Goal: Contribute content

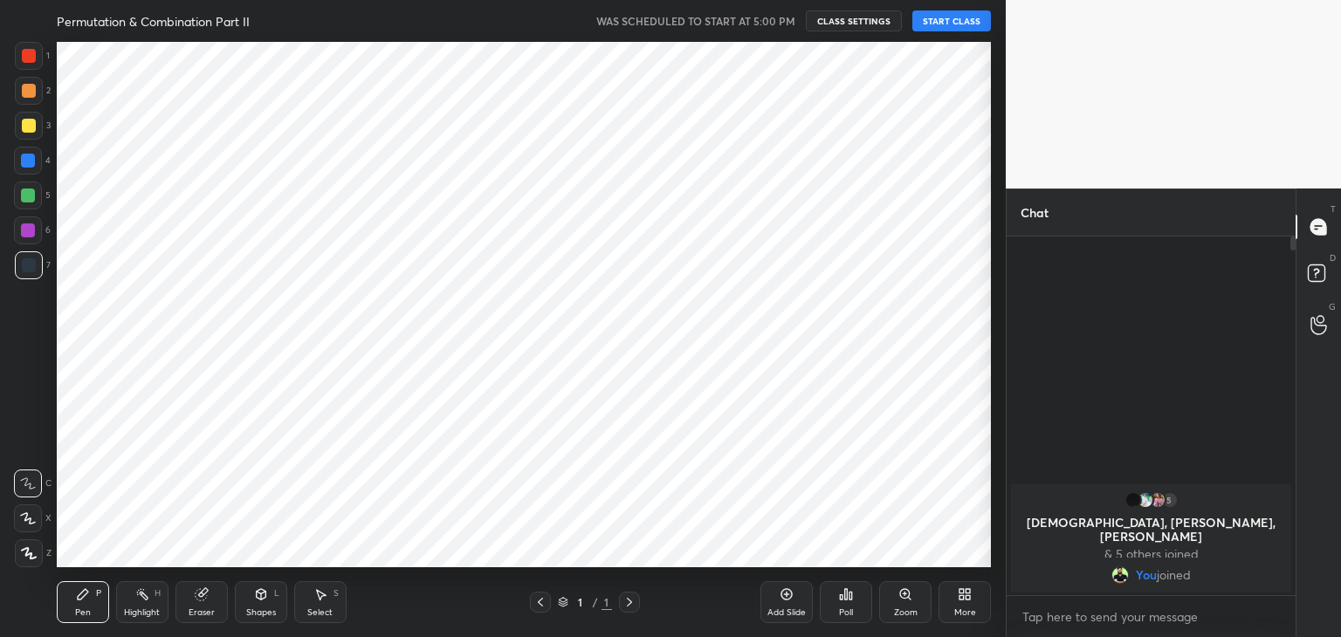
scroll to position [86754, 86345]
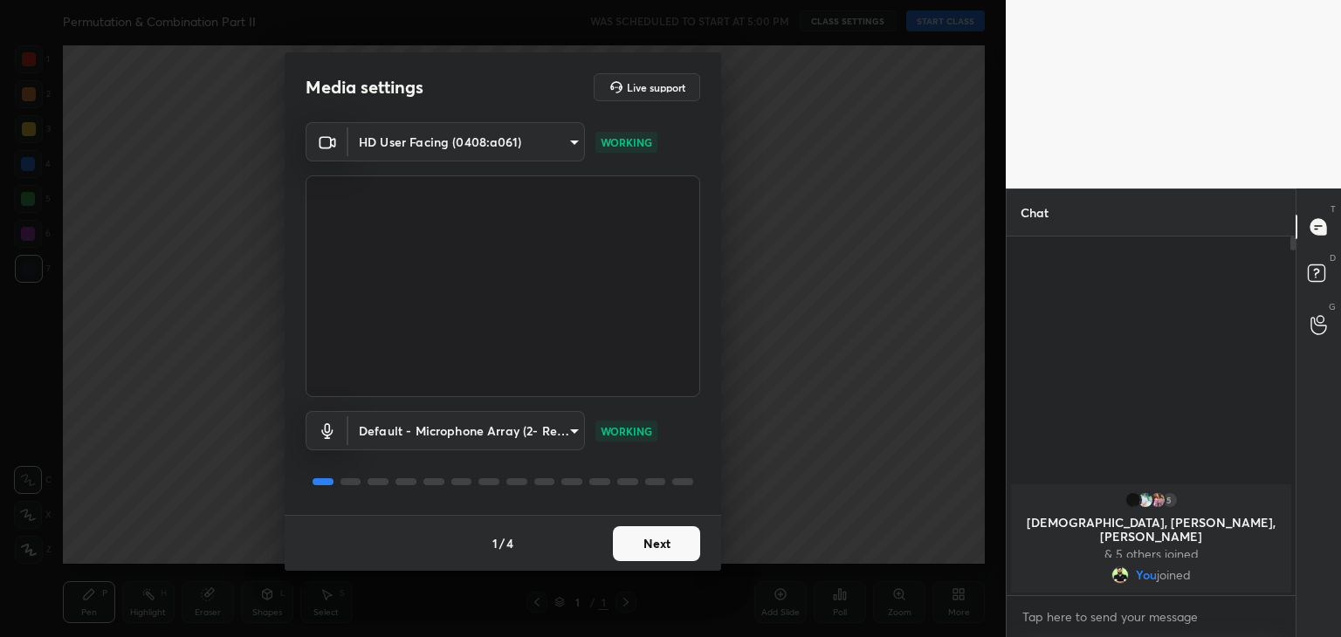
drag, startPoint x: 661, startPoint y: 565, endPoint x: 667, endPoint y: 555, distance: 11.4
click at [667, 555] on div "1 / 4 Next" at bounding box center [503, 543] width 436 height 56
click at [667, 555] on button "Next" at bounding box center [656, 543] width 87 height 35
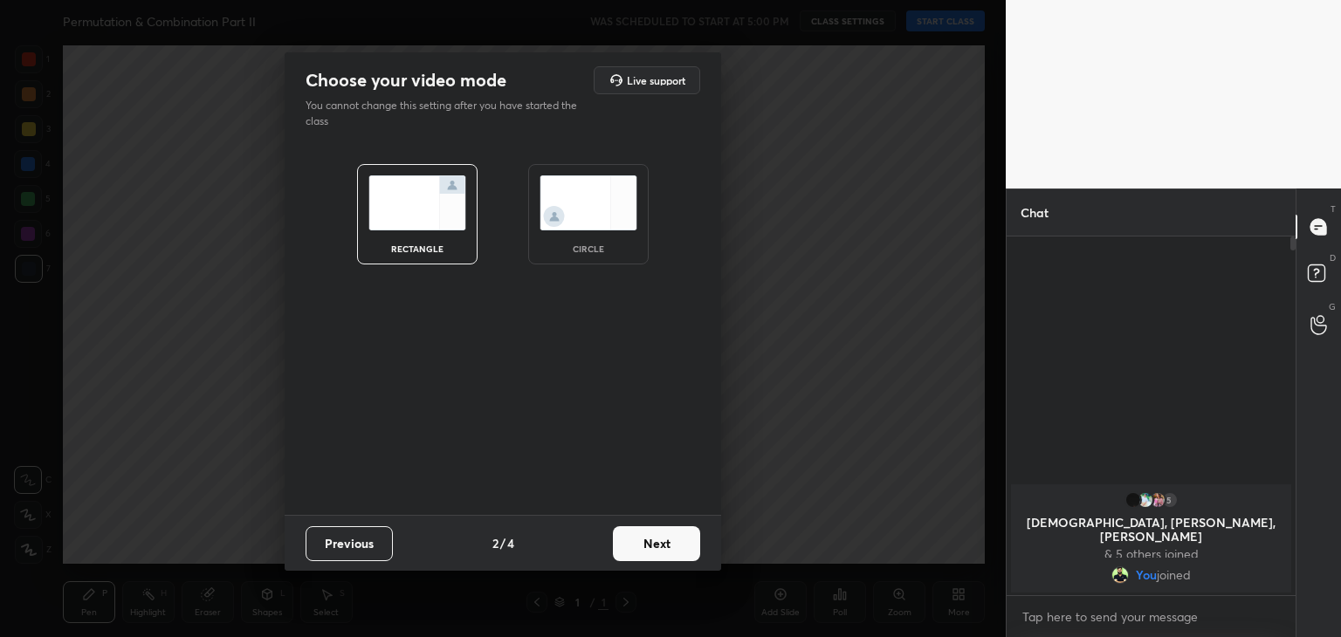
click at [595, 249] on div "circle" at bounding box center [588, 248] width 70 height 9
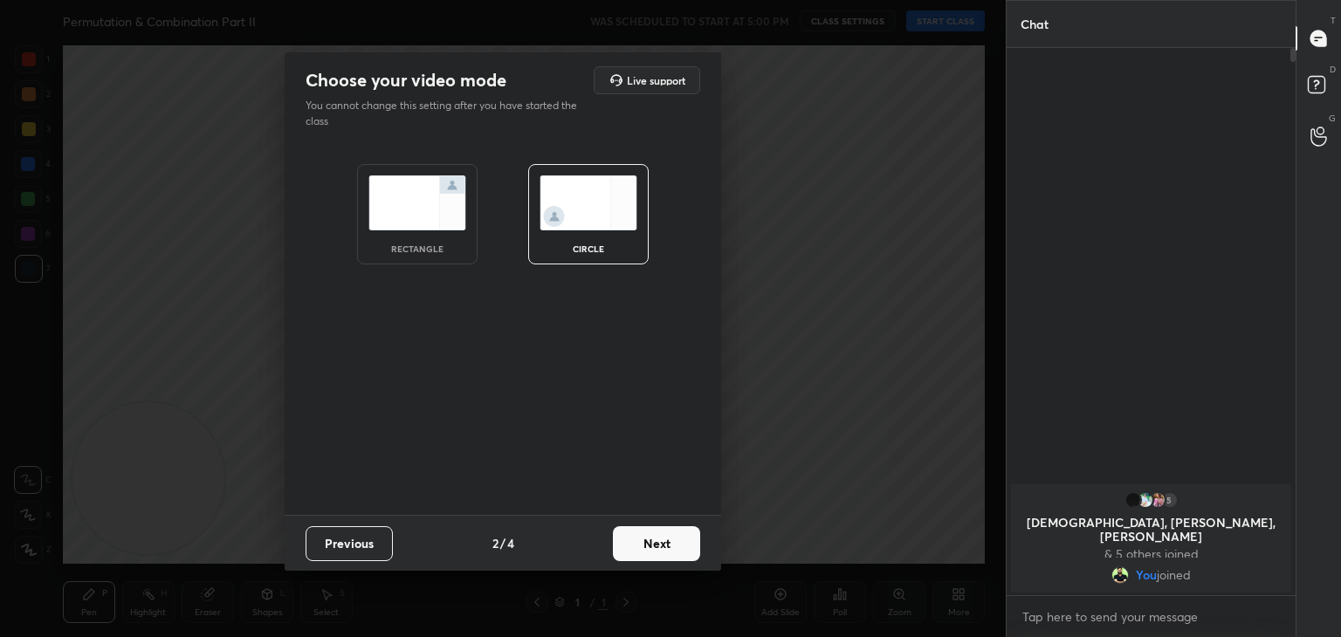
click at [655, 542] on button "Next" at bounding box center [656, 543] width 87 height 35
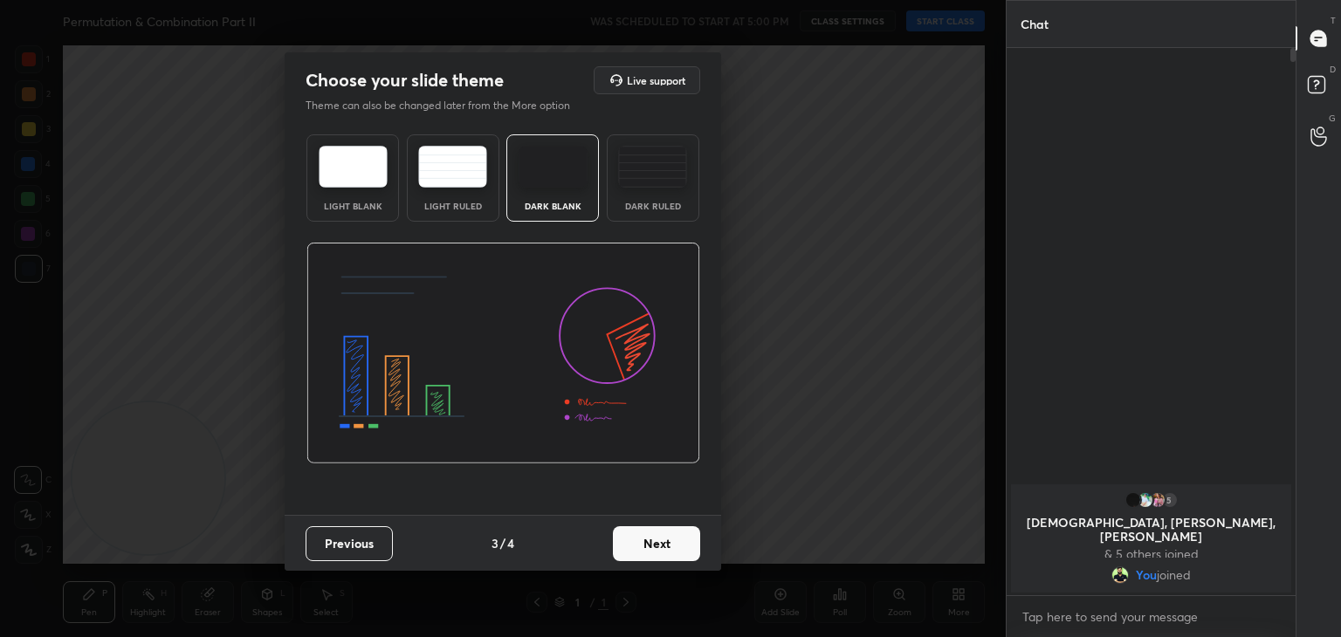
click at [679, 544] on button "Next" at bounding box center [656, 543] width 87 height 35
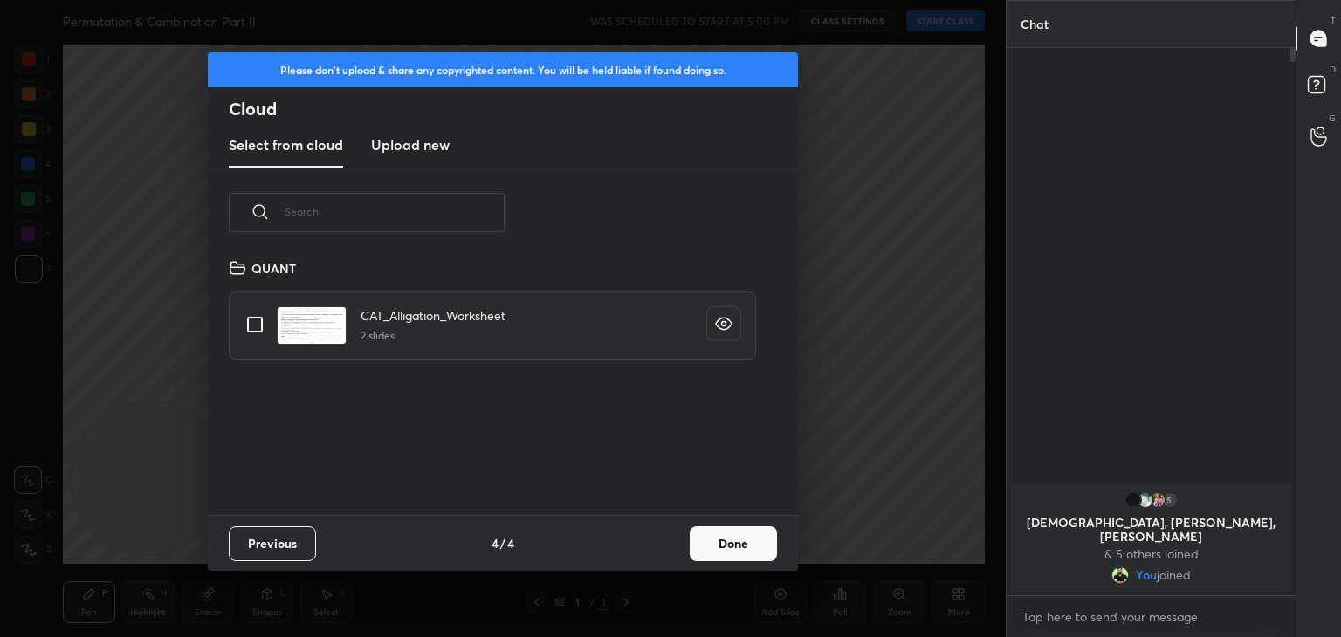
scroll to position [258, 560]
click at [721, 547] on button "Done" at bounding box center [733, 543] width 87 height 35
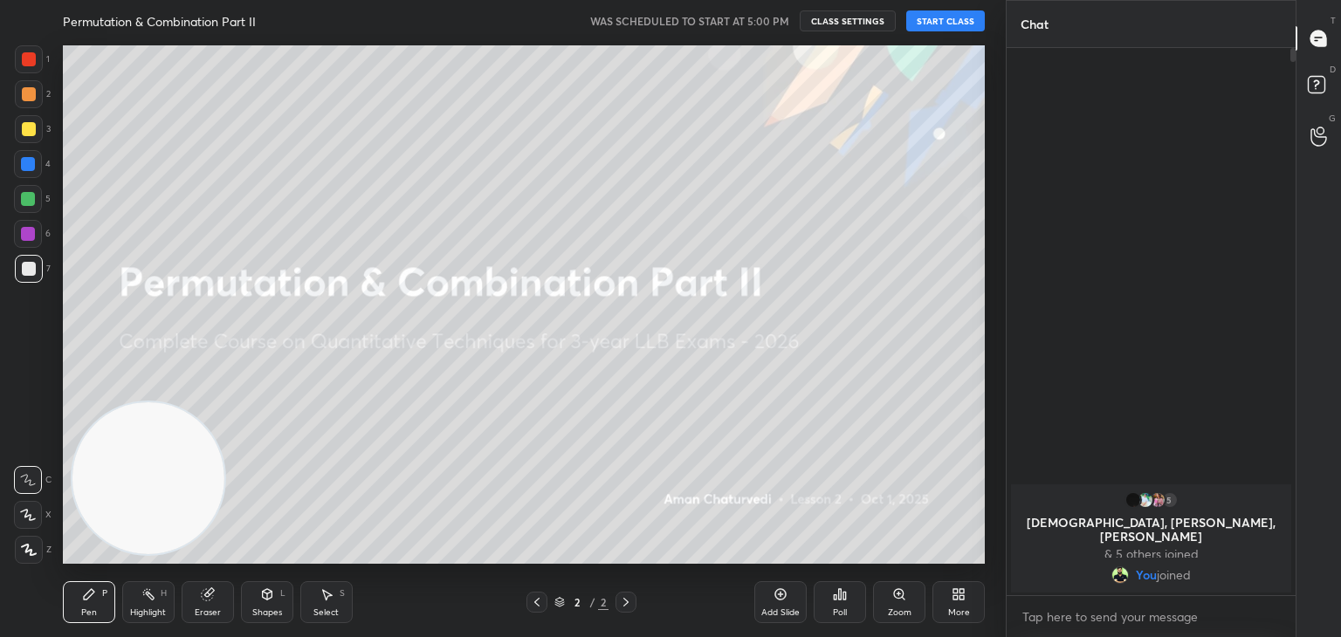
click at [952, 22] on button "START CLASS" at bounding box center [945, 20] width 79 height 21
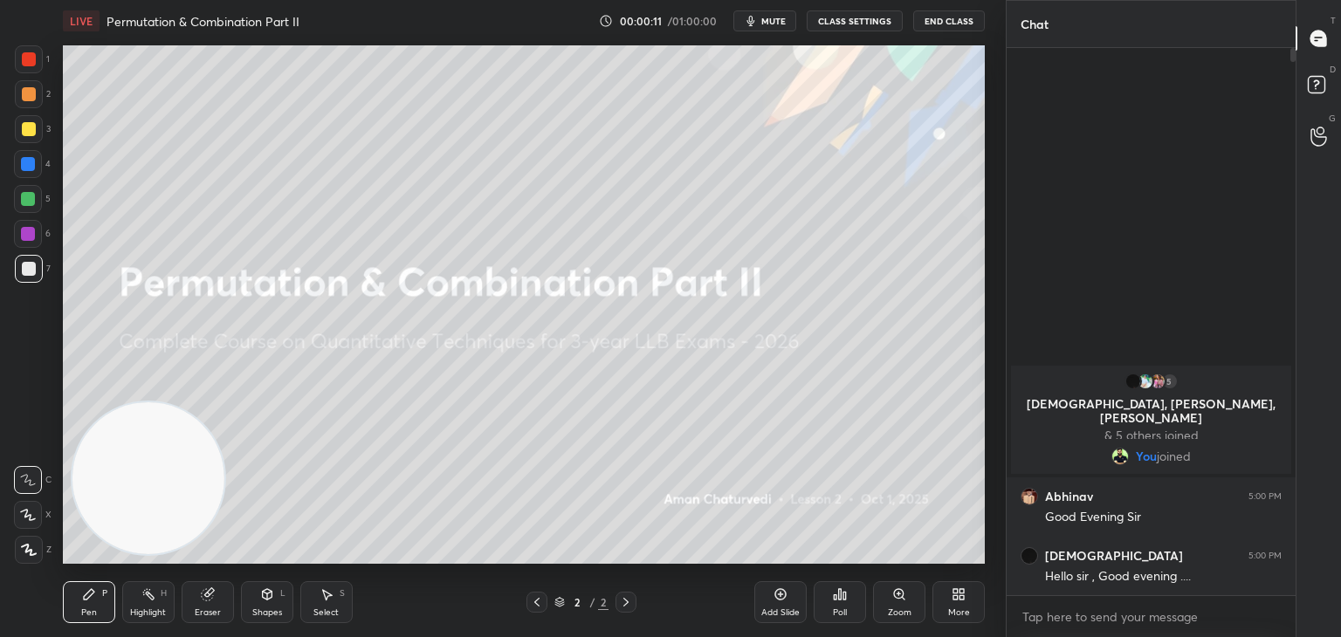
click at [25, 198] on div at bounding box center [28, 199] width 14 height 14
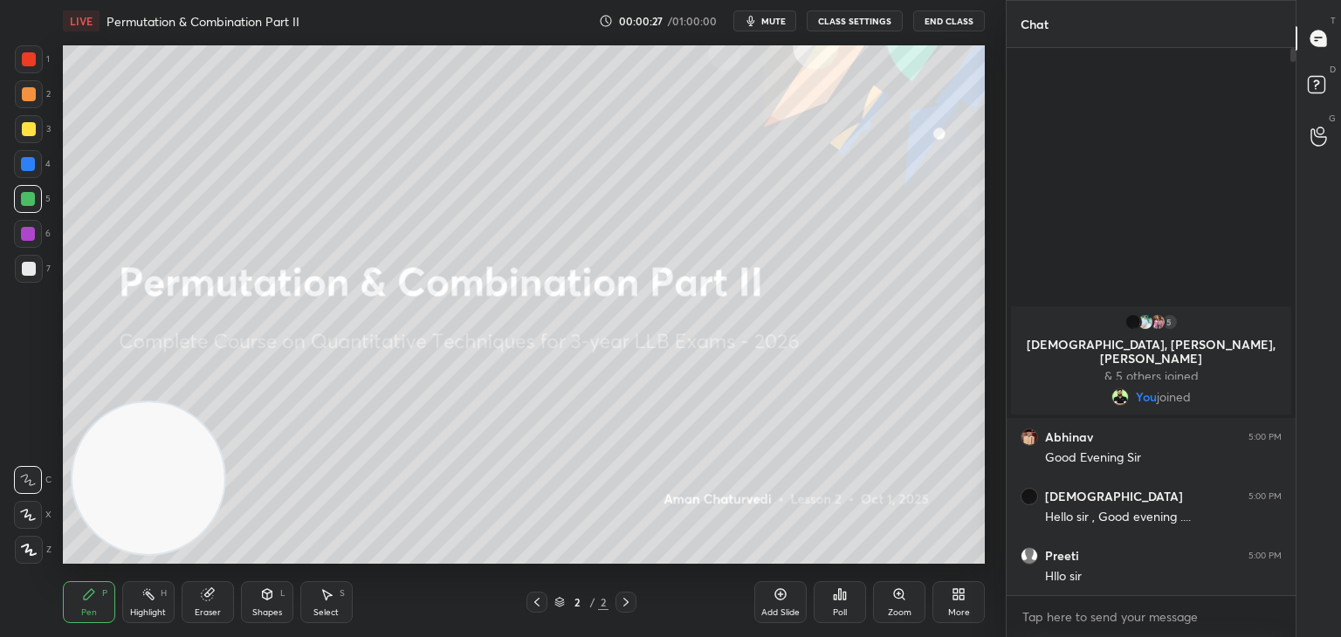
click at [37, 129] on div at bounding box center [29, 129] width 28 height 28
click at [209, 598] on icon at bounding box center [207, 594] width 11 height 11
click at [30, 429] on icon at bounding box center [29, 423] width 16 height 16
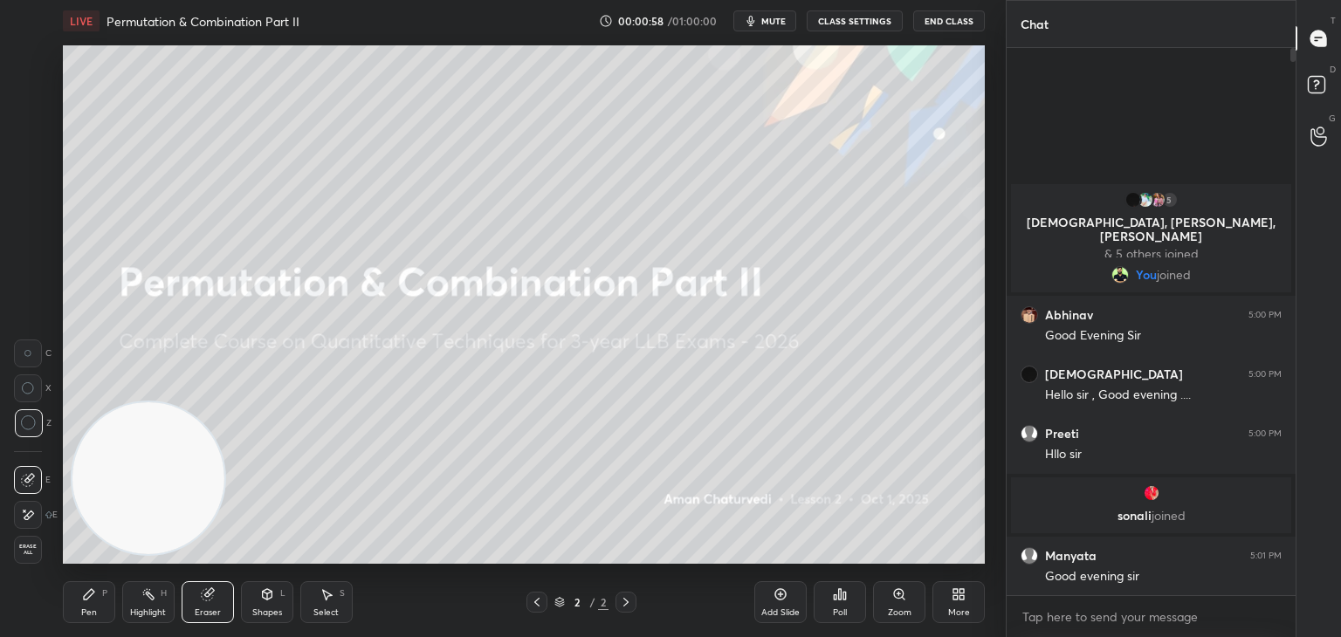
scroll to position [5, 5]
click at [113, 598] on div "Pen P" at bounding box center [89, 602] width 52 height 42
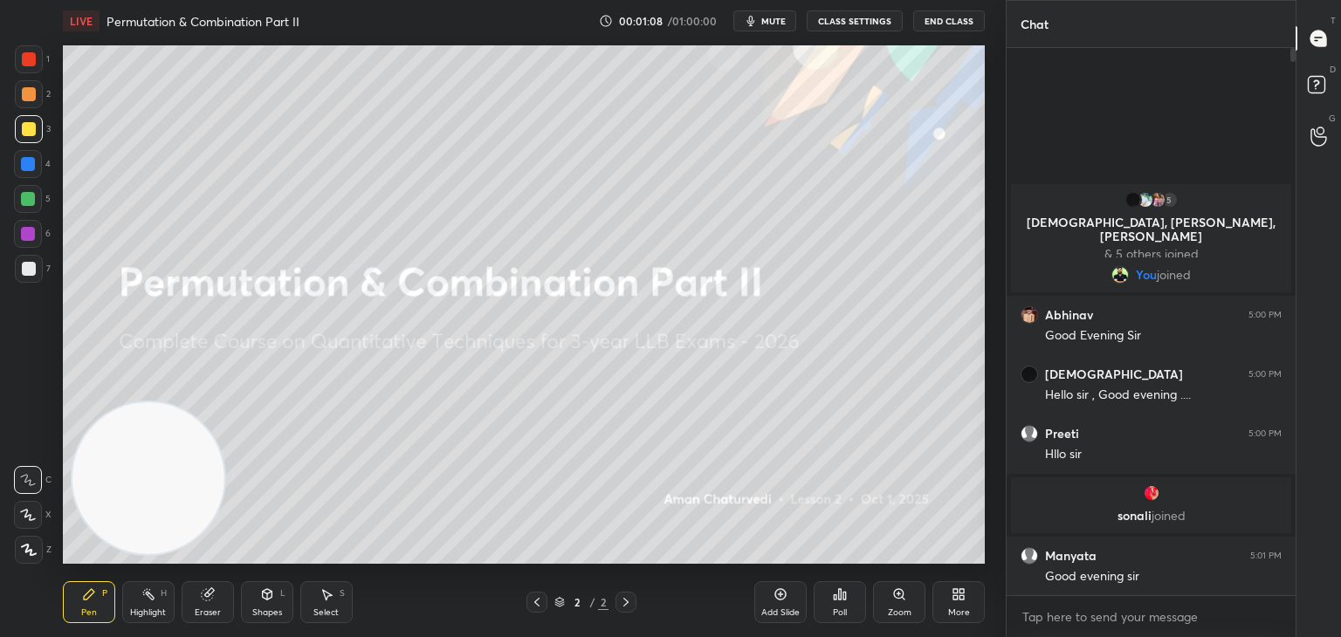
click at [31, 242] on div at bounding box center [28, 234] width 28 height 28
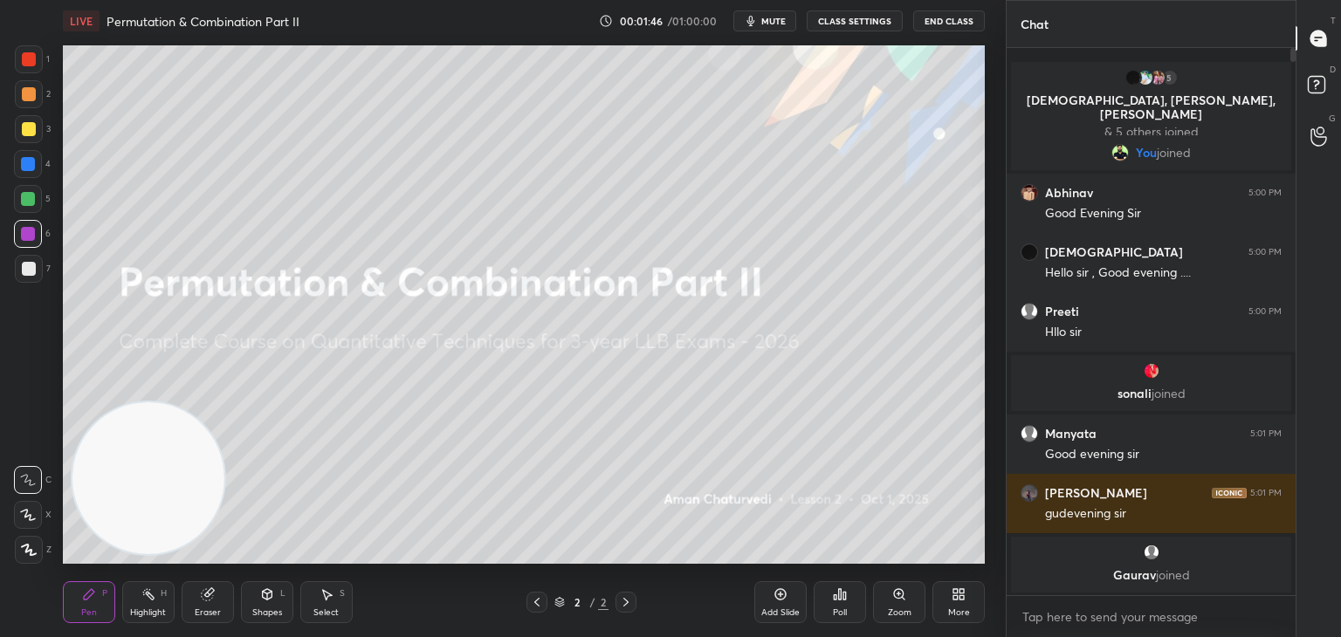
click at [962, 605] on div "More" at bounding box center [958, 602] width 52 height 42
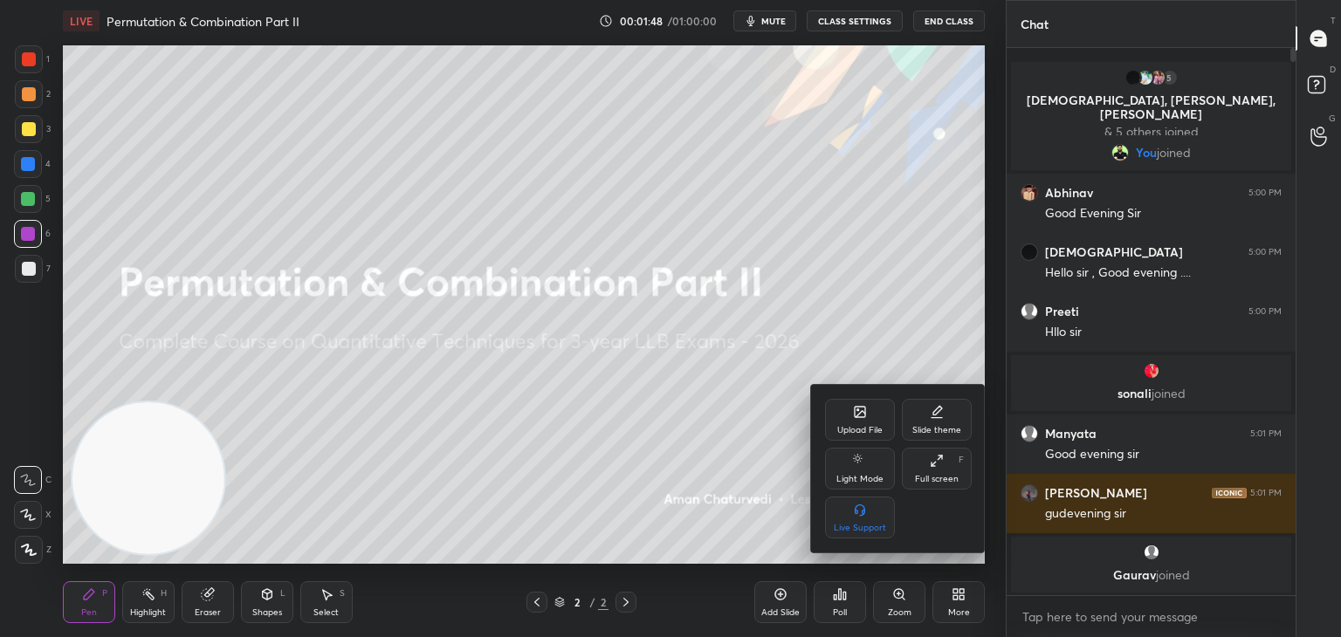
click at [861, 433] on div "Upload File" at bounding box center [859, 430] width 45 height 9
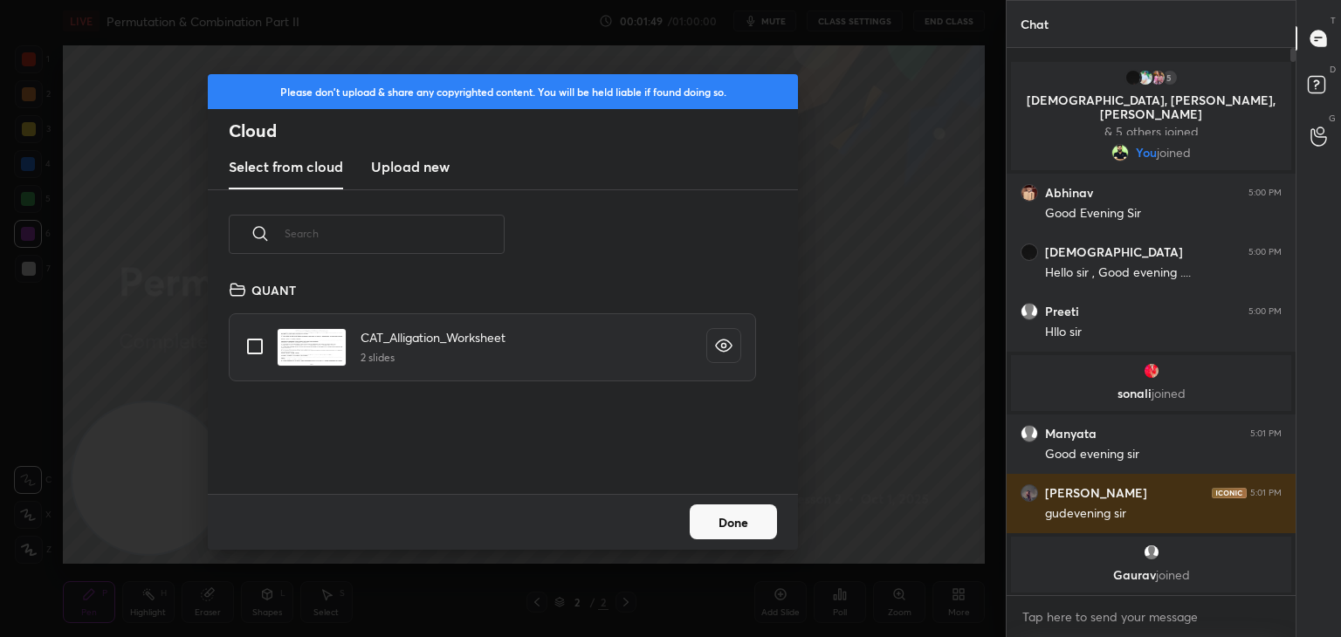
scroll to position [215, 560]
click at [397, 151] on new "Upload new" at bounding box center [410, 168] width 79 height 44
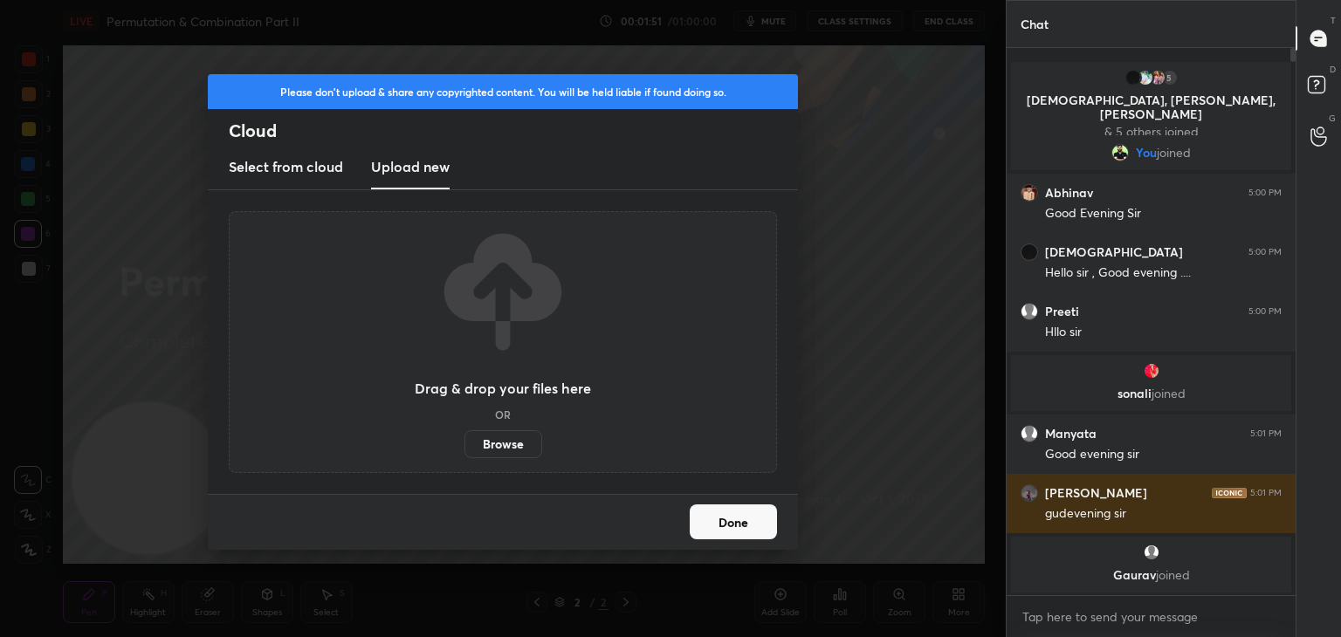
click at [496, 442] on label "Browse" at bounding box center [503, 444] width 78 height 28
click at [464, 442] on input "Browse" at bounding box center [464, 444] width 0 height 28
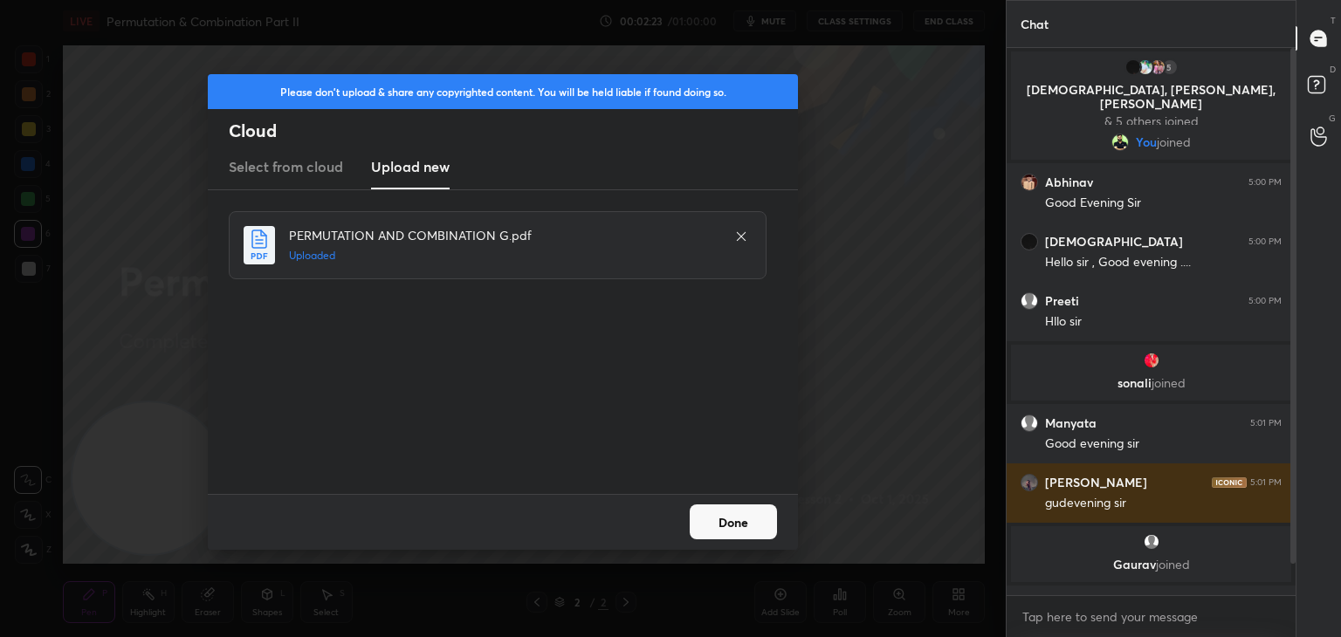
click at [751, 527] on button "Done" at bounding box center [733, 521] width 87 height 35
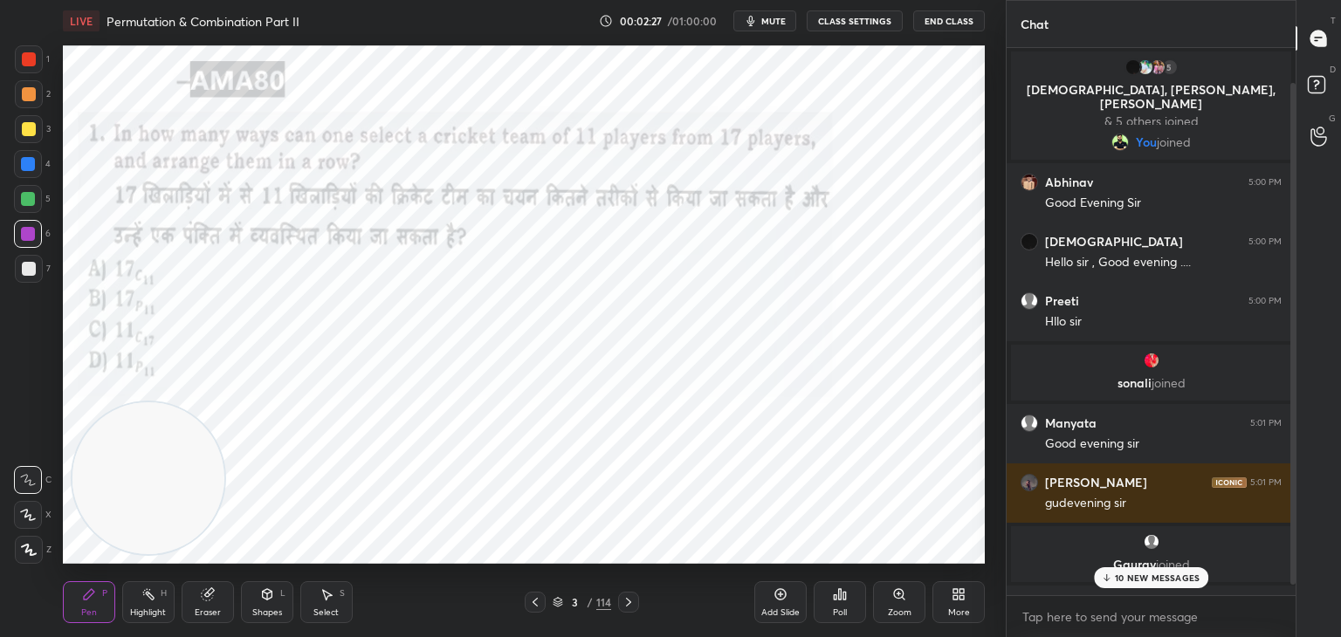
scroll to position [49, 0]
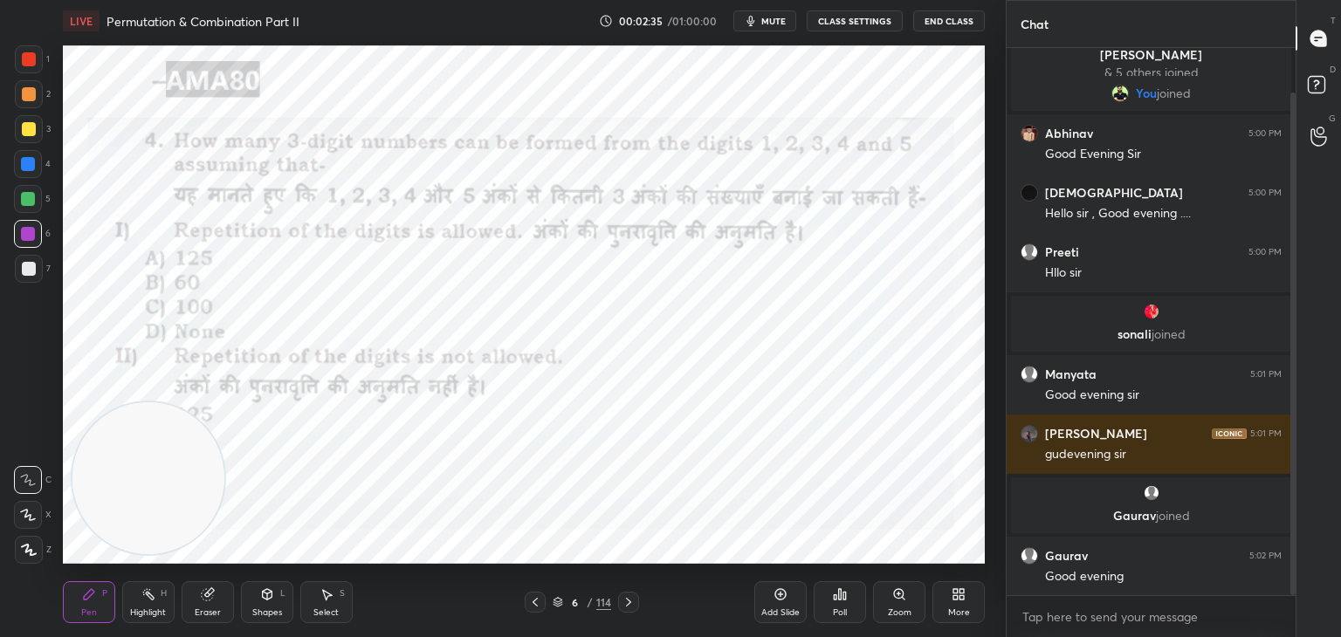
click at [34, 55] on div at bounding box center [29, 59] width 14 height 14
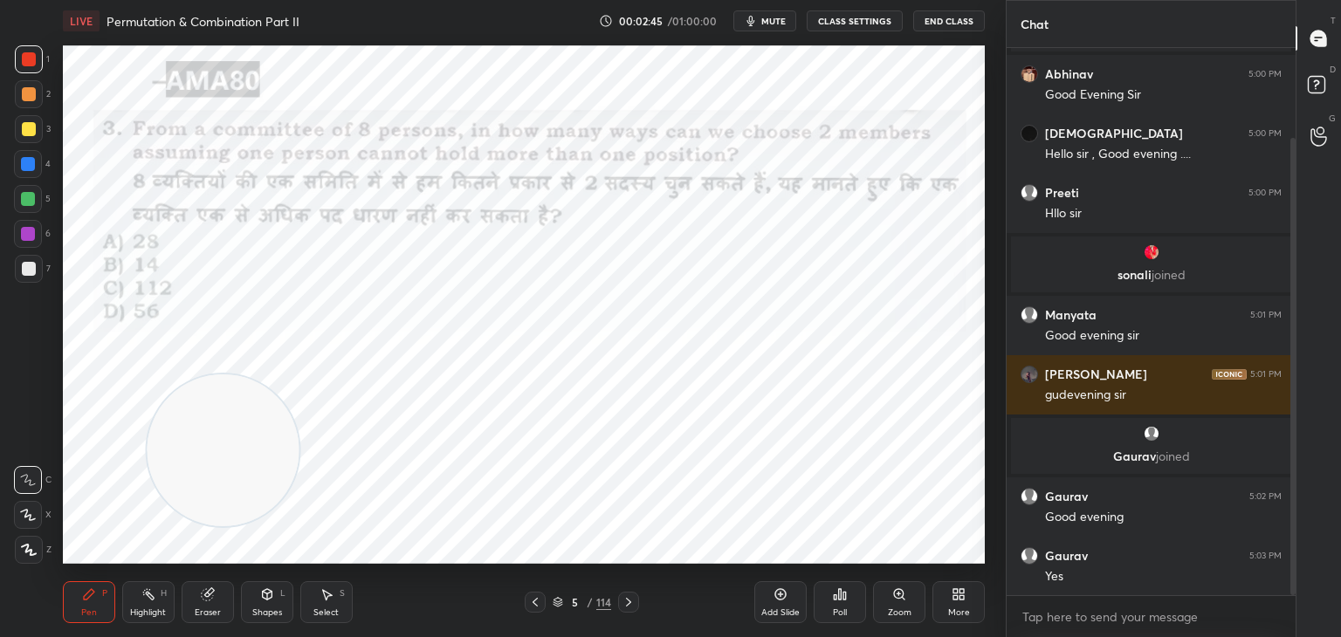
click at [783, 603] on div "Add Slide" at bounding box center [780, 602] width 52 height 42
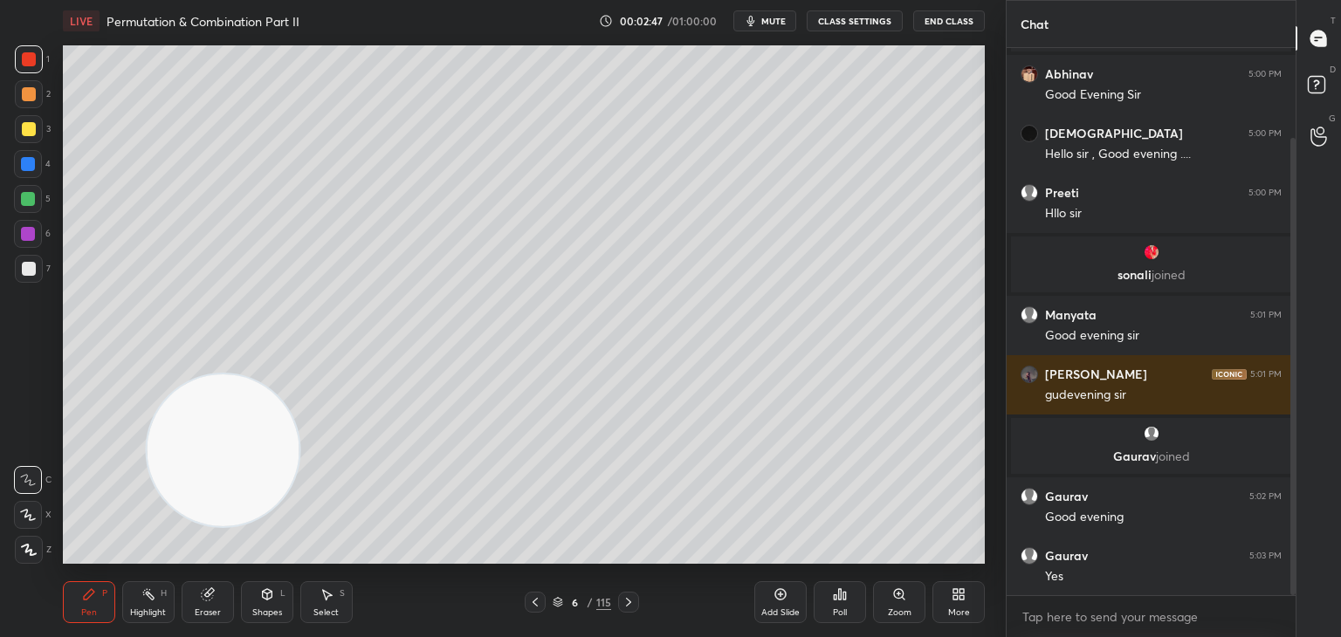
click at [38, 271] on div at bounding box center [29, 269] width 28 height 28
click at [31, 204] on div at bounding box center [28, 199] width 14 height 14
click at [275, 589] on div "Shapes L" at bounding box center [267, 602] width 52 height 42
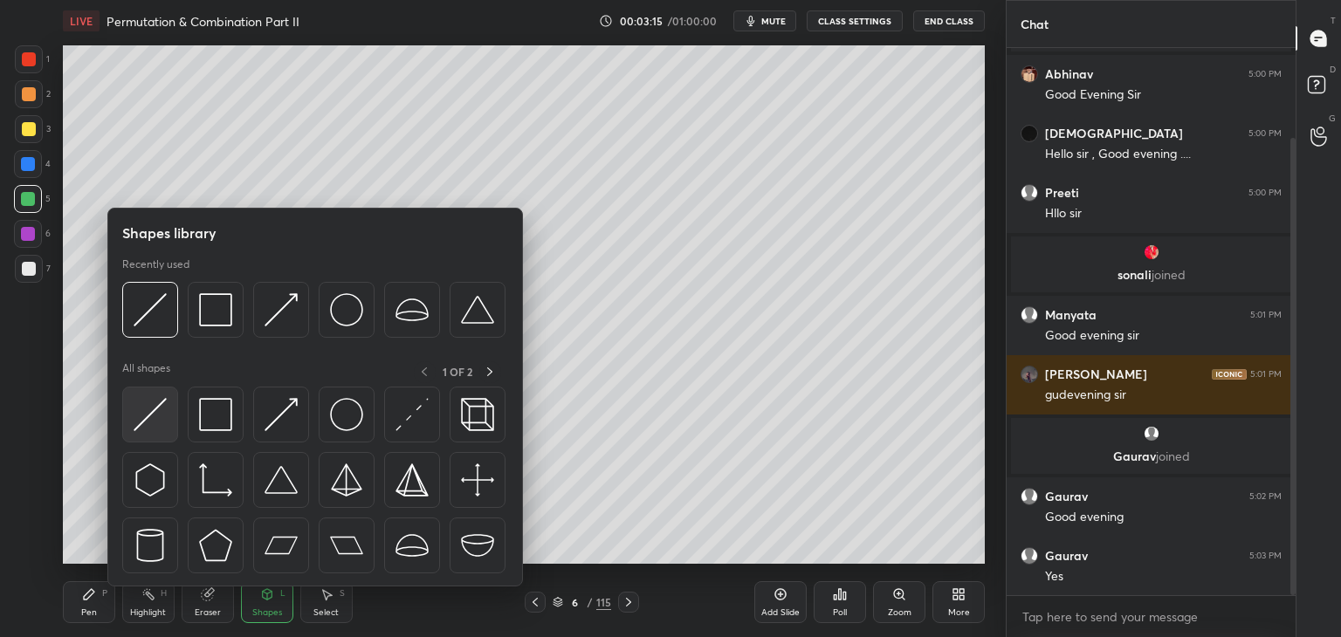
click at [162, 408] on img at bounding box center [150, 414] width 33 height 33
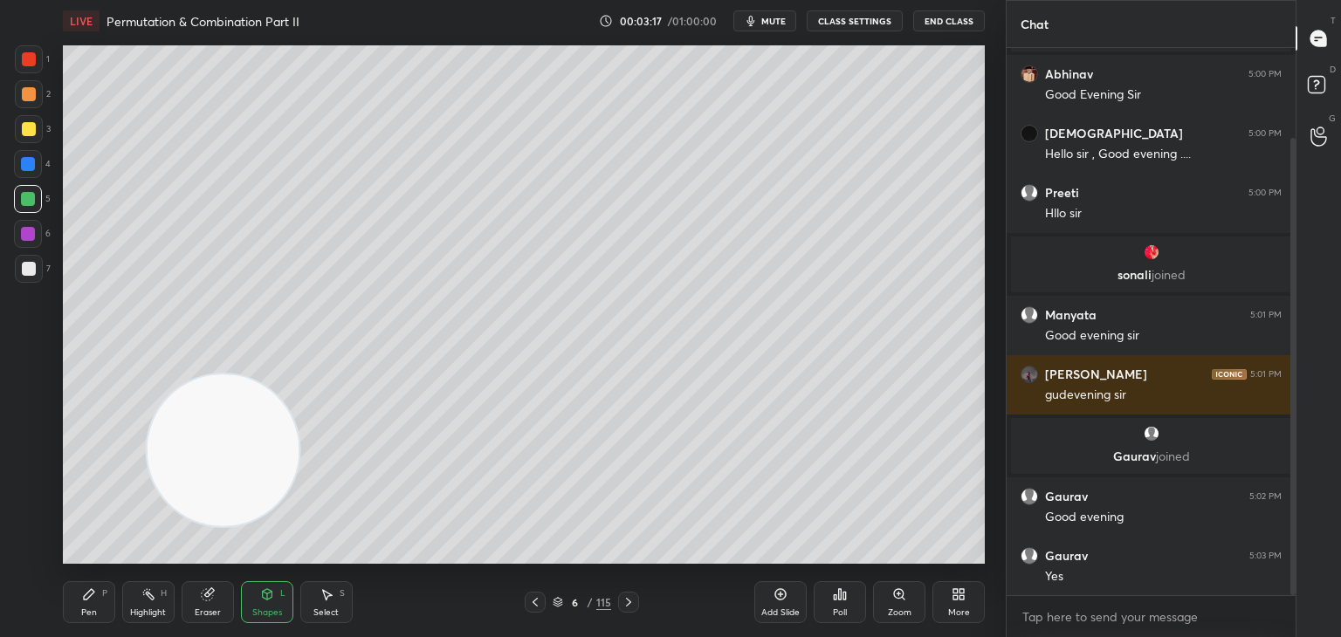
click at [106, 601] on div "Pen P" at bounding box center [89, 602] width 52 height 42
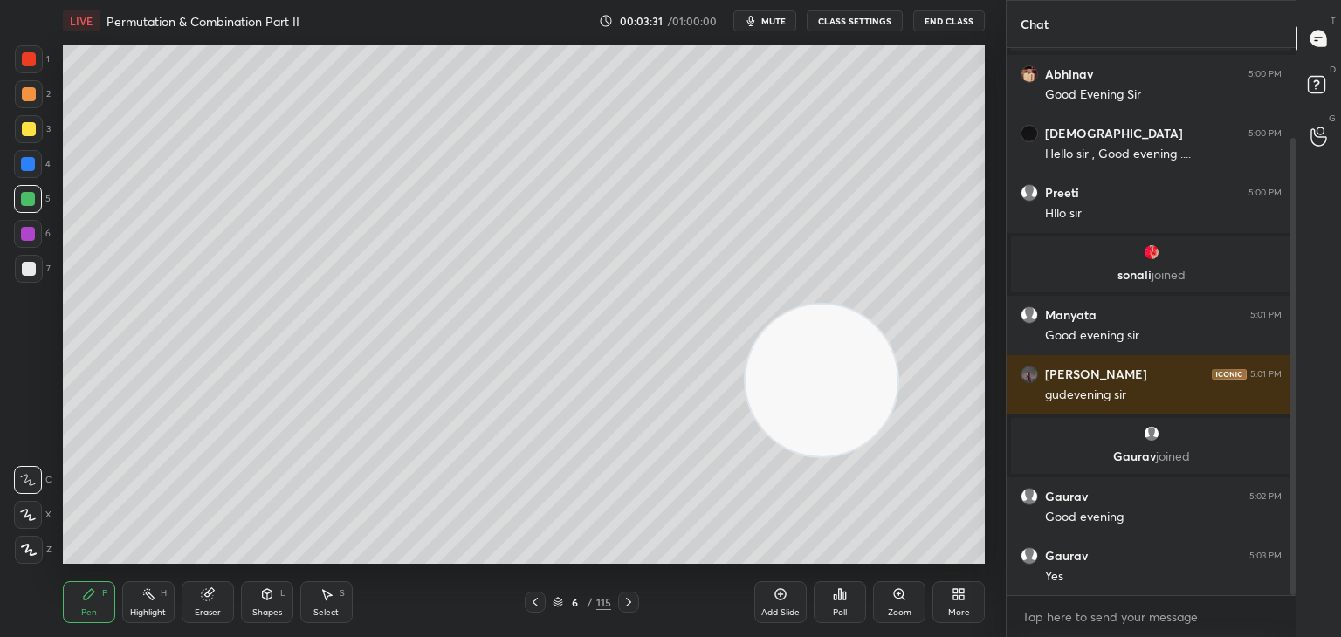
scroll to position [171, 0]
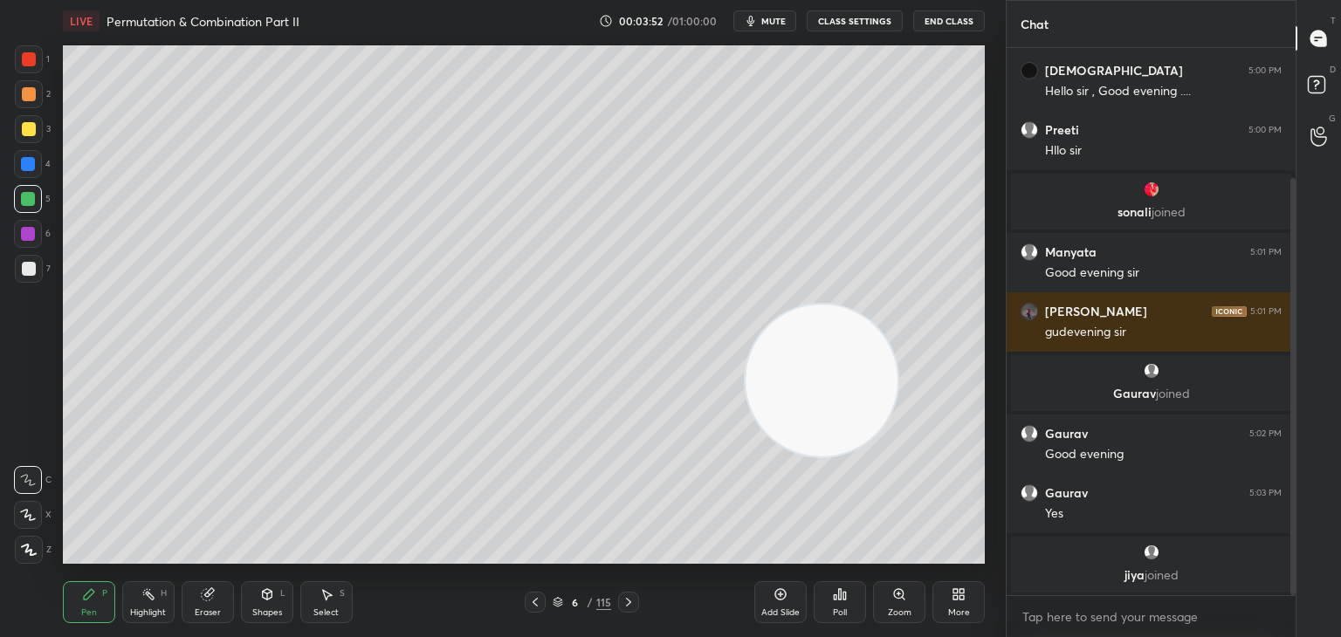
click at [46, 130] on div "3" at bounding box center [33, 129] width 36 height 28
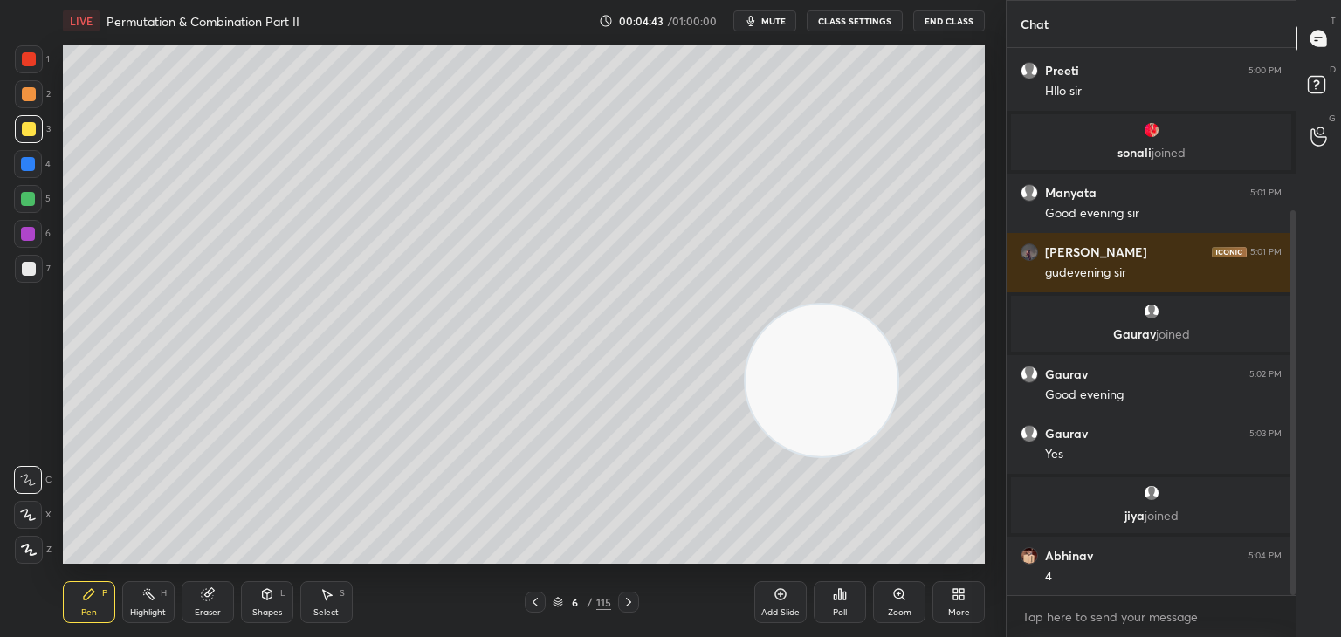
click at [36, 53] on div at bounding box center [29, 59] width 28 height 28
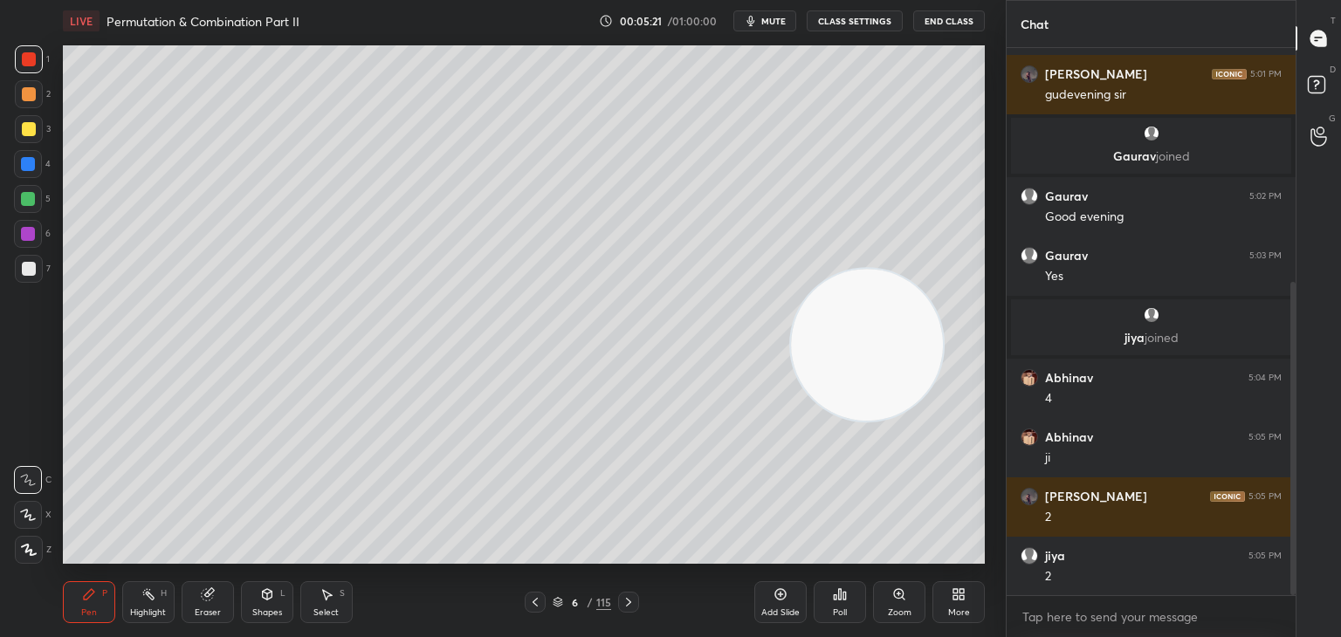
scroll to position [468, 0]
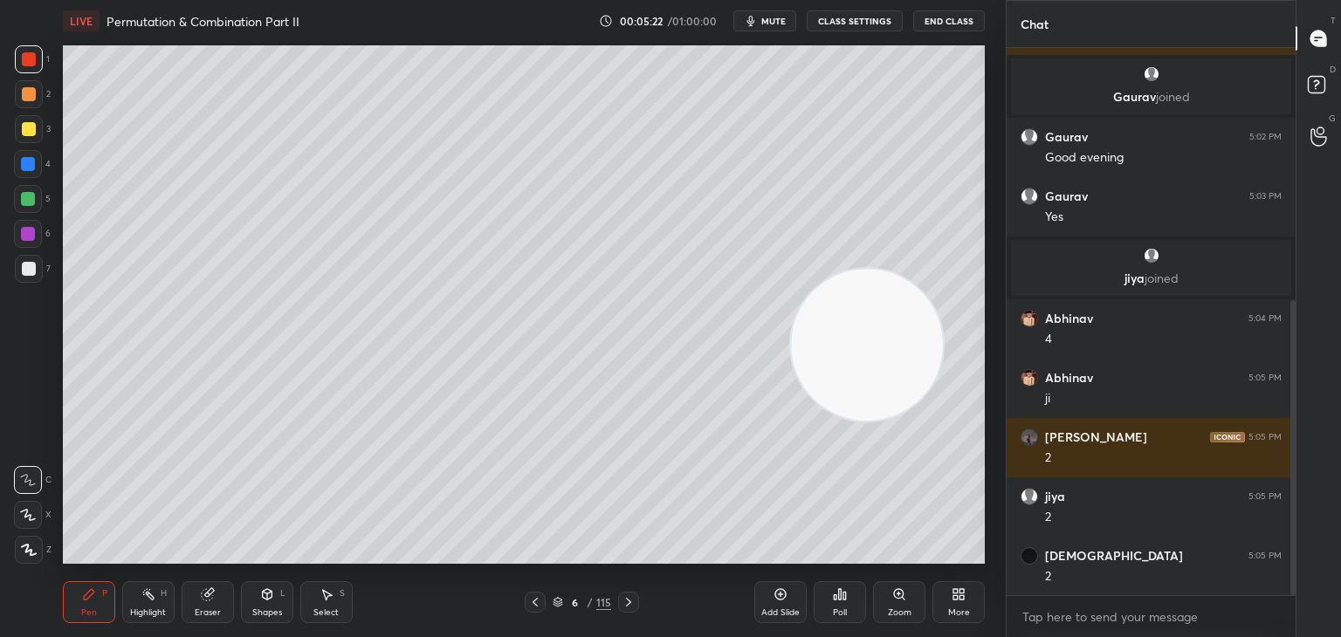
click at [25, 203] on div at bounding box center [28, 199] width 14 height 14
click at [271, 589] on icon at bounding box center [267, 594] width 14 height 14
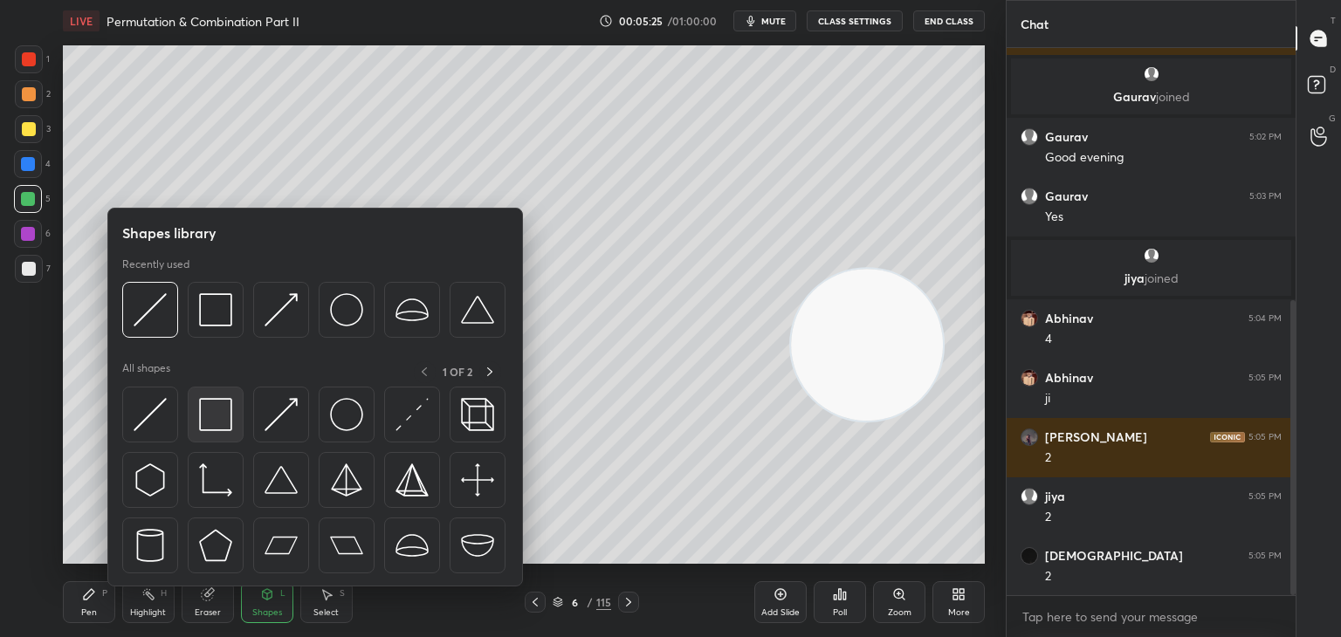
click at [213, 420] on img at bounding box center [215, 414] width 33 height 33
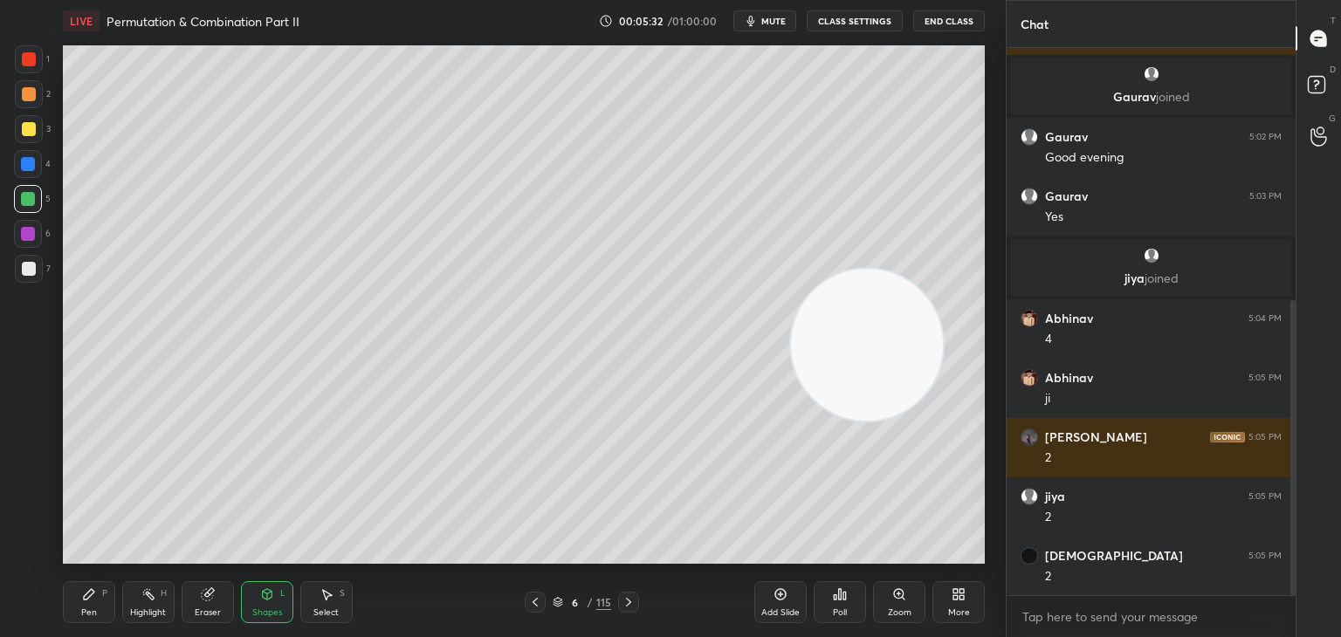
click at [276, 599] on div "Shapes L" at bounding box center [267, 602] width 52 height 42
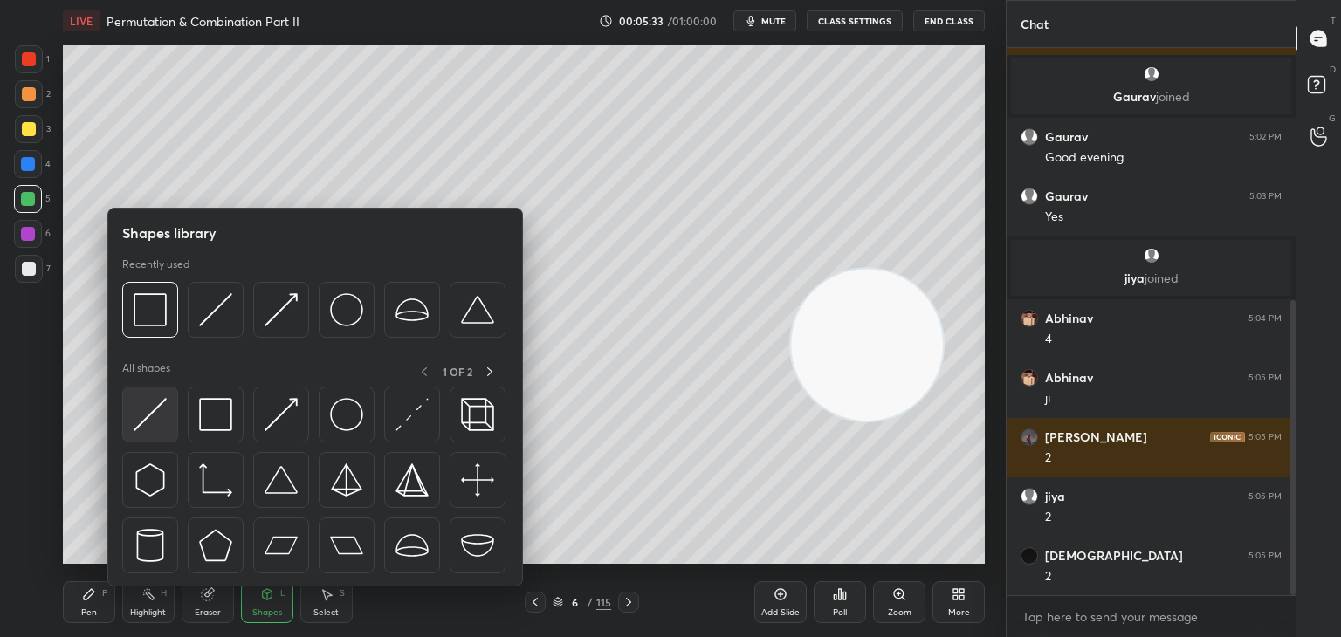
click at [156, 416] on img at bounding box center [150, 414] width 33 height 33
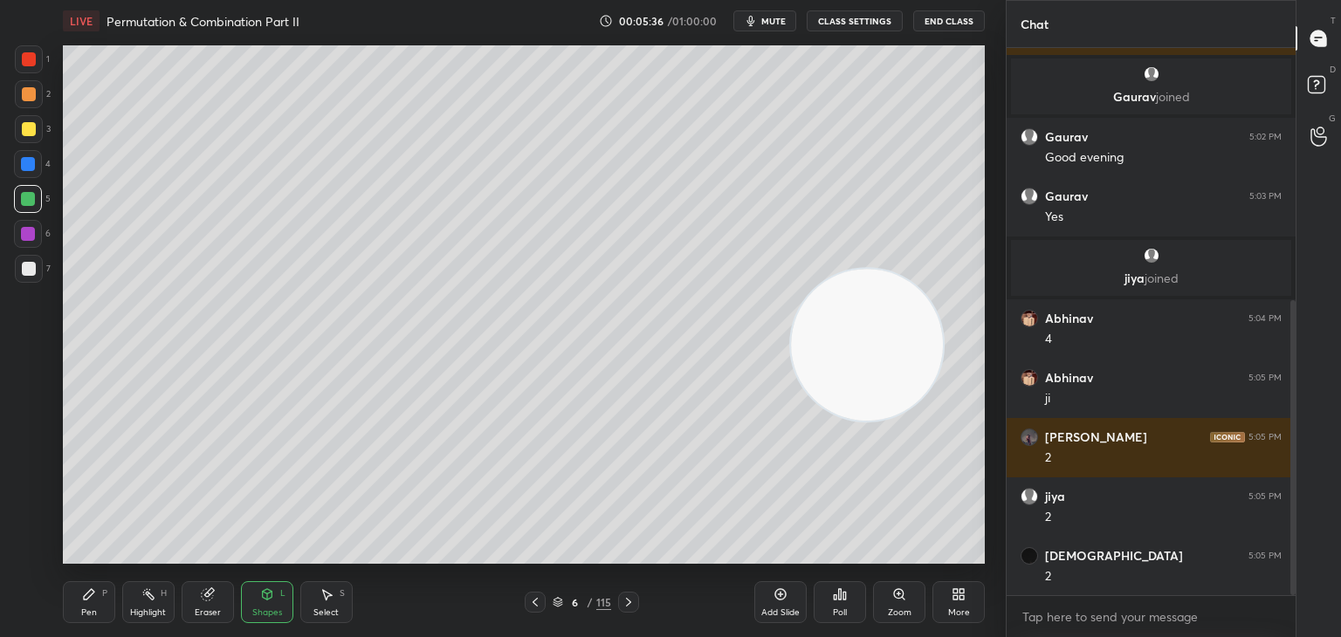
click at [99, 599] on div "Pen P" at bounding box center [89, 602] width 52 height 42
click at [29, 275] on div at bounding box center [29, 269] width 14 height 14
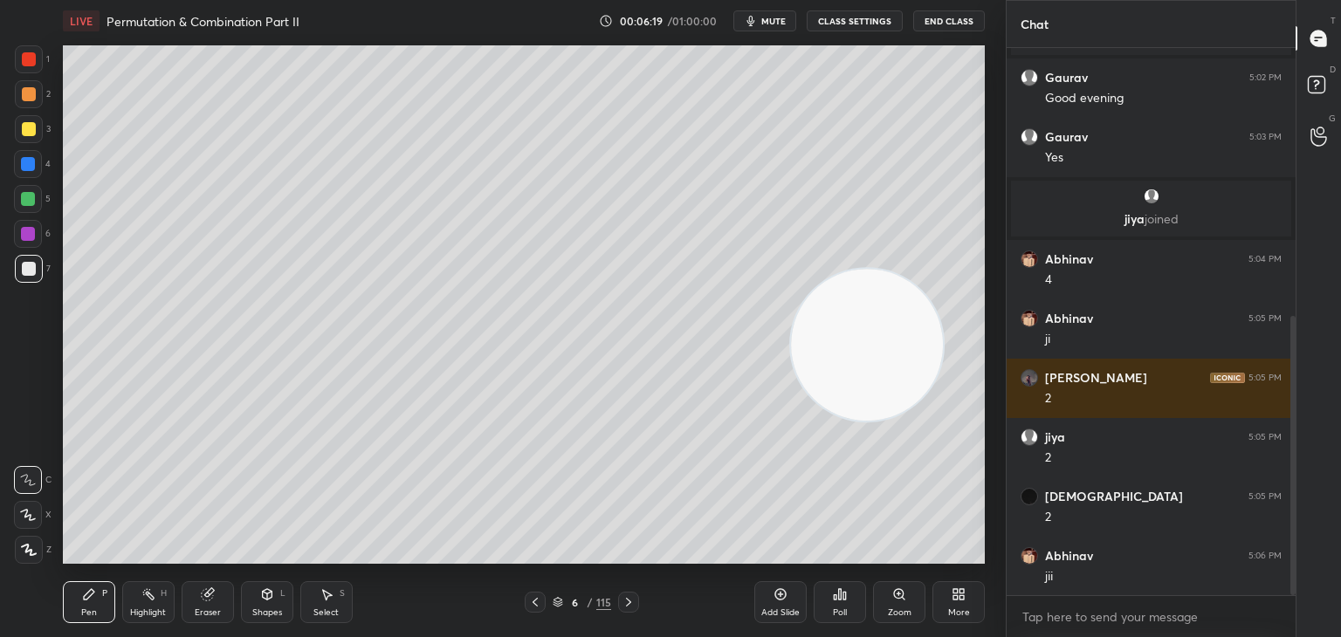
click at [35, 213] on div at bounding box center [28, 199] width 28 height 28
click at [34, 263] on div at bounding box center [29, 269] width 14 height 14
click at [275, 608] on div "Shapes" at bounding box center [267, 612] width 30 height 9
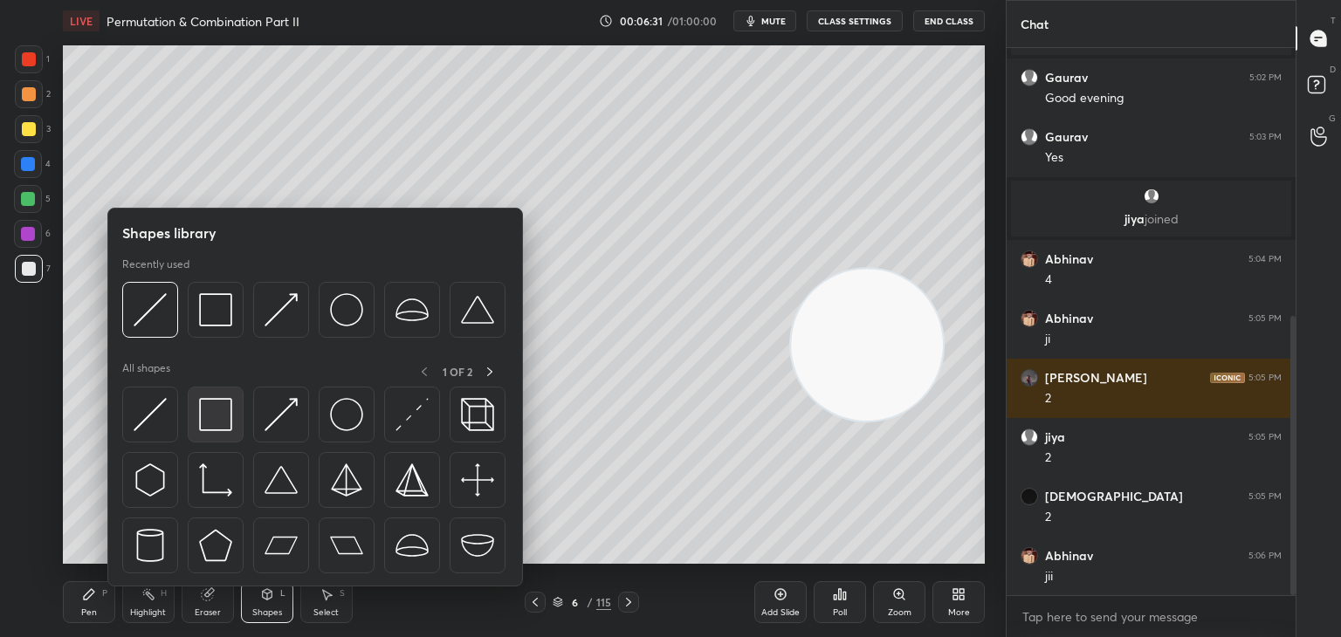
click at [209, 408] on img at bounding box center [215, 414] width 33 height 33
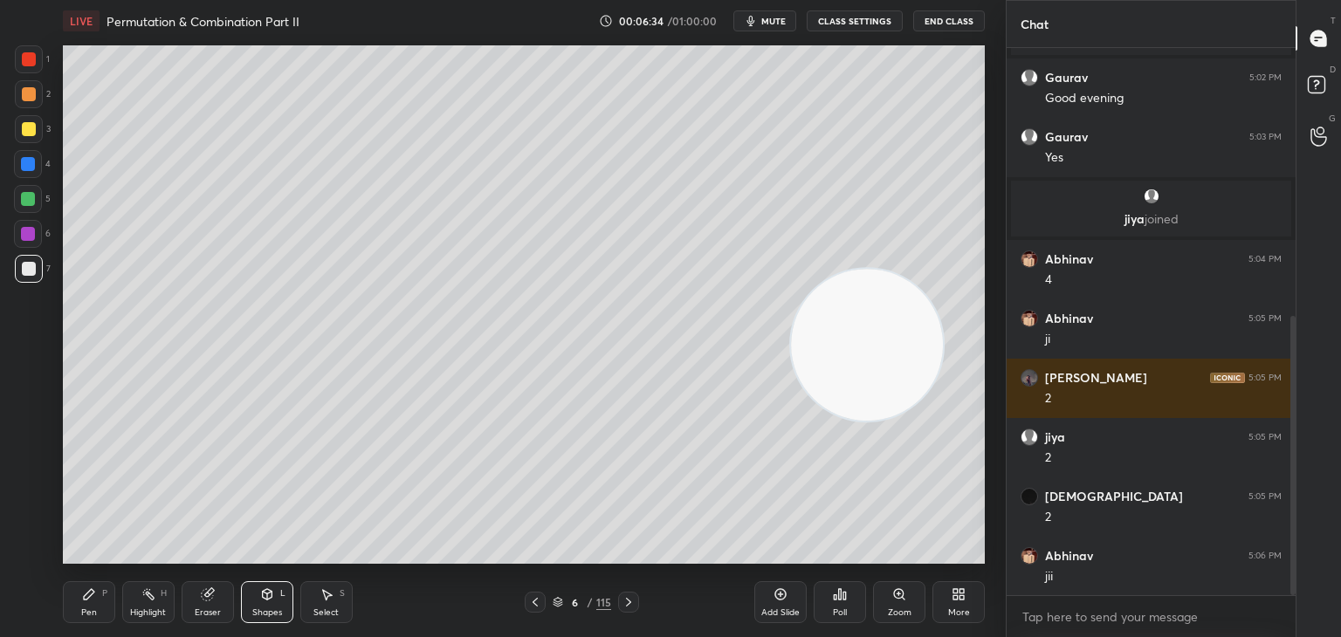
click at [260, 610] on div "Shapes" at bounding box center [267, 612] width 30 height 9
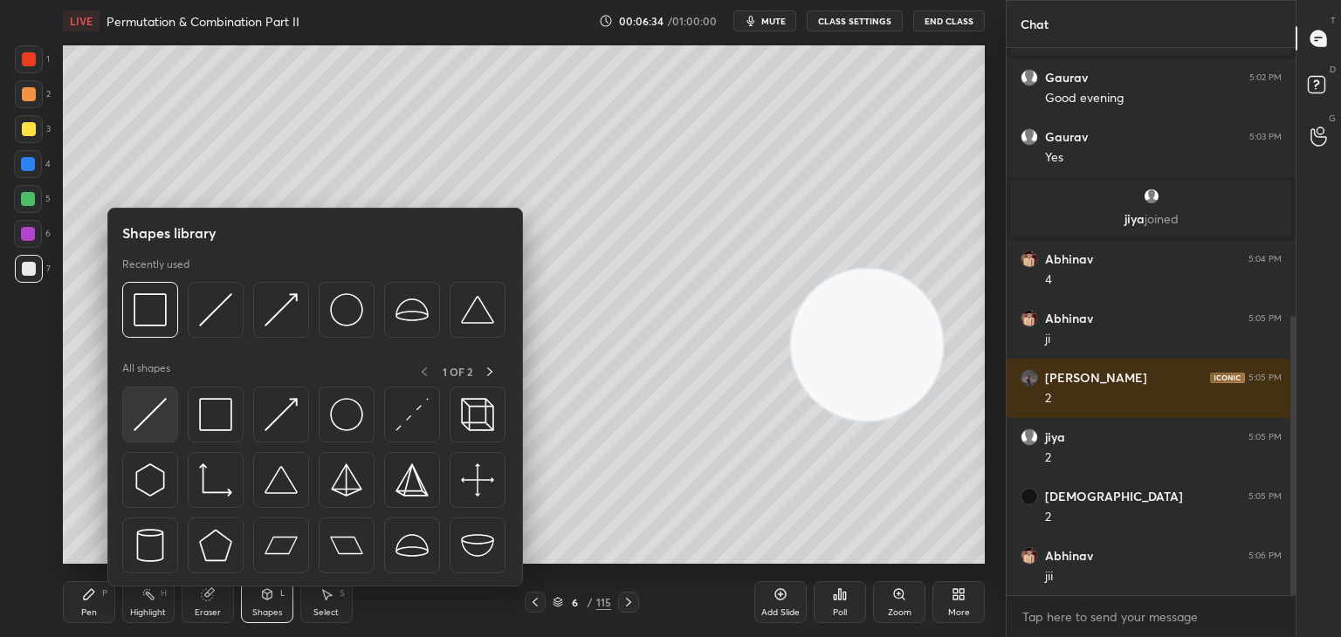
click at [164, 431] on div at bounding box center [150, 415] width 56 height 56
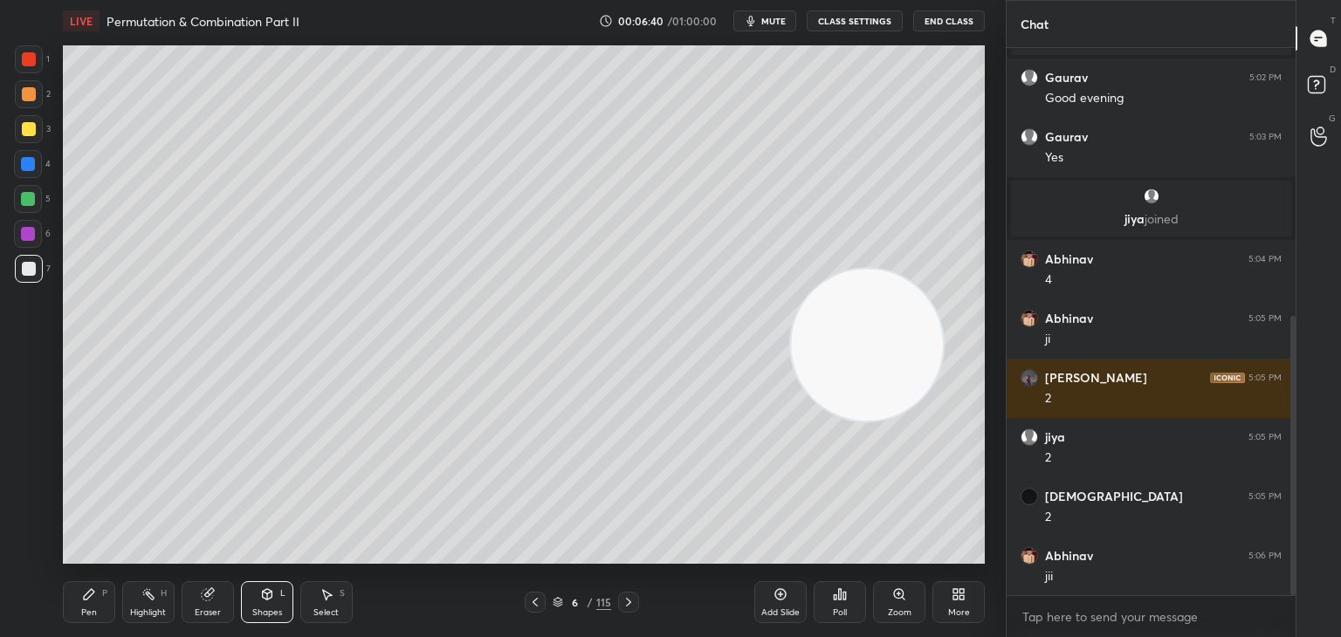
click at [333, 601] on div "Select S" at bounding box center [326, 602] width 52 height 42
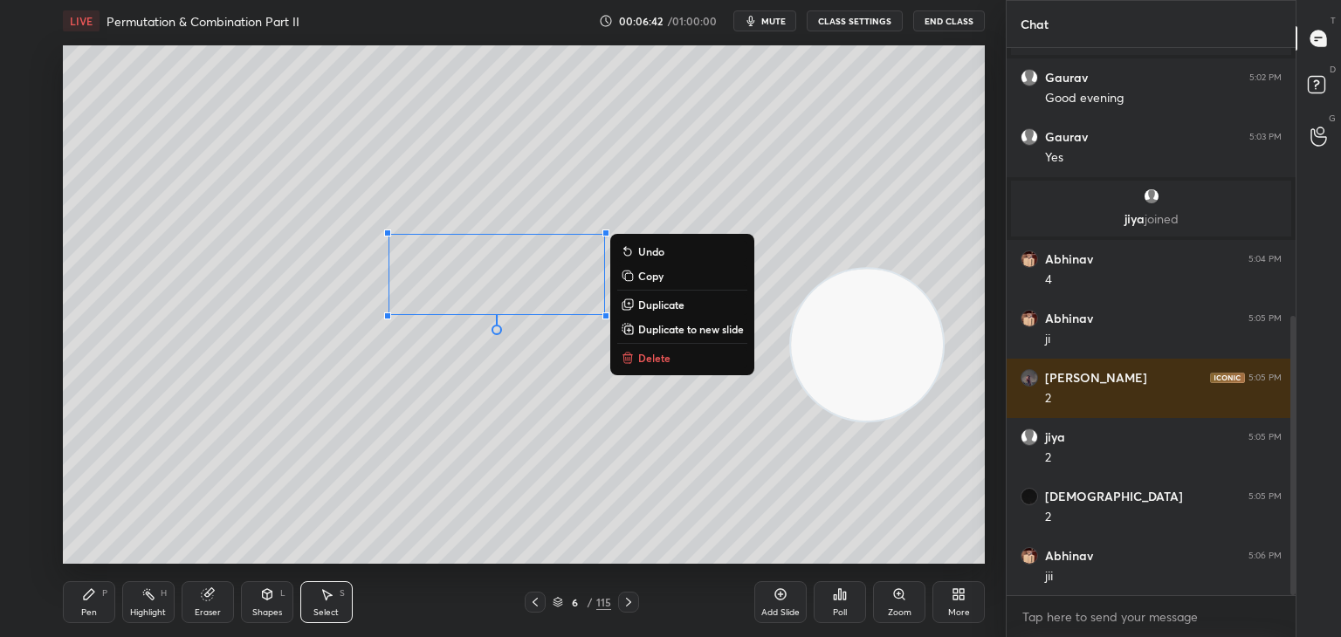
click at [690, 322] on p "Duplicate to new slide" at bounding box center [691, 329] width 106 height 14
click at [654, 302] on p "Duplicate" at bounding box center [661, 305] width 46 height 14
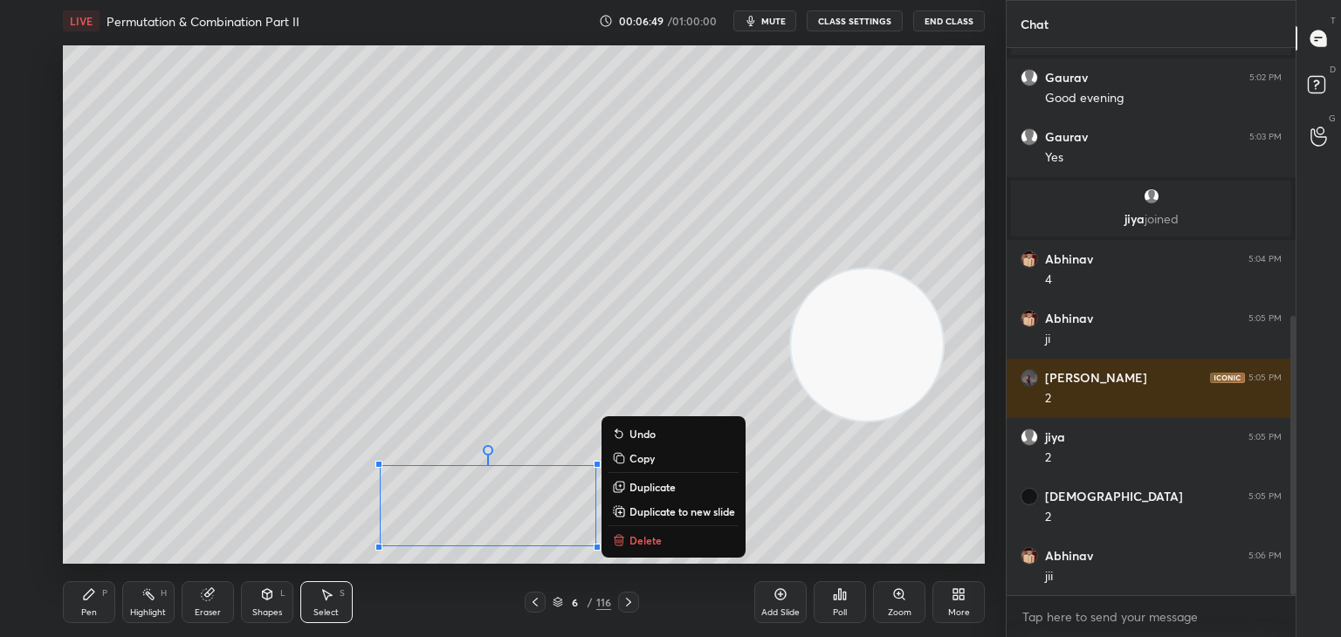
click at [92, 599] on icon at bounding box center [89, 594] width 14 height 14
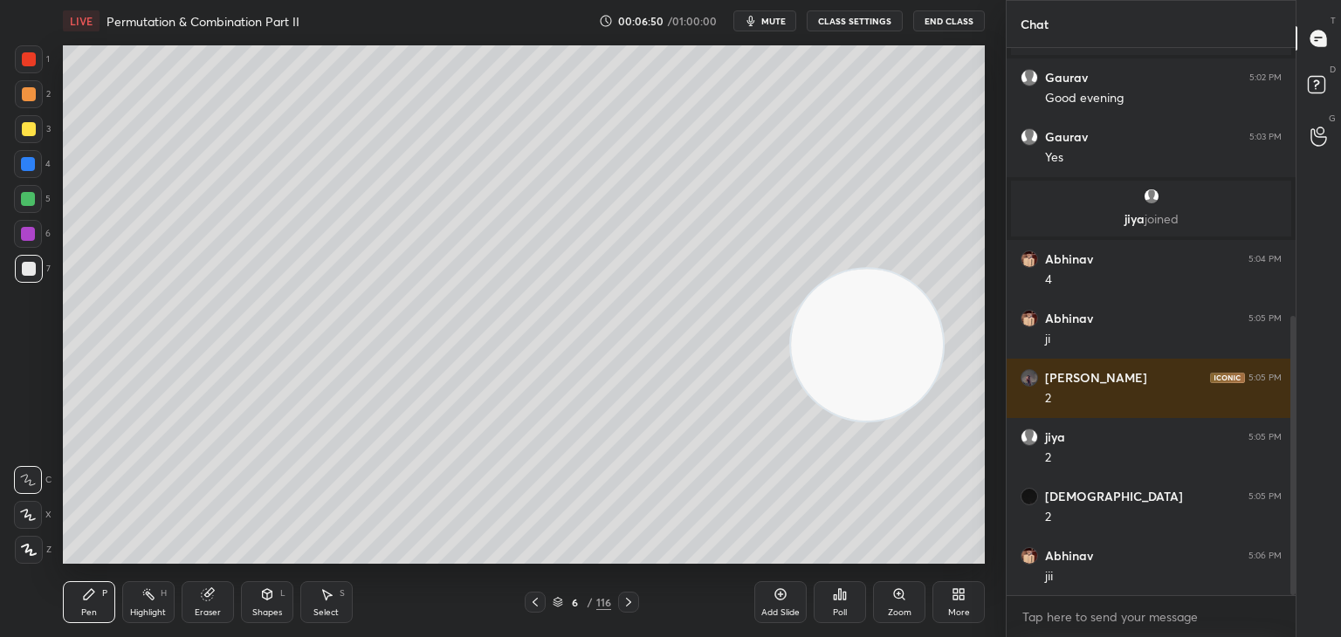
click at [29, 169] on div at bounding box center [28, 164] width 14 height 14
click at [31, 126] on div at bounding box center [29, 129] width 14 height 14
click at [31, 514] on icon at bounding box center [28, 515] width 16 height 12
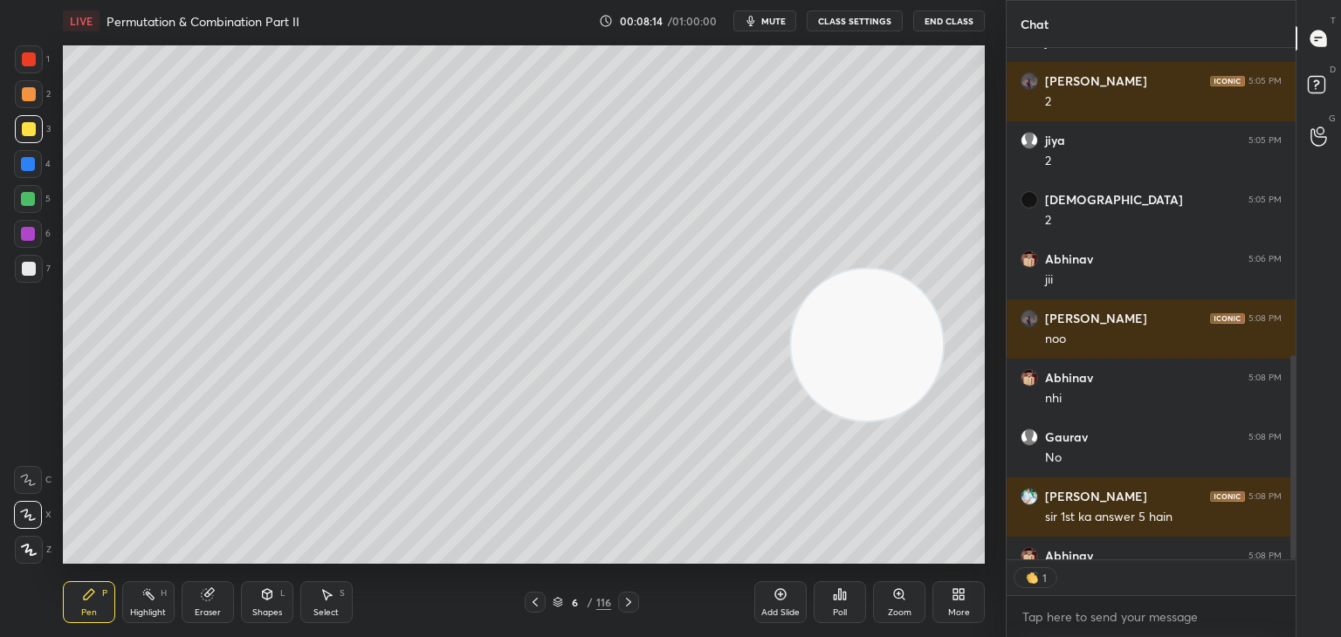
scroll to position [918, 0]
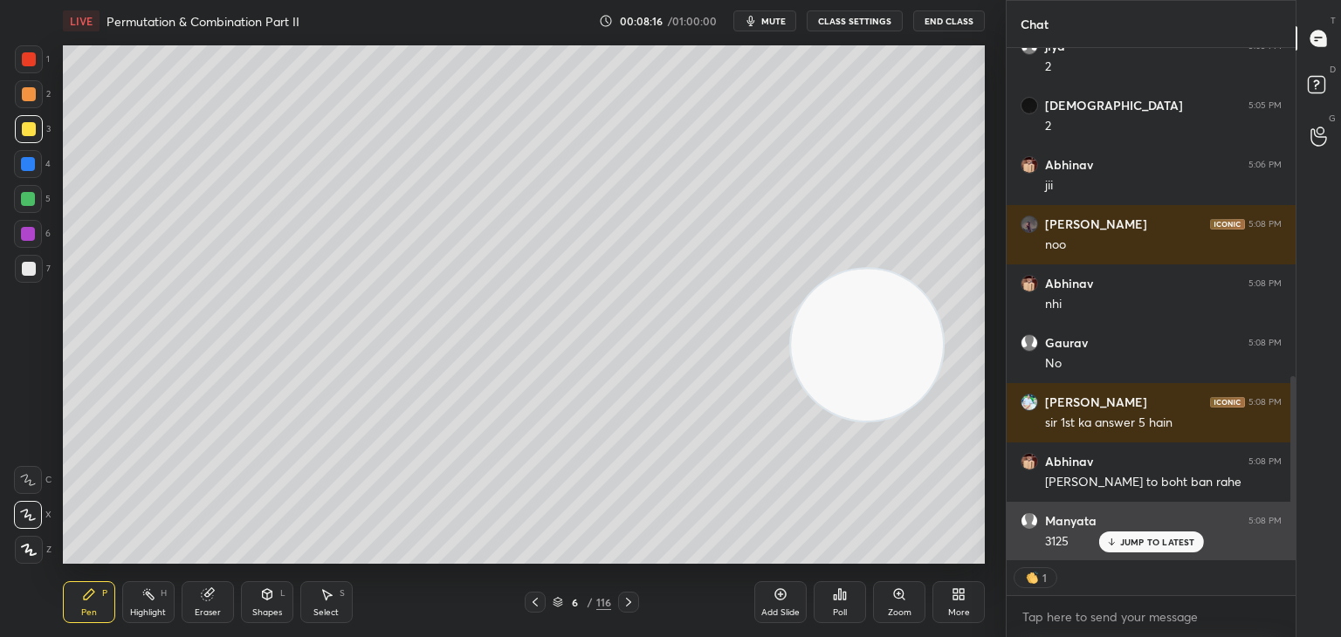
click at [1157, 535] on div "JUMP TO LATEST" at bounding box center [1150, 542] width 105 height 21
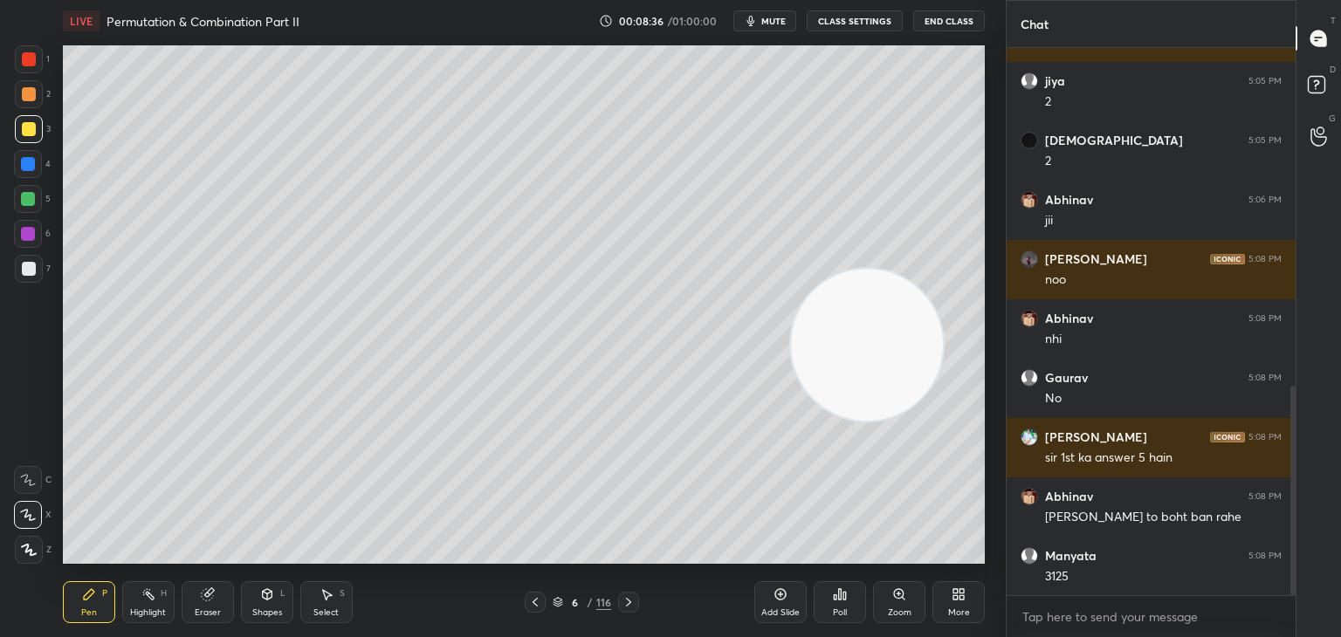
scroll to position [901, 0]
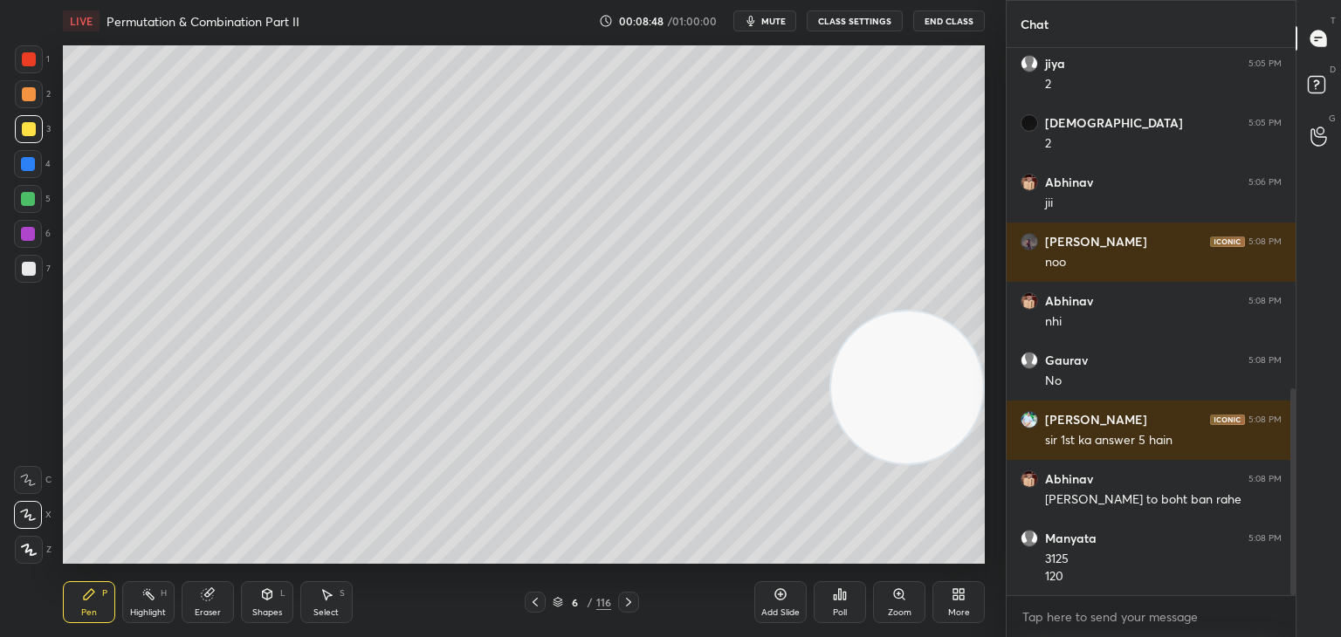
click at [395, 567] on div "Pen P Highlight H Eraser Shapes L Select S 6 / 116 Add Slide Poll Zoom More" at bounding box center [524, 602] width 922 height 70
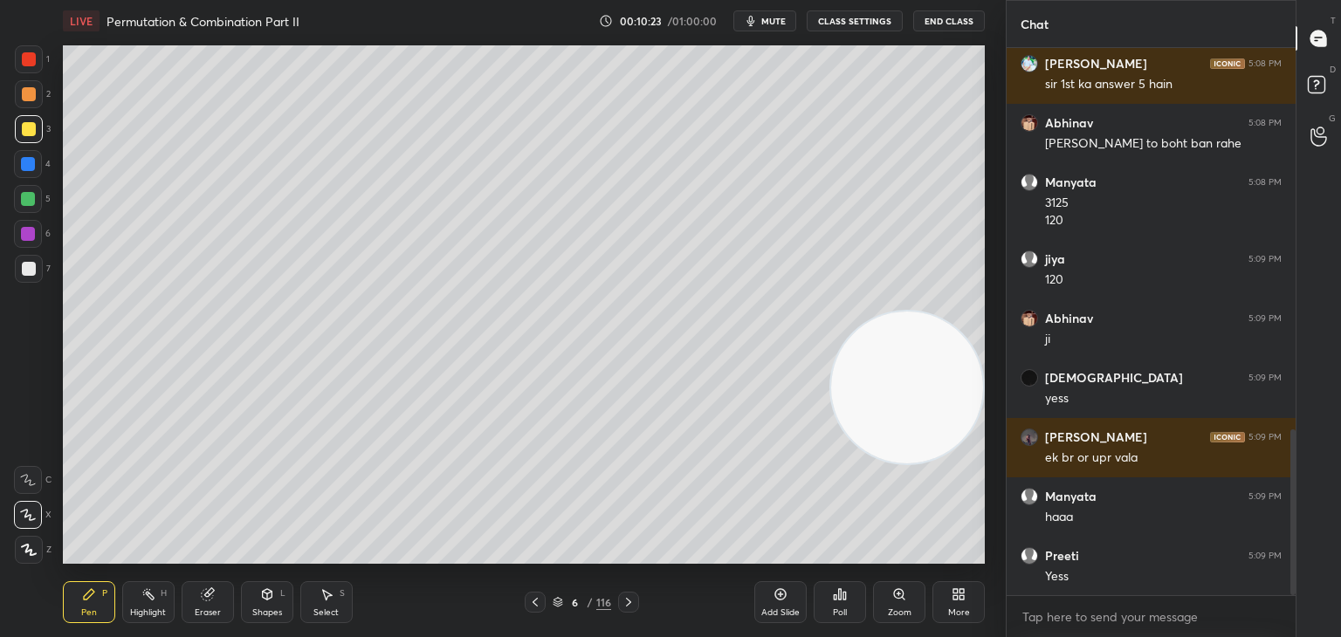
scroll to position [1316, 0]
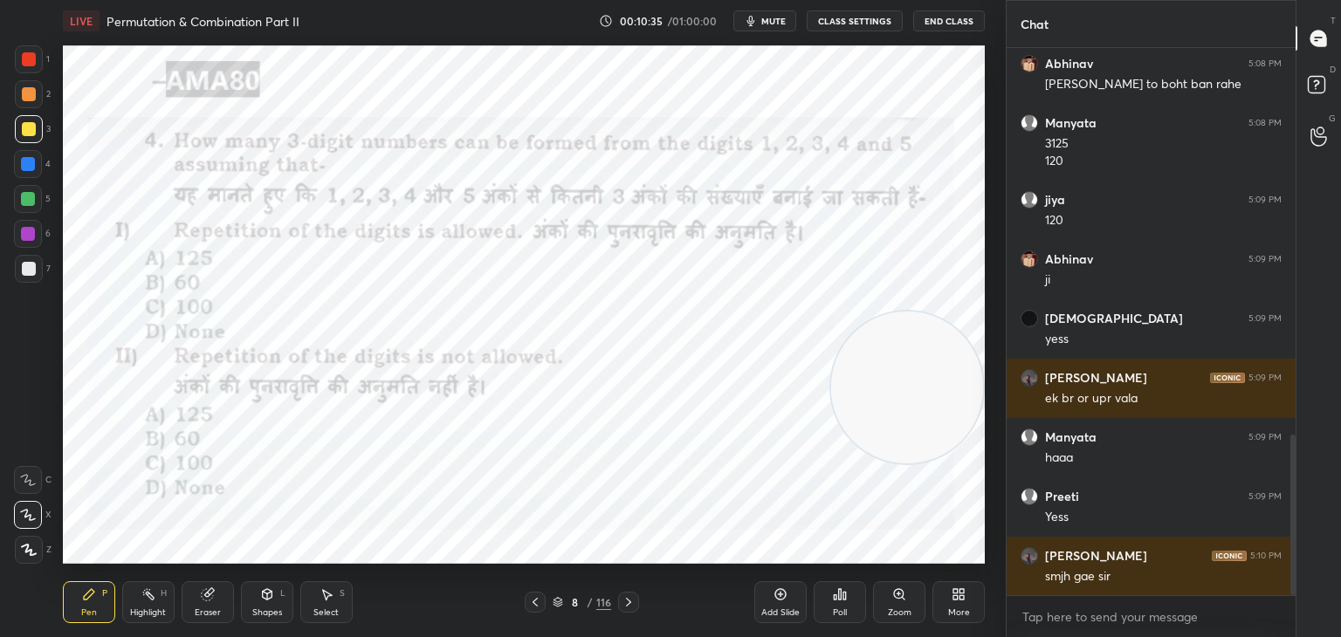
click at [24, 62] on div at bounding box center [29, 59] width 14 height 14
click at [269, 609] on div "Shapes" at bounding box center [267, 612] width 30 height 9
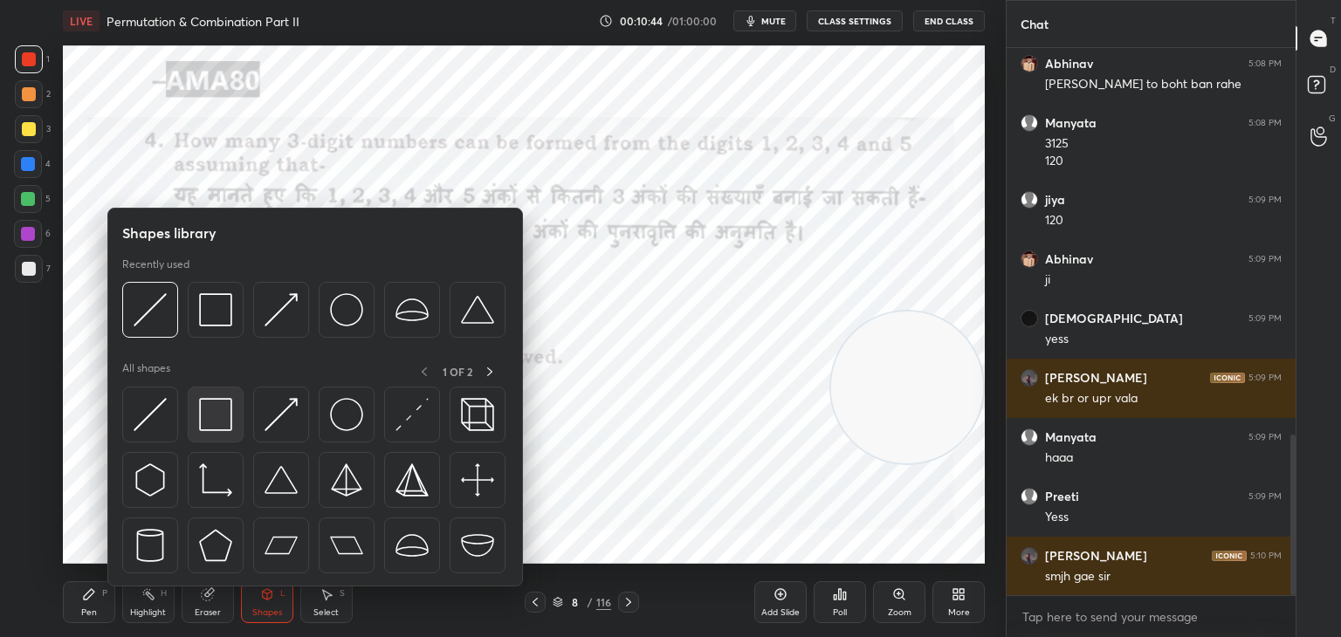
scroll to position [1376, 0]
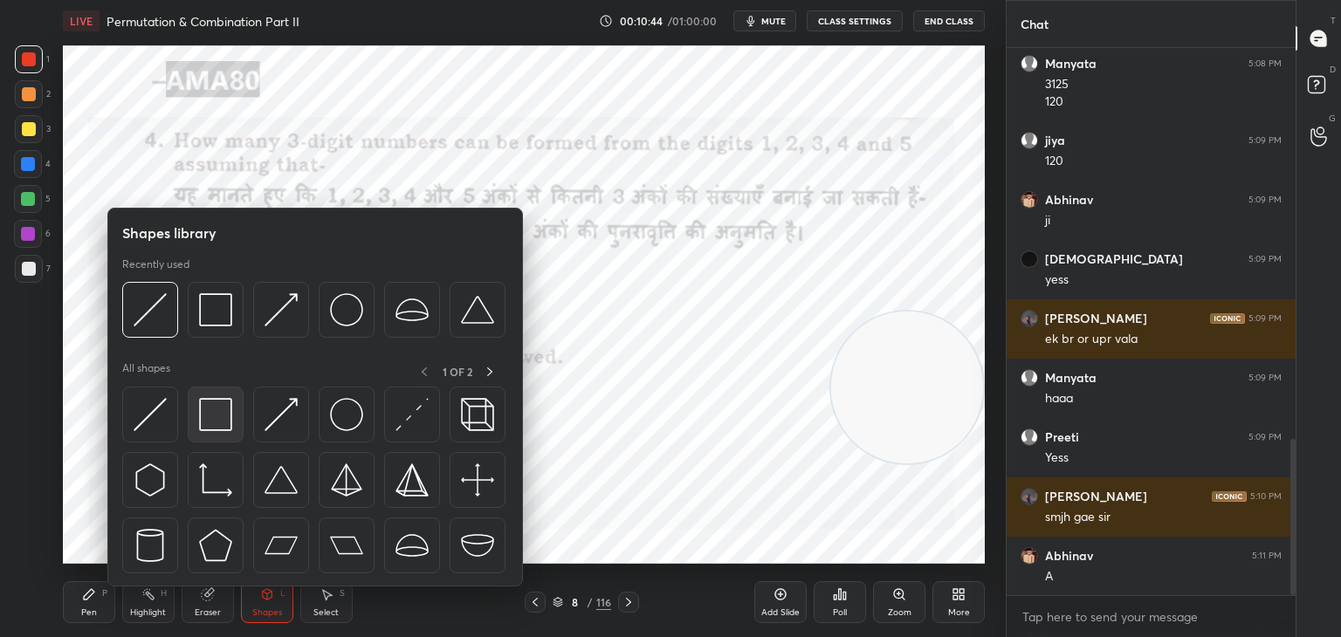
click at [209, 417] on img at bounding box center [215, 414] width 33 height 33
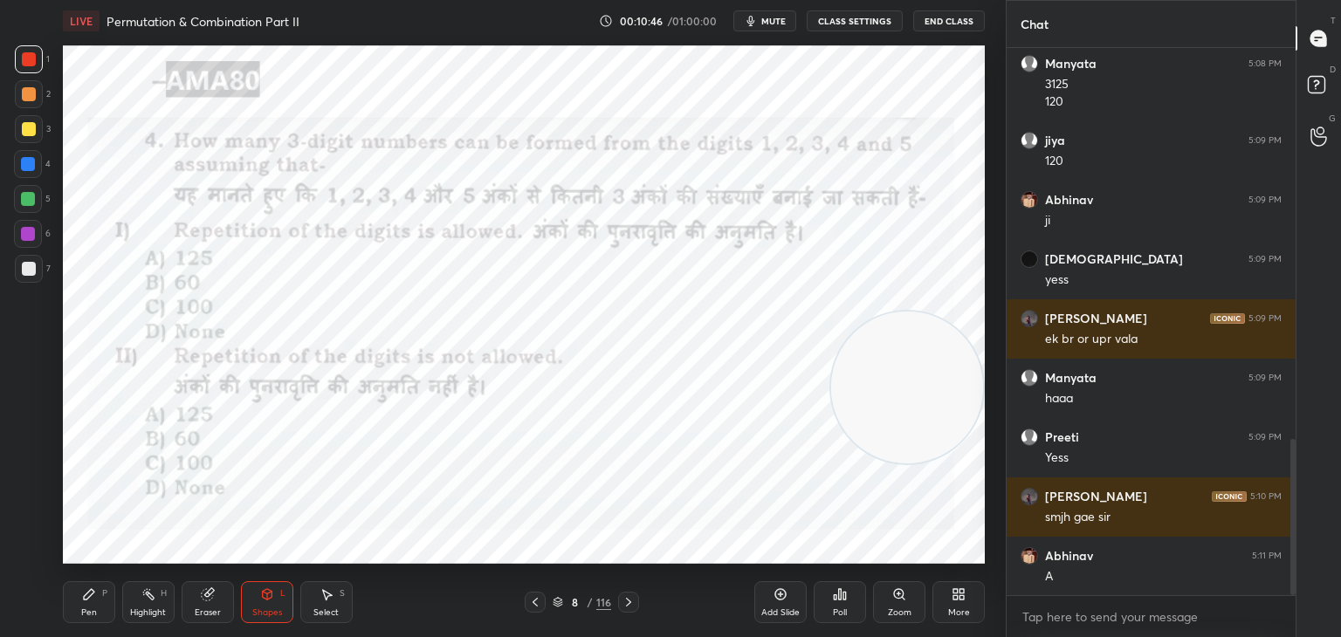
scroll to position [1393, 0]
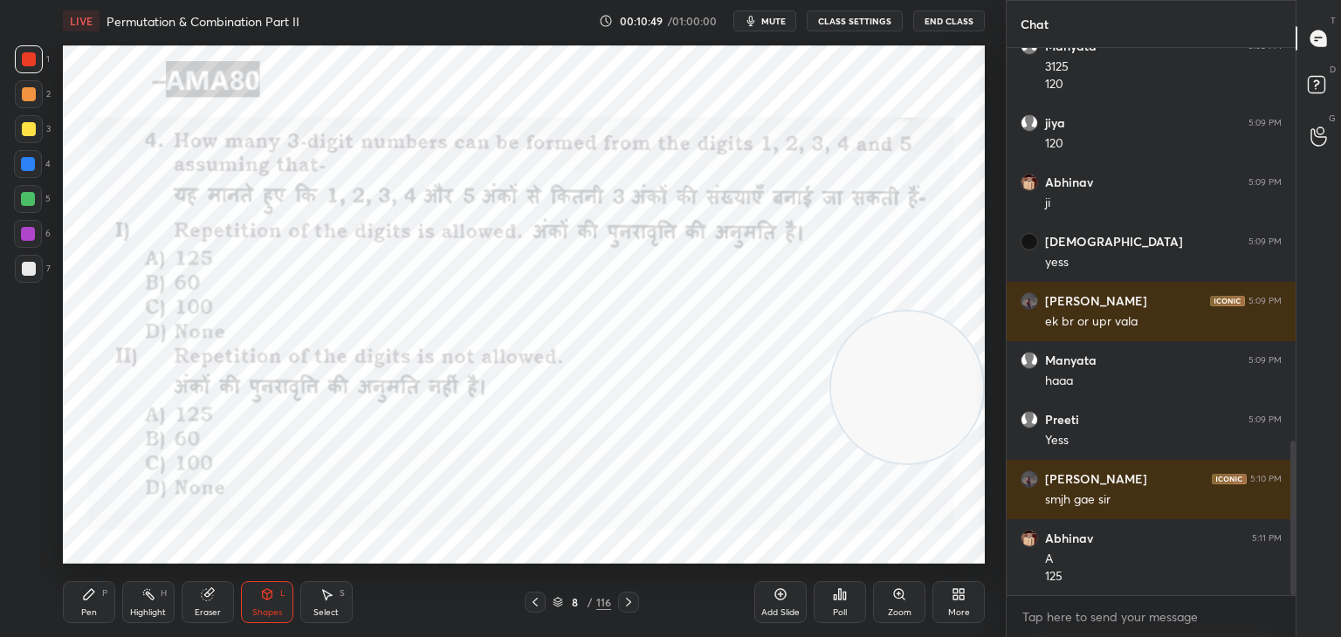
click at [276, 601] on div "Shapes L" at bounding box center [267, 602] width 52 height 42
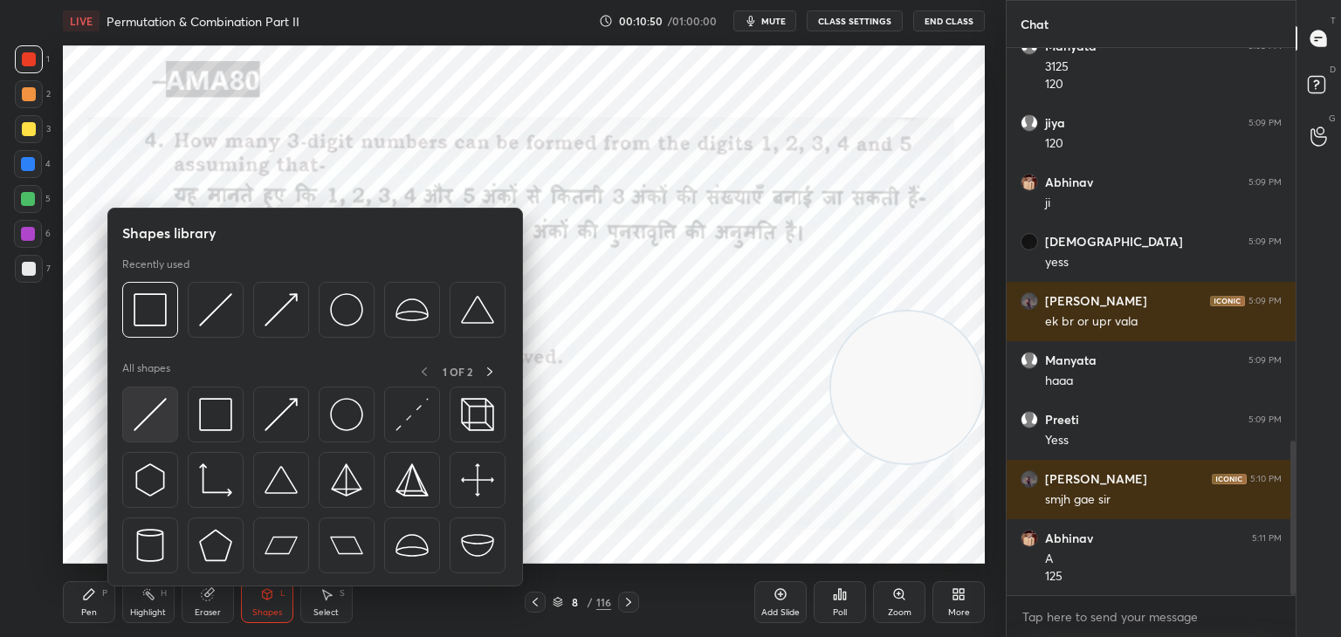
click at [166, 410] on img at bounding box center [150, 414] width 33 height 33
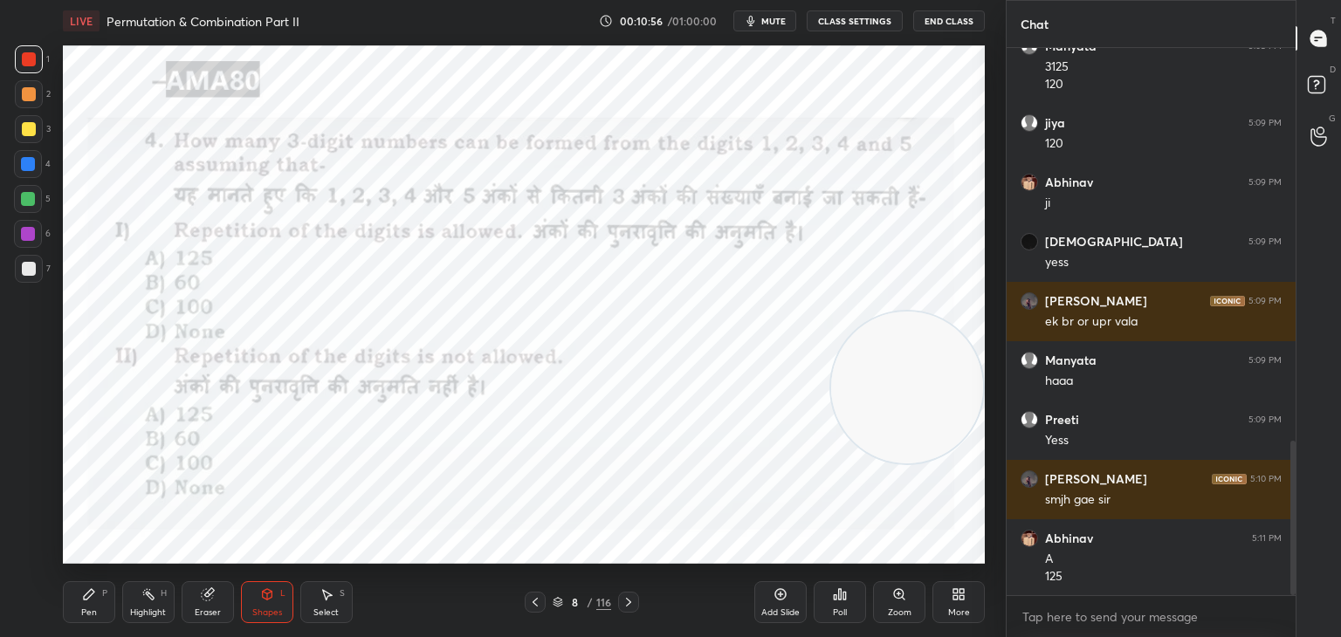
click at [94, 599] on icon at bounding box center [89, 594] width 14 height 14
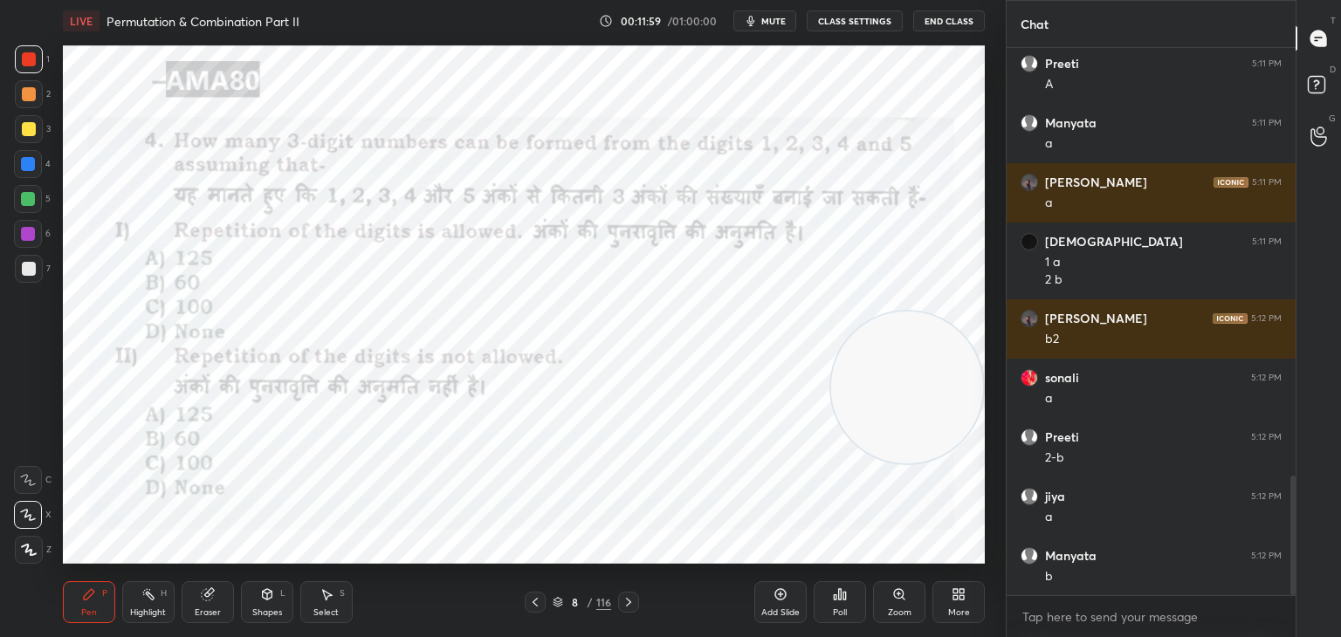
scroll to position [6, 5]
click at [843, 316] on video at bounding box center [907, 388] width 152 height 152
click at [847, 315] on video at bounding box center [916, 391] width 152 height 152
click at [847, 319] on video at bounding box center [916, 391] width 152 height 152
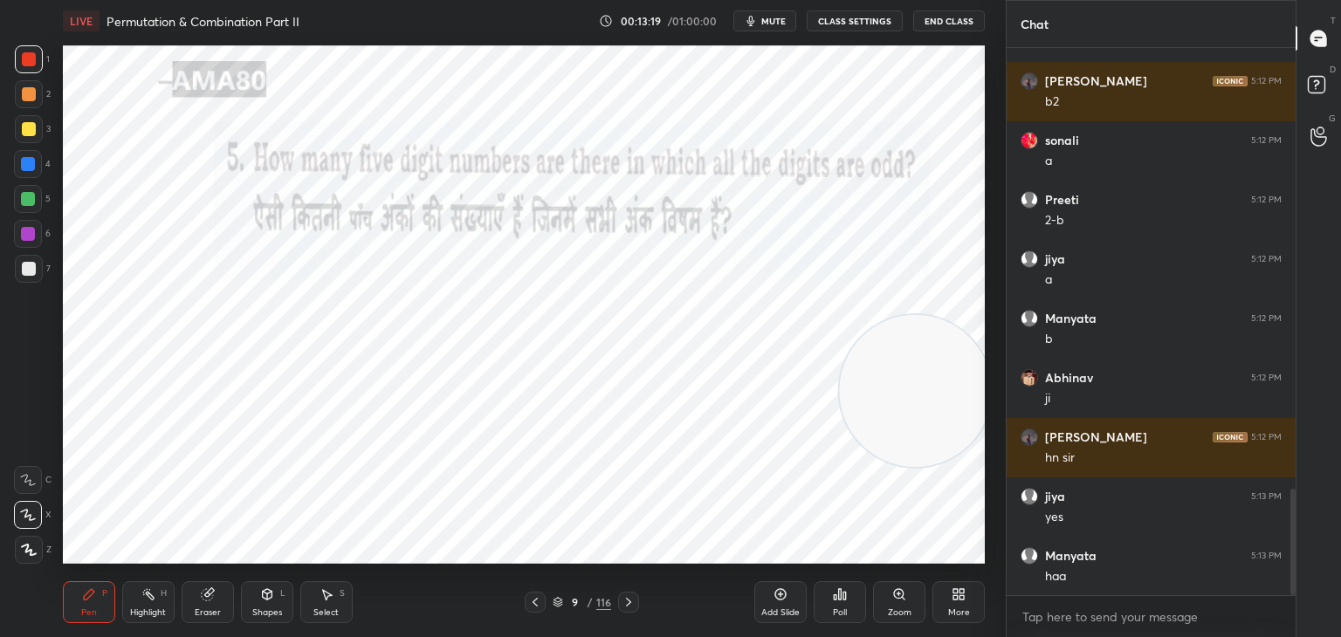
scroll to position [2259, 0]
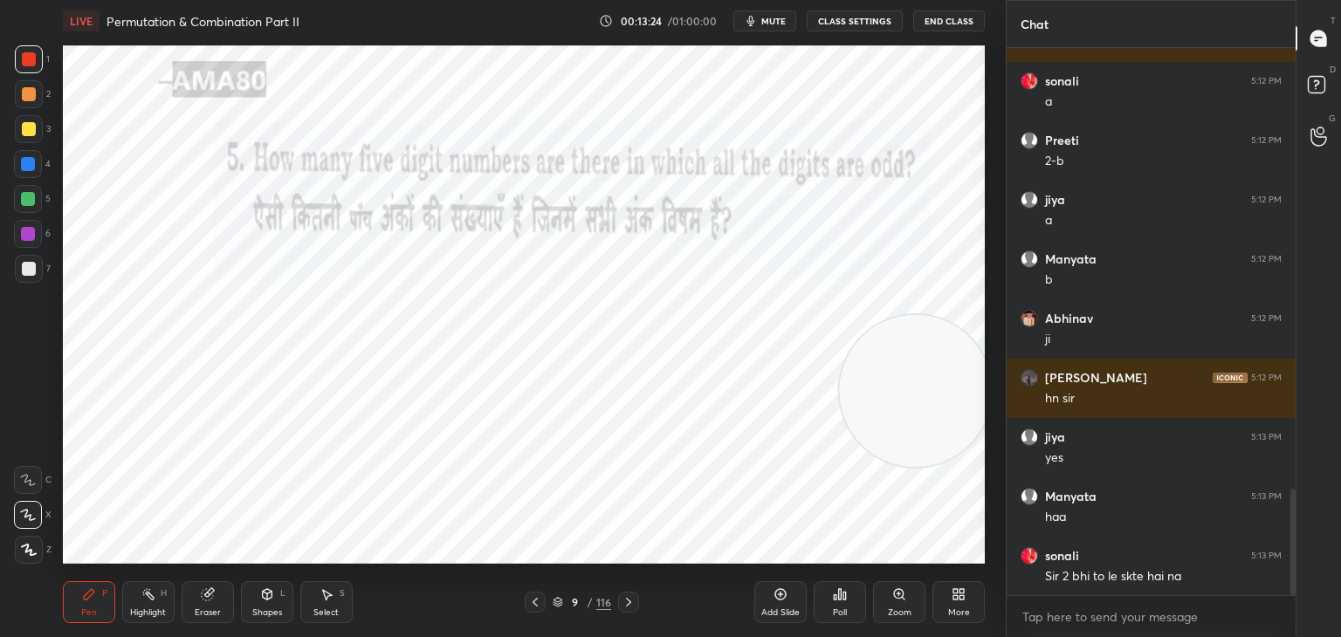
click at [203, 606] on div "Eraser" at bounding box center [208, 602] width 52 height 42
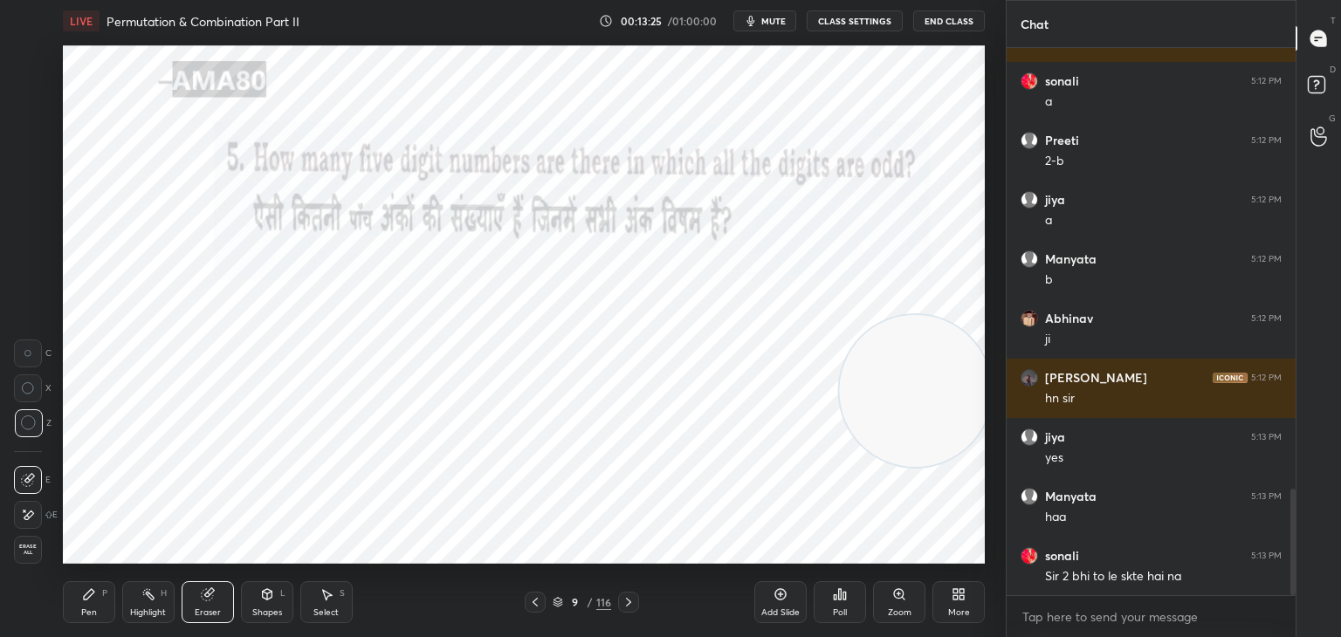
click at [17, 546] on span "Erase all" at bounding box center [28, 550] width 26 height 12
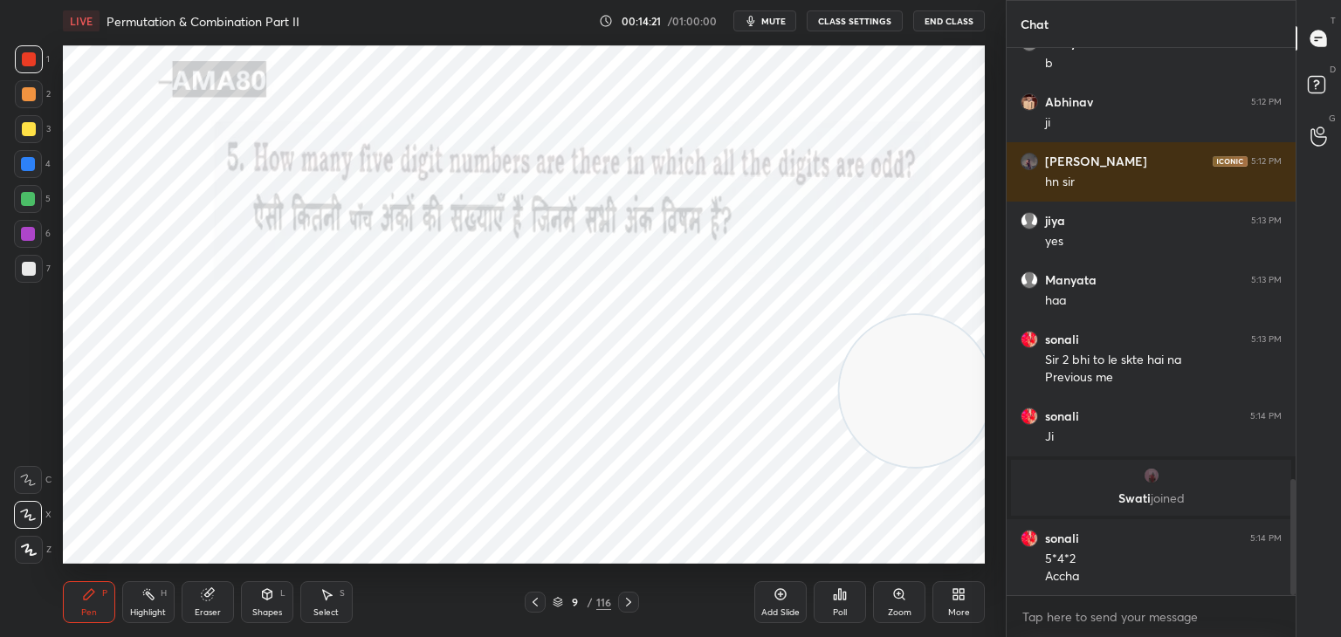
scroll to position [2060, 0]
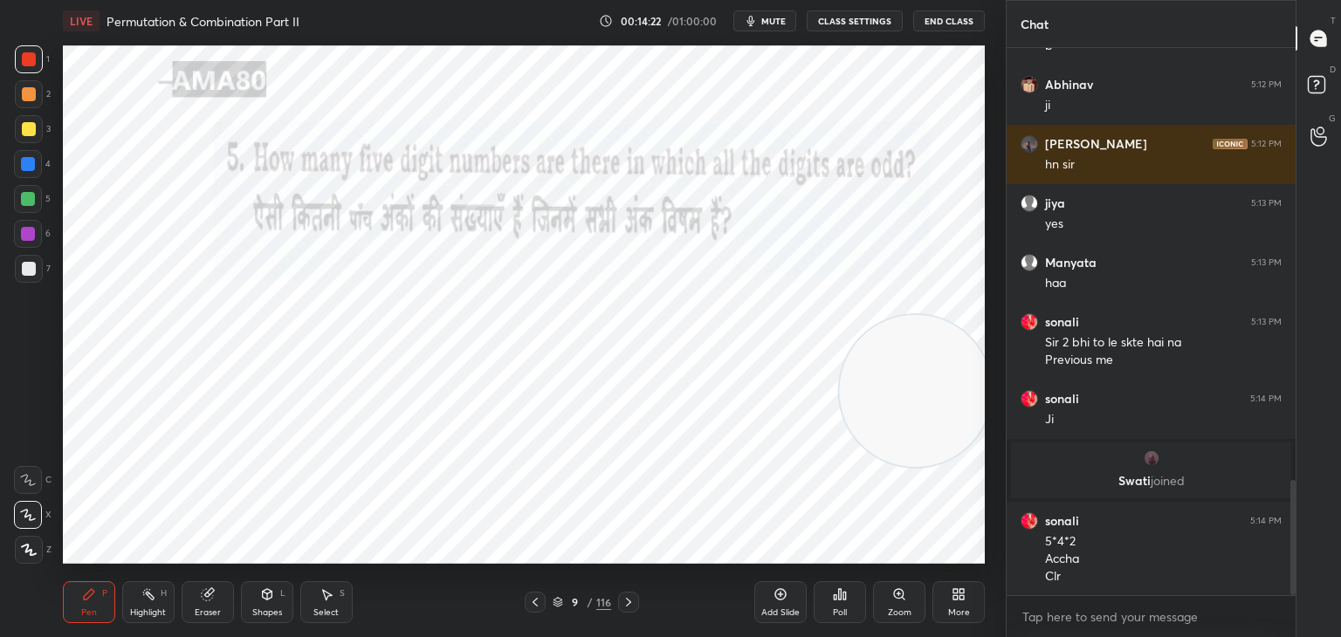
click at [272, 602] on div "Shapes L" at bounding box center [267, 602] width 52 height 42
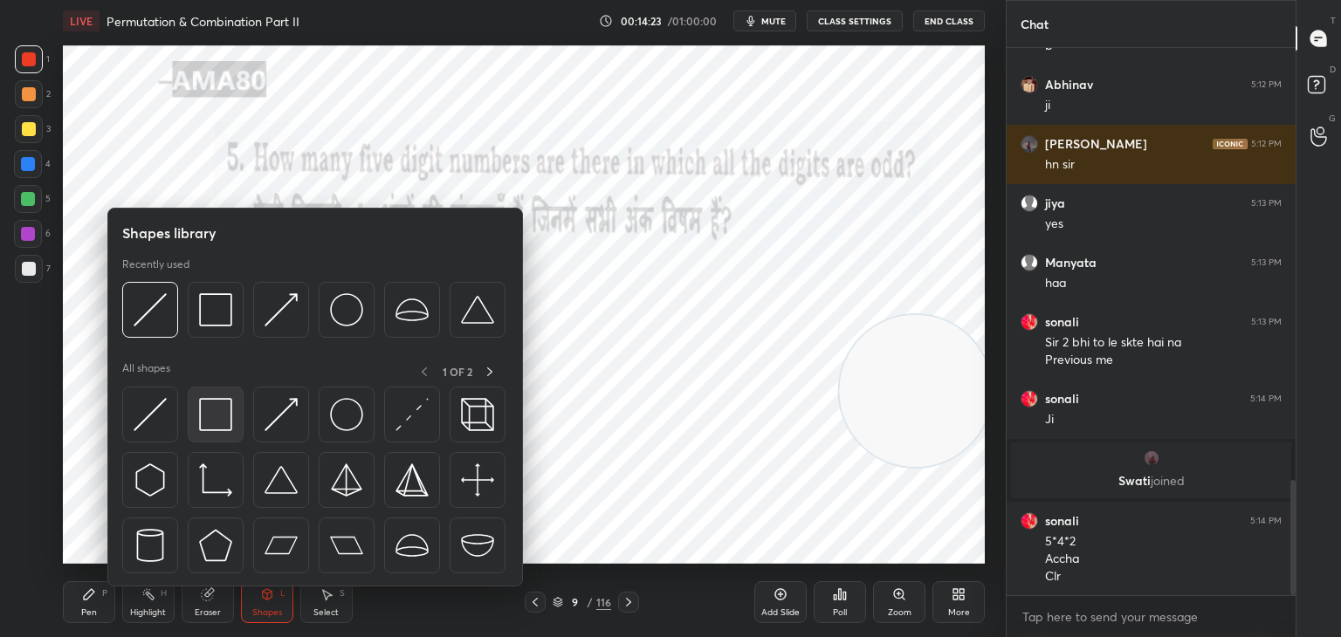
click at [209, 420] on img at bounding box center [215, 414] width 33 height 33
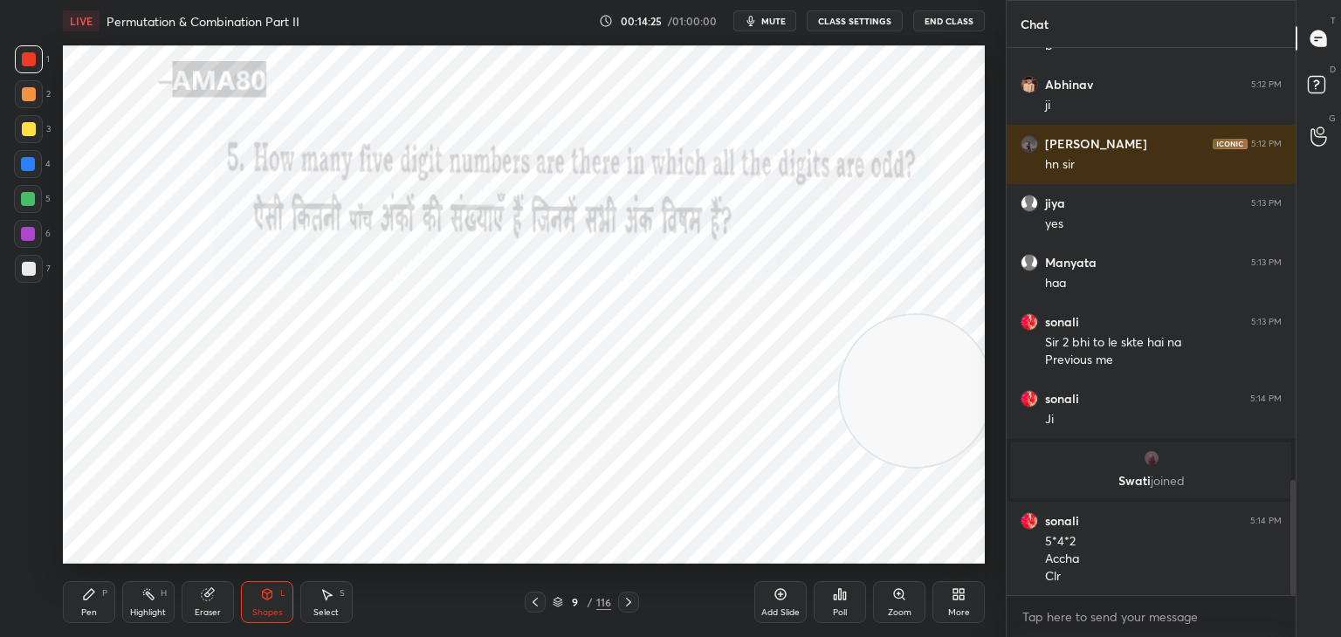
click at [276, 594] on div "Shapes L" at bounding box center [267, 602] width 52 height 42
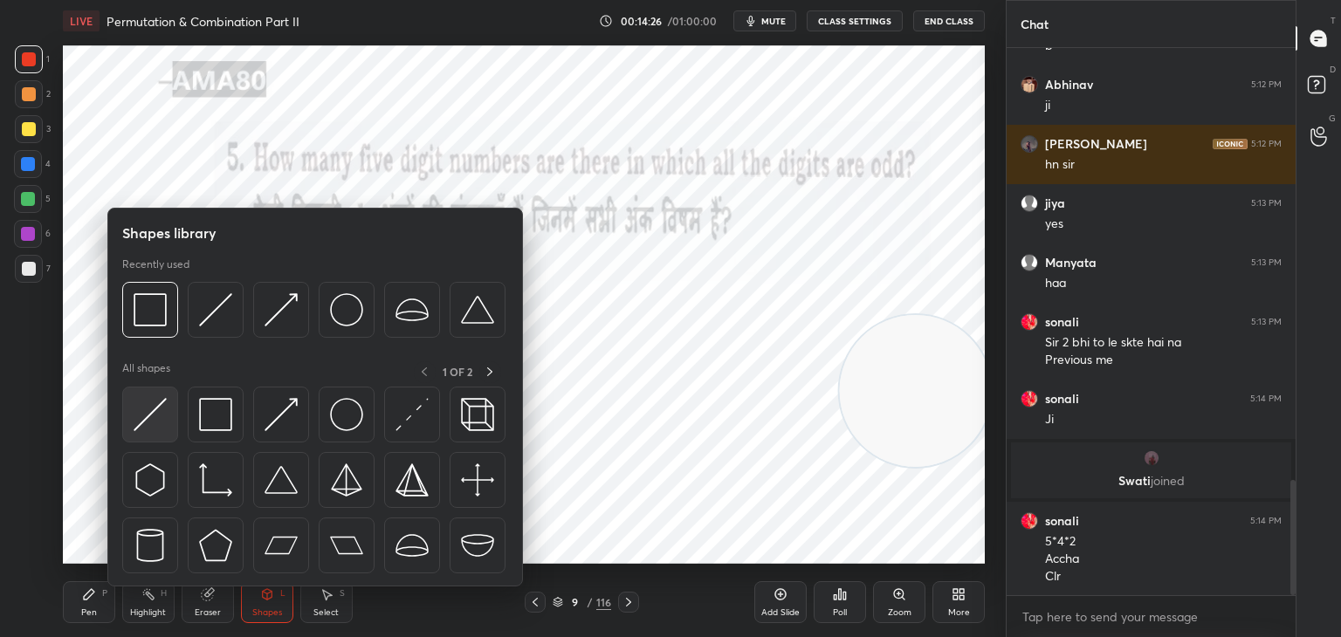
click at [161, 422] on img at bounding box center [150, 414] width 33 height 33
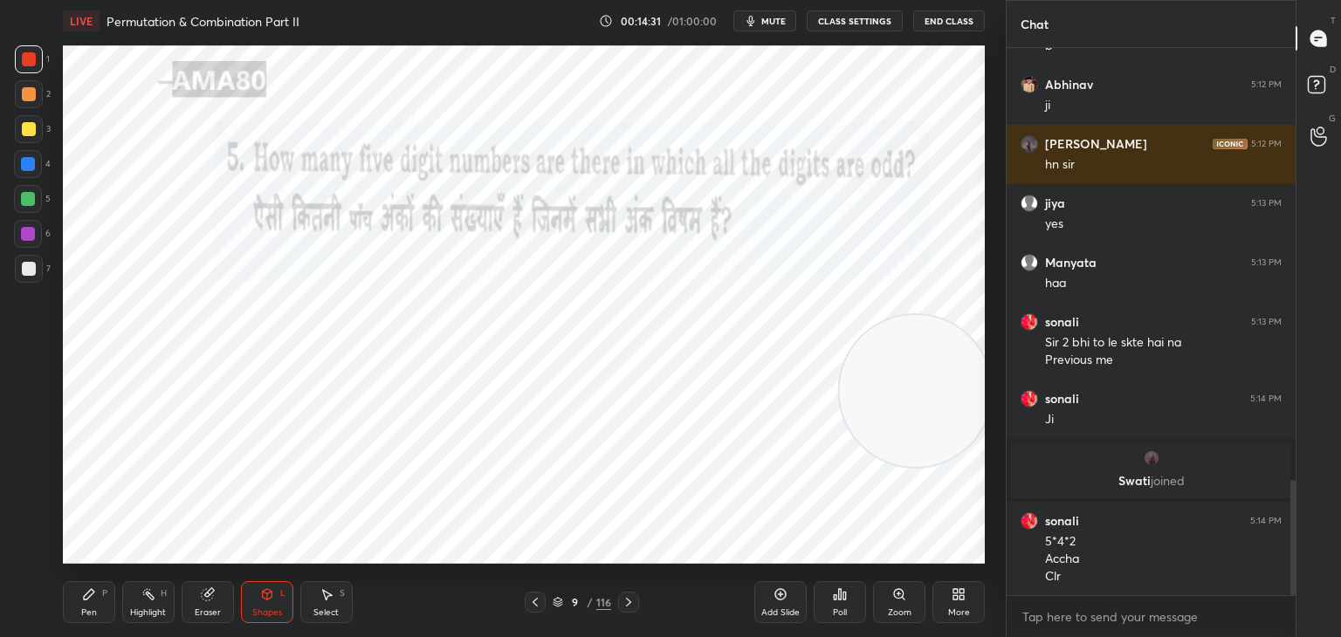
click at [106, 600] on div "Pen P" at bounding box center [89, 602] width 52 height 42
click at [29, 202] on div at bounding box center [28, 199] width 14 height 14
click at [152, 600] on rect at bounding box center [150, 596] width 9 height 9
click at [27, 554] on icon at bounding box center [28, 550] width 14 height 14
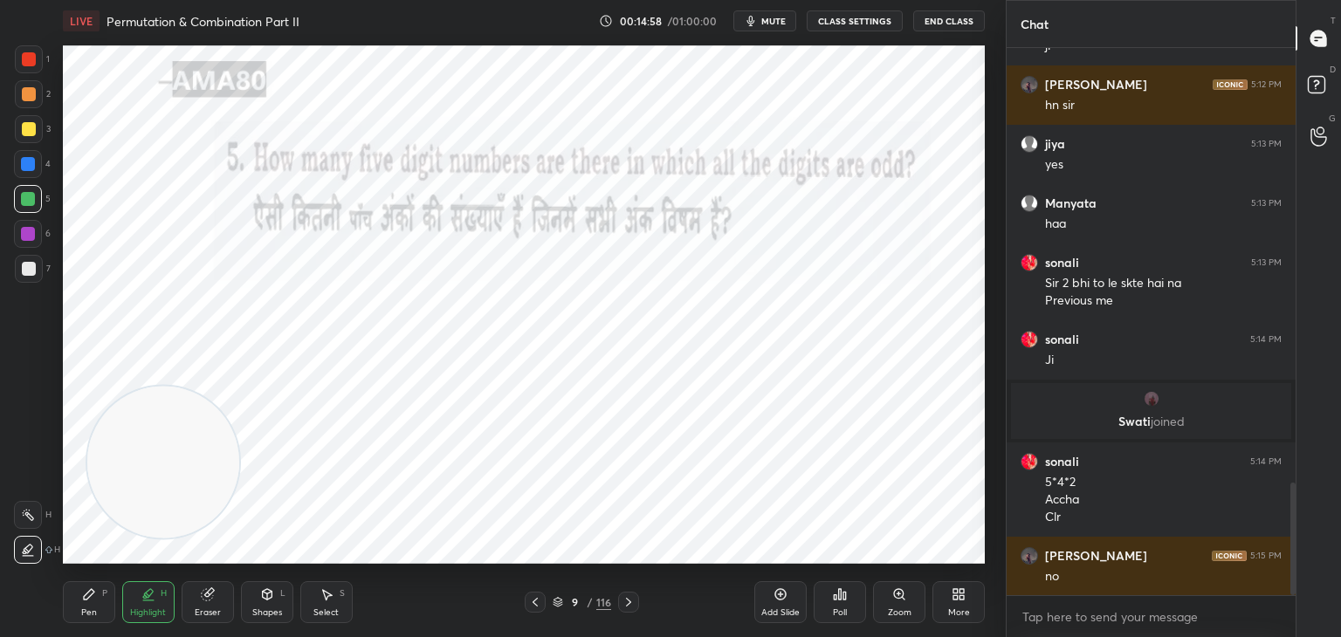
click at [104, 604] on div "Pen P" at bounding box center [89, 602] width 52 height 42
click at [21, 236] on div at bounding box center [28, 234] width 14 height 14
click at [28, 539] on div at bounding box center [29, 550] width 28 height 28
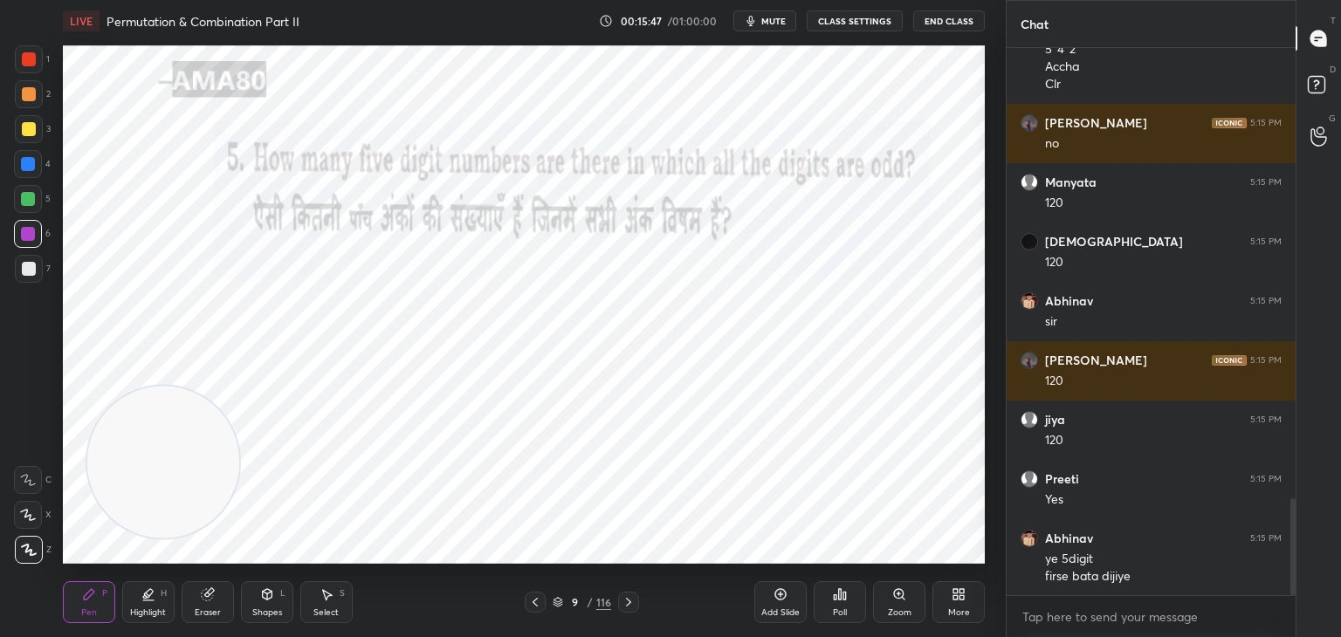
scroll to position [2611, 0]
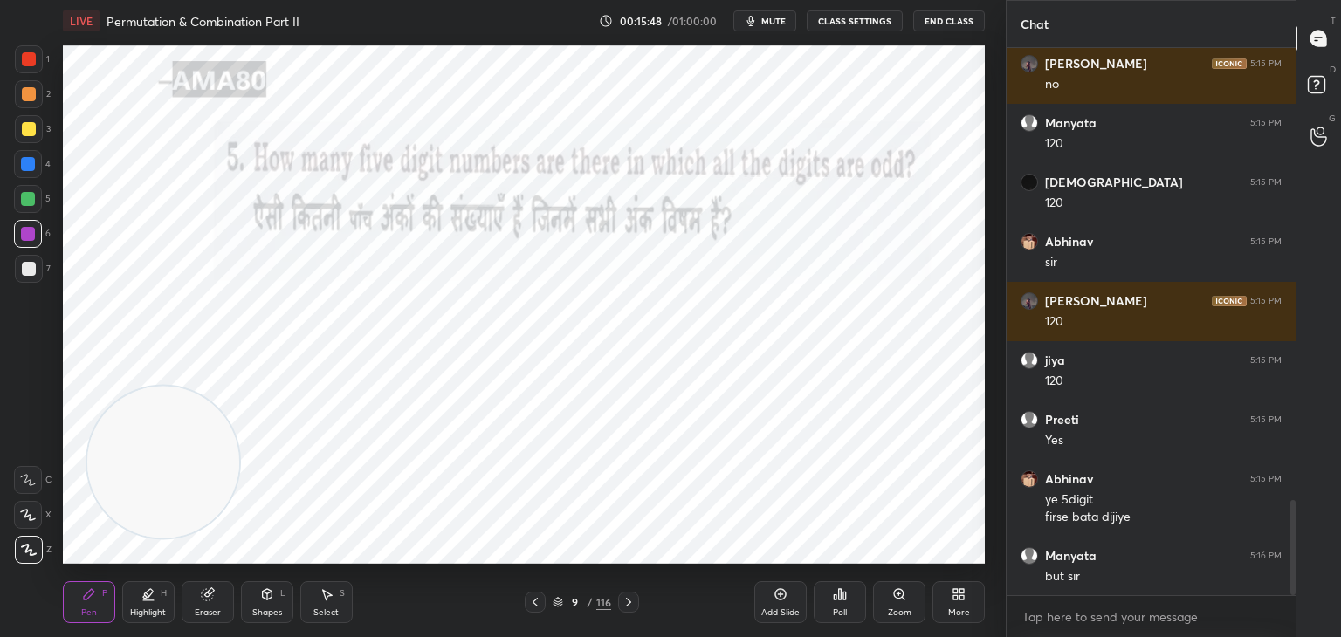
click at [216, 588] on div "Eraser" at bounding box center [208, 602] width 52 height 42
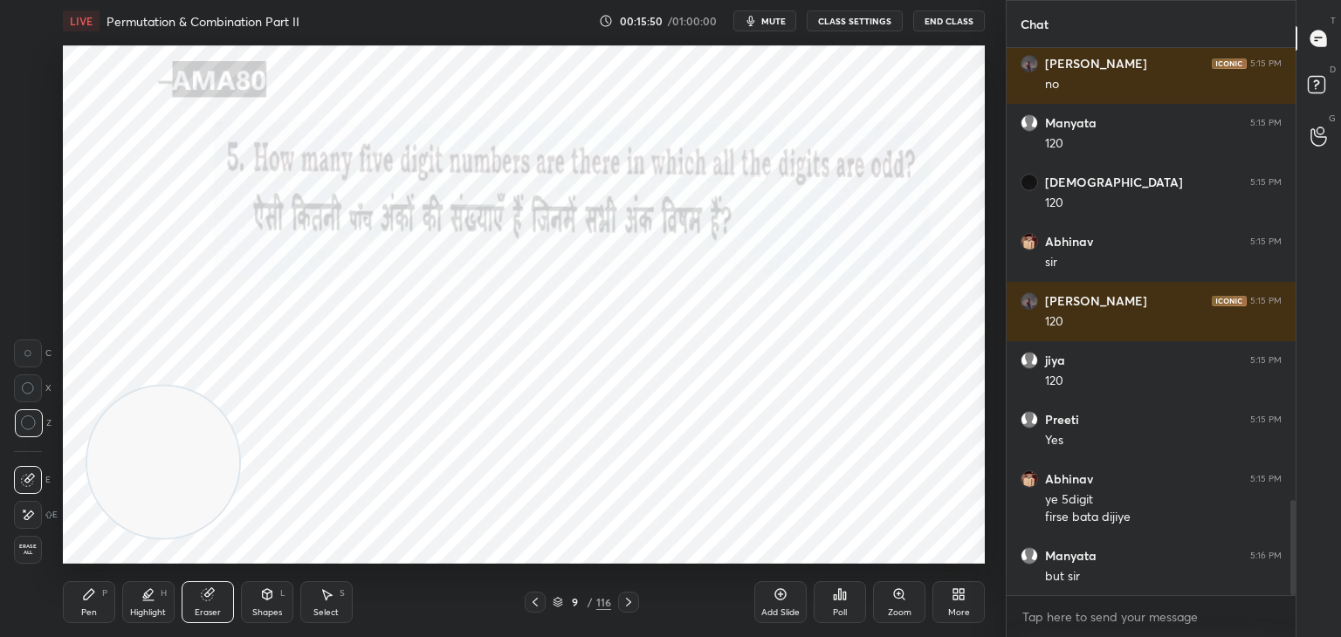
click at [101, 592] on div "Pen P" at bounding box center [89, 602] width 52 height 42
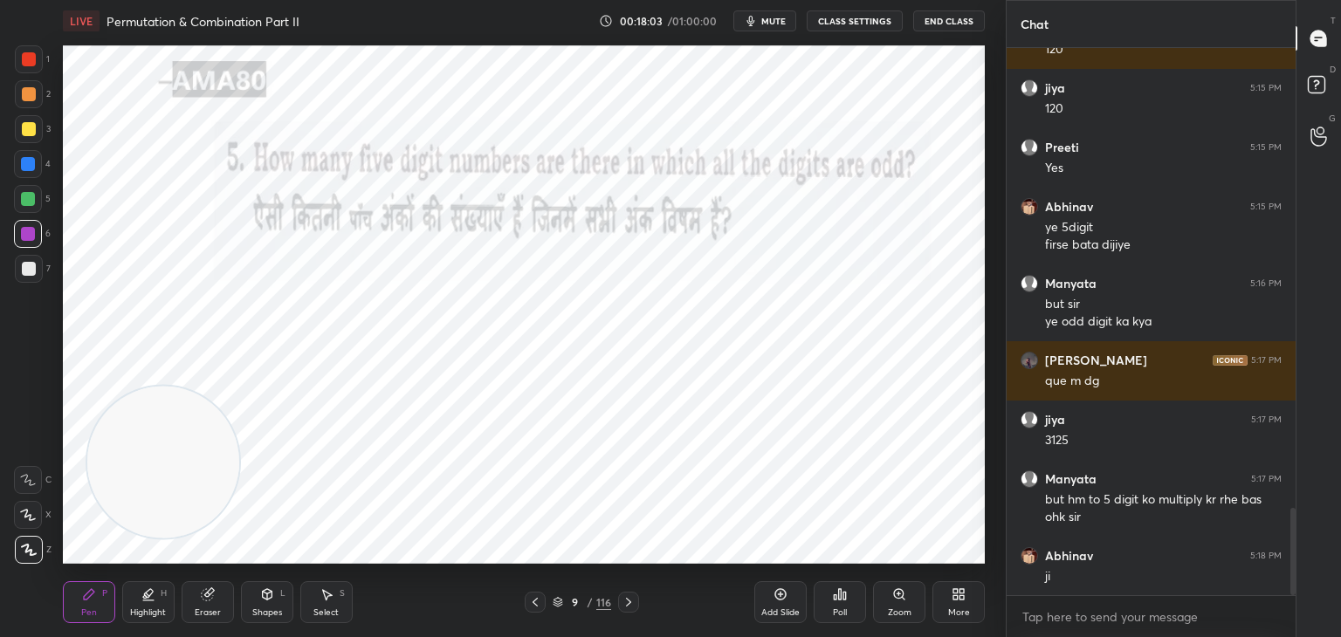
scroll to position [2901, 0]
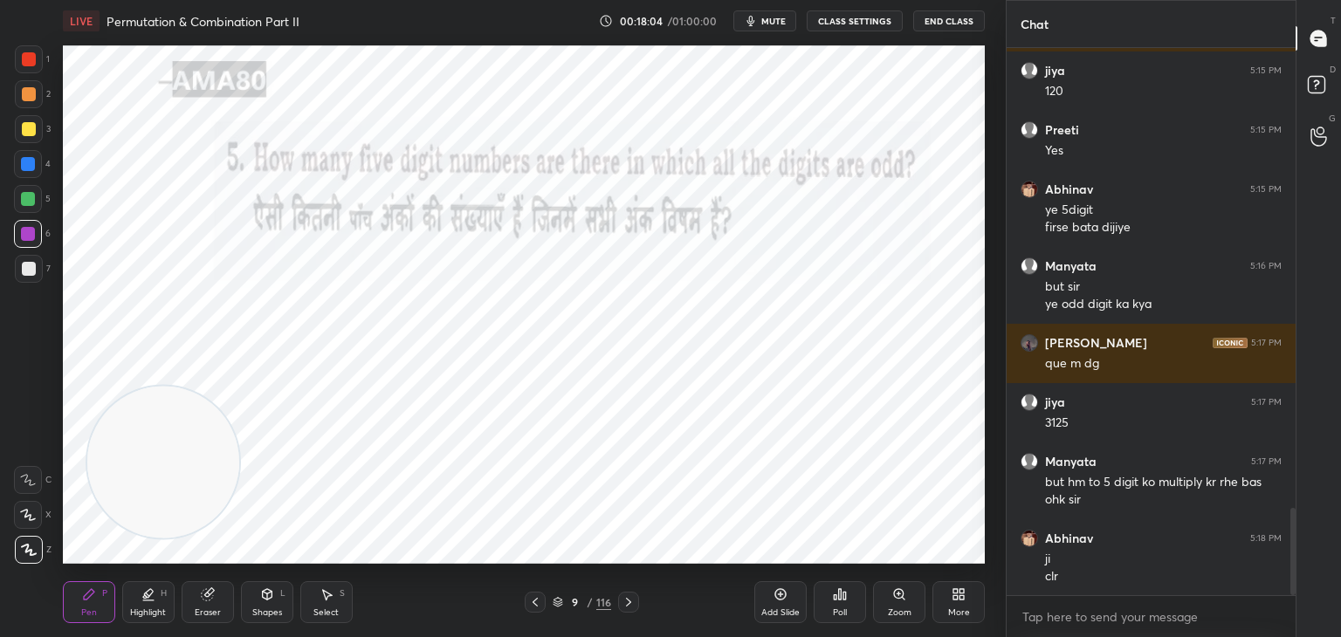
click at [795, 596] on div "Add Slide" at bounding box center [780, 602] width 52 height 42
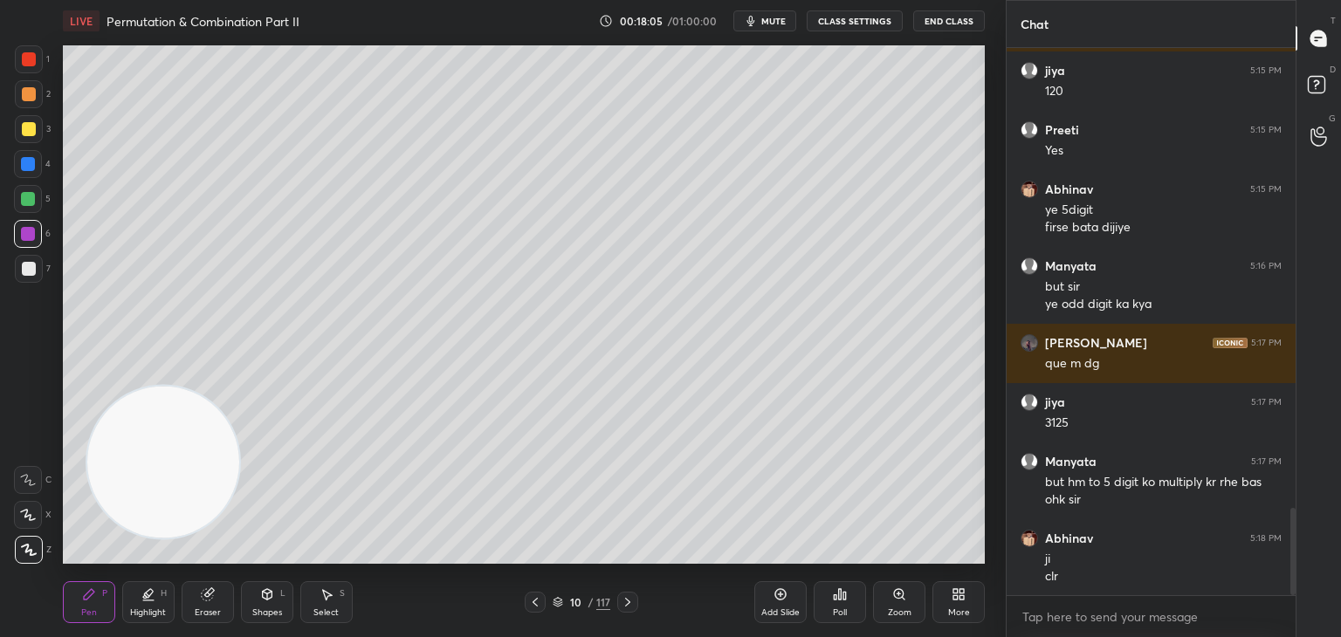
click at [22, 275] on div at bounding box center [29, 269] width 14 height 14
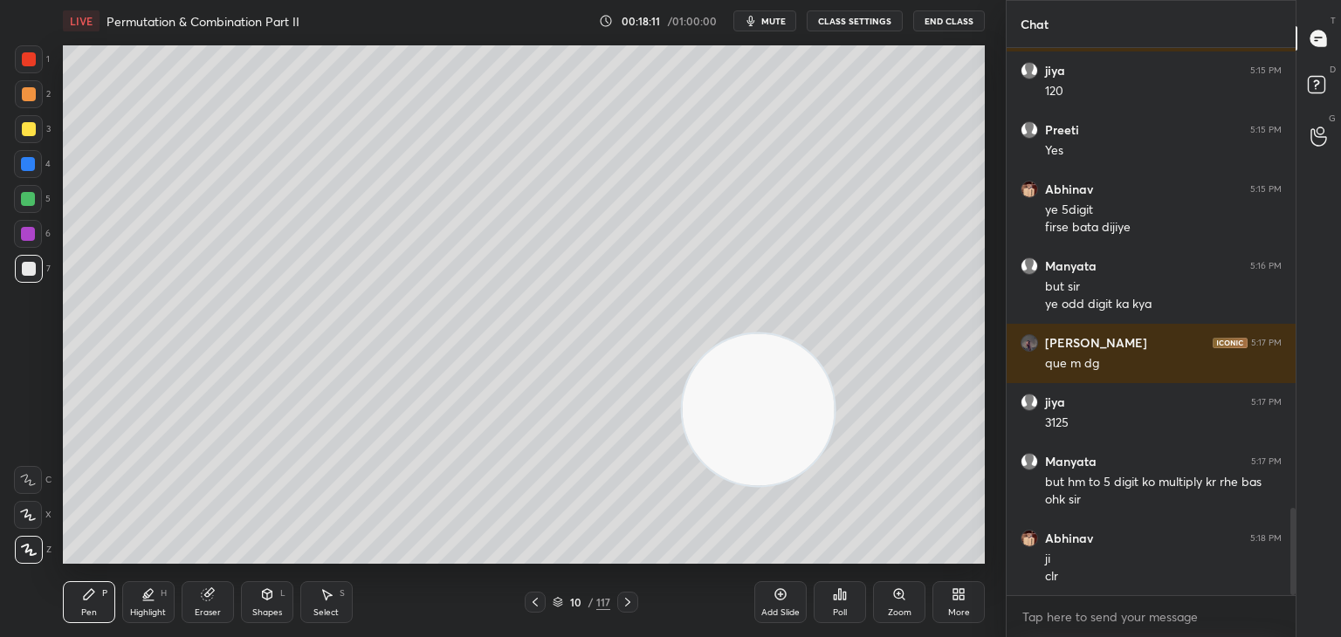
click at [263, 594] on icon at bounding box center [268, 594] width 10 height 10
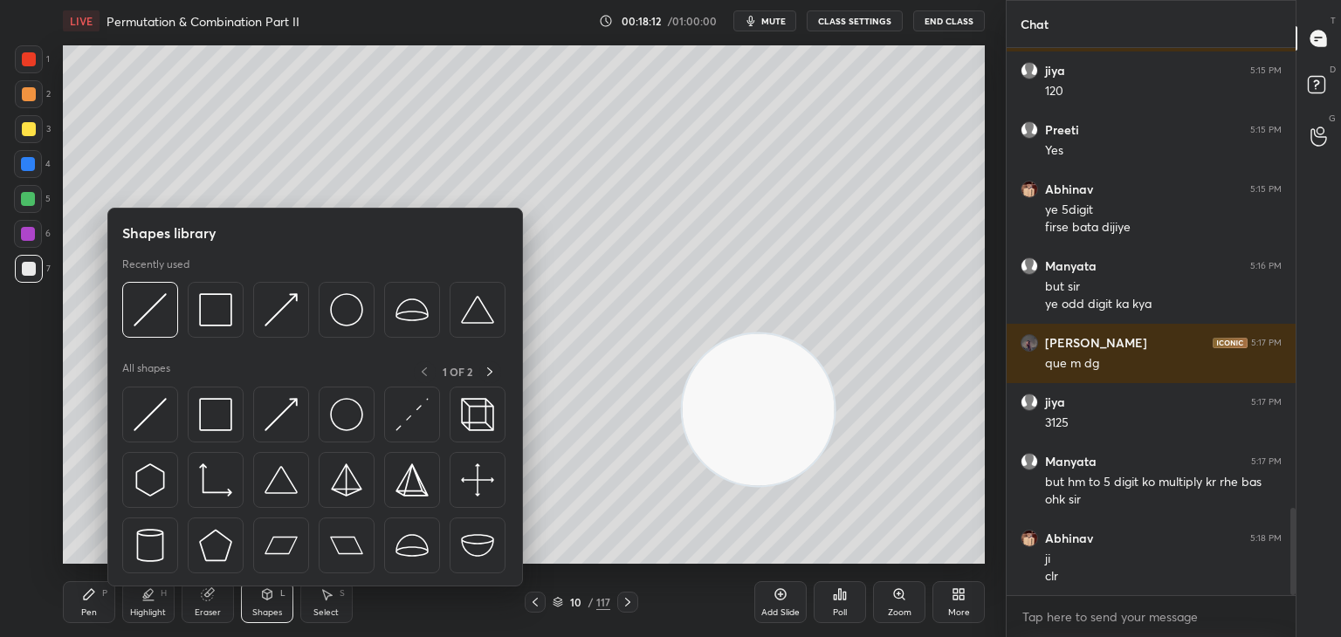
click at [105, 602] on div "Pen P" at bounding box center [89, 602] width 52 height 42
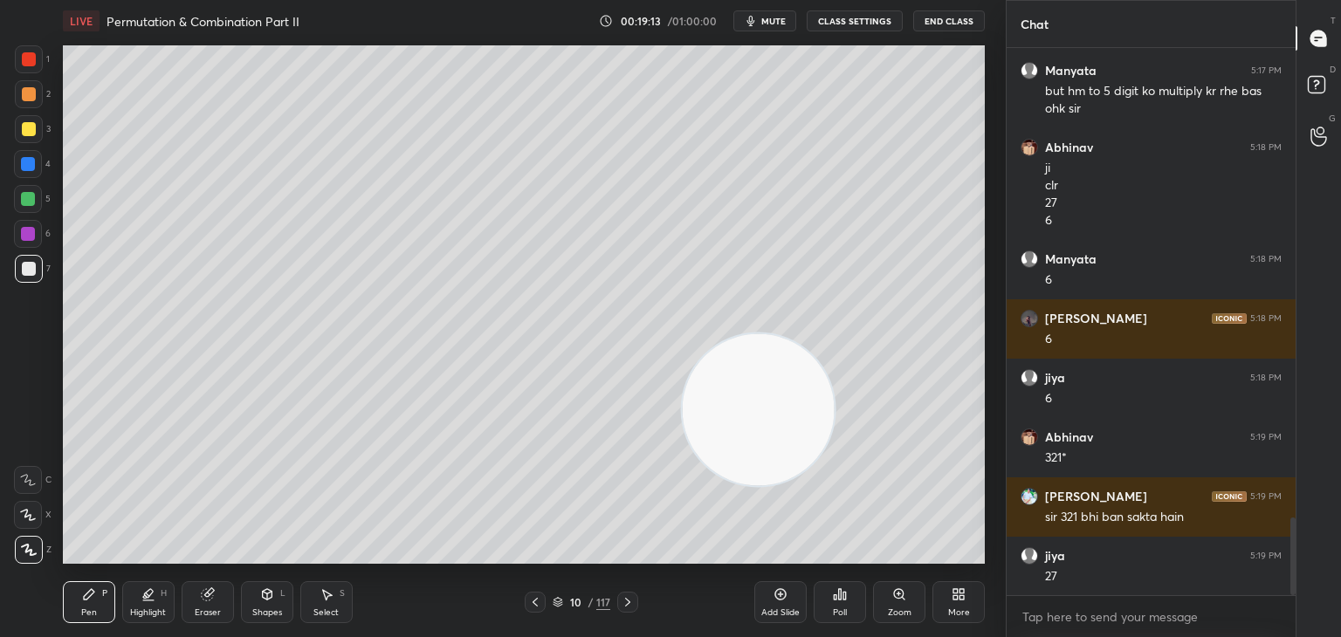
scroll to position [3352, 0]
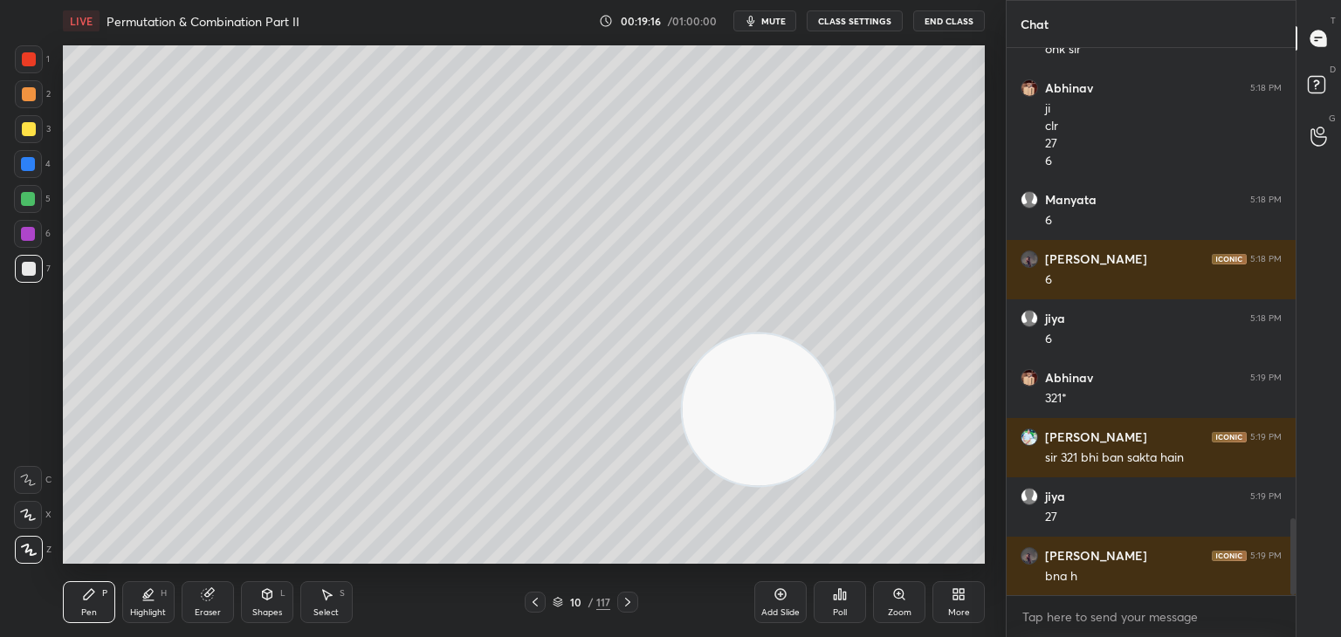
click at [213, 601] on icon at bounding box center [208, 594] width 14 height 14
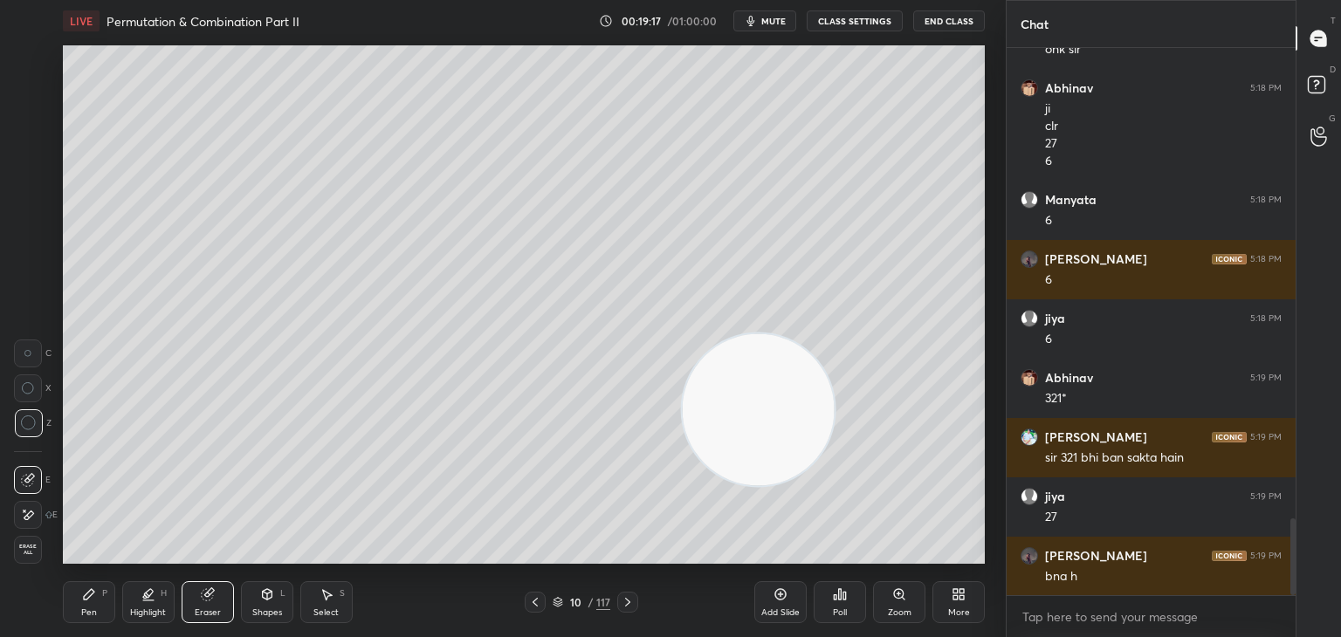
click at [91, 607] on div "Pen P" at bounding box center [89, 602] width 52 height 42
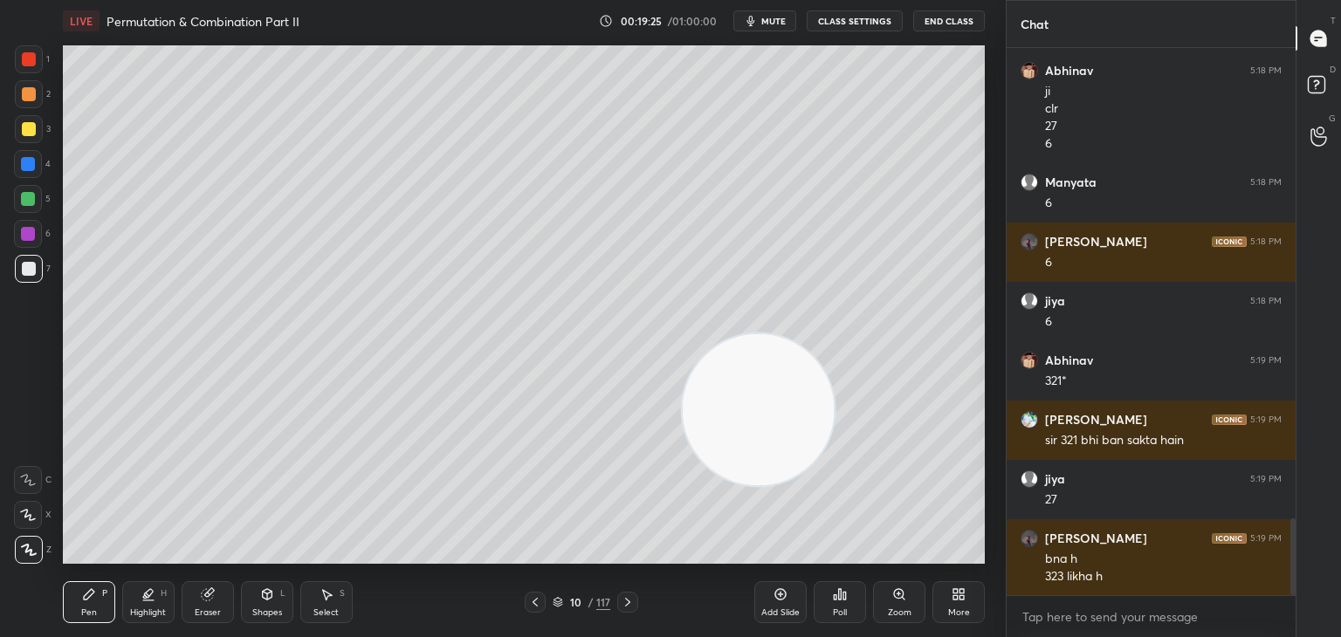
scroll to position [3428, 0]
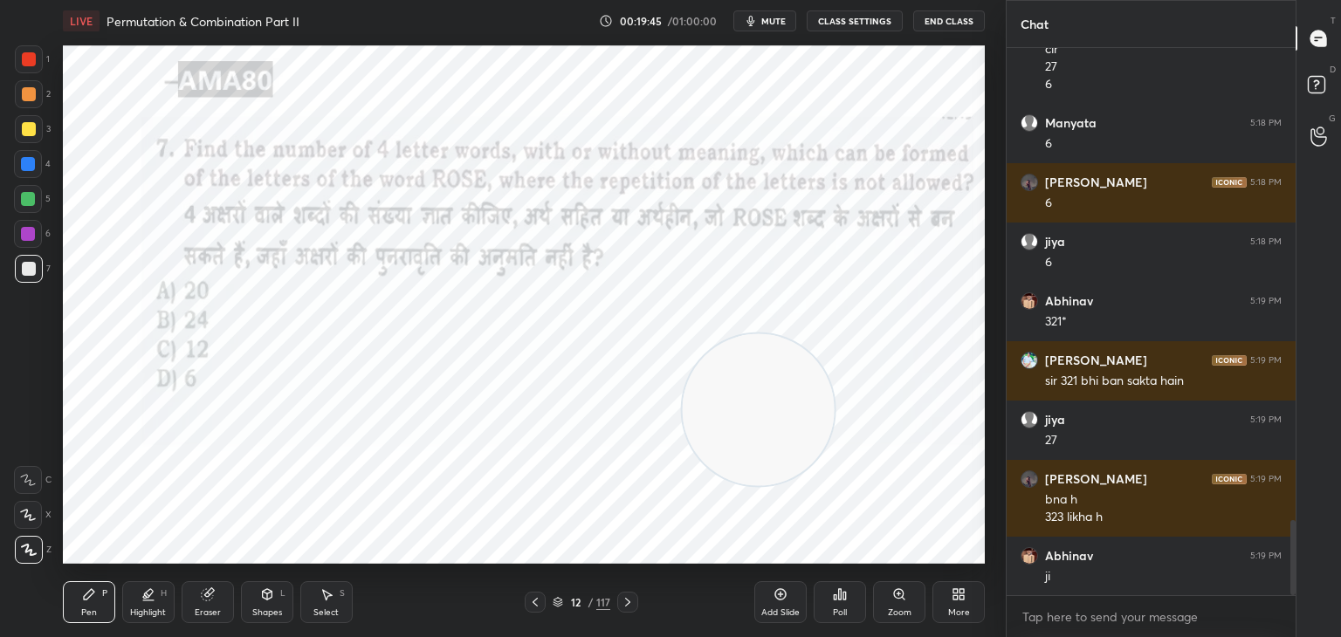
click at [42, 63] on div at bounding box center [29, 59] width 28 height 28
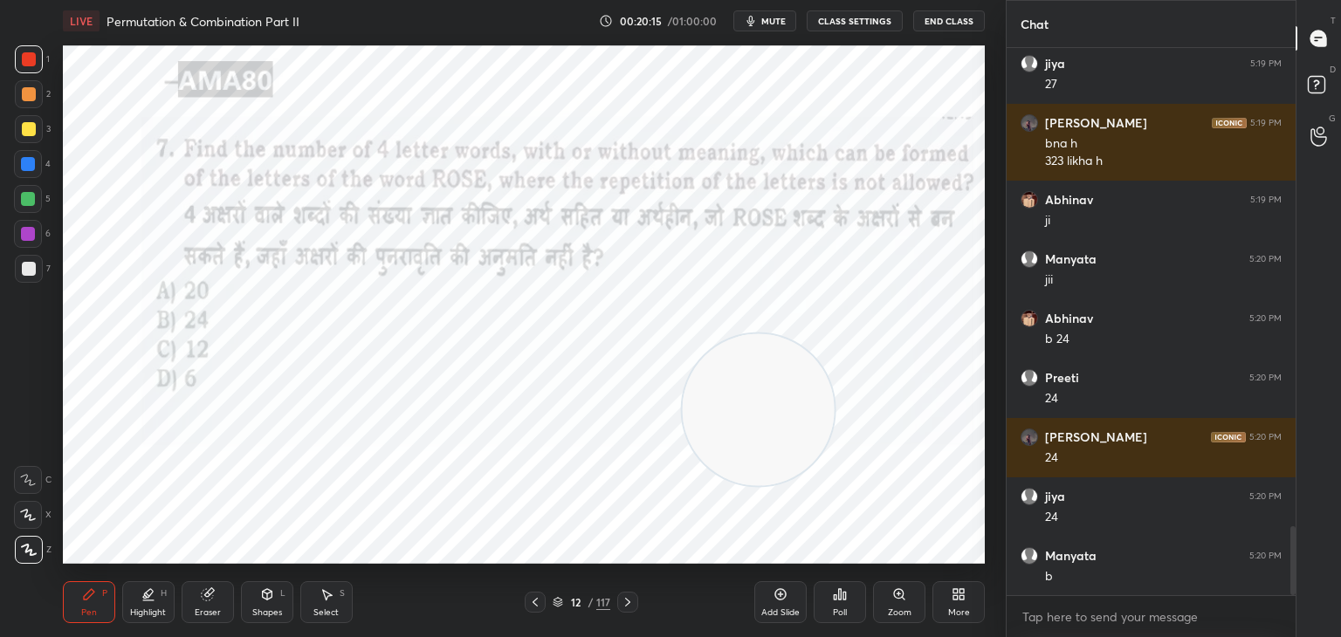
scroll to position [3844, 0]
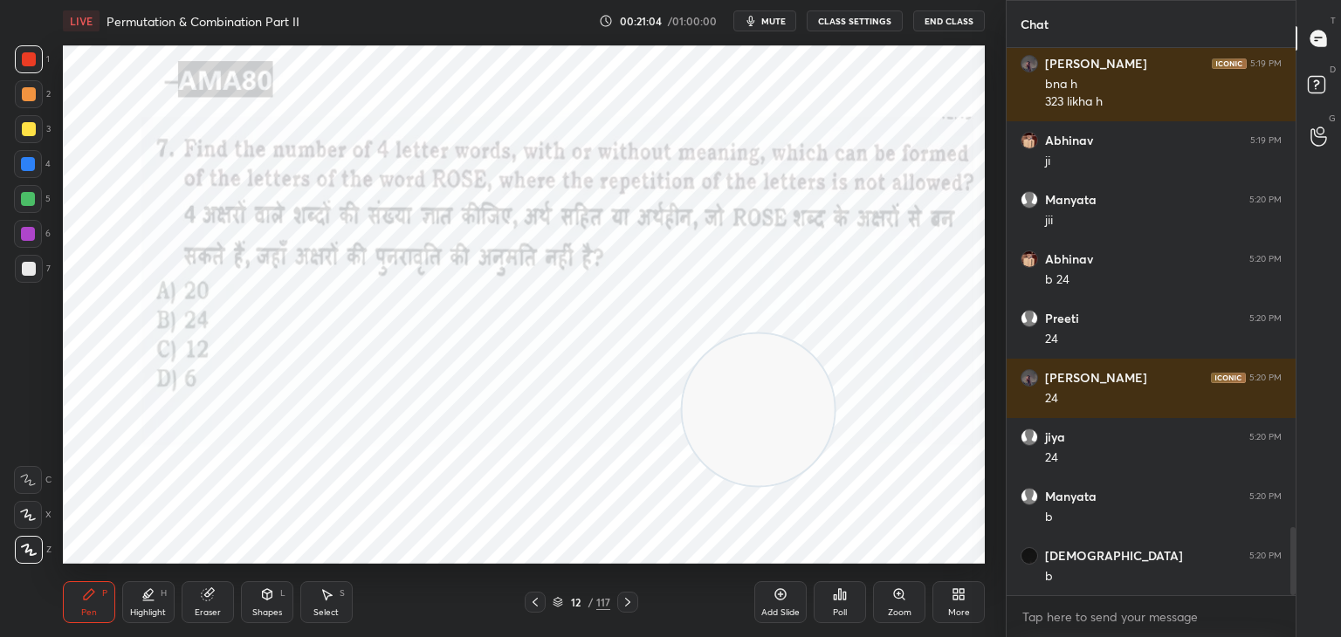
click at [29, 512] on icon at bounding box center [28, 515] width 16 height 12
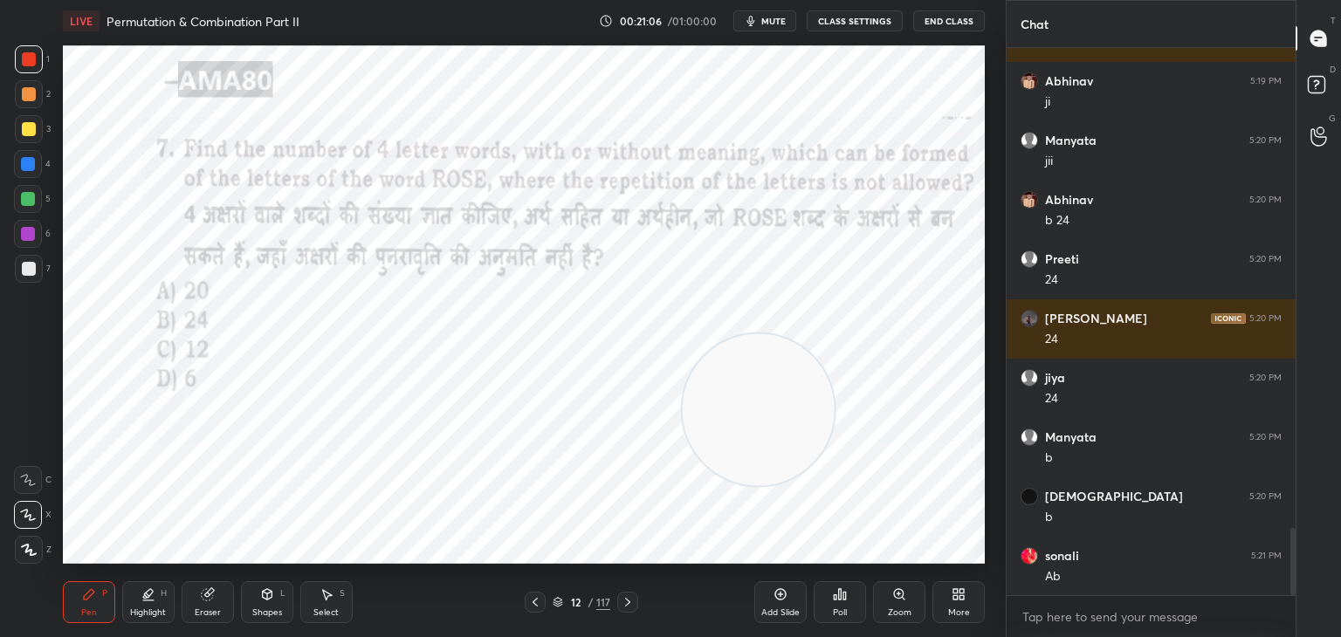
click at [726, 420] on video at bounding box center [759, 410] width 152 height 152
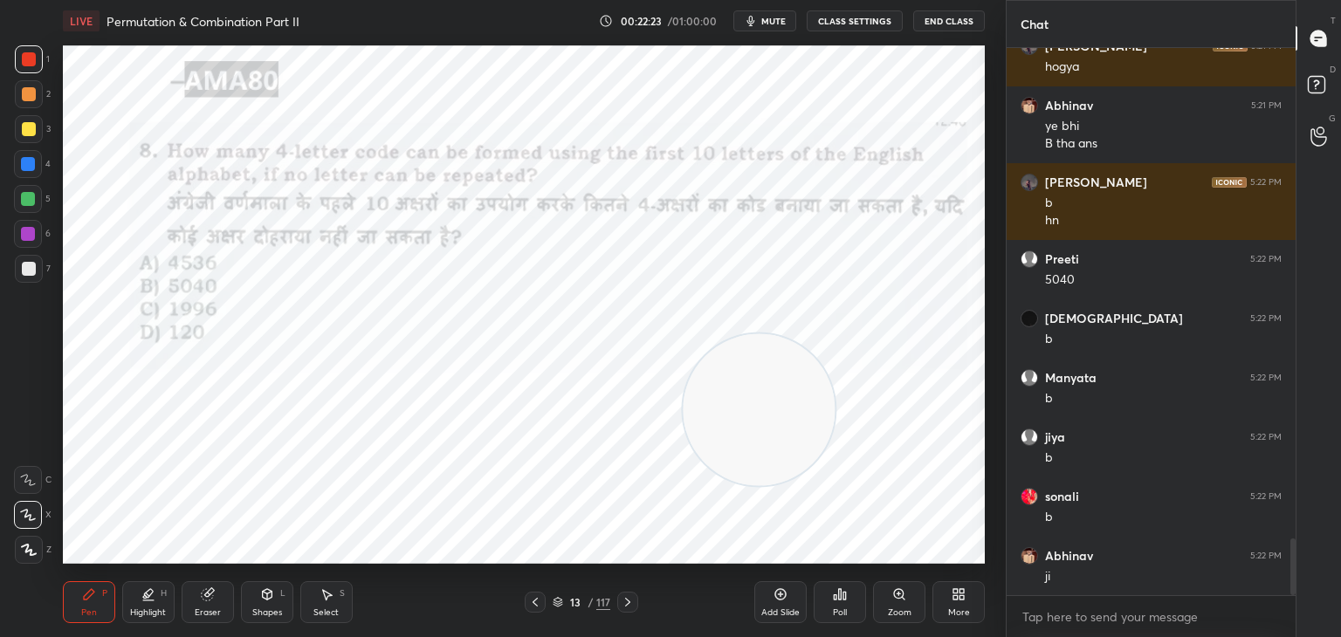
scroll to position [4828, 0]
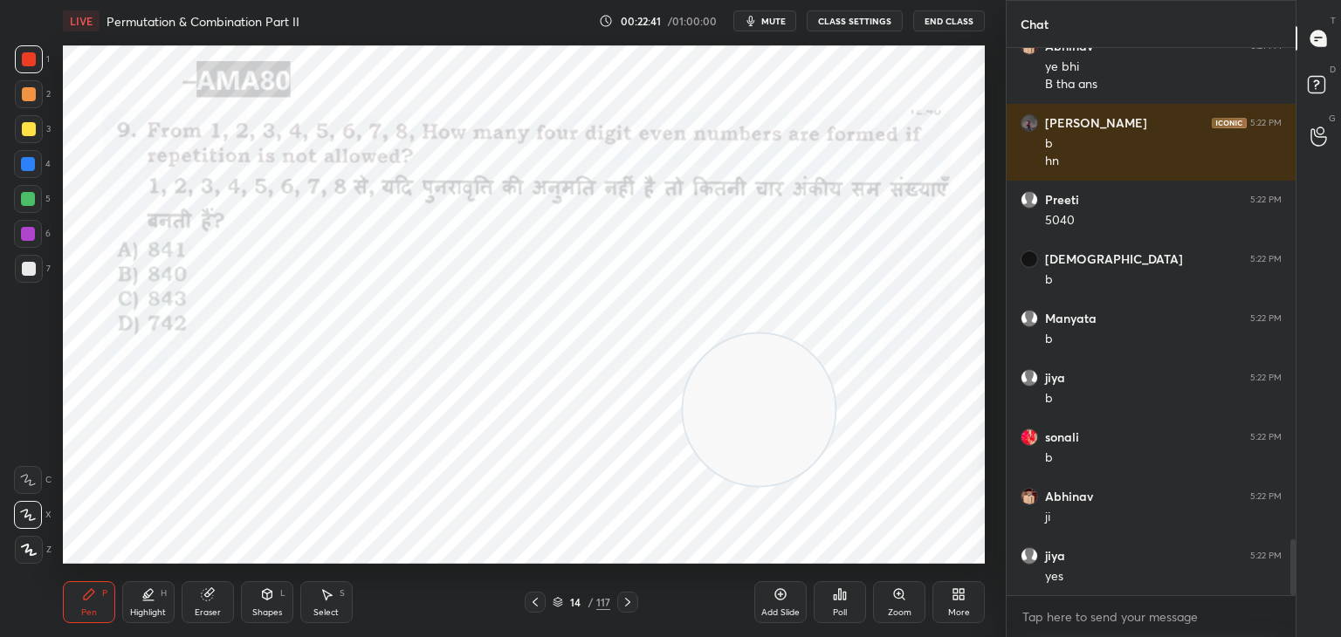
click at [272, 614] on div "Shapes" at bounding box center [267, 612] width 30 height 9
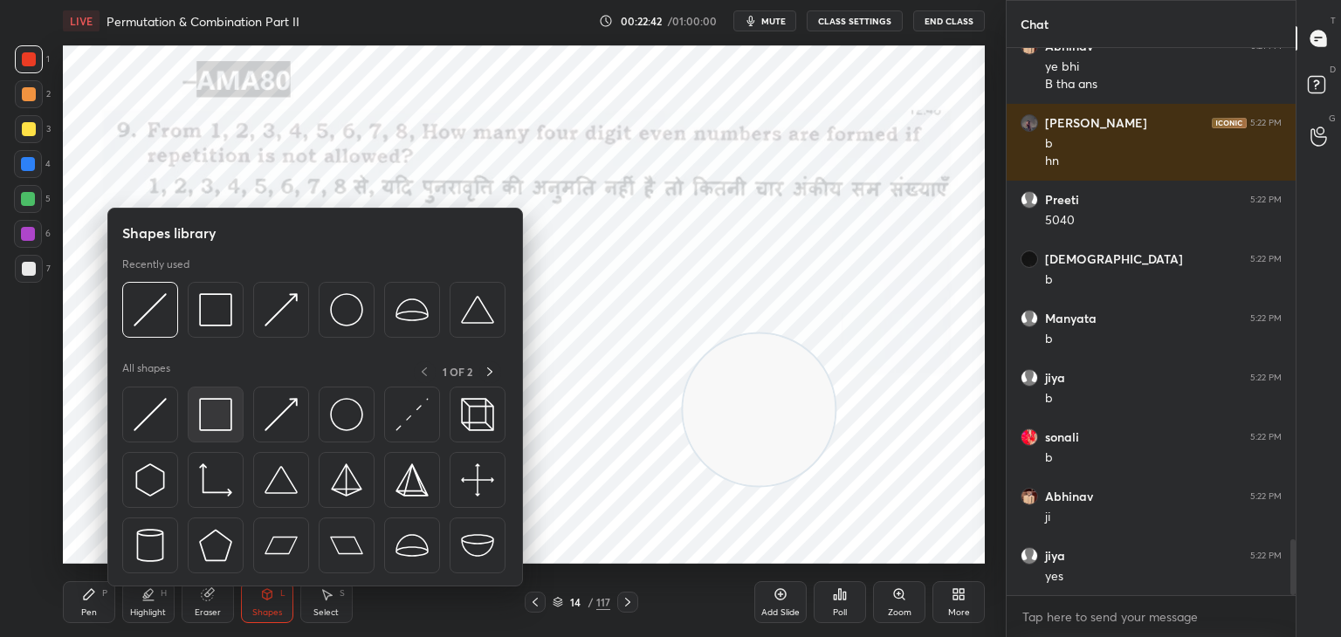
click at [223, 423] on img at bounding box center [215, 414] width 33 height 33
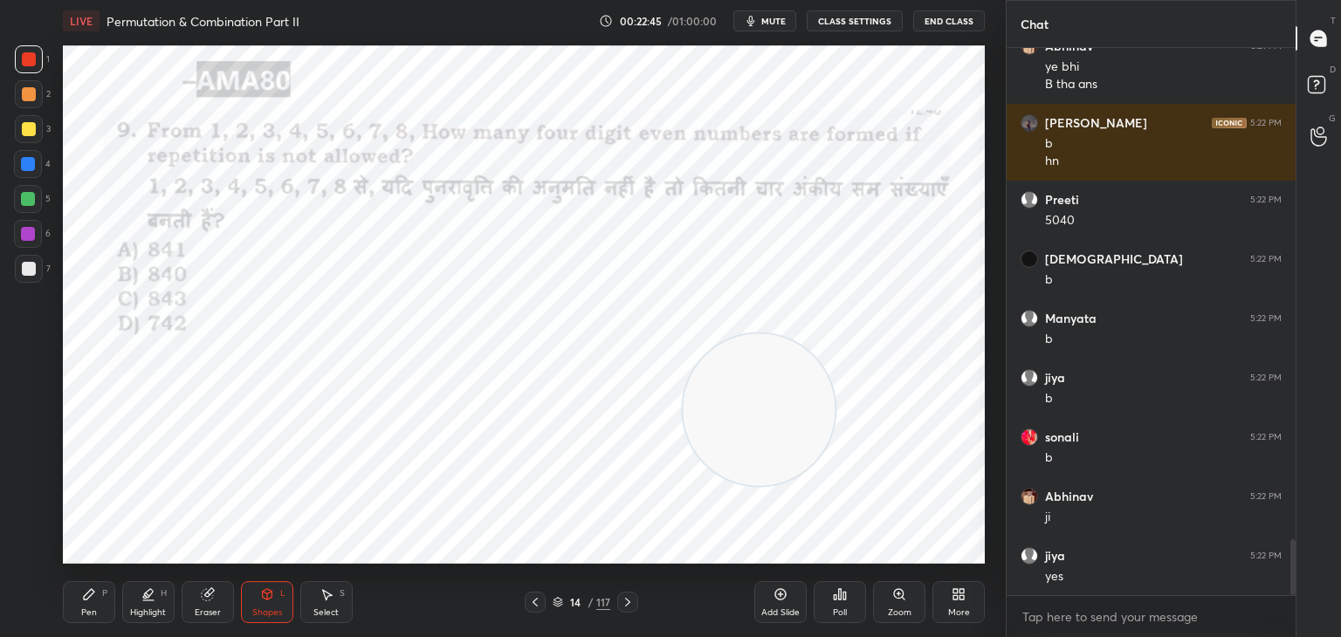
click at [286, 598] on div "Shapes L" at bounding box center [267, 602] width 52 height 42
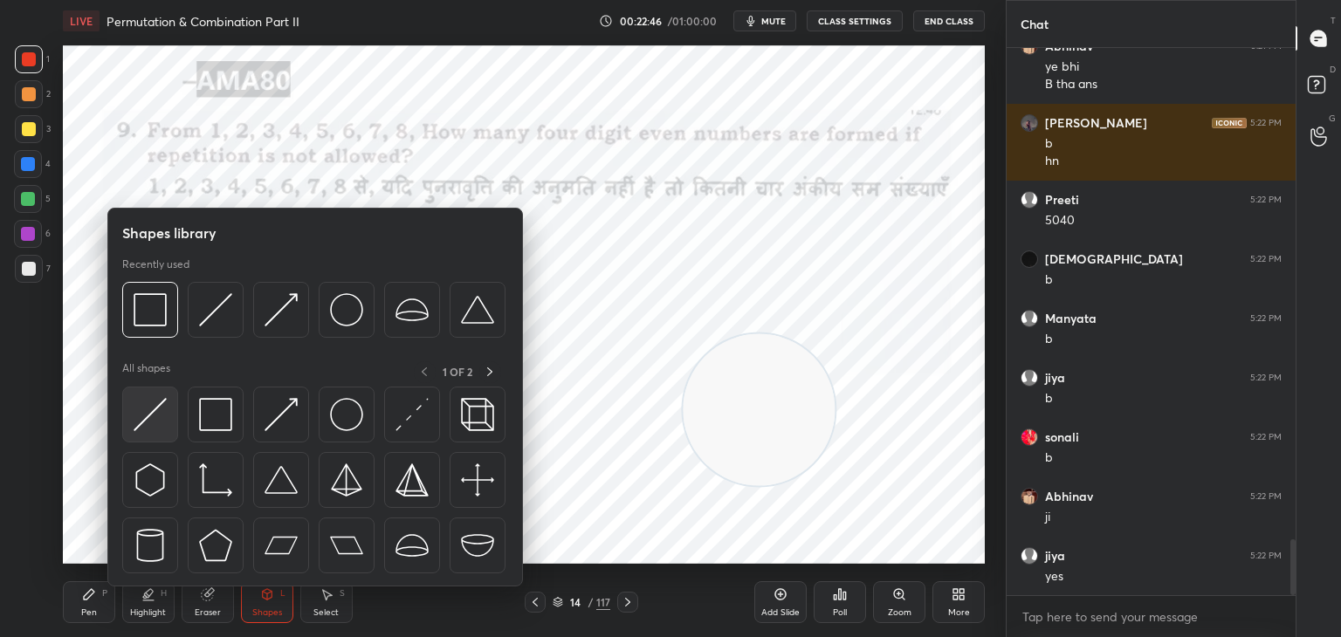
click at [165, 415] on img at bounding box center [150, 414] width 33 height 33
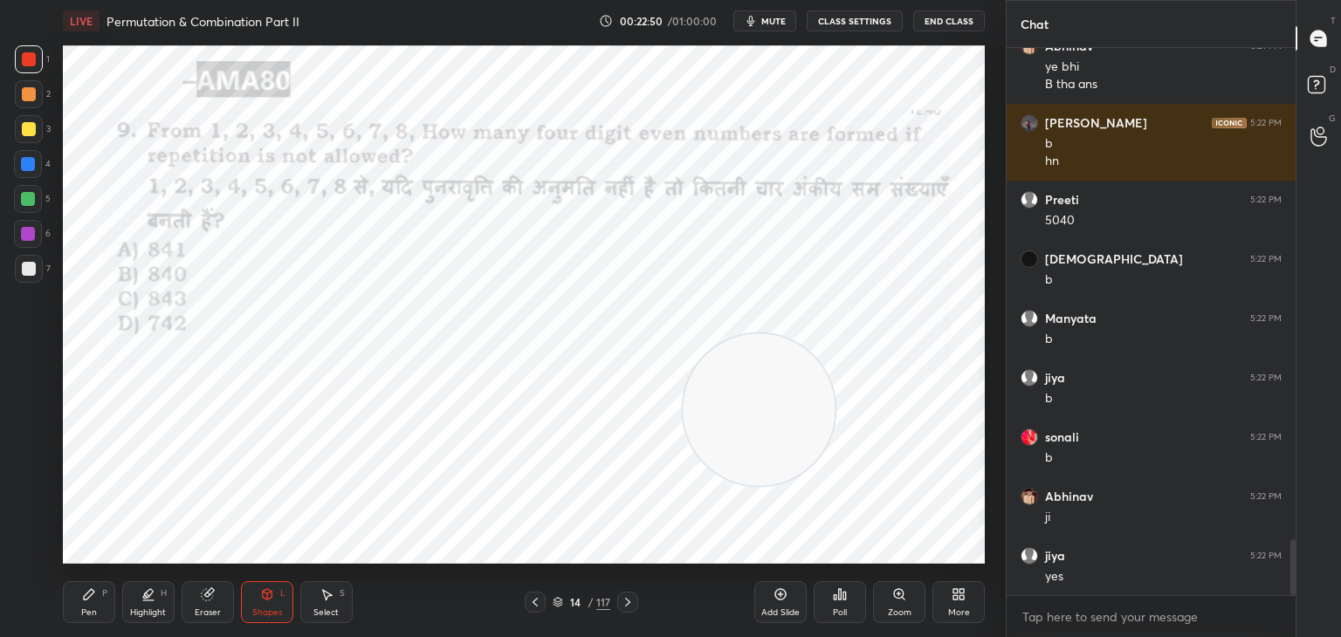
click at [105, 597] on div "P" at bounding box center [104, 593] width 5 height 9
click at [24, 238] on div at bounding box center [28, 234] width 14 height 14
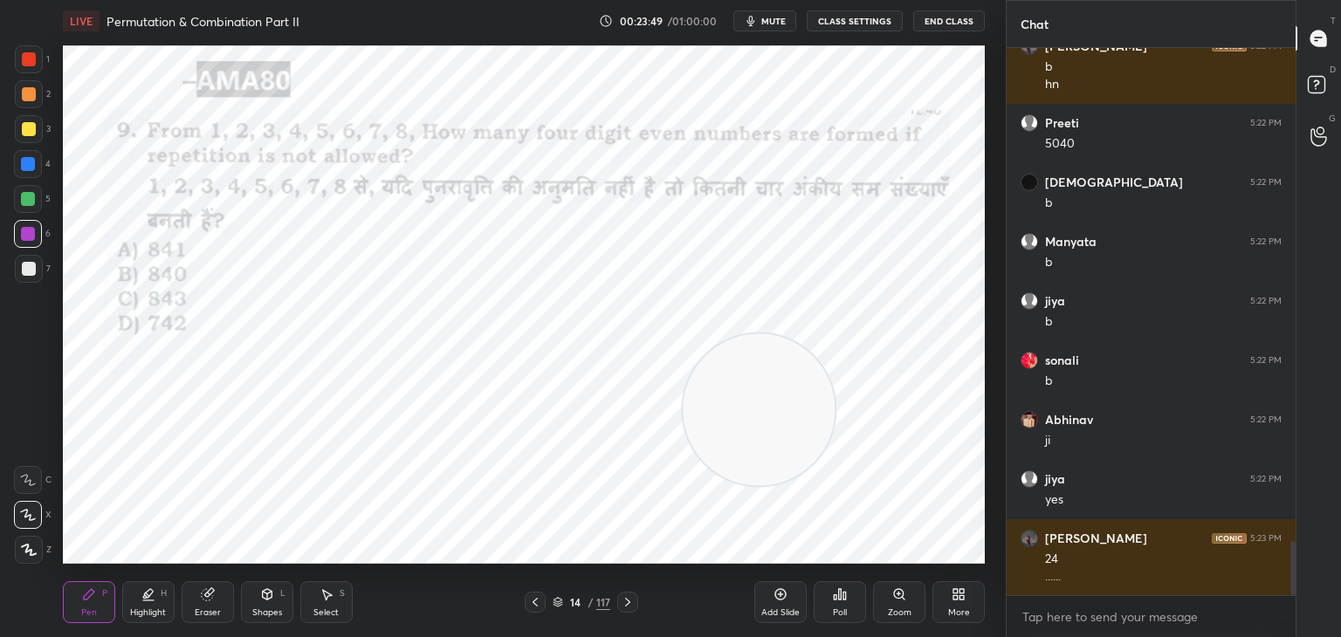
scroll to position [4965, 0]
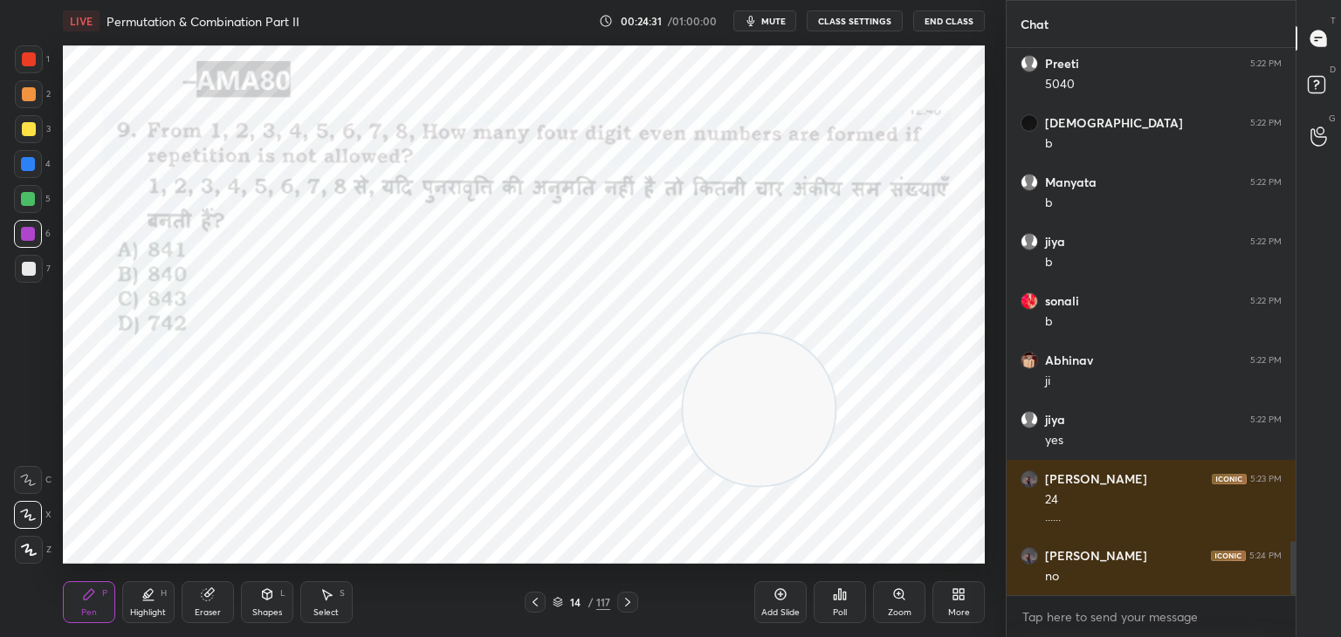
click at [35, 195] on div at bounding box center [28, 199] width 14 height 14
click at [28, 68] on div at bounding box center [29, 59] width 28 height 28
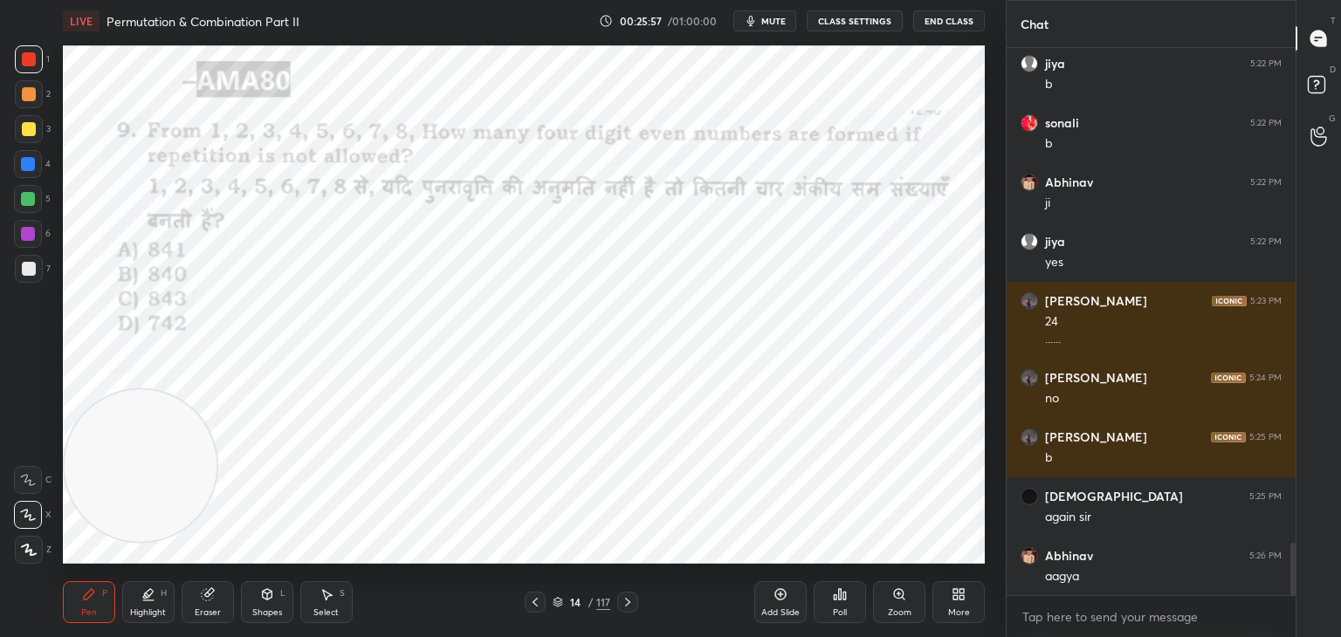
scroll to position [5202, 0]
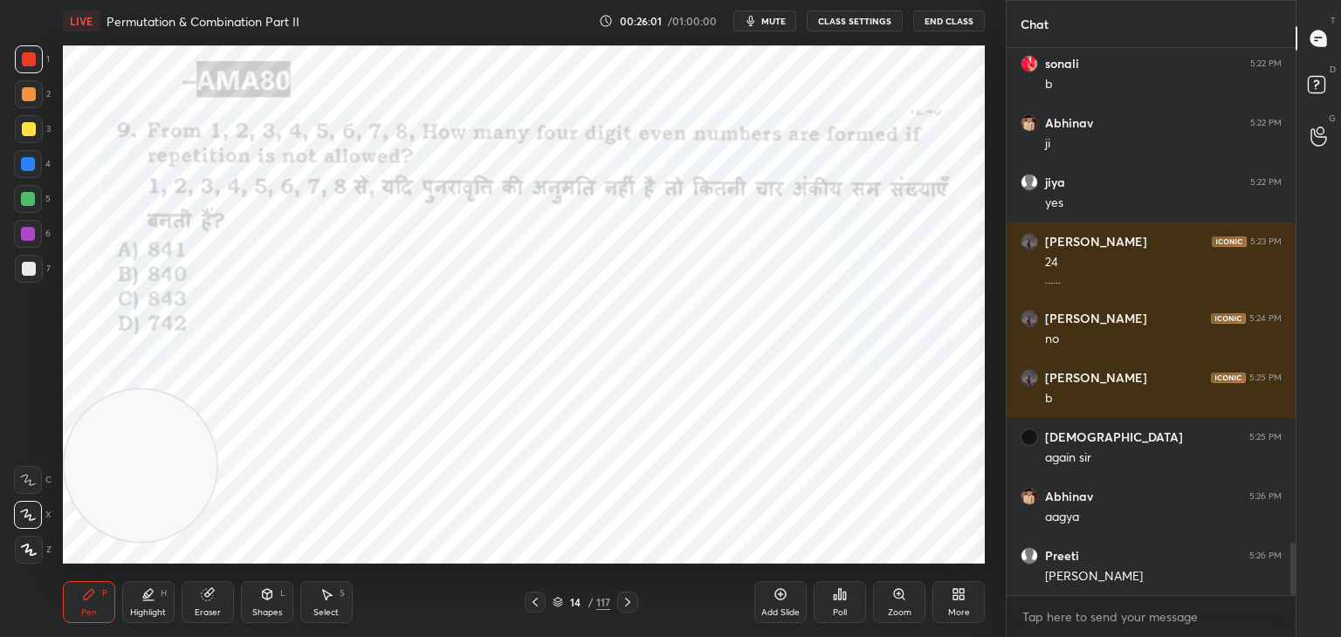
click at [219, 600] on div "Eraser" at bounding box center [208, 602] width 52 height 42
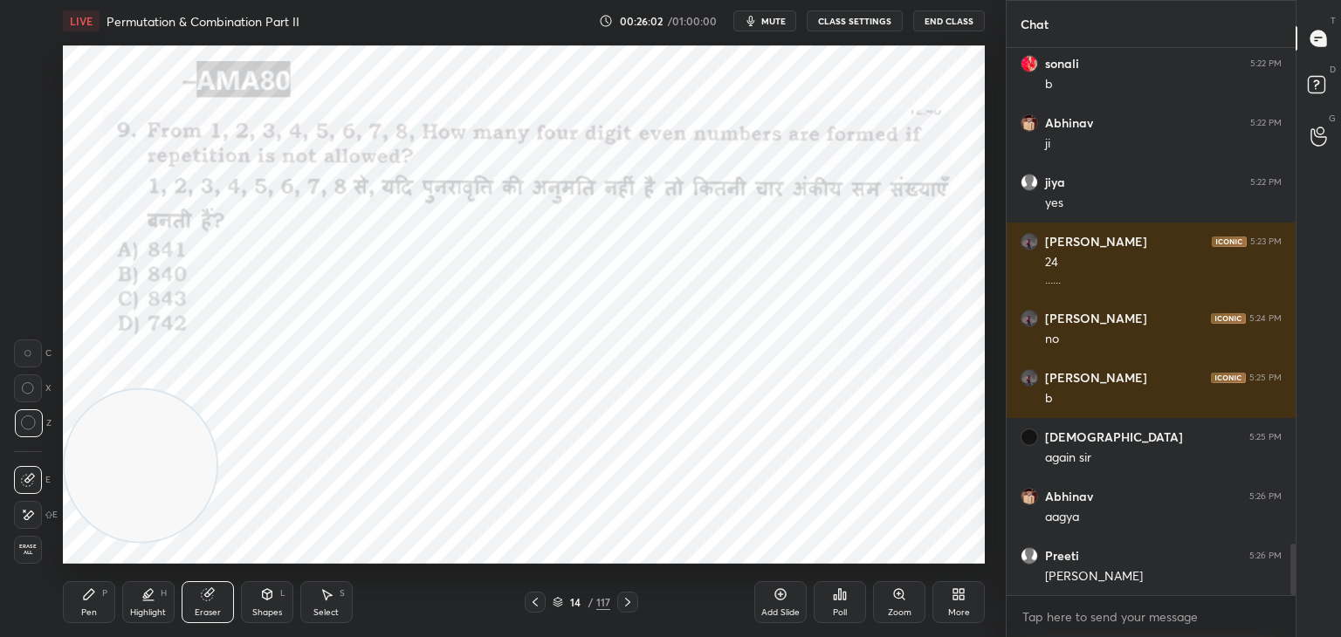
scroll to position [5261, 0]
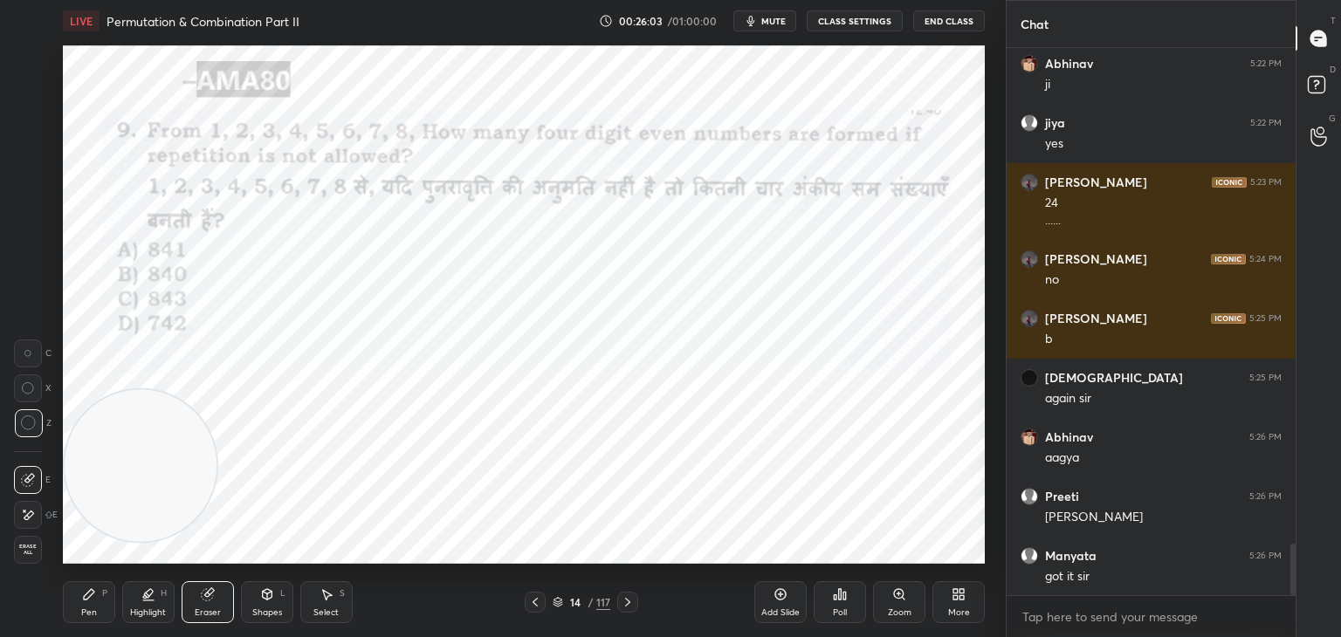
click at [133, 594] on div "Highlight H" at bounding box center [148, 602] width 52 height 42
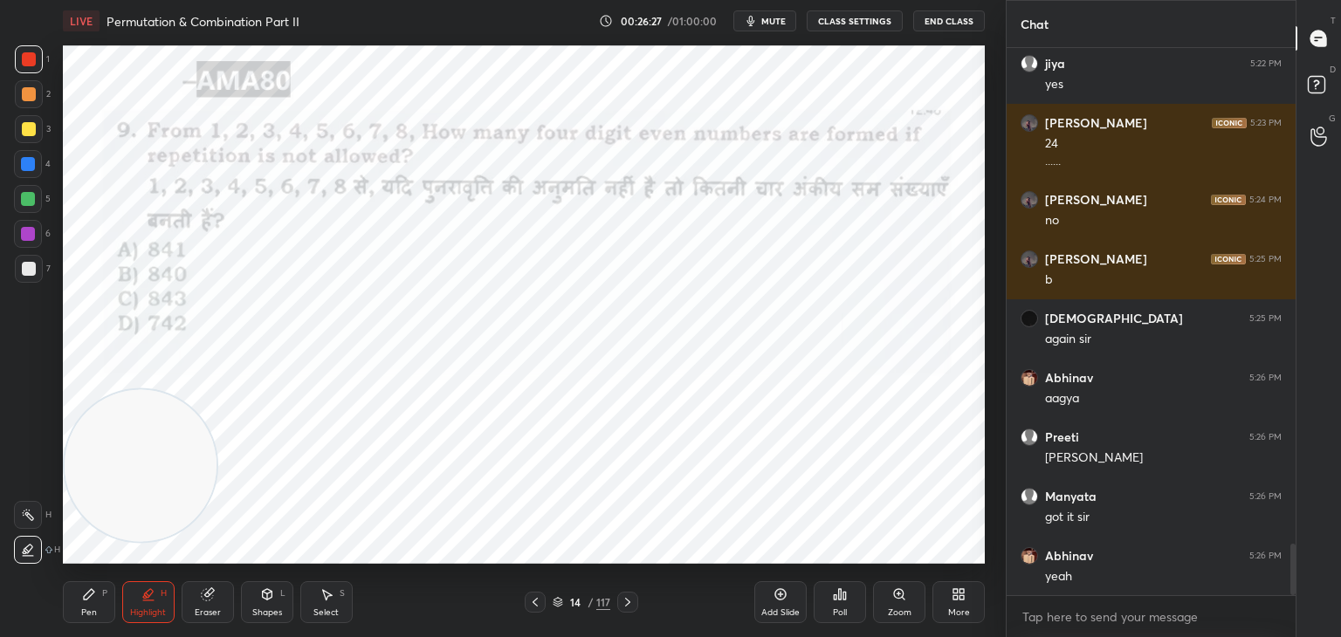
scroll to position [5380, 0]
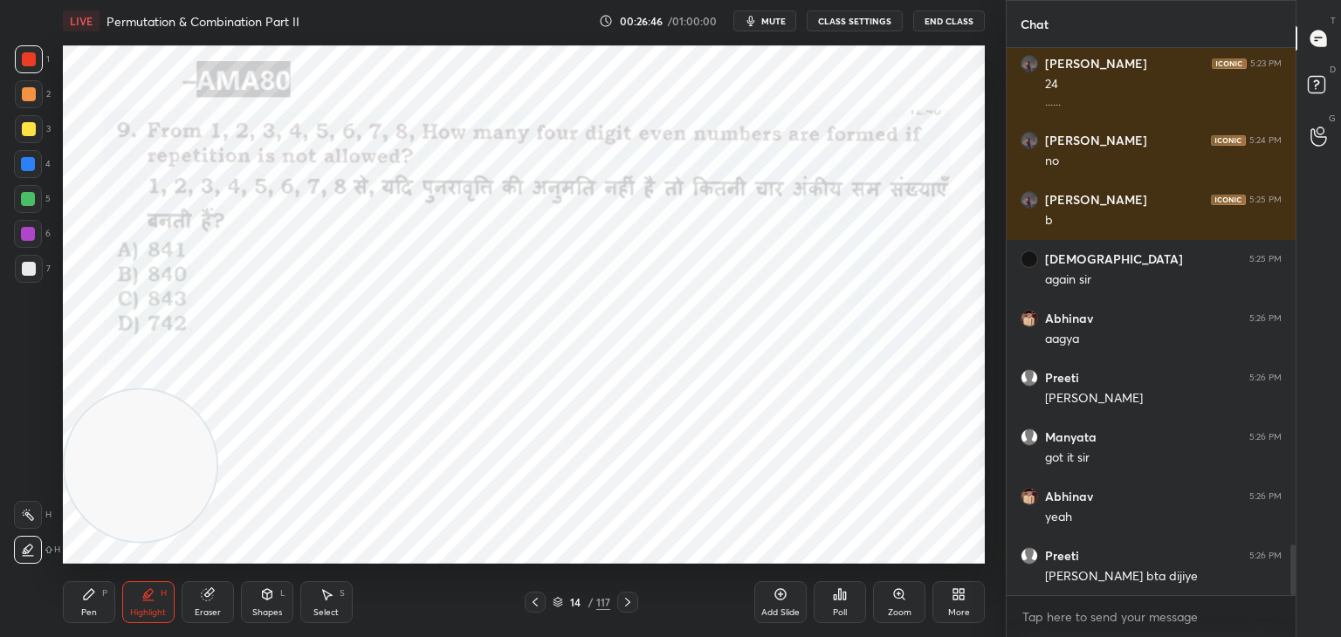
click at [34, 168] on div at bounding box center [28, 164] width 14 height 14
click at [35, 231] on div at bounding box center [28, 234] width 28 height 28
click at [95, 601] on div "Pen P" at bounding box center [89, 602] width 52 height 42
click at [207, 594] on icon at bounding box center [207, 594] width 11 height 11
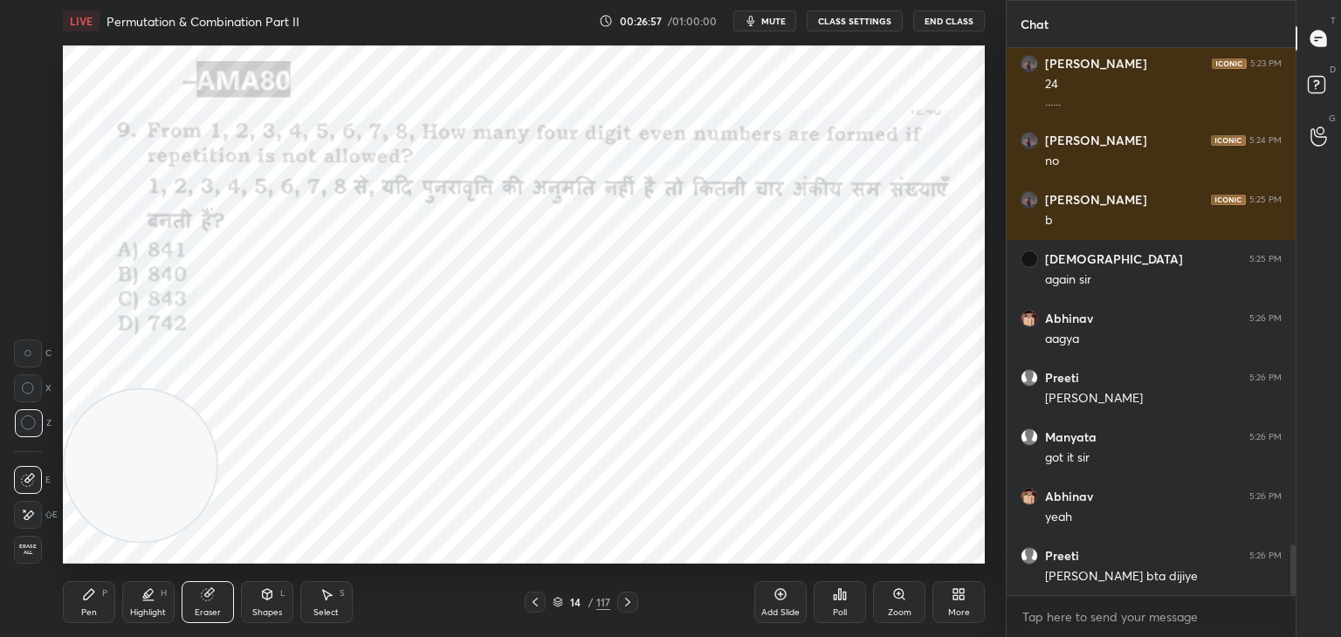
click at [87, 601] on icon at bounding box center [89, 594] width 14 height 14
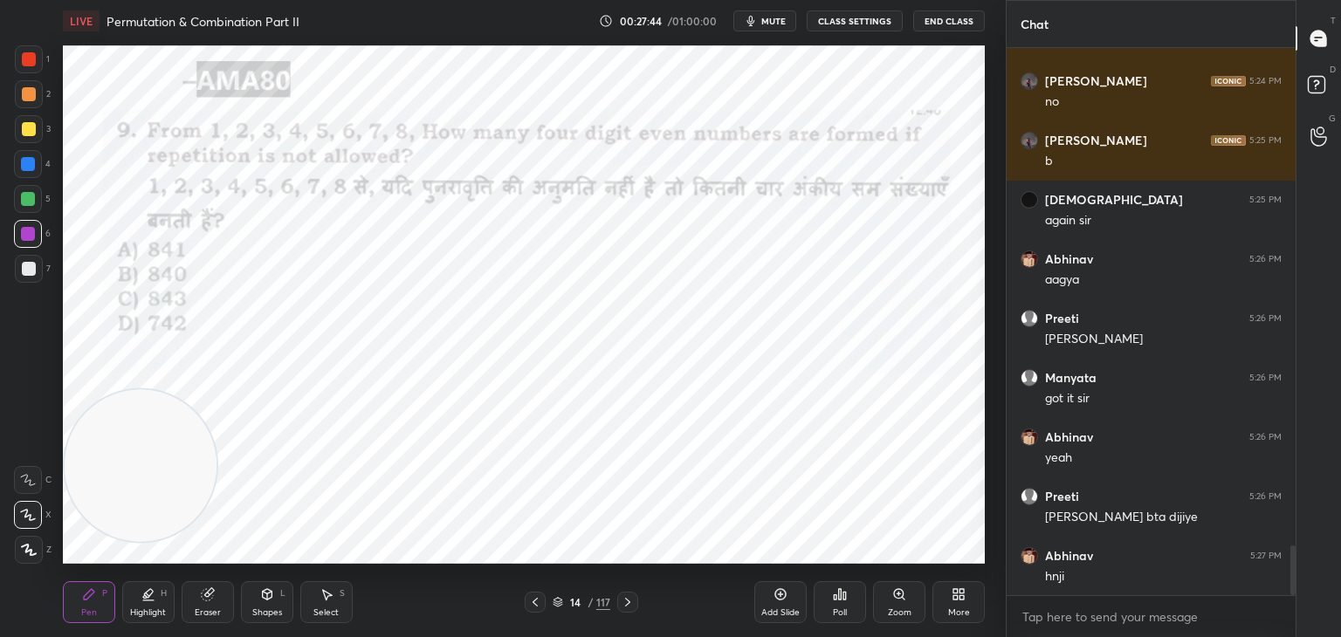
scroll to position [5499, 0]
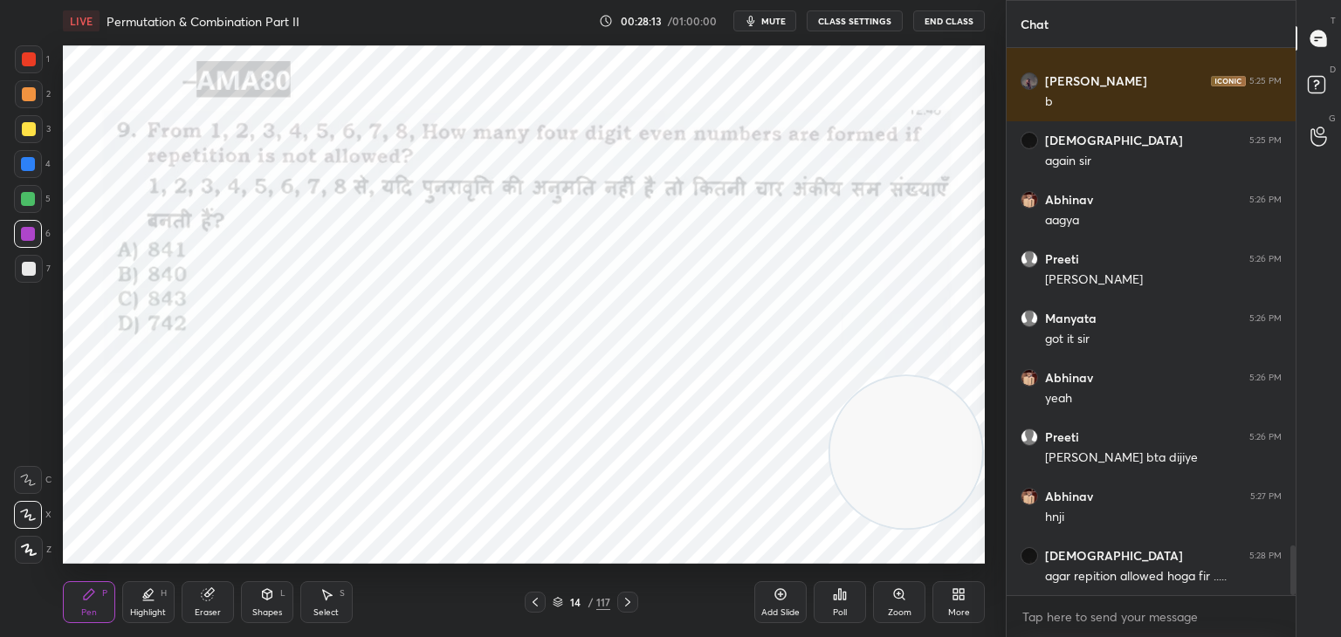
click at [269, 599] on icon at bounding box center [268, 594] width 10 height 10
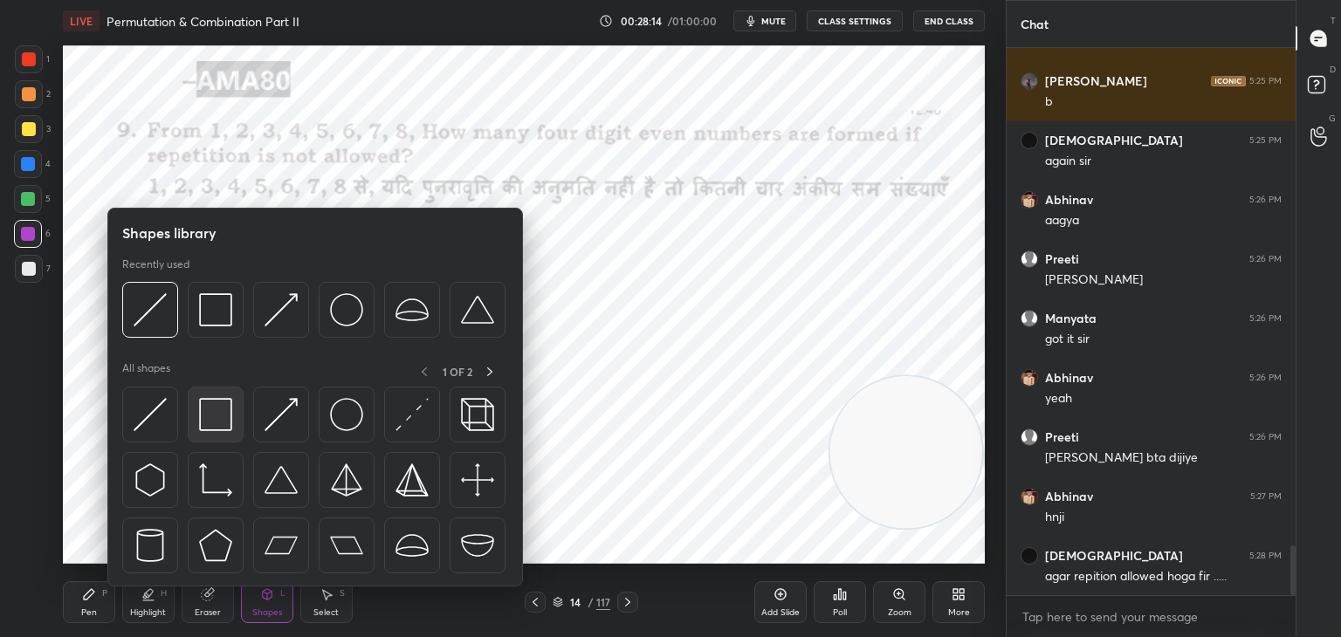
click at [217, 421] on img at bounding box center [215, 414] width 33 height 33
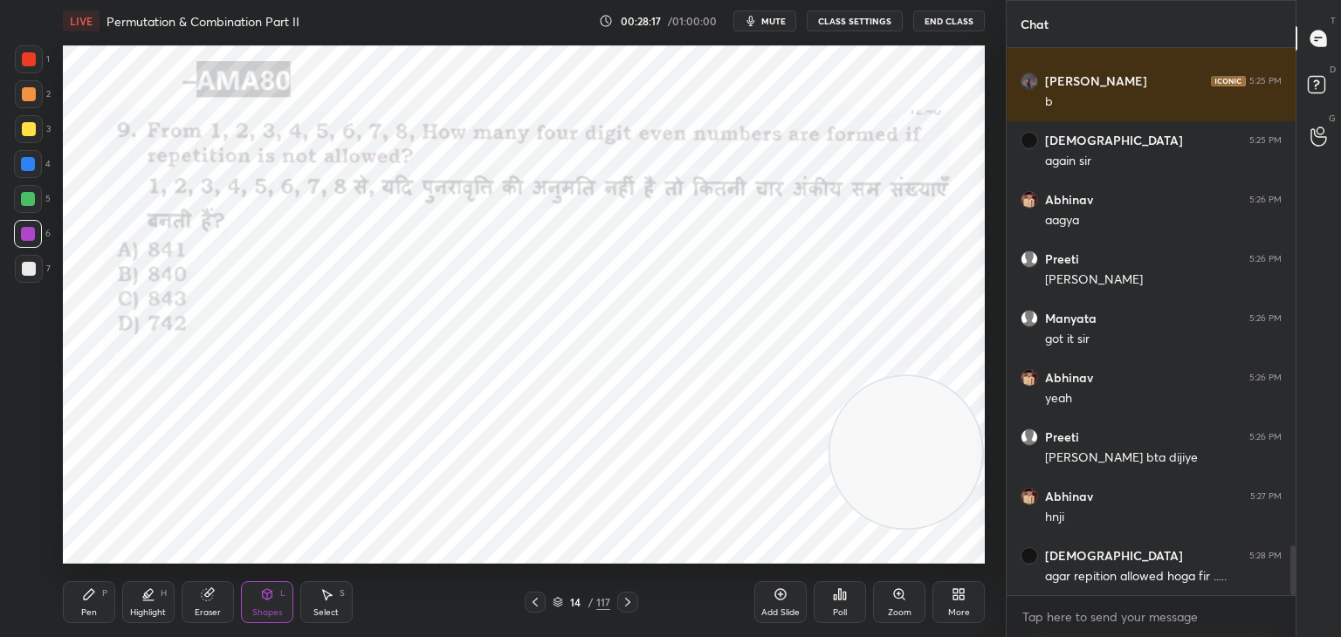
click at [257, 600] on div "Shapes L" at bounding box center [267, 602] width 52 height 42
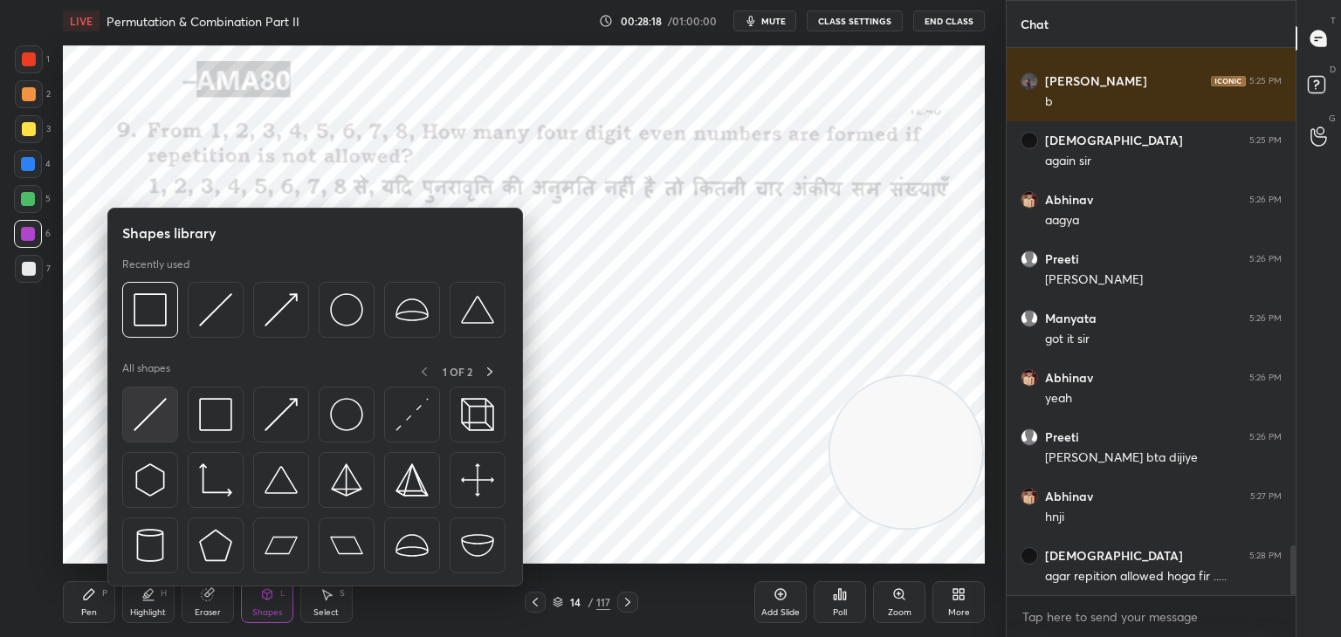
click at [160, 429] on img at bounding box center [150, 414] width 33 height 33
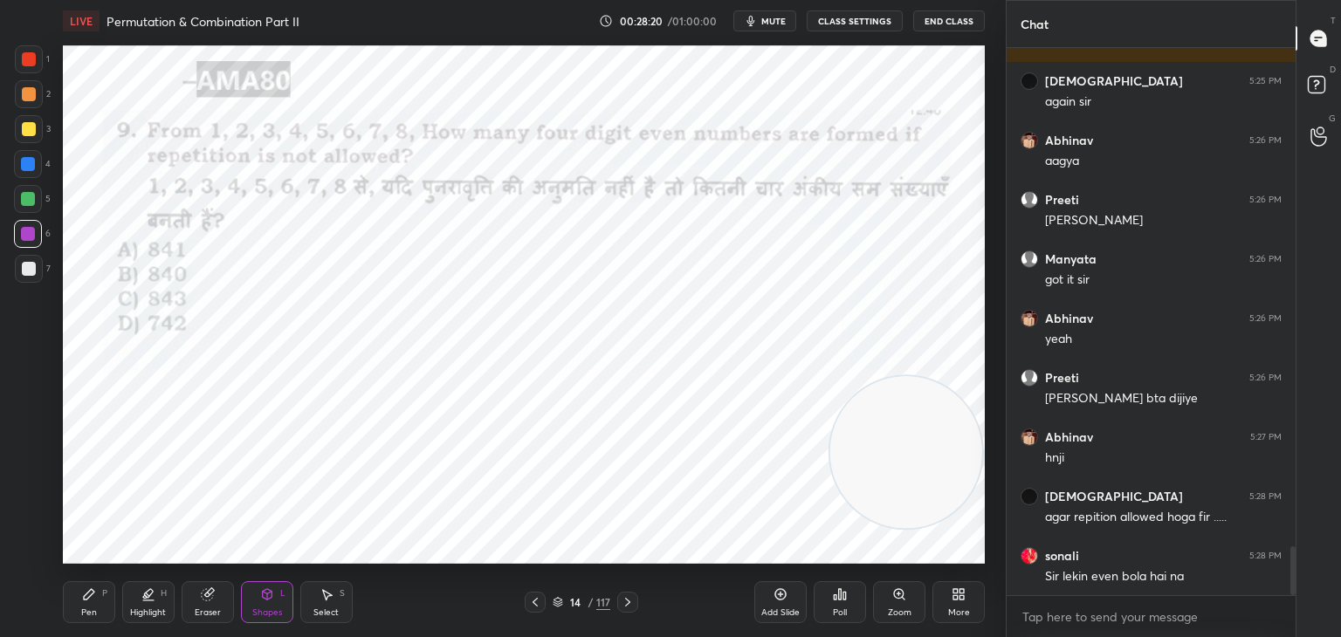
scroll to position [5617, 0]
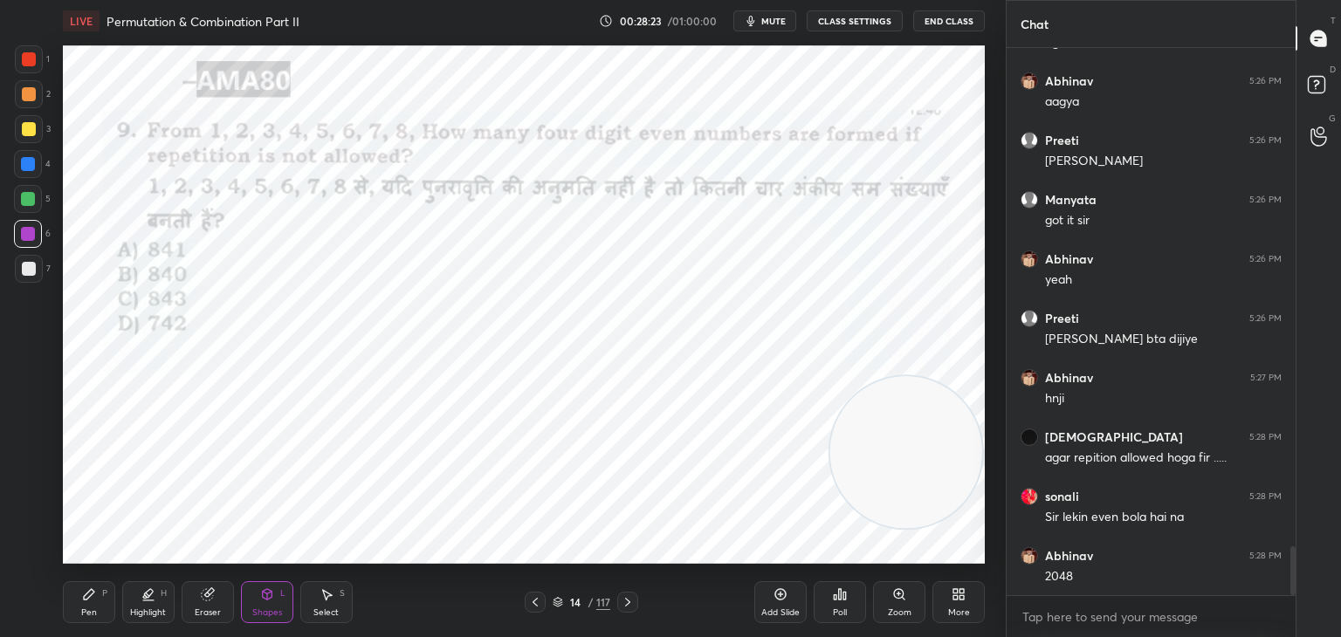
click at [101, 604] on div "Pen P" at bounding box center [89, 602] width 52 height 42
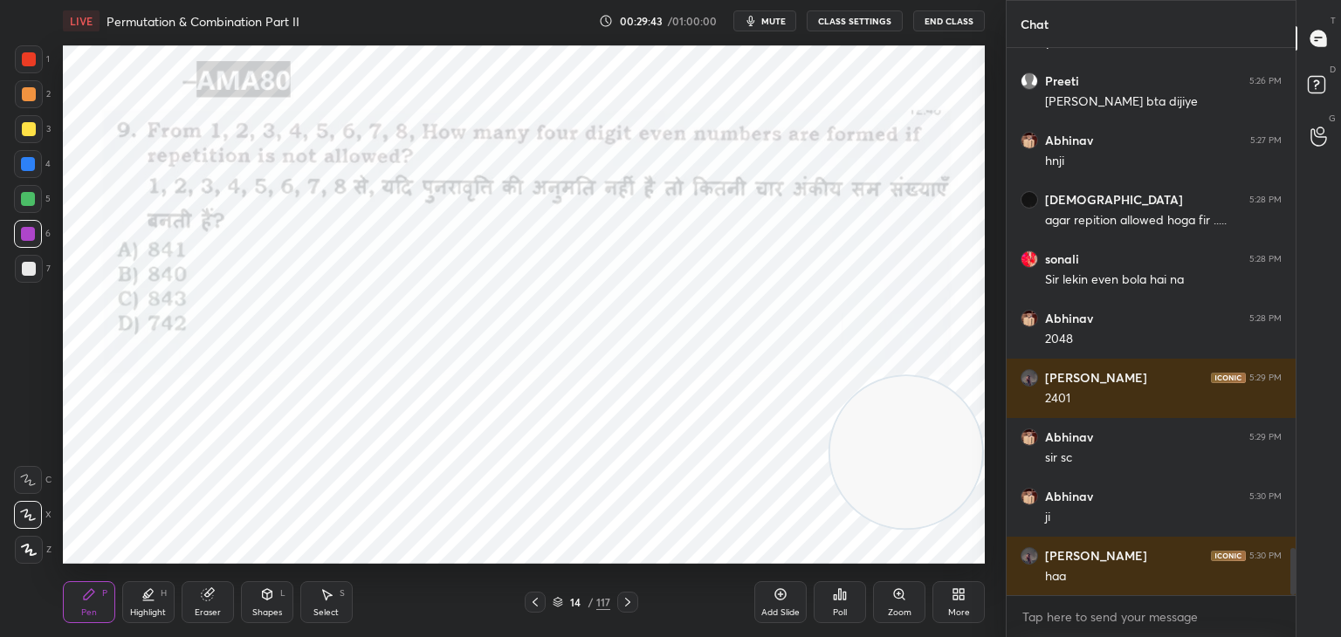
scroll to position [5930, 0]
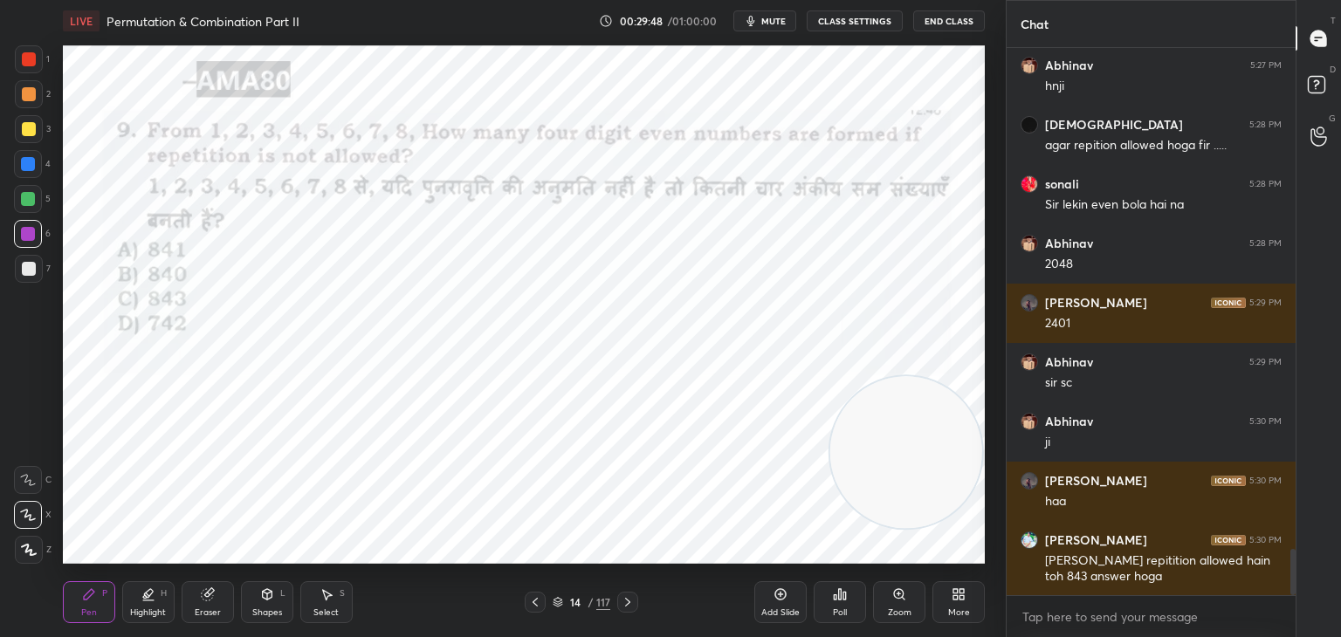
click at [27, 167] on div at bounding box center [28, 164] width 14 height 14
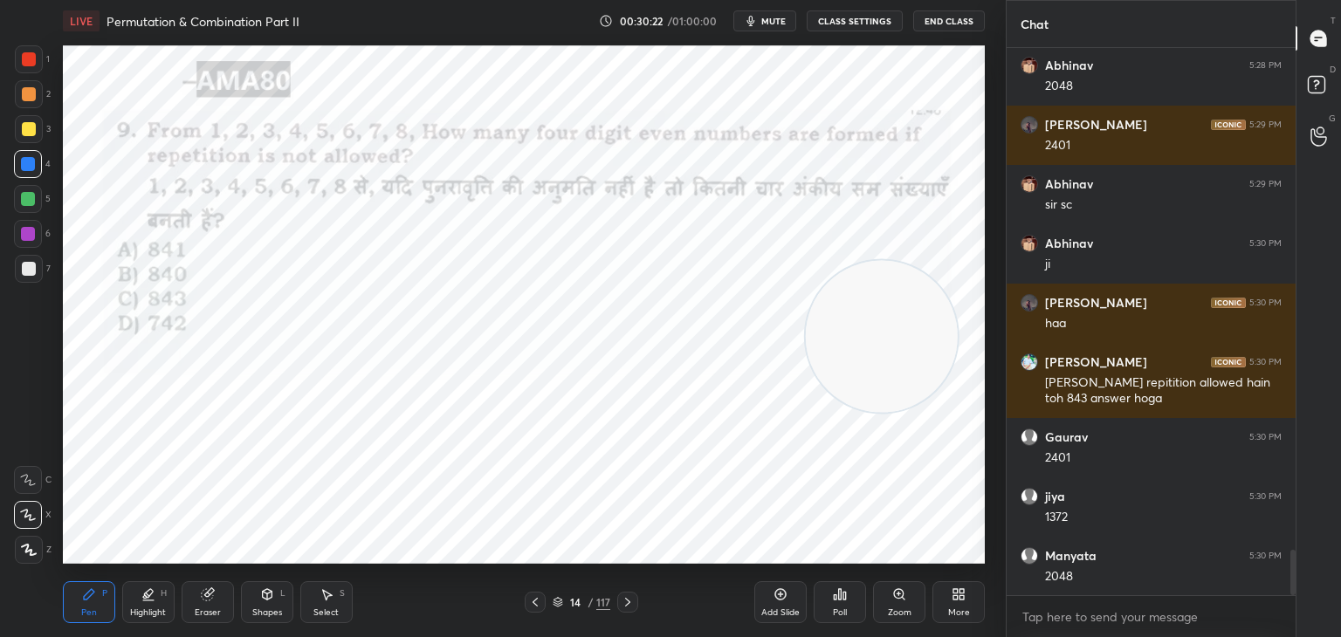
scroll to position [6167, 0]
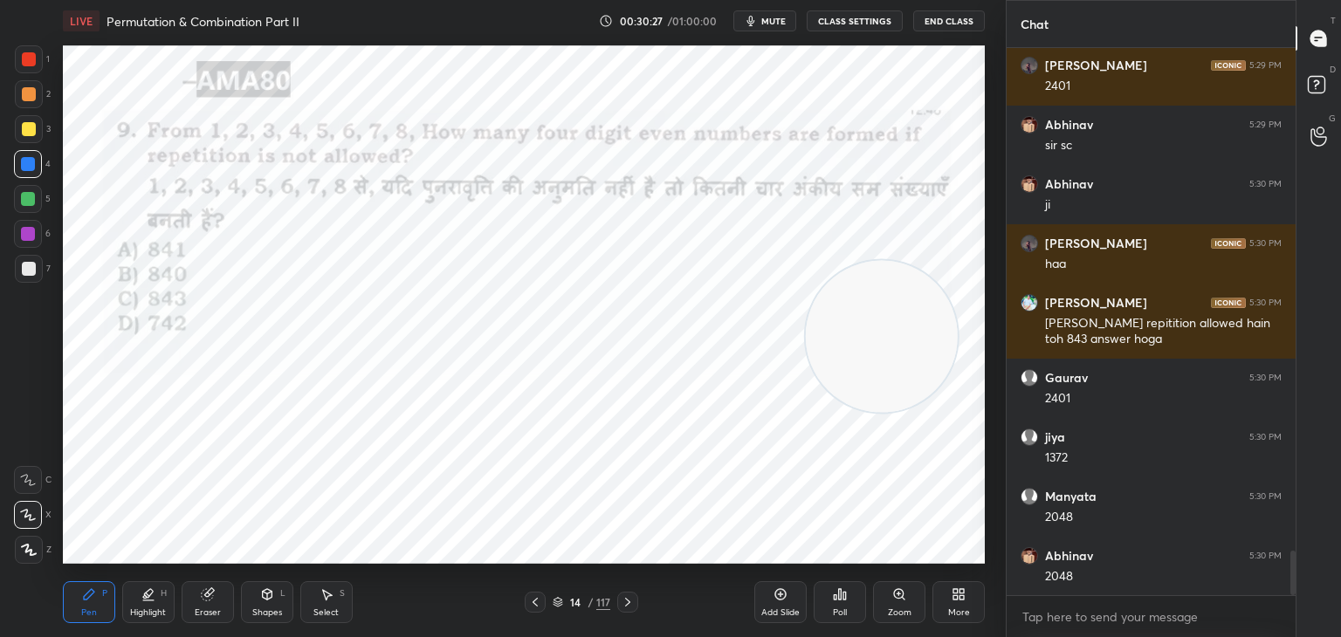
click at [960, 613] on div "More" at bounding box center [959, 612] width 22 height 9
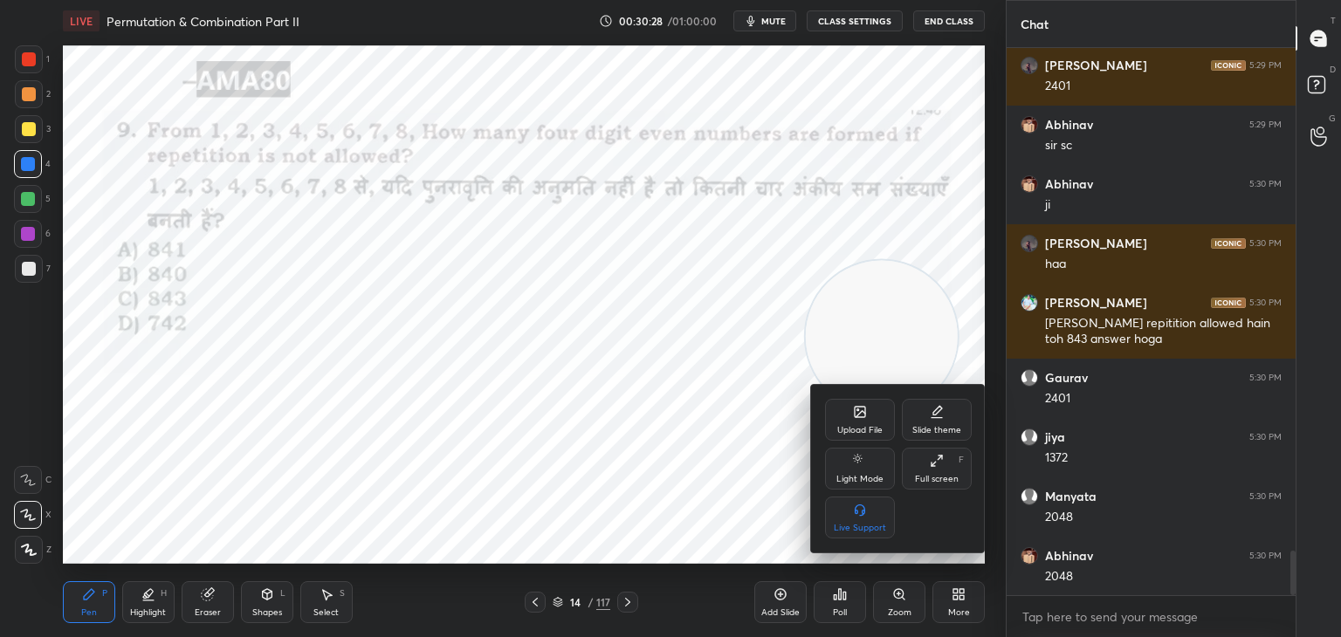
click at [853, 409] on icon at bounding box center [860, 412] width 14 height 14
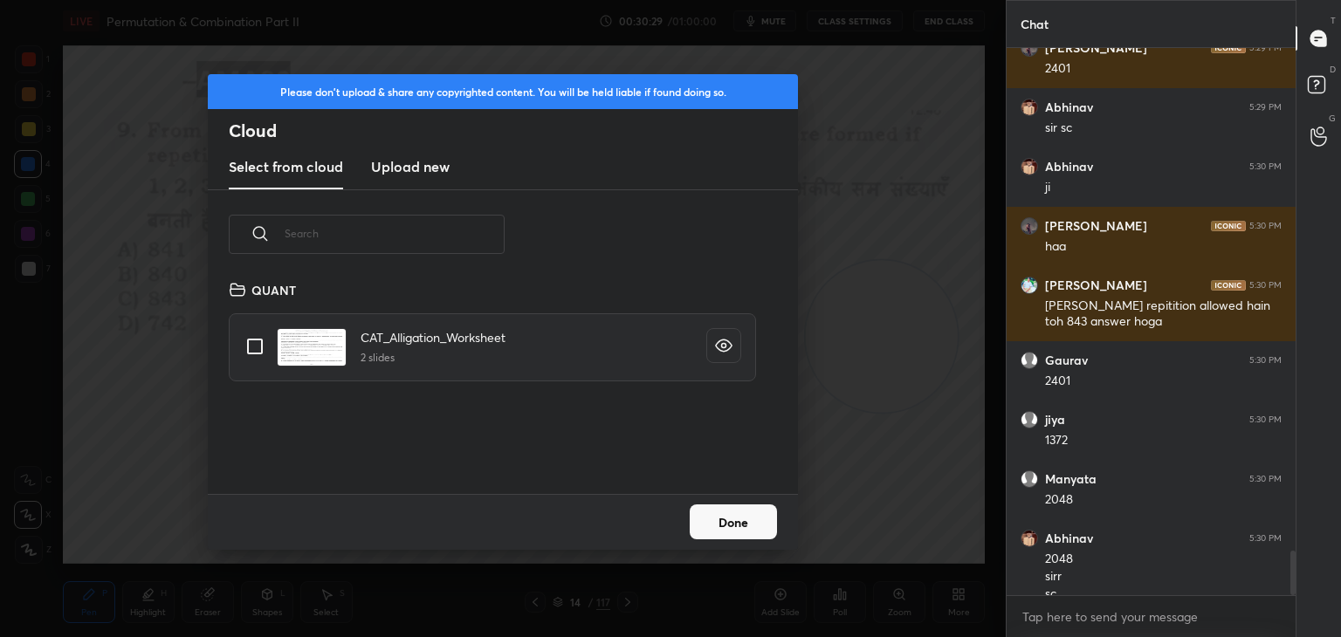
scroll to position [6202, 0]
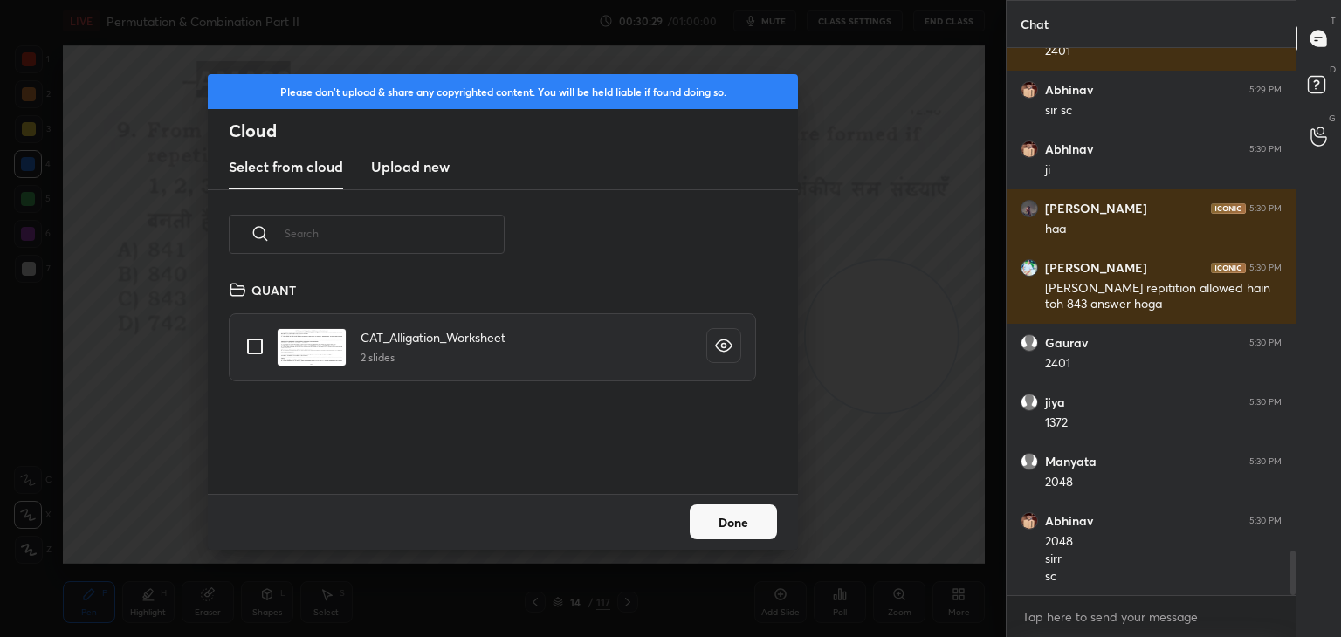
click at [425, 166] on h3 "Upload new" at bounding box center [410, 166] width 79 height 21
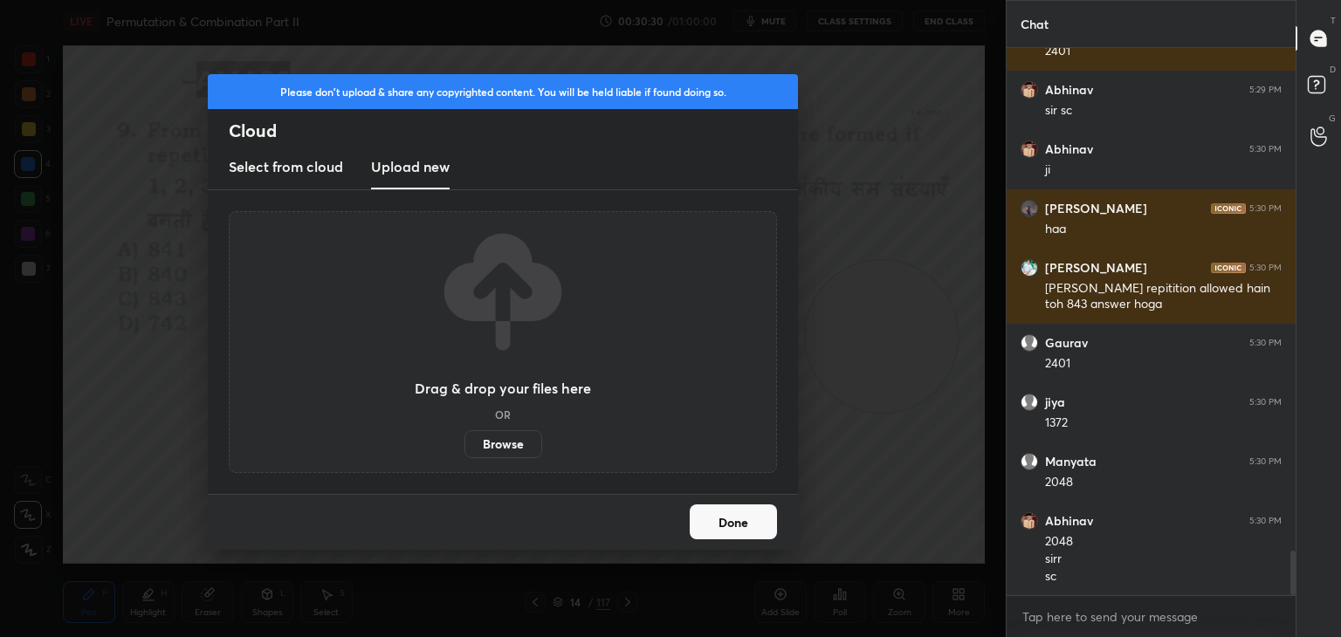
scroll to position [6262, 0]
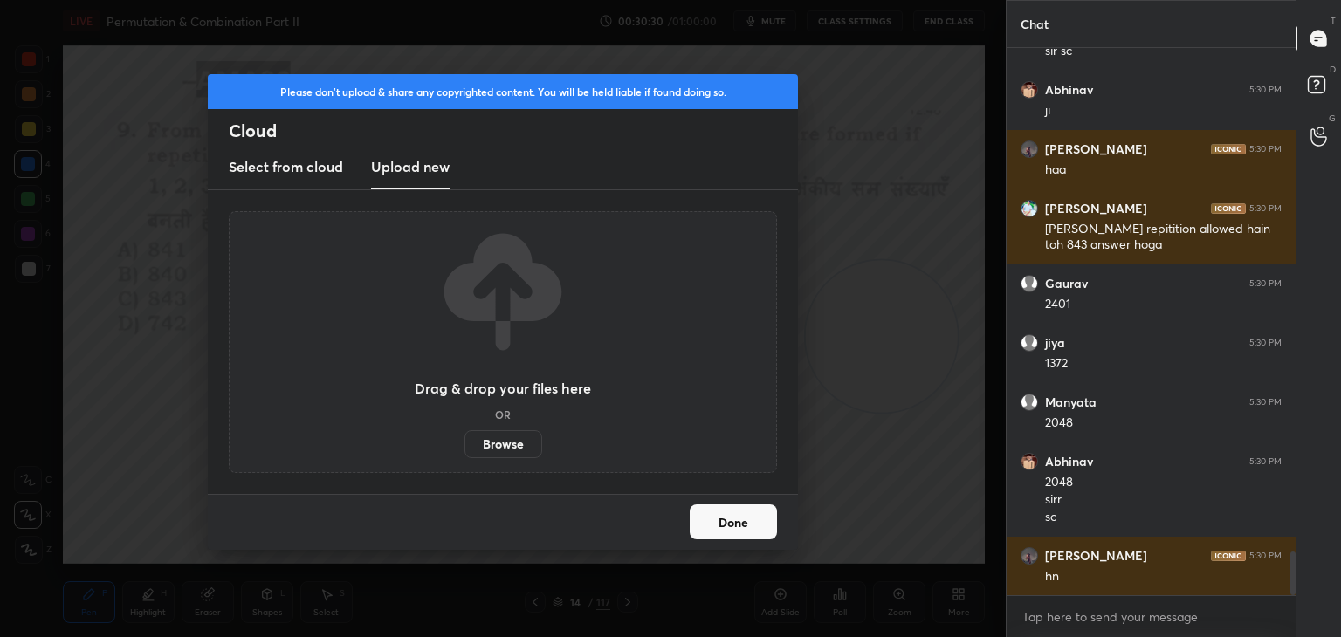
click at [506, 443] on label "Browse" at bounding box center [503, 444] width 78 height 28
click at [464, 443] on input "Browse" at bounding box center [464, 444] width 0 height 28
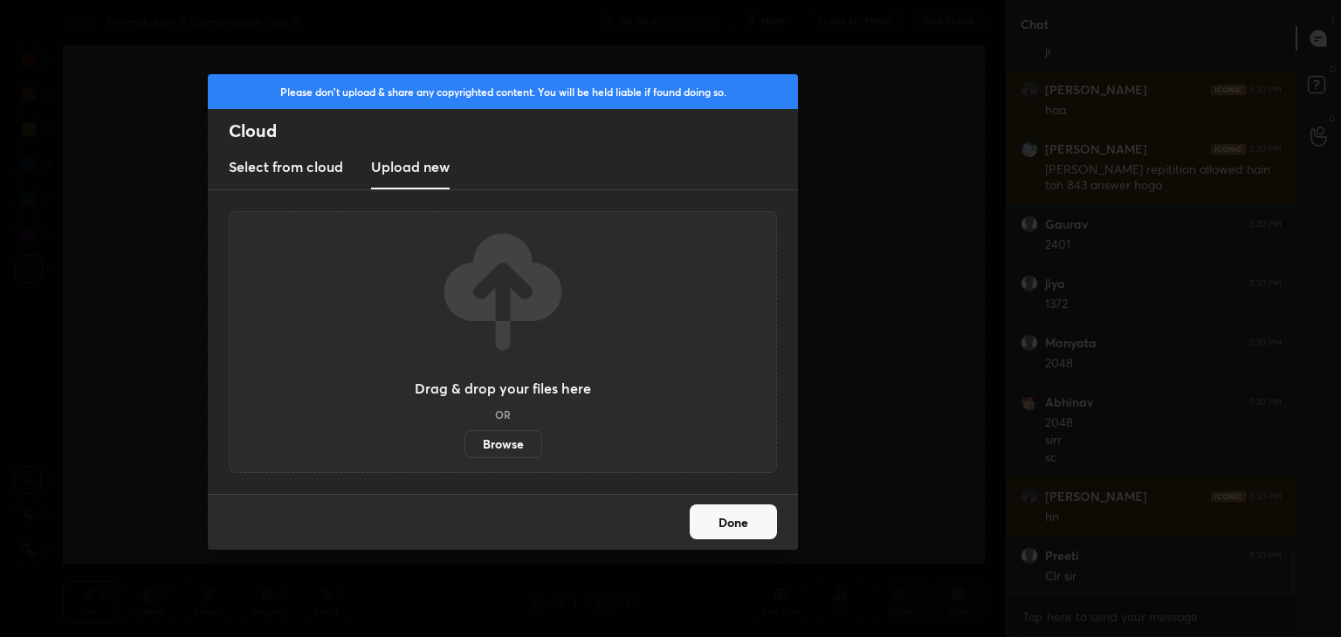
scroll to position [6380, 0]
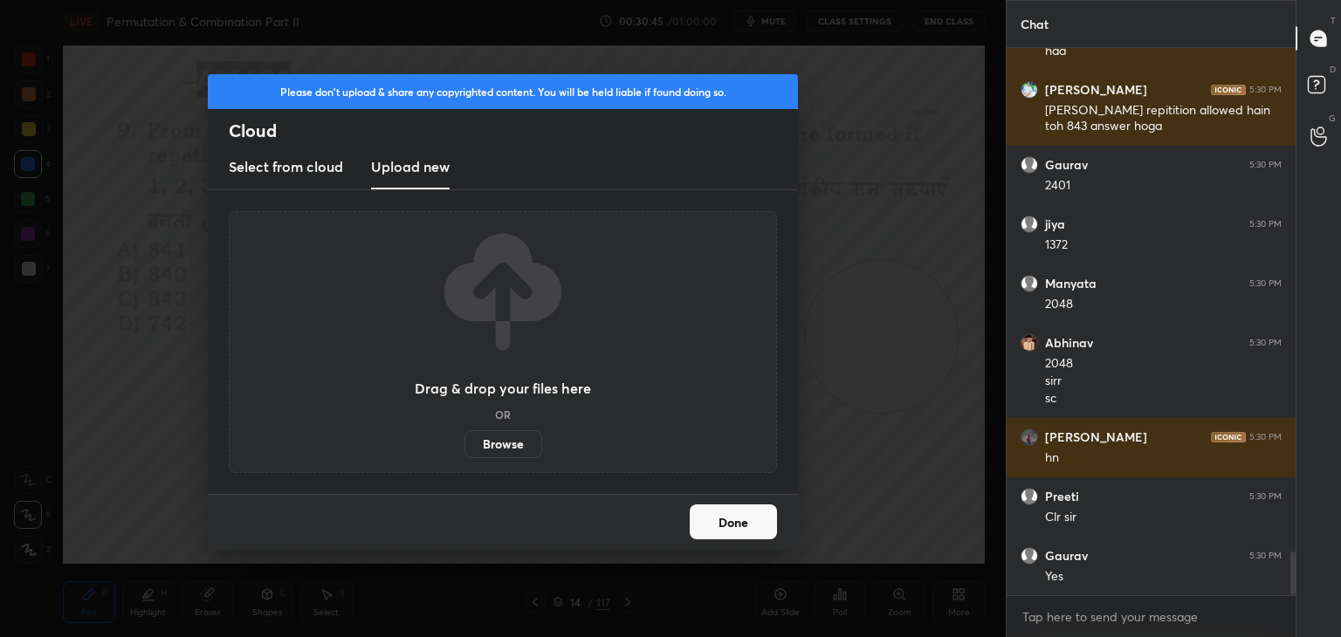
click at [511, 443] on label "Browse" at bounding box center [503, 444] width 78 height 28
click at [464, 443] on input "Browse" at bounding box center [464, 444] width 0 height 28
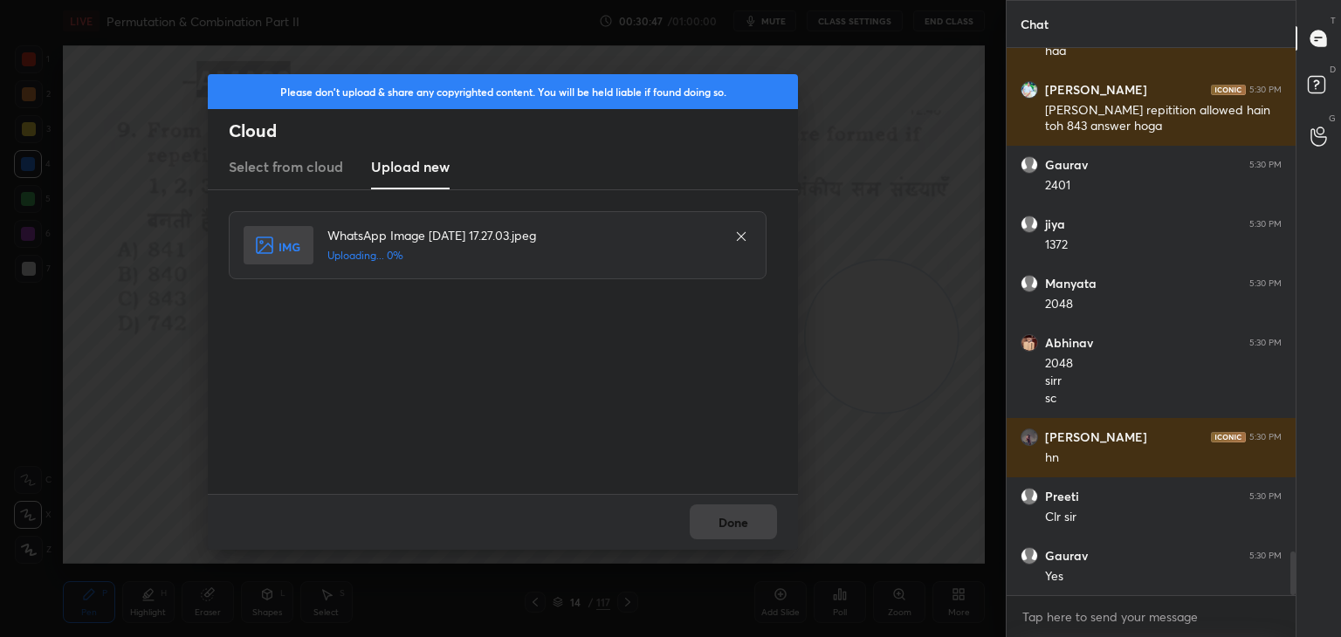
scroll to position [6440, 0]
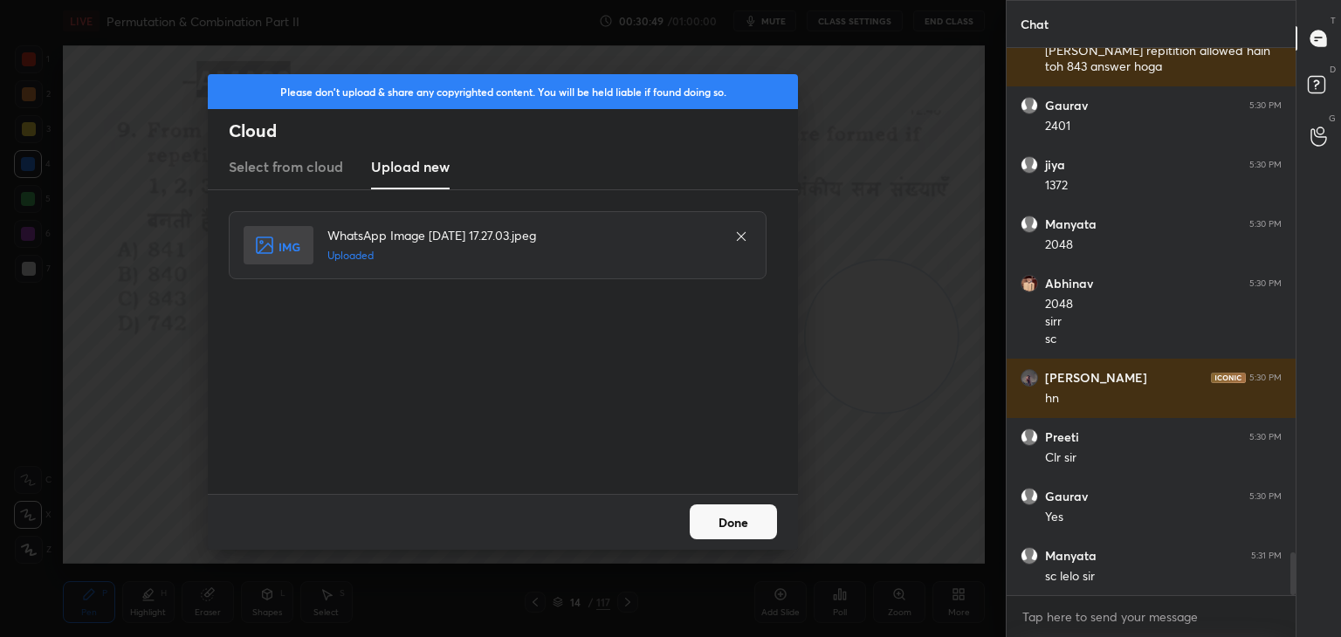
click at [732, 519] on button "Done" at bounding box center [733, 521] width 87 height 35
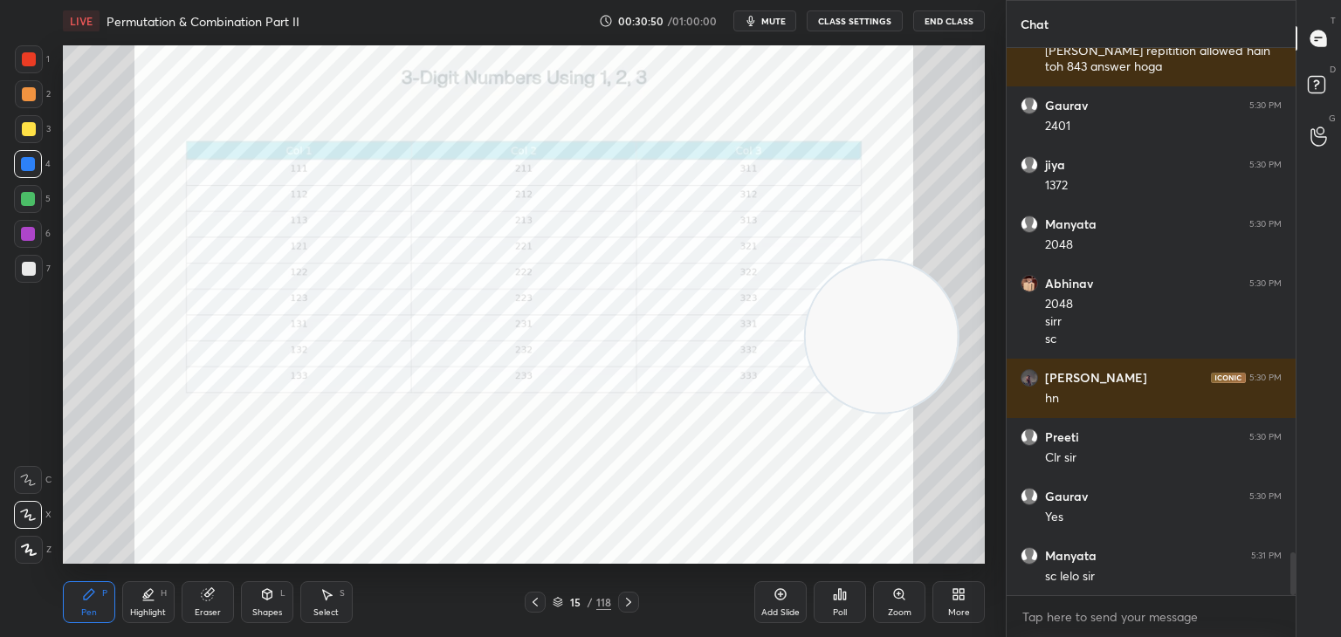
scroll to position [6499, 0]
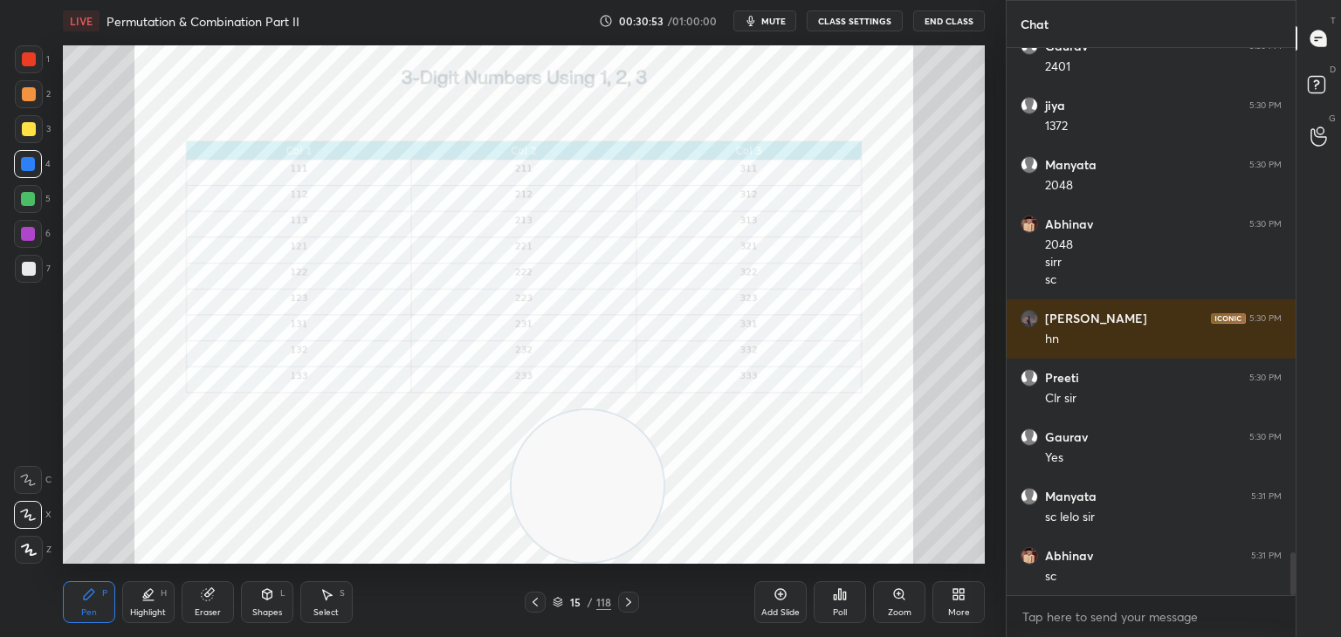
click at [31, 68] on div at bounding box center [29, 59] width 28 height 28
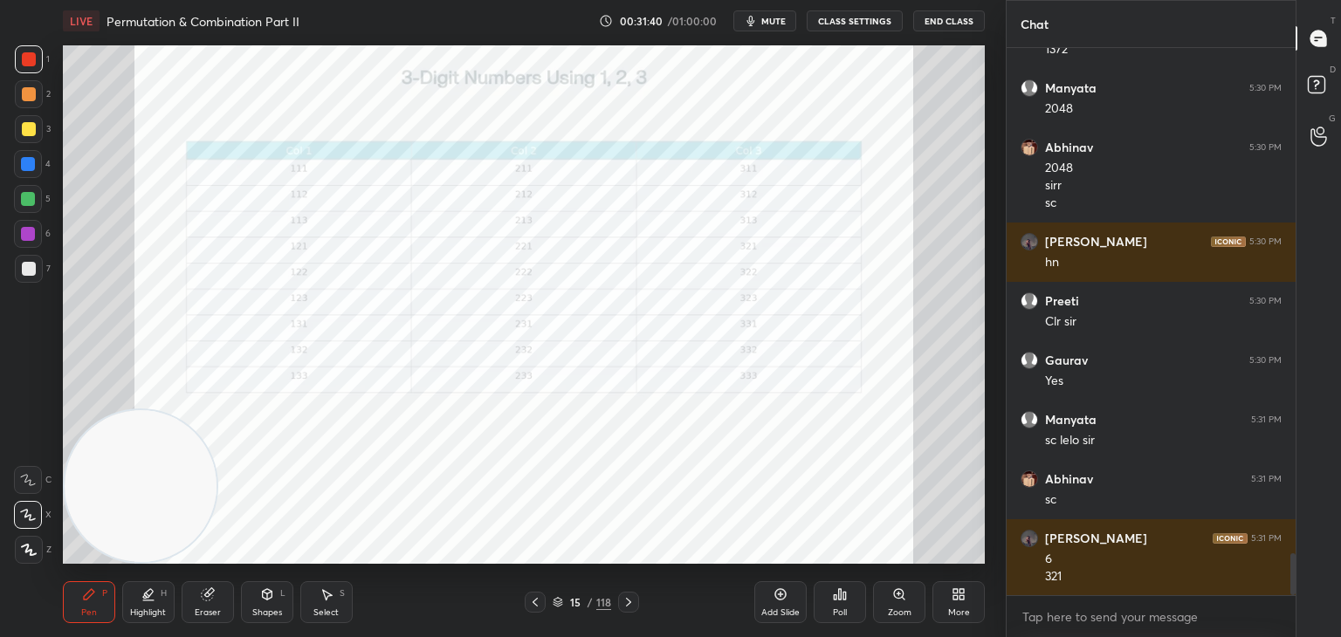
scroll to position [6635, 0]
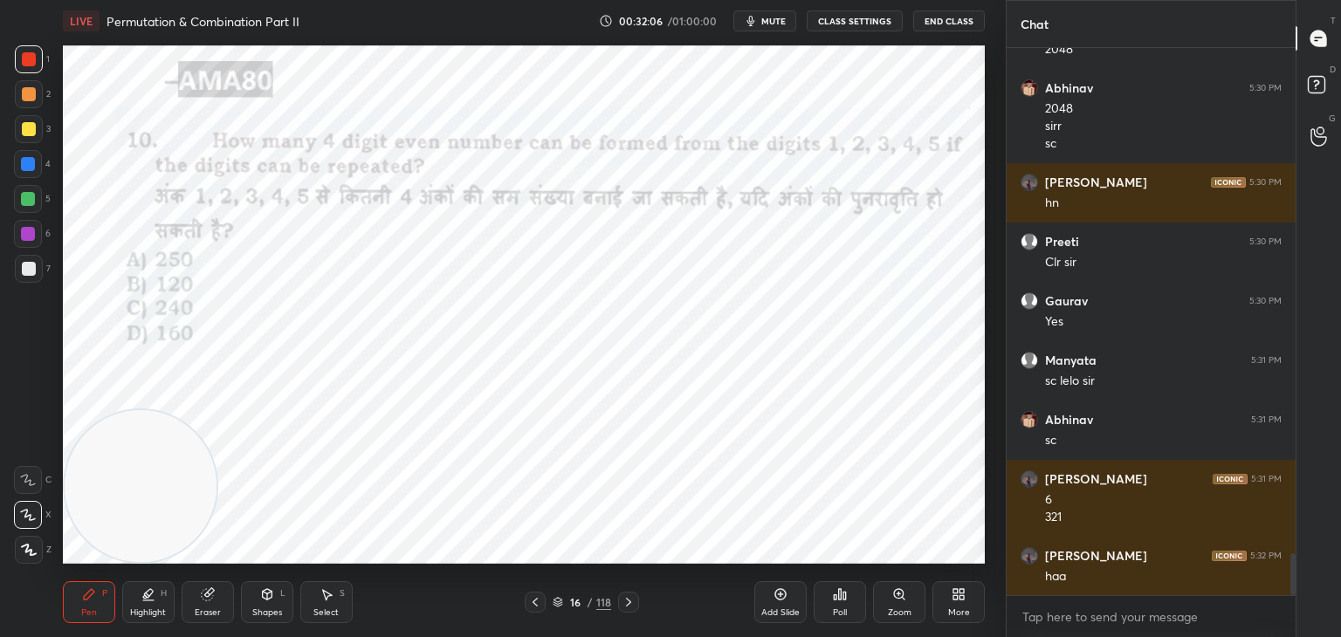
click at [31, 167] on div at bounding box center [28, 164] width 14 height 14
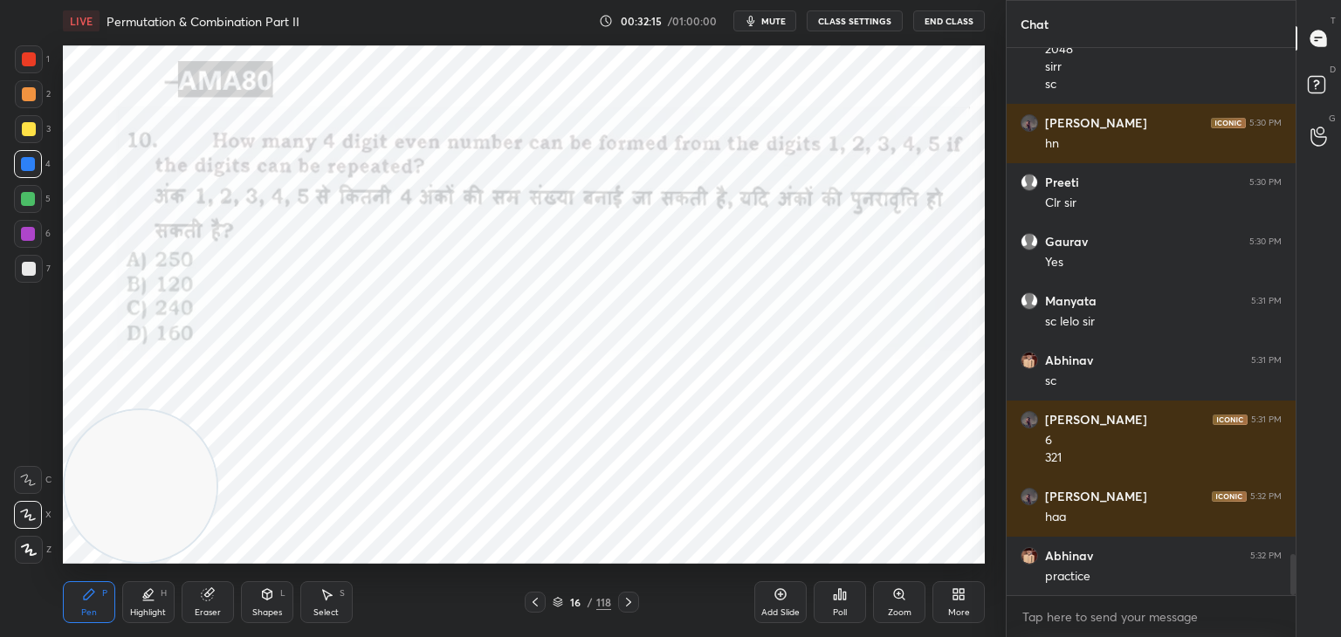
click at [214, 594] on icon at bounding box center [208, 594] width 14 height 14
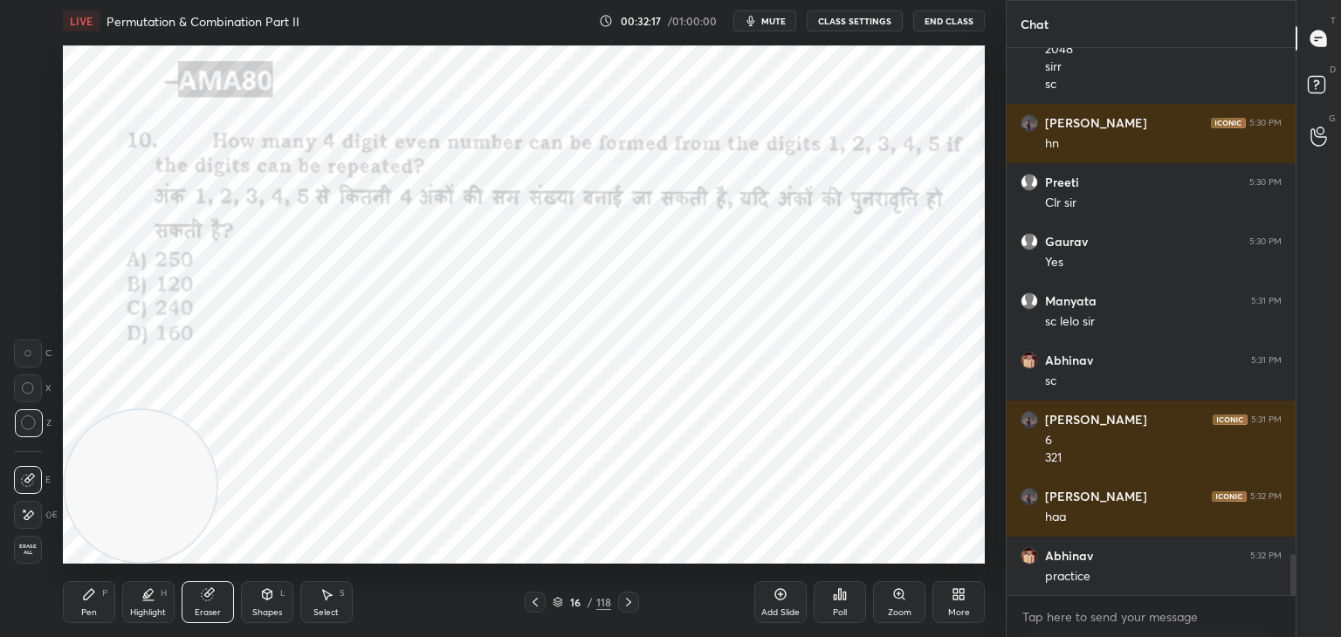
click at [99, 595] on div "Pen P" at bounding box center [89, 602] width 52 height 42
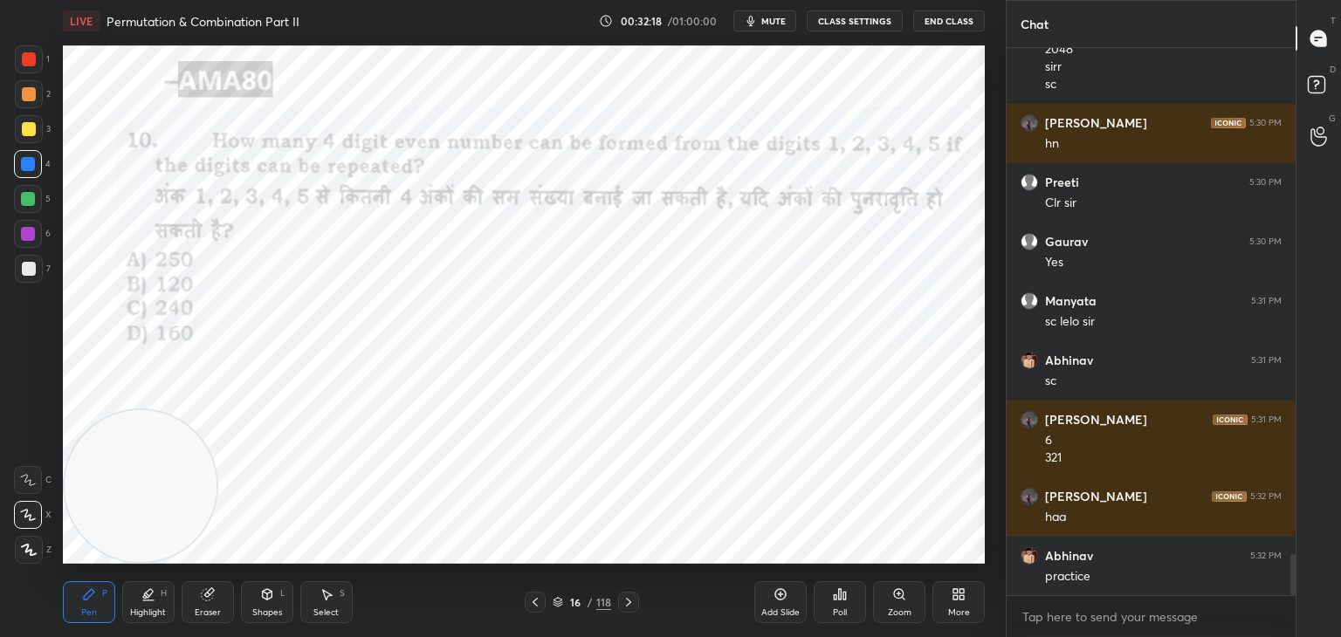
click at [108, 600] on div "Pen P" at bounding box center [89, 602] width 52 height 42
click at [208, 604] on div "Eraser" at bounding box center [208, 602] width 52 height 42
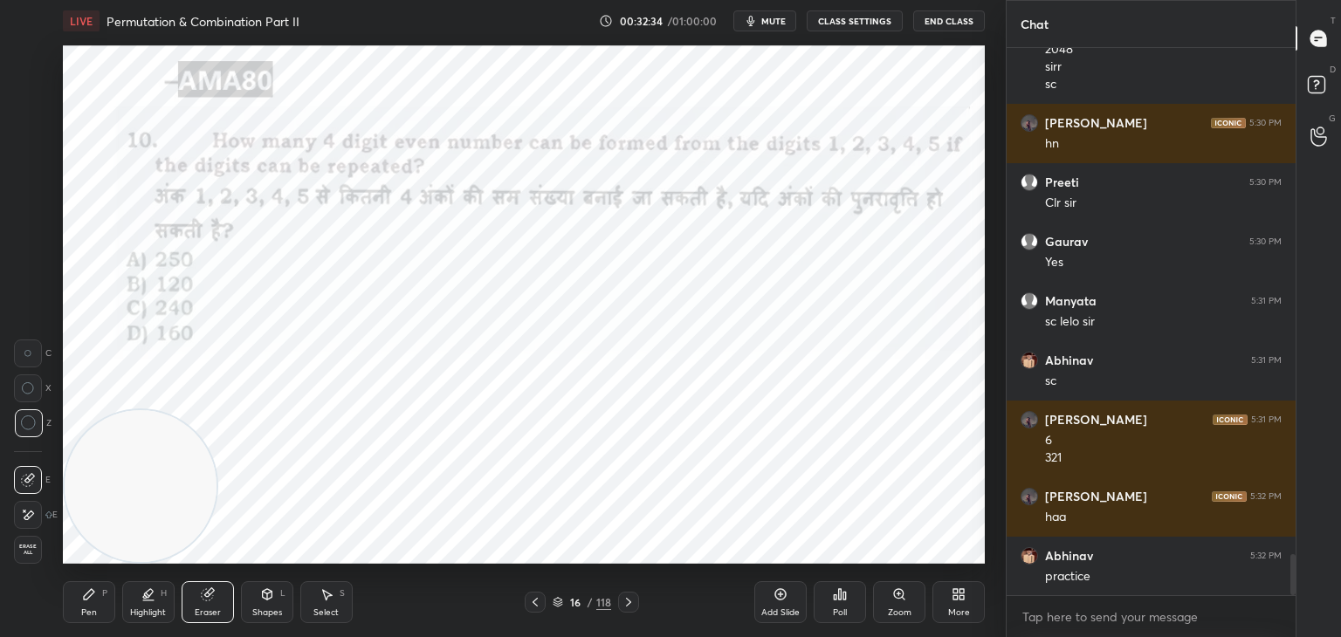
click at [98, 601] on div "Pen P" at bounding box center [89, 602] width 52 height 42
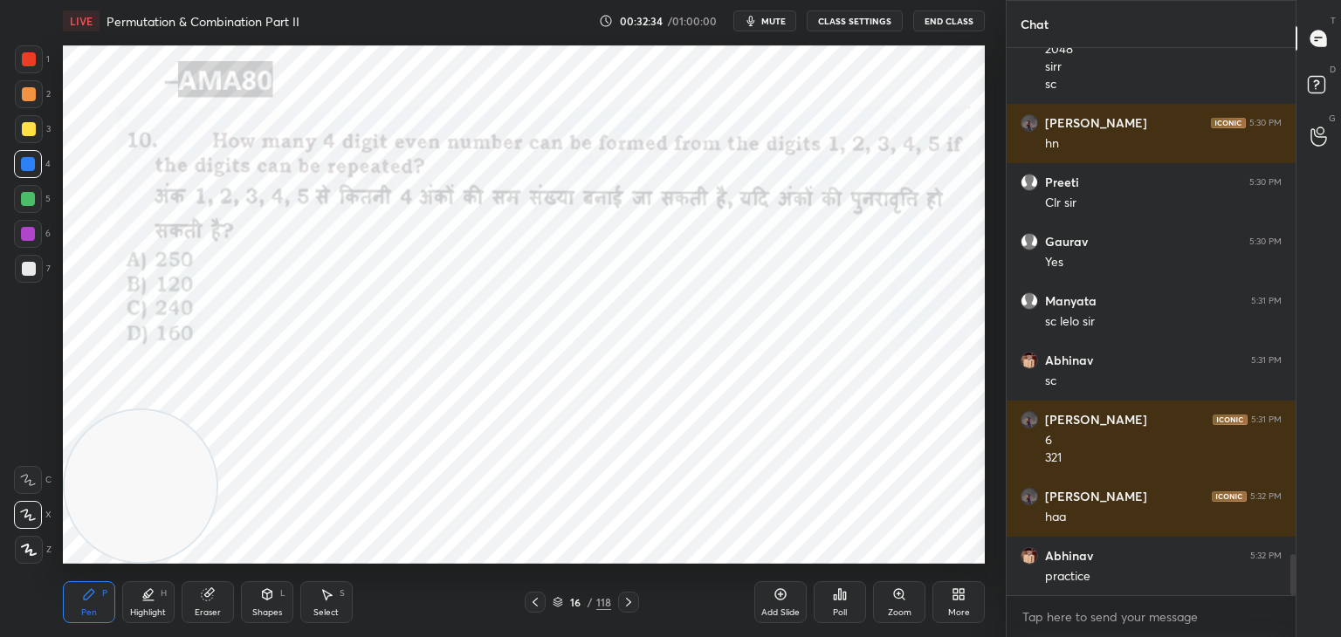
click at [99, 605] on div "Pen P" at bounding box center [89, 602] width 52 height 42
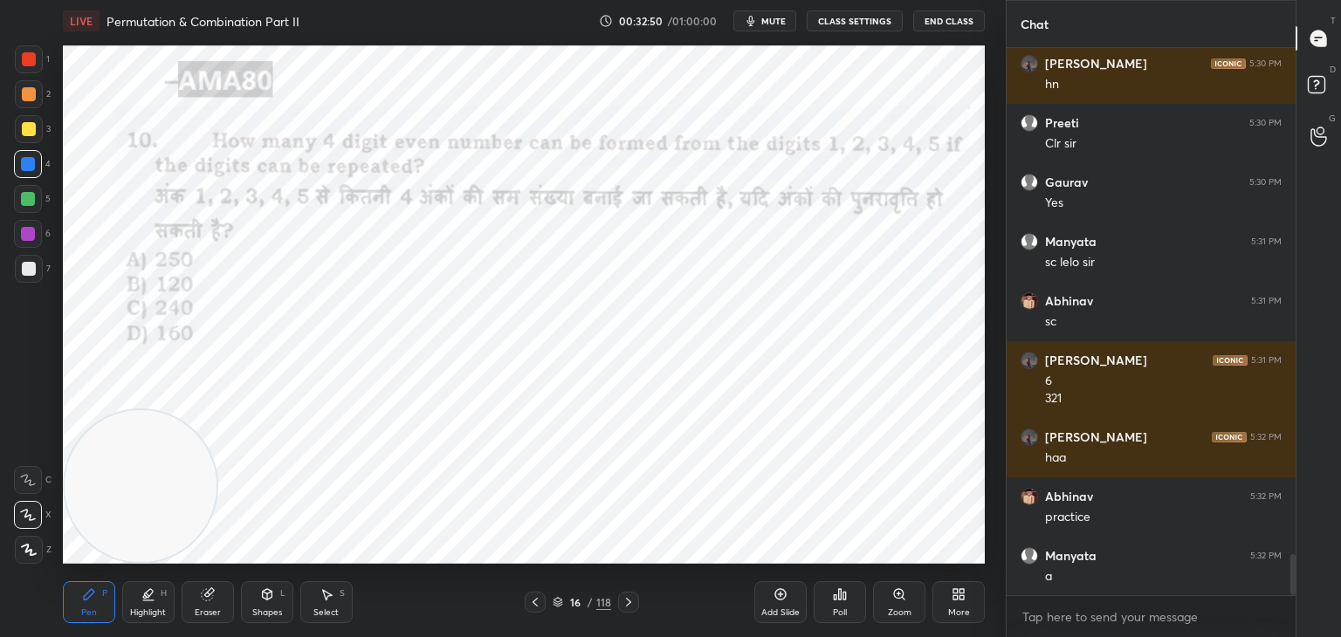
click at [203, 601] on icon at bounding box center [208, 594] width 14 height 14
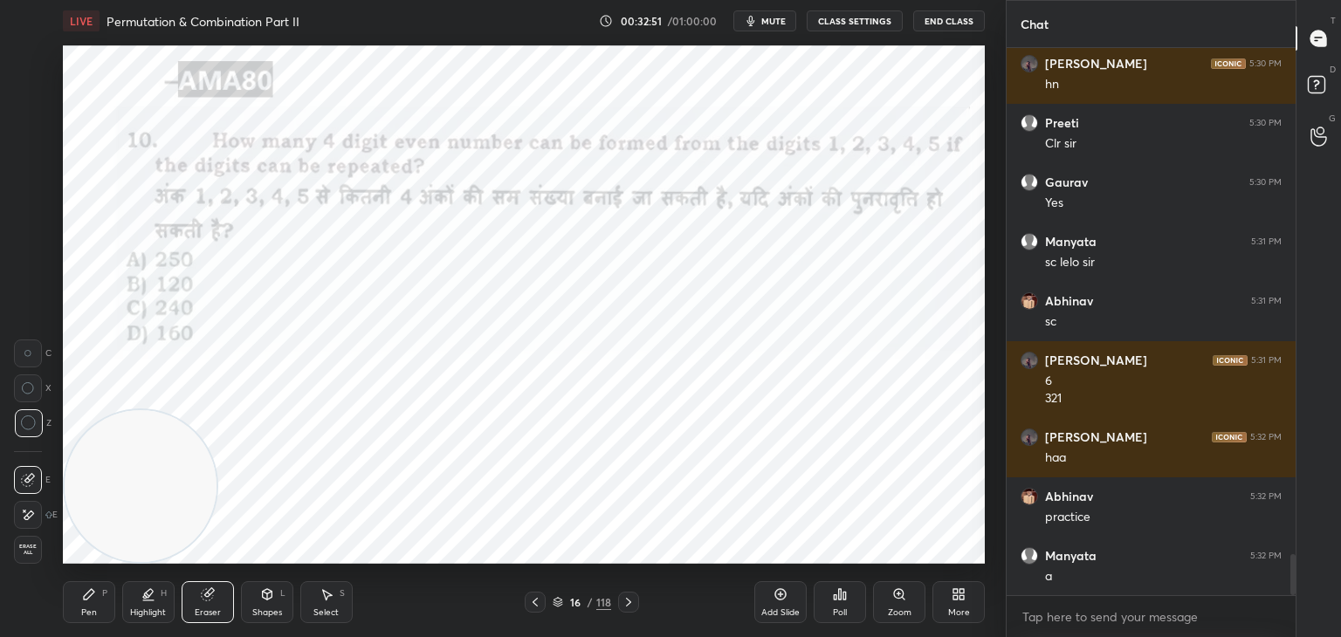
click at [35, 549] on span "Erase all" at bounding box center [28, 550] width 26 height 12
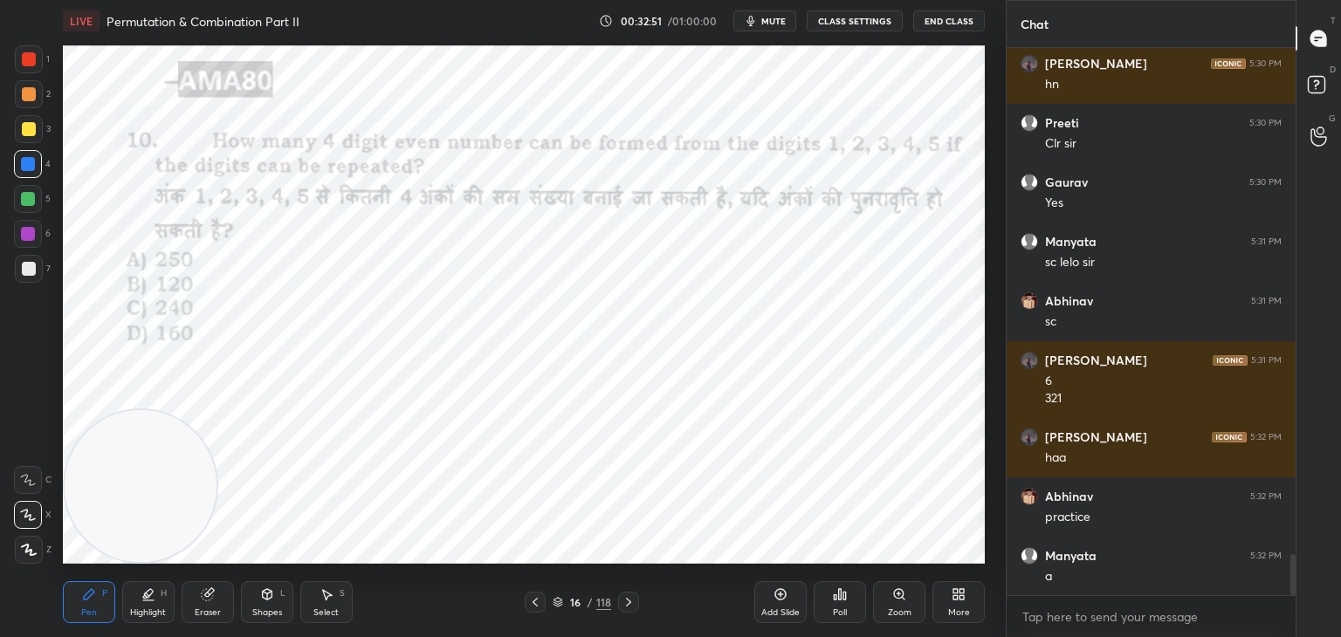
click at [103, 600] on div "Pen P" at bounding box center [89, 602] width 52 height 42
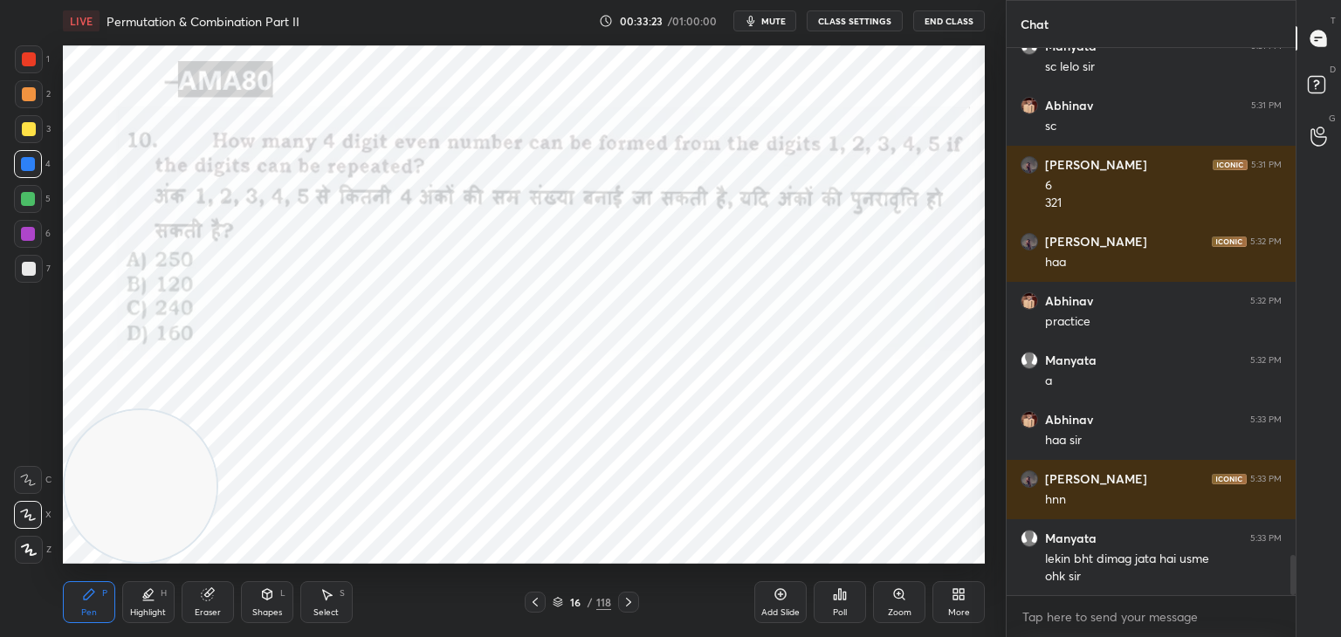
scroll to position [7024, 0]
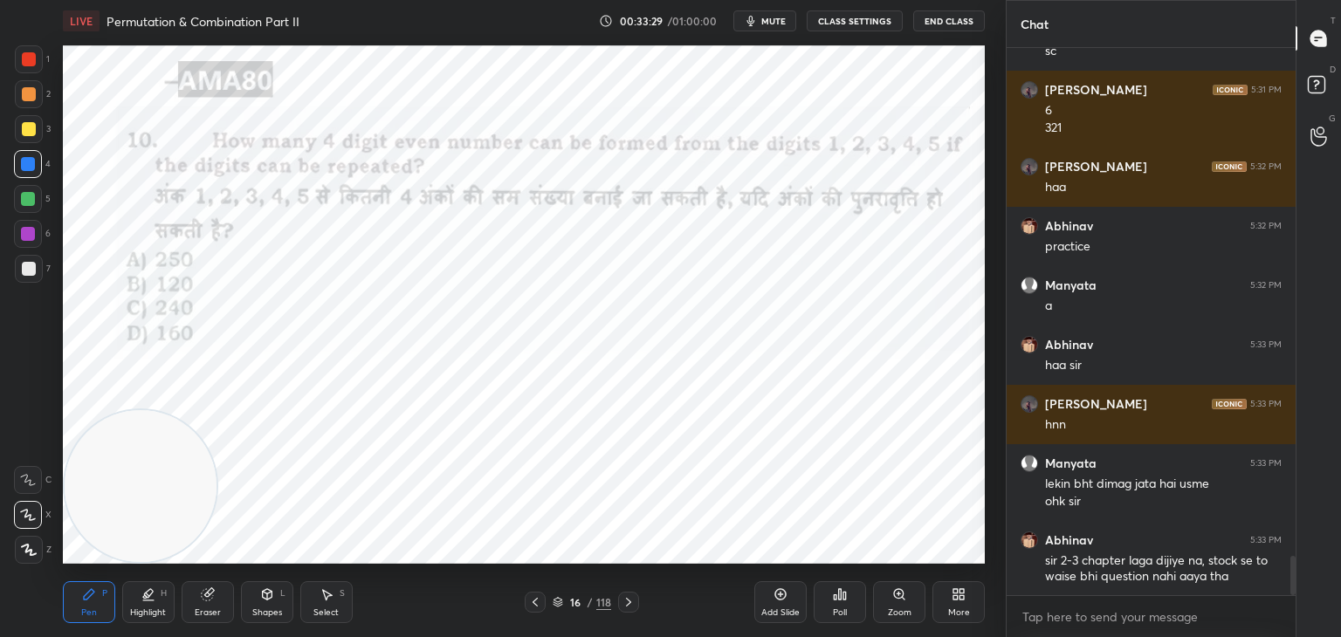
click at [204, 602] on div "Eraser" at bounding box center [208, 602] width 52 height 42
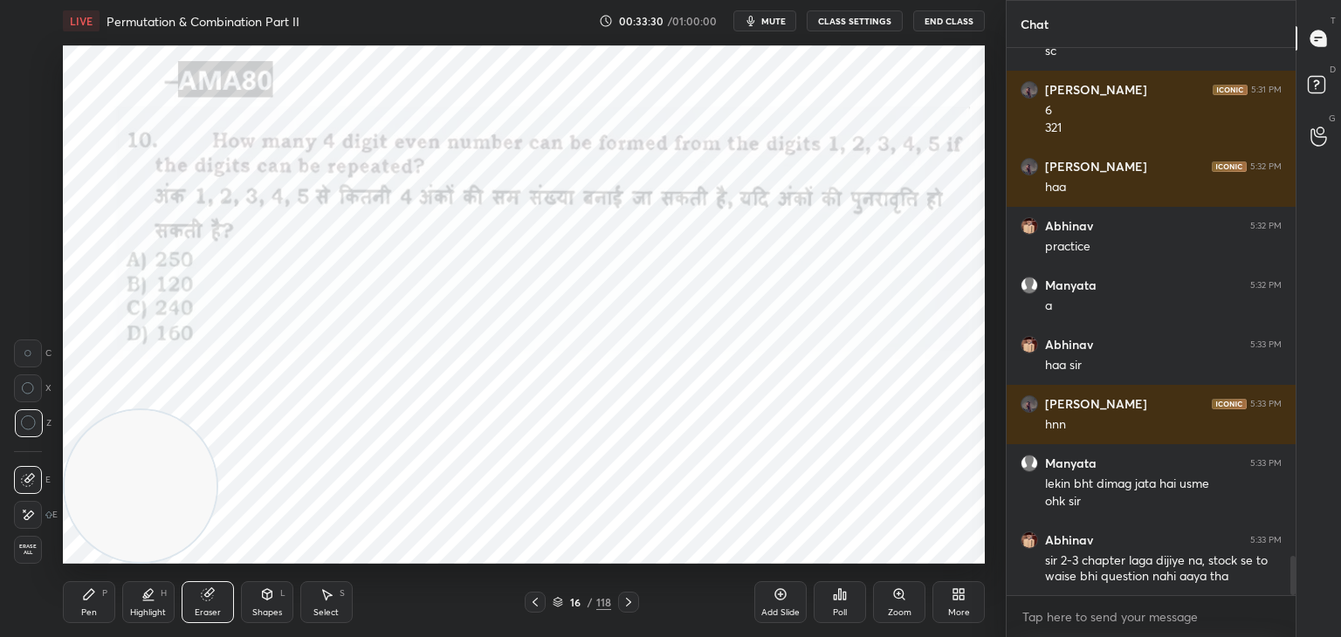
scroll to position [7084, 0]
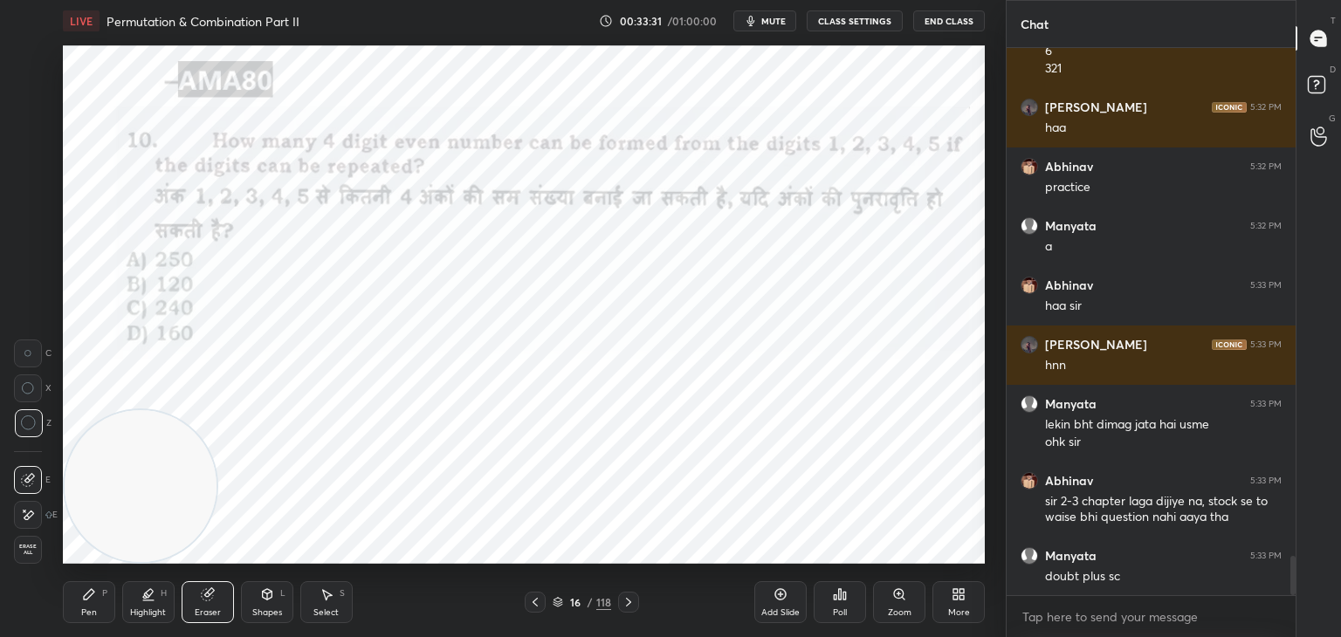
click at [79, 584] on div "Pen P" at bounding box center [89, 602] width 52 height 42
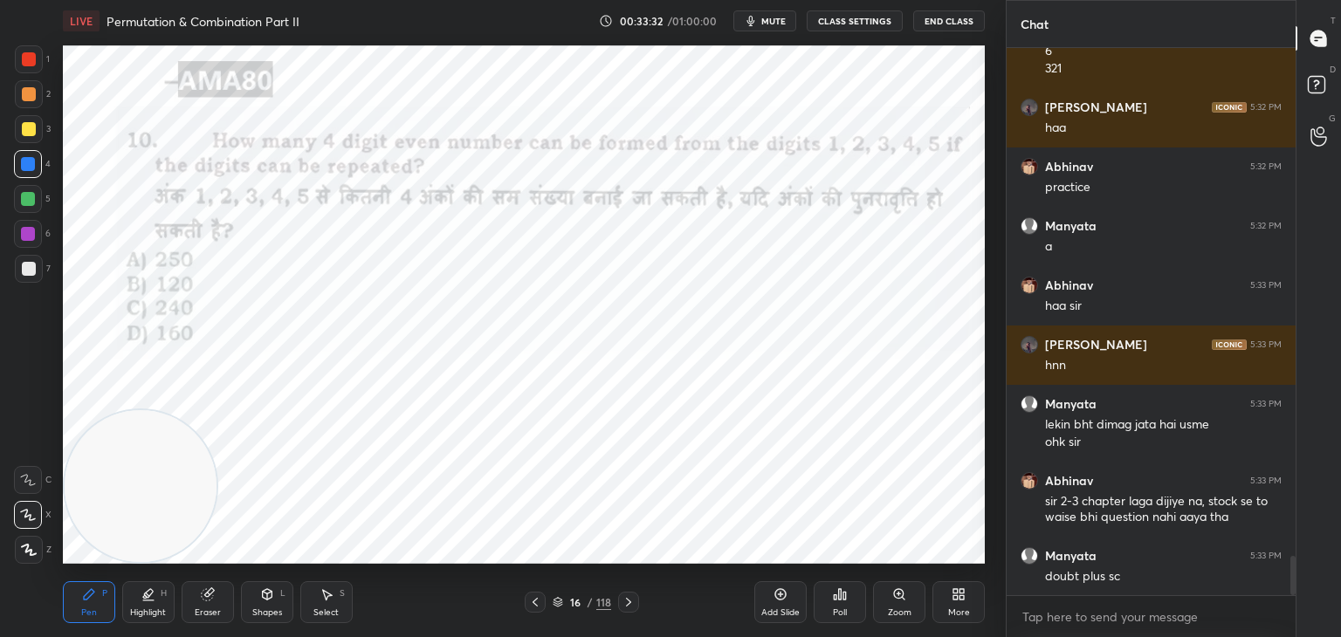
click at [92, 606] on div "Pen P" at bounding box center [89, 602] width 52 height 42
click at [208, 606] on div "Eraser" at bounding box center [208, 602] width 52 height 42
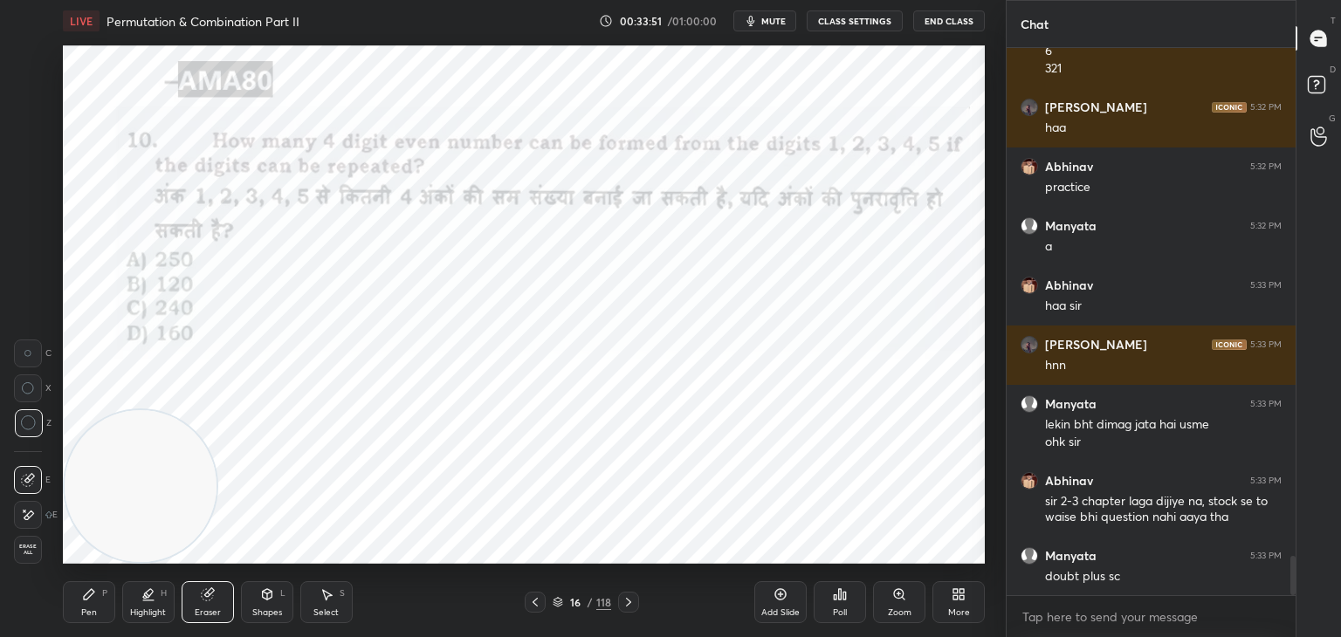
click at [39, 558] on div "Erase all" at bounding box center [28, 550] width 28 height 28
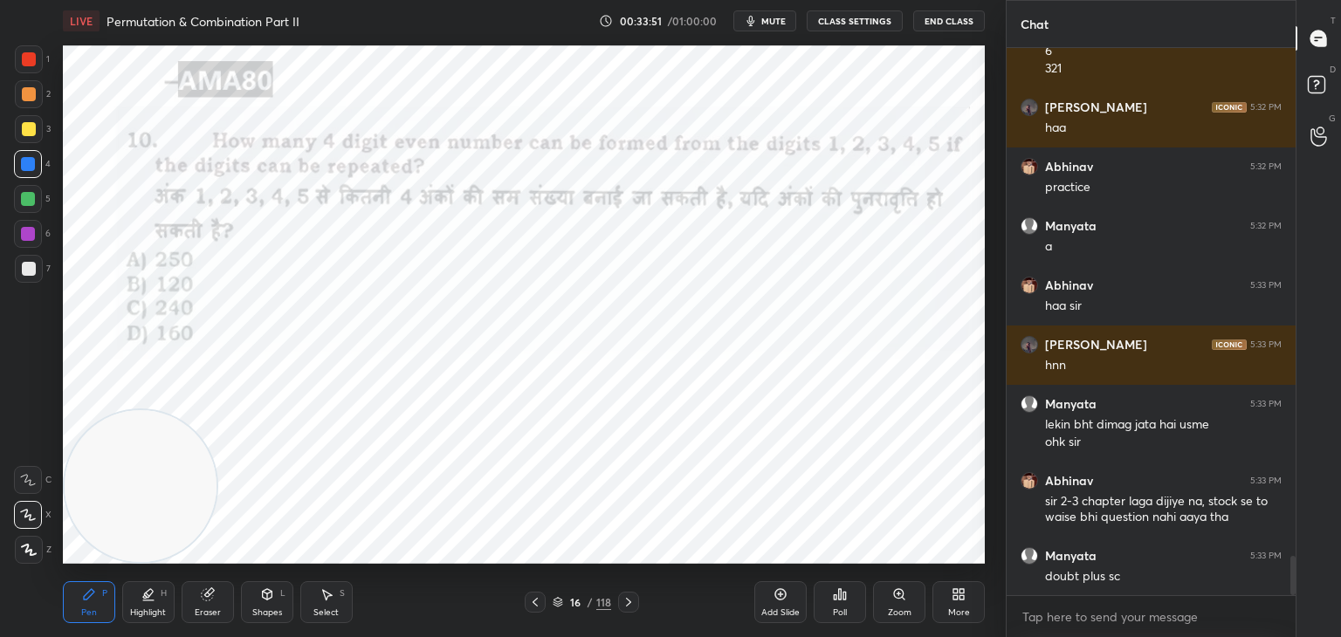
click at [90, 603] on div "Pen P" at bounding box center [89, 602] width 52 height 42
click at [28, 65] on div at bounding box center [29, 59] width 14 height 14
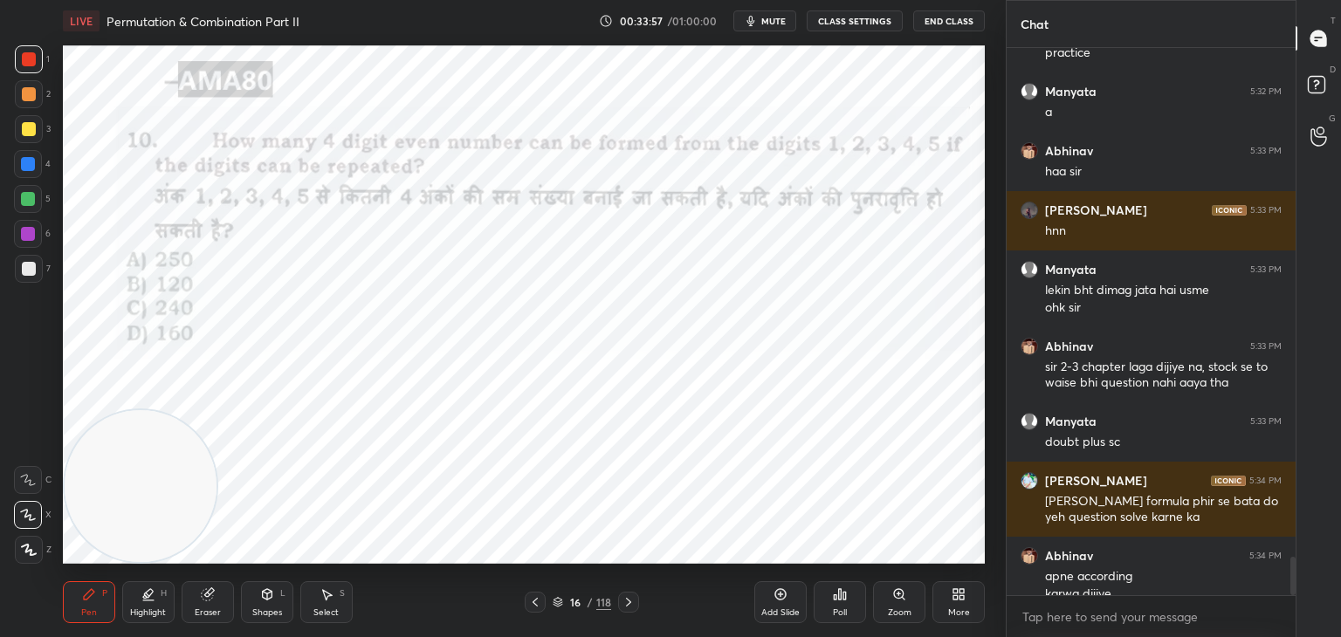
scroll to position [7236, 0]
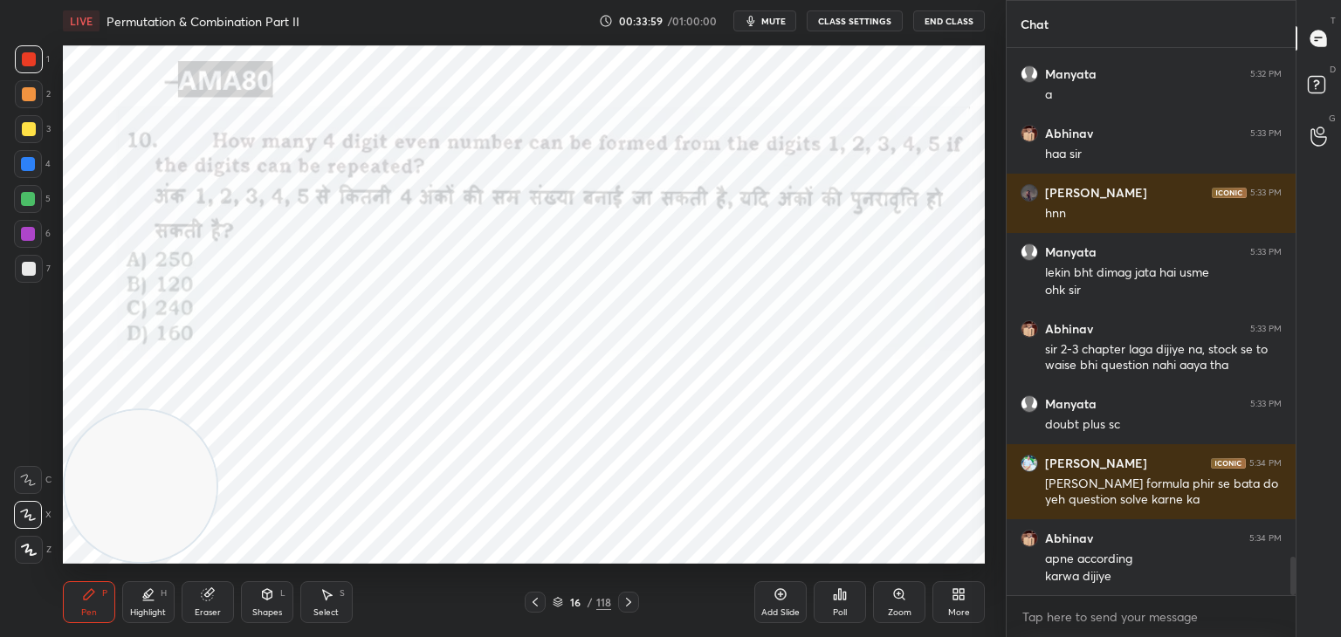
click at [218, 601] on div "Eraser" at bounding box center [208, 602] width 52 height 42
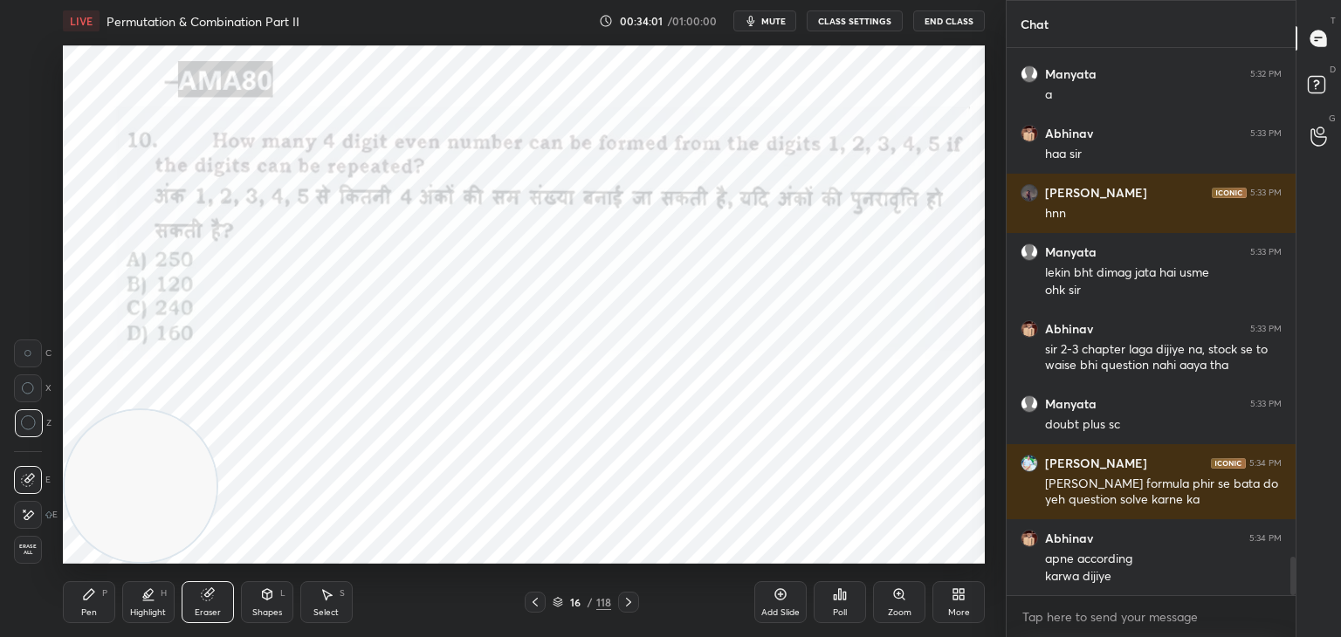
click at [100, 604] on div "Pen P" at bounding box center [89, 602] width 52 height 42
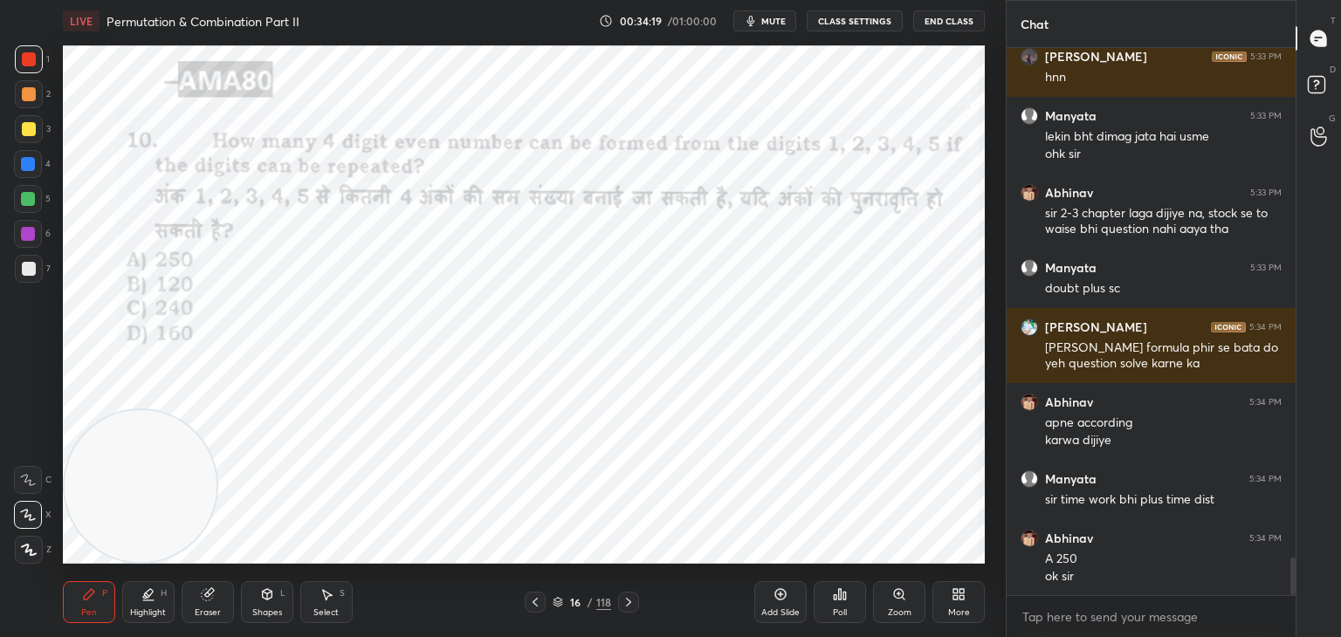
scroll to position [7431, 0]
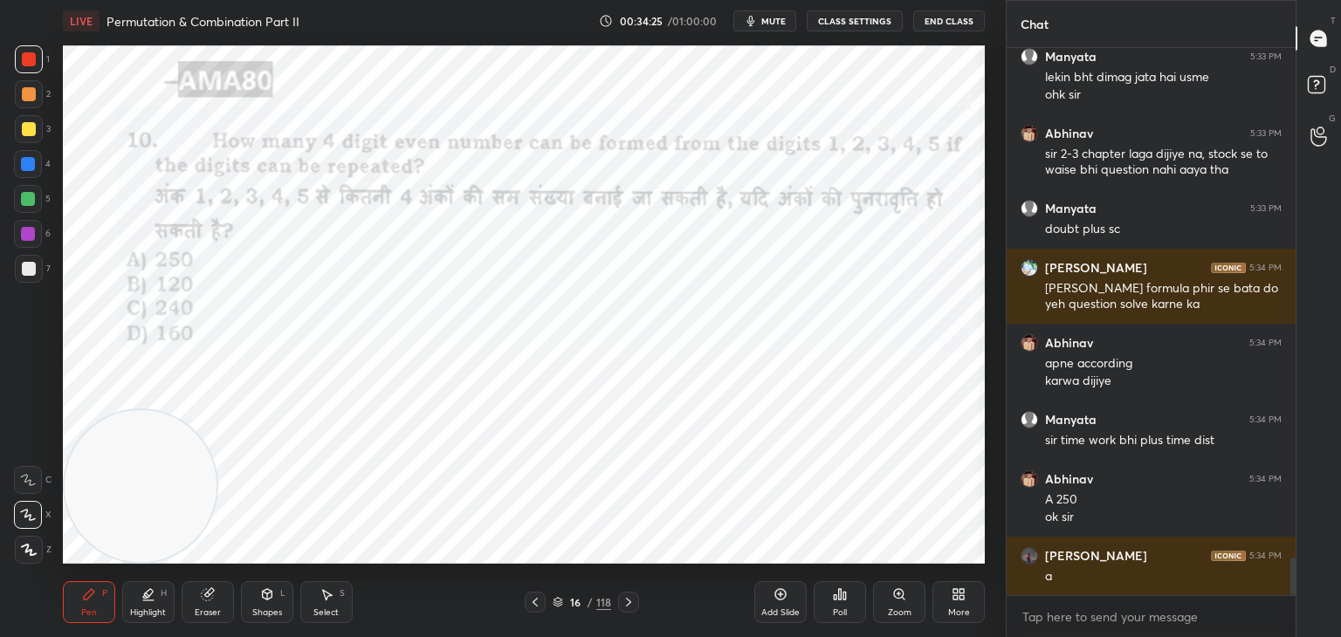
click at [200, 602] on div "Eraser" at bounding box center [208, 602] width 52 height 42
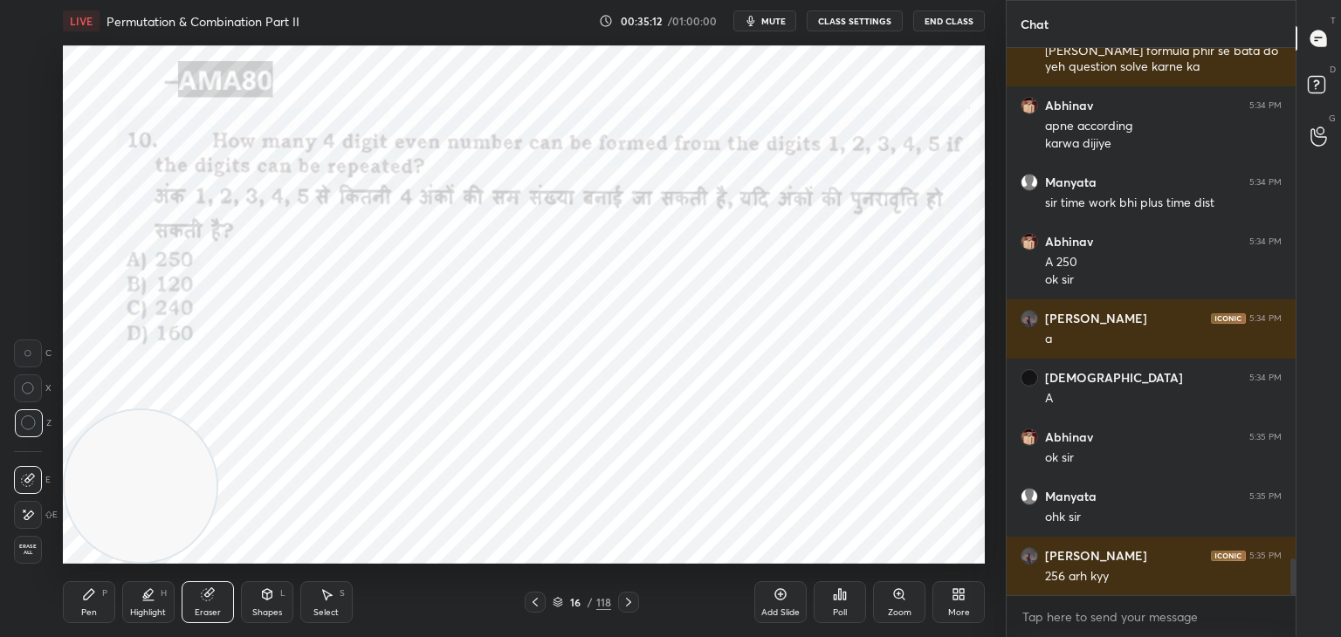
scroll to position [7728, 0]
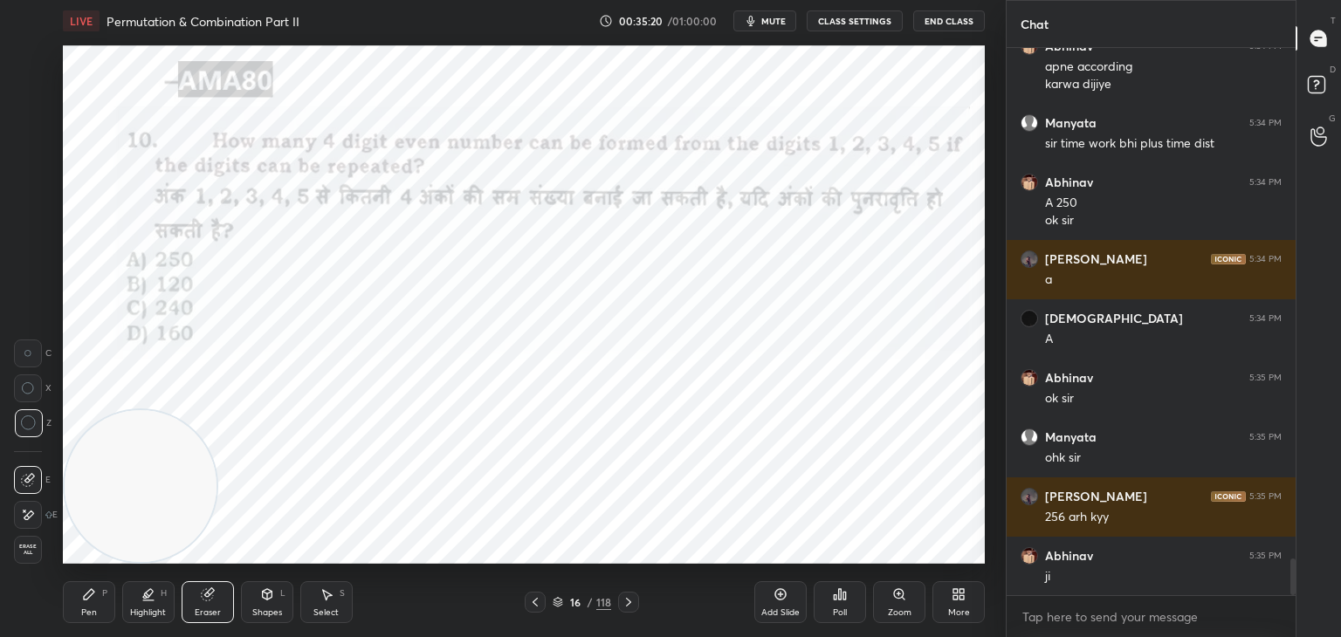
click at [152, 605] on div "Highlight H" at bounding box center [148, 602] width 52 height 42
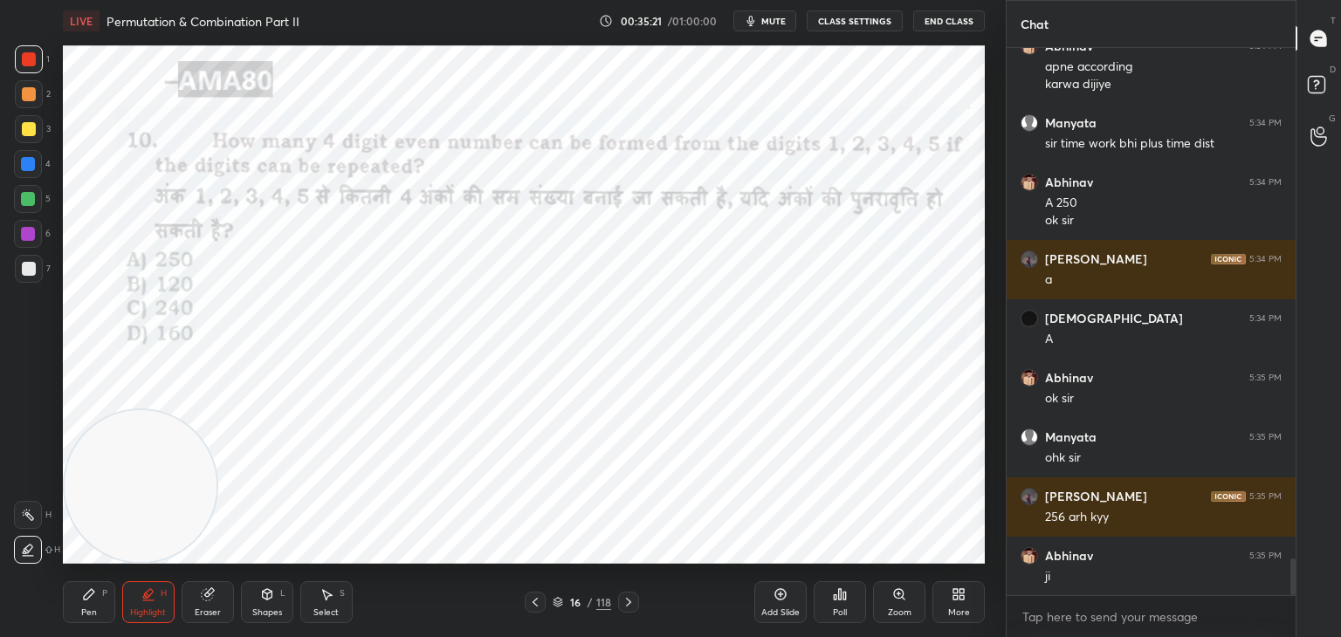
click at [207, 594] on icon at bounding box center [207, 594] width 11 height 11
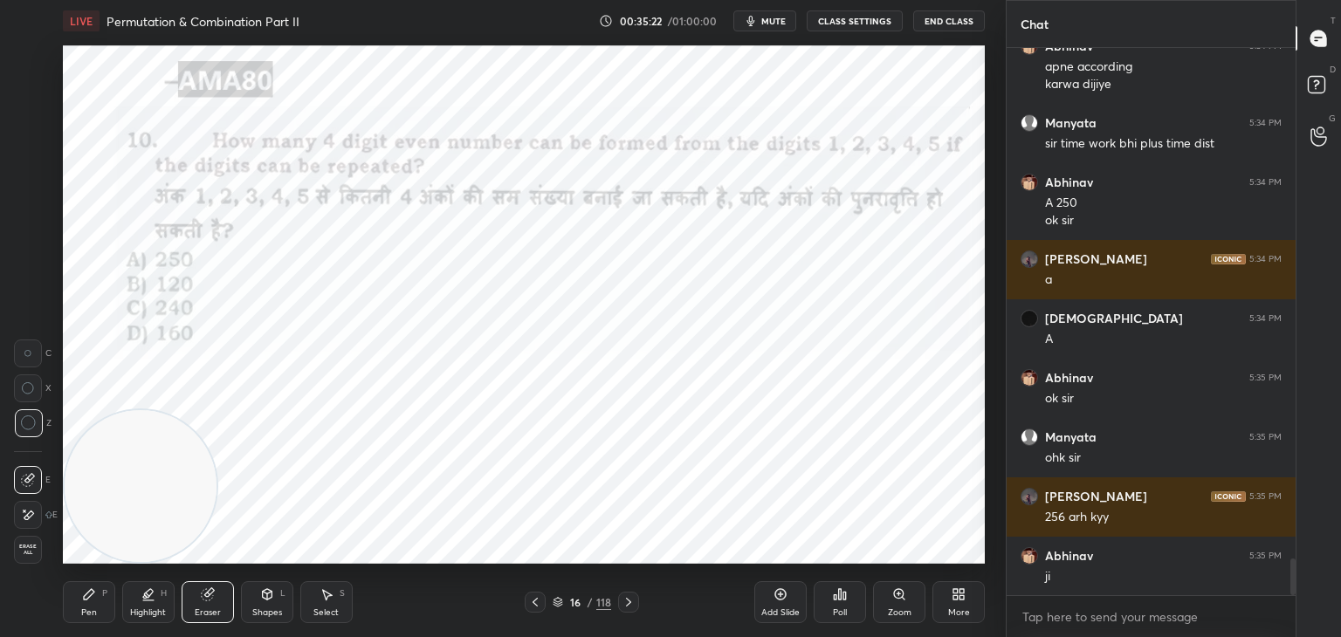
click at [28, 545] on span "Erase all" at bounding box center [28, 550] width 26 height 12
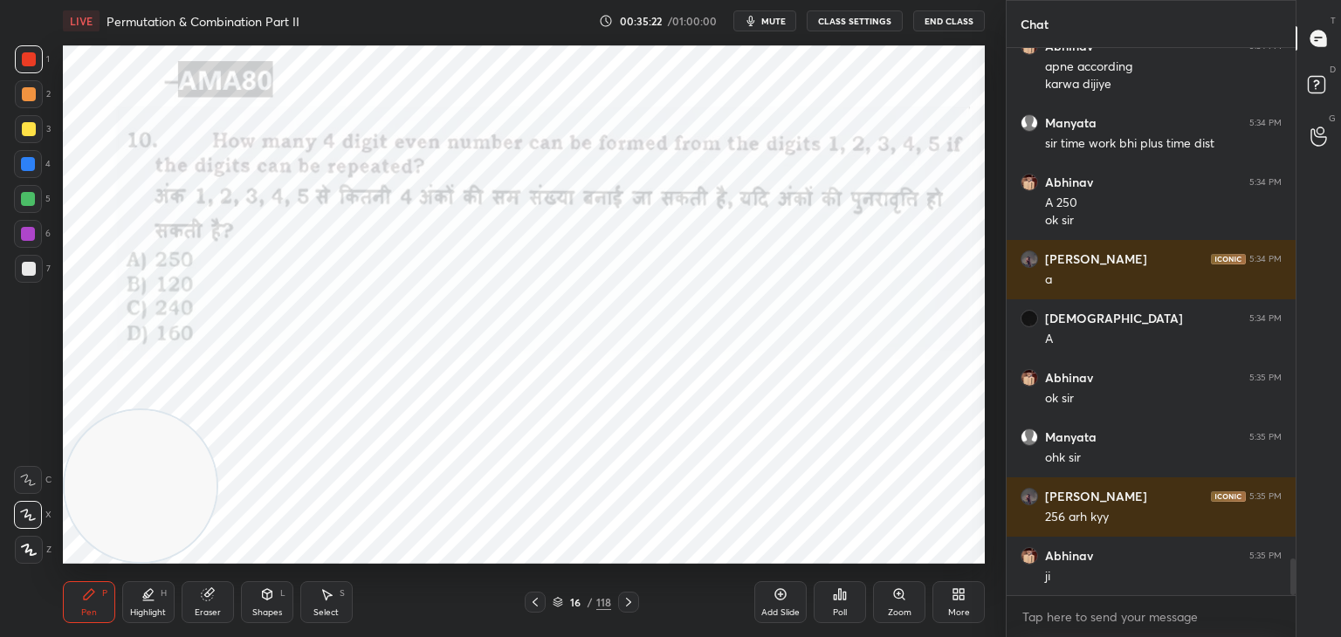
click at [70, 598] on div "Pen P" at bounding box center [89, 602] width 52 height 42
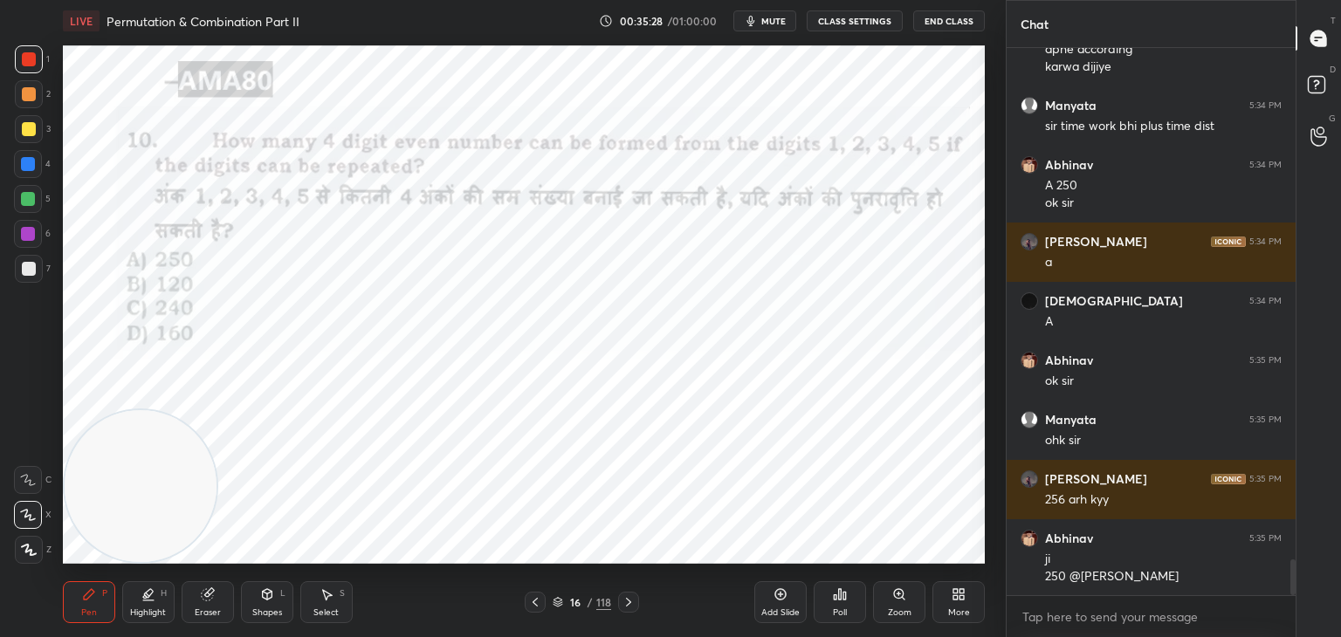
scroll to position [7805, 0]
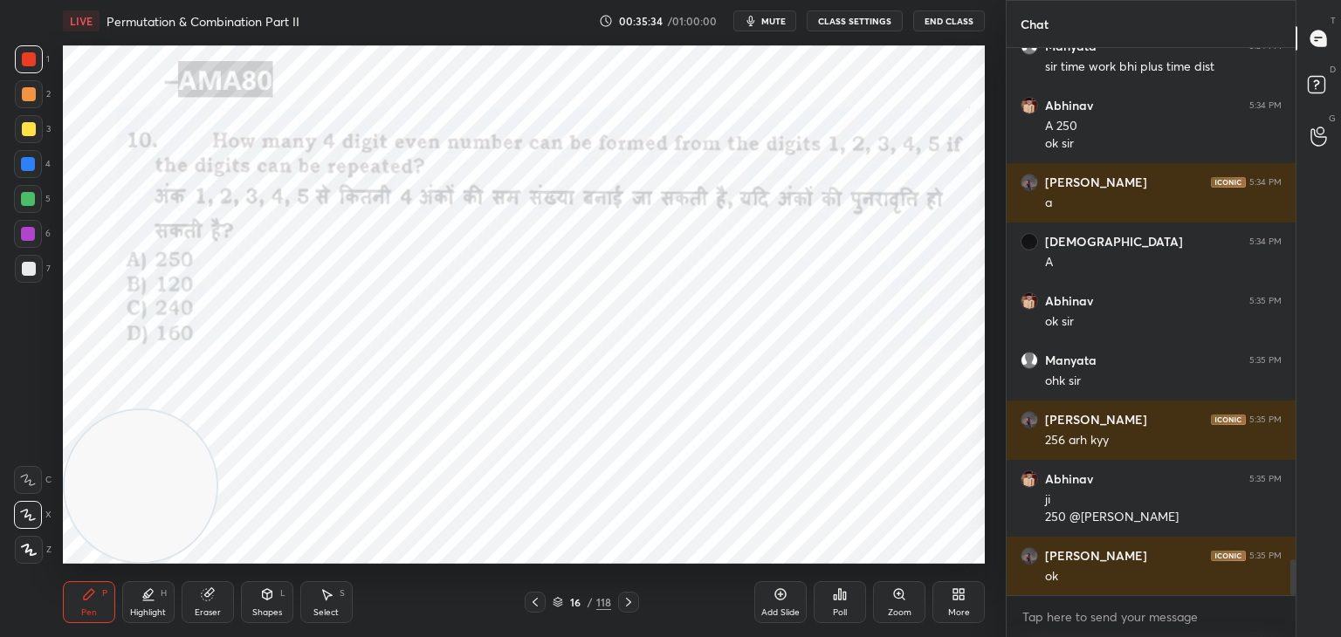
click at [276, 595] on div "Shapes L" at bounding box center [267, 602] width 52 height 42
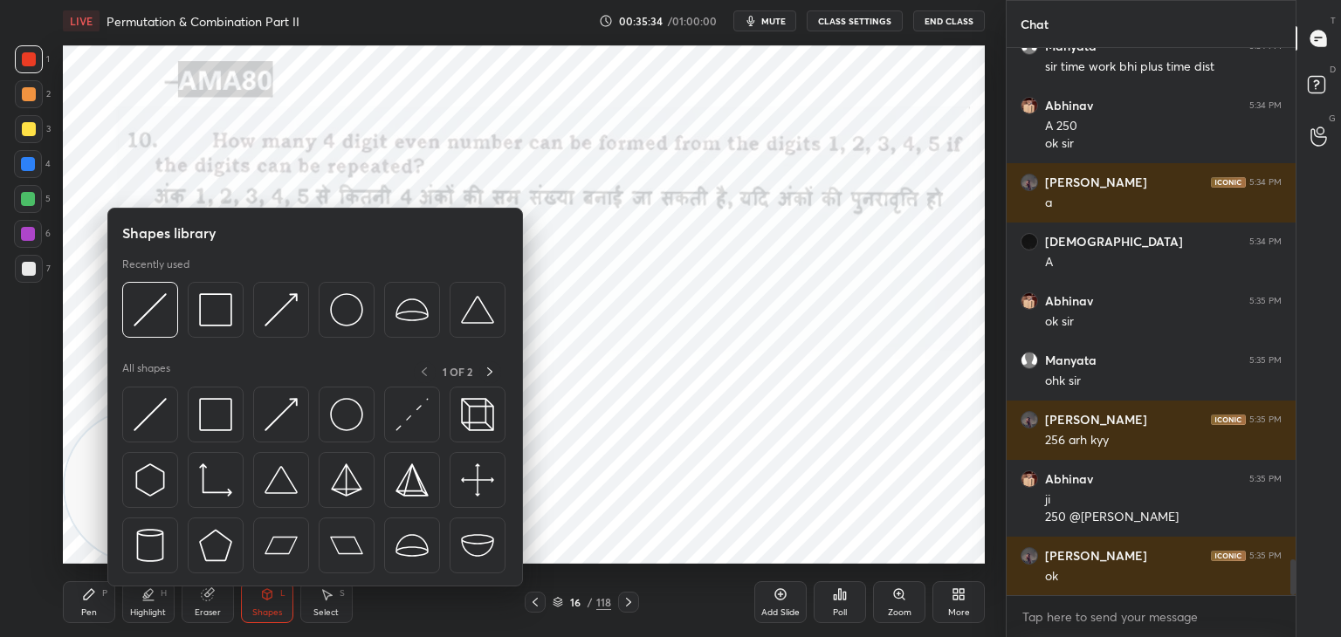
click at [211, 424] on img at bounding box center [215, 414] width 33 height 33
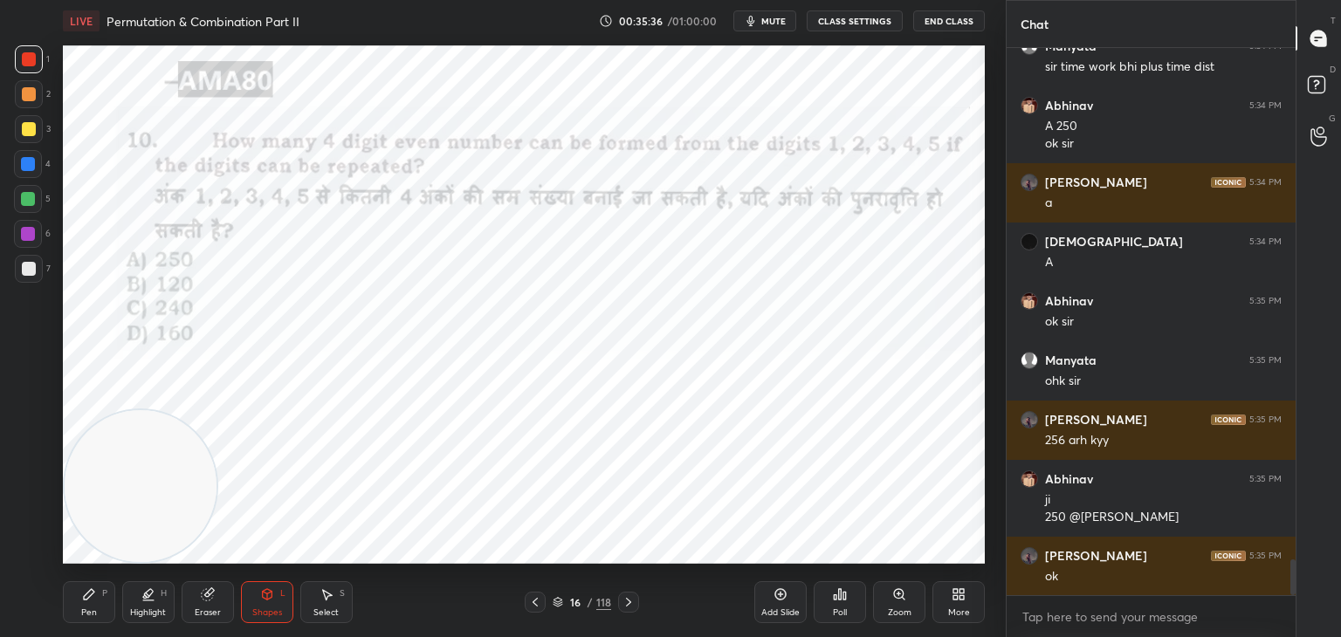
click at [268, 587] on icon at bounding box center [267, 594] width 14 height 14
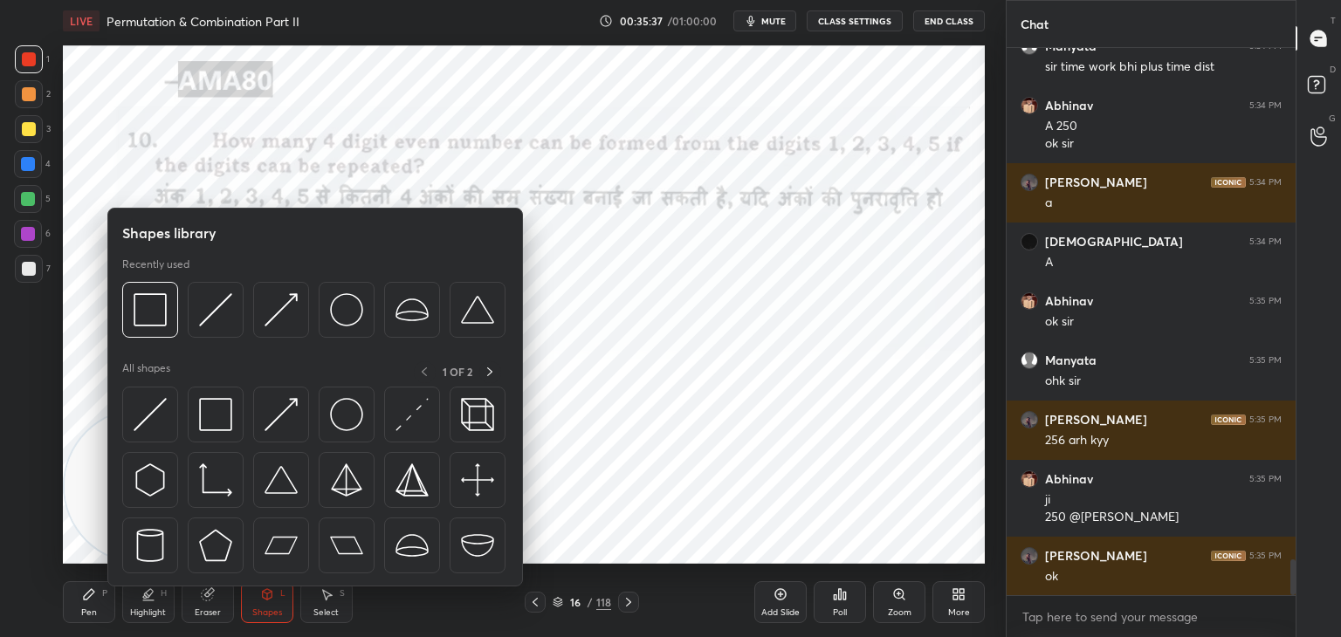
click at [146, 420] on img at bounding box center [150, 414] width 33 height 33
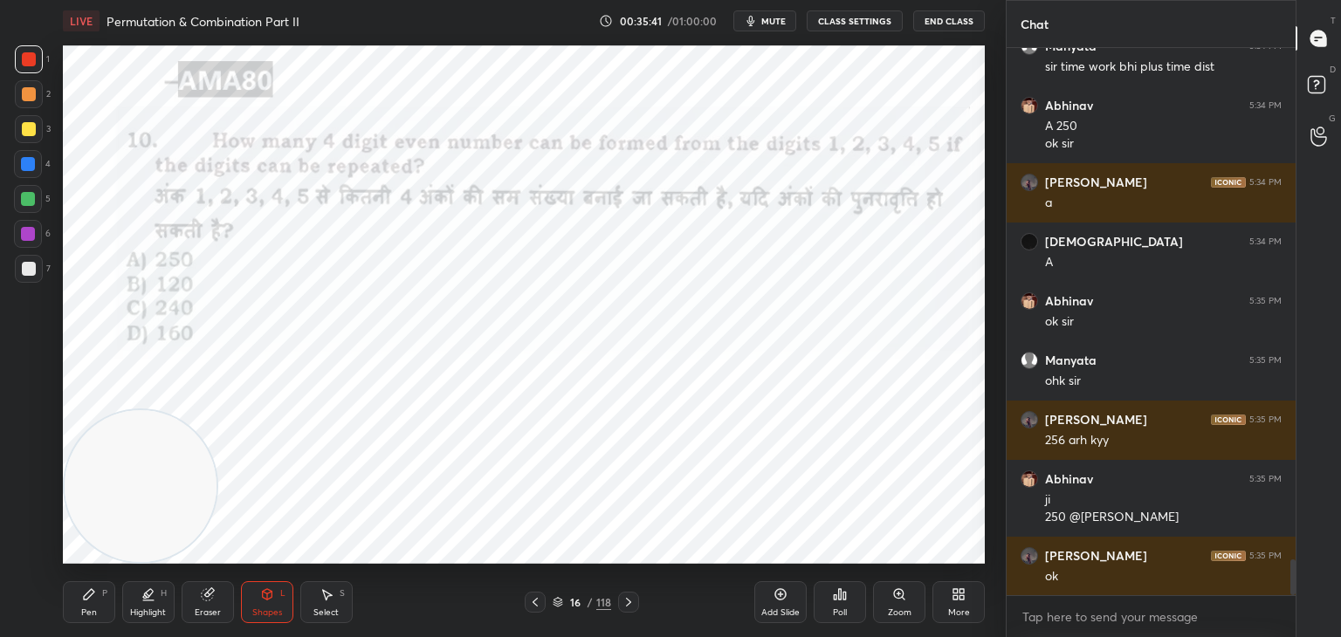
click at [101, 603] on div "Pen P" at bounding box center [89, 602] width 52 height 42
click at [36, 131] on div at bounding box center [29, 129] width 28 height 28
click at [33, 62] on div at bounding box center [29, 59] width 14 height 14
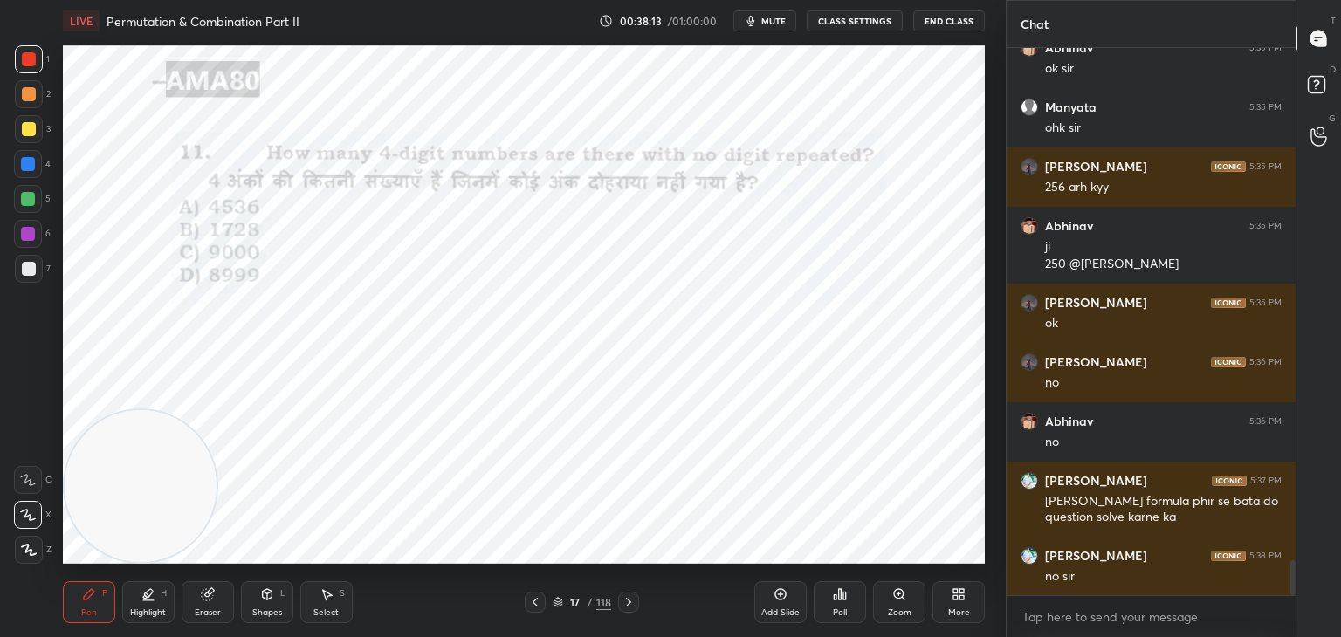
scroll to position [8117, 0]
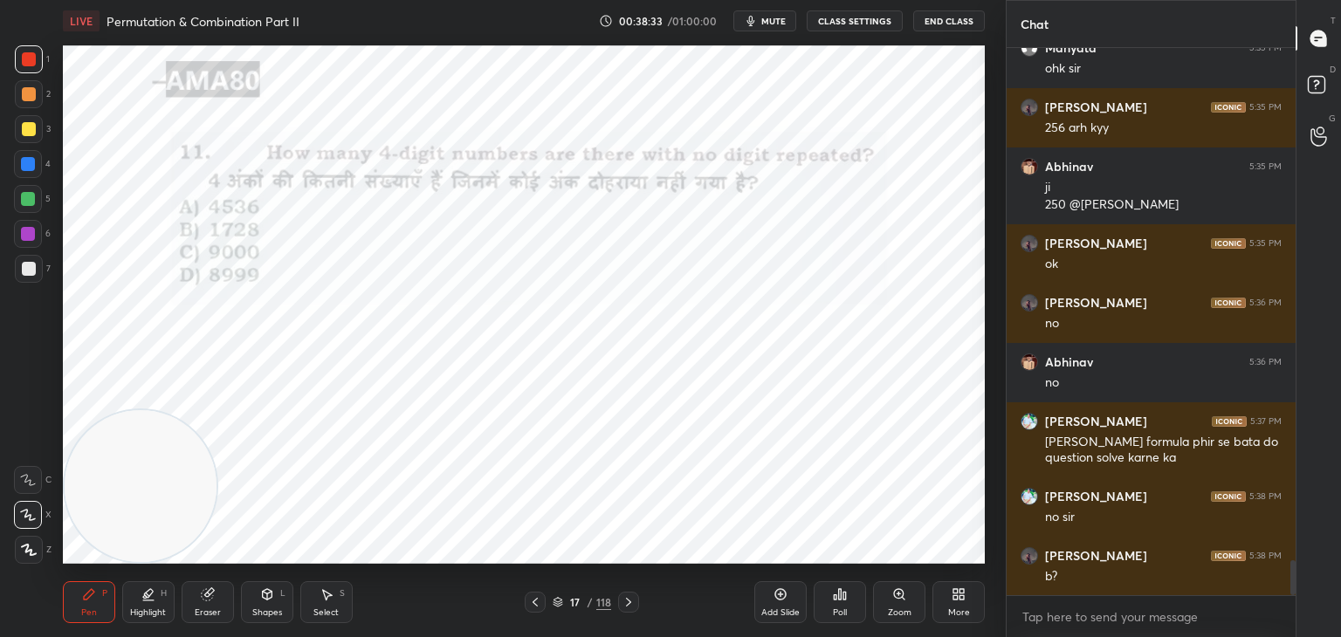
click at [253, 599] on div "Shapes L" at bounding box center [267, 602] width 52 height 42
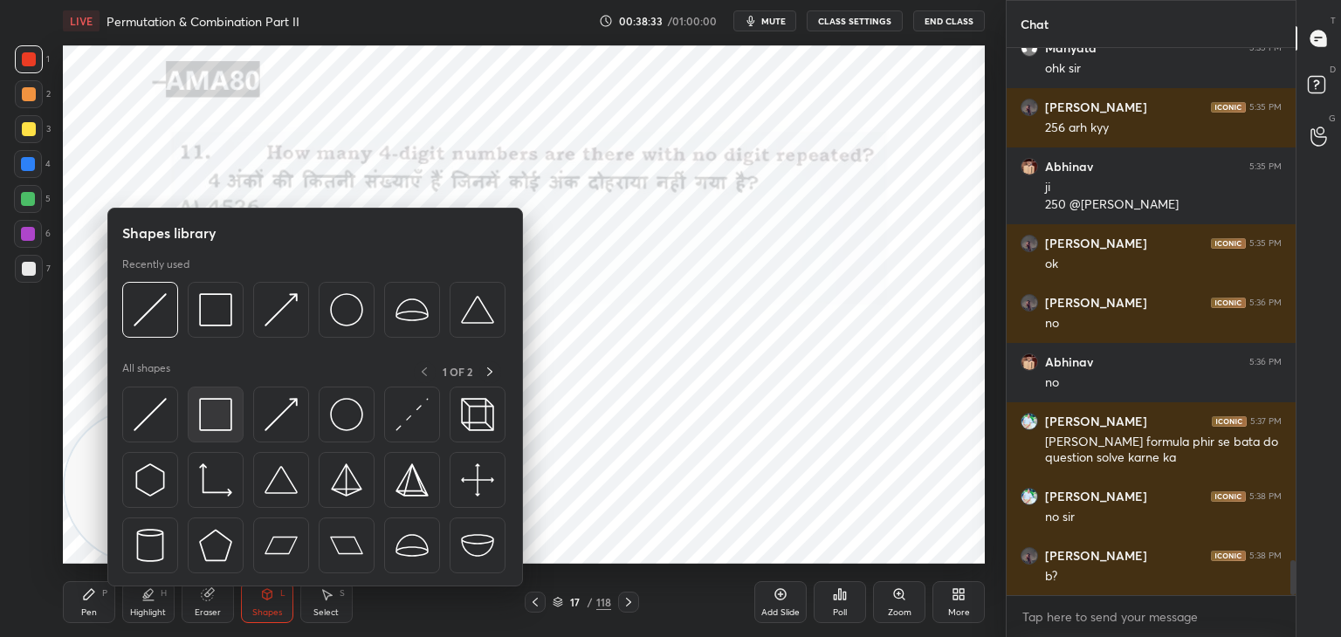
click at [227, 419] on img at bounding box center [215, 414] width 33 height 33
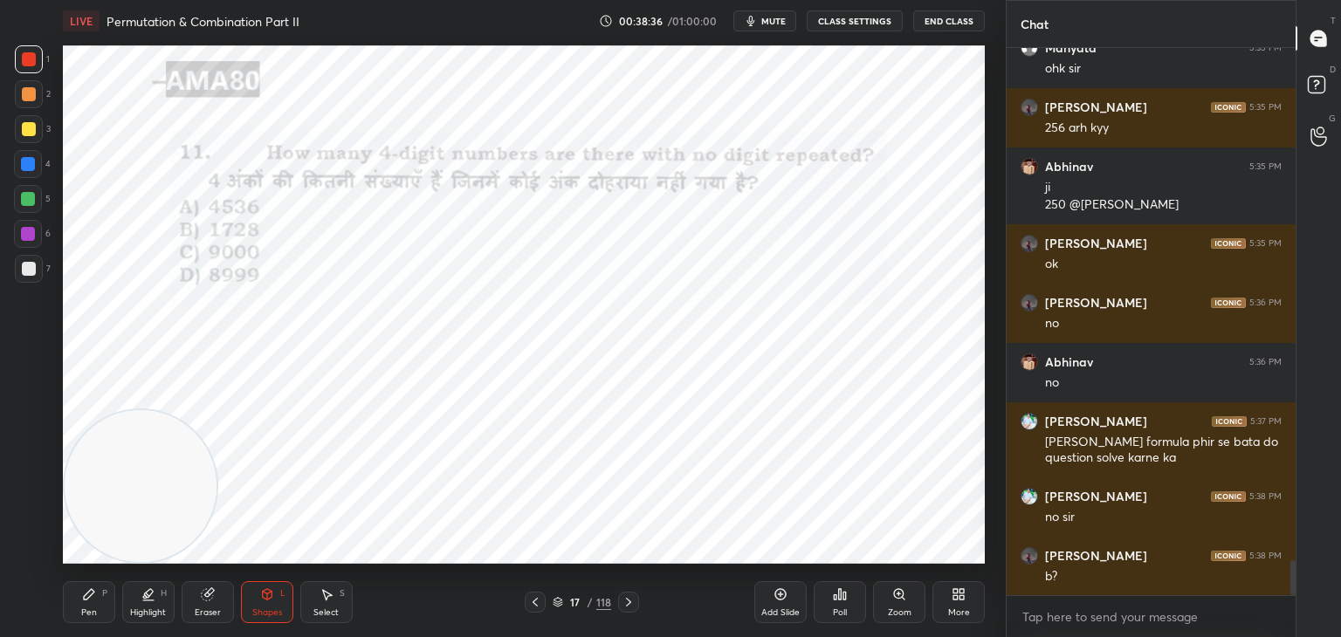
click at [269, 607] on div "Shapes L" at bounding box center [267, 602] width 52 height 42
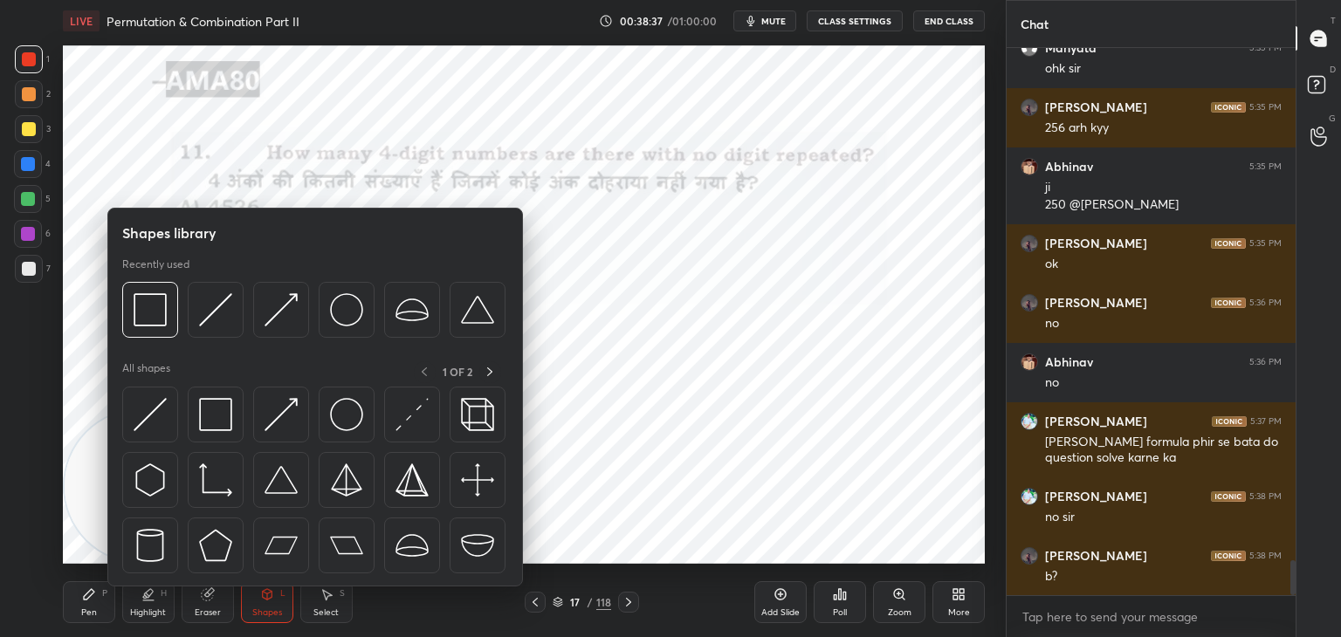
click at [168, 420] on div at bounding box center [150, 415] width 56 height 56
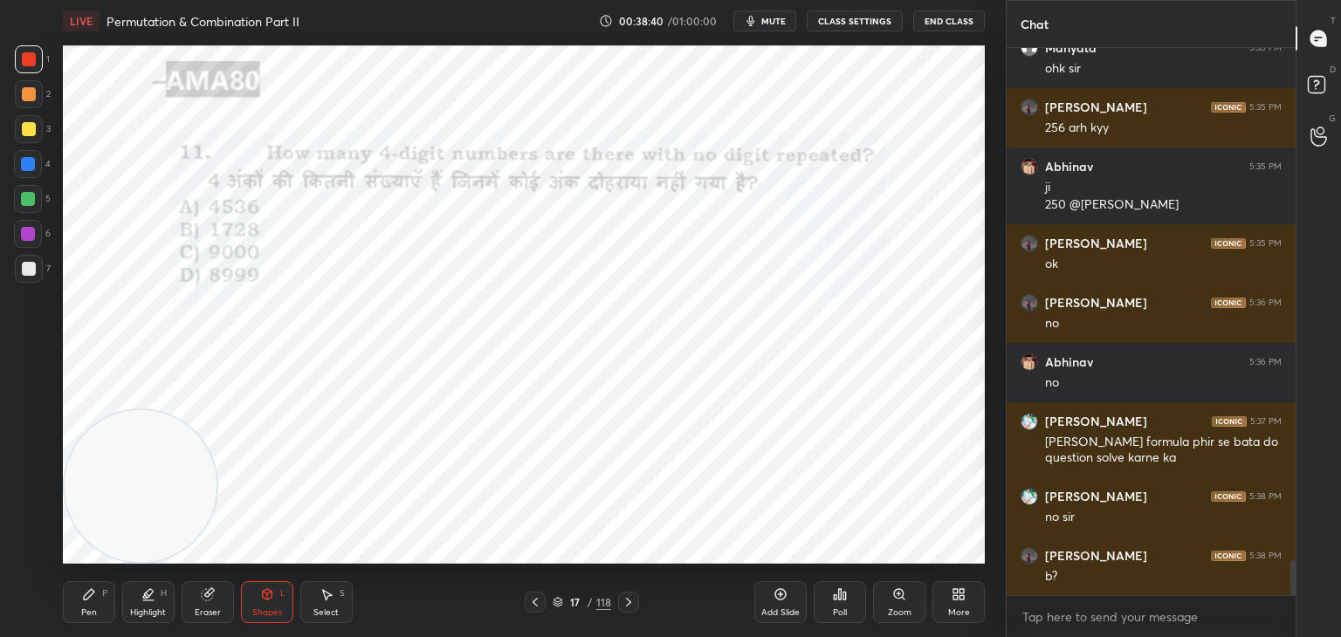
scroll to position [8176, 0]
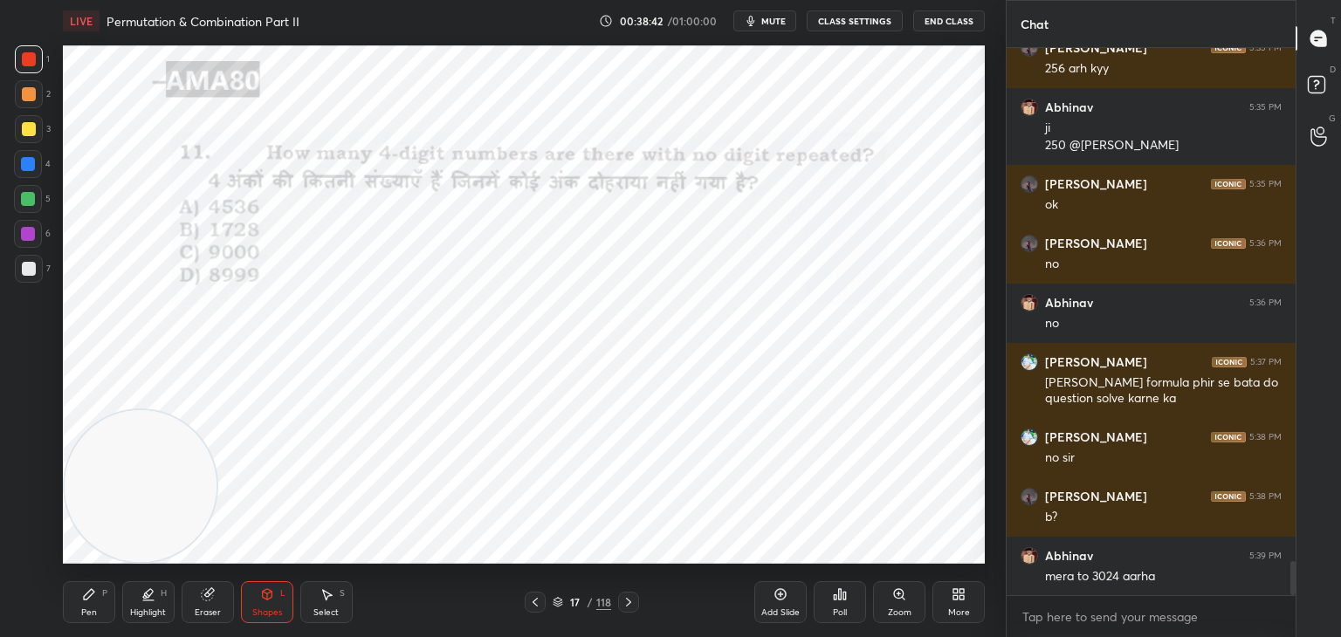
click at [86, 598] on icon at bounding box center [89, 594] width 10 height 10
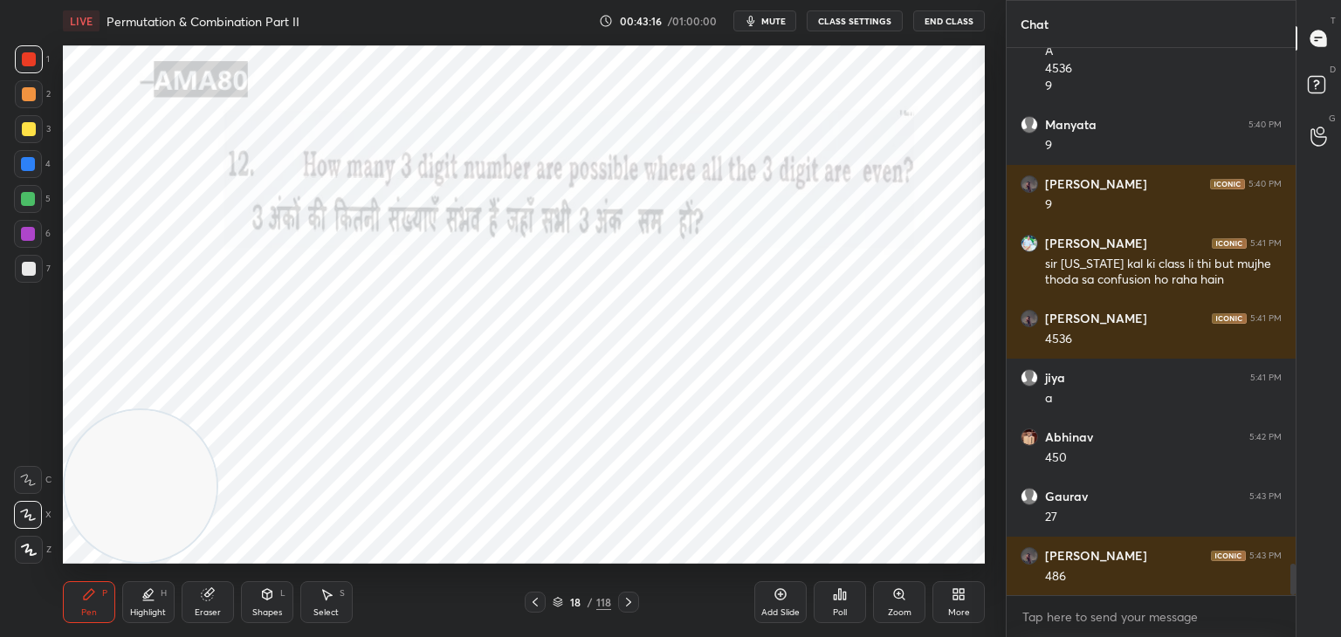
scroll to position [9016, 0]
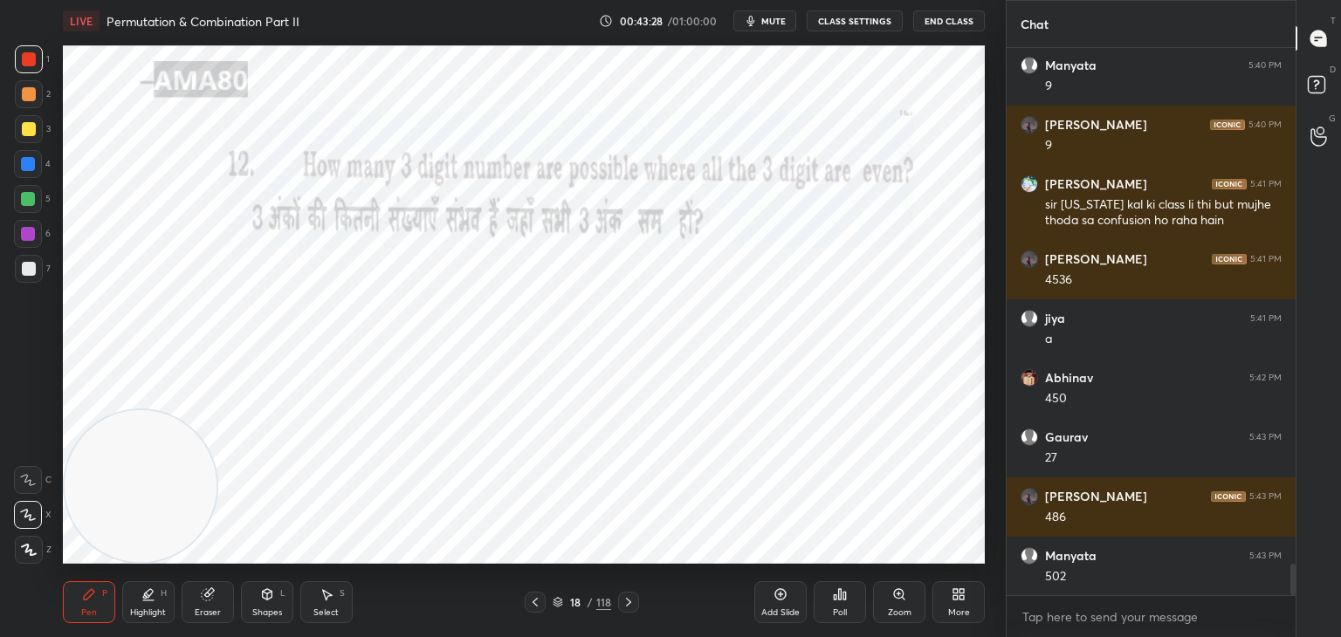
click at [272, 591] on icon at bounding box center [267, 594] width 14 height 14
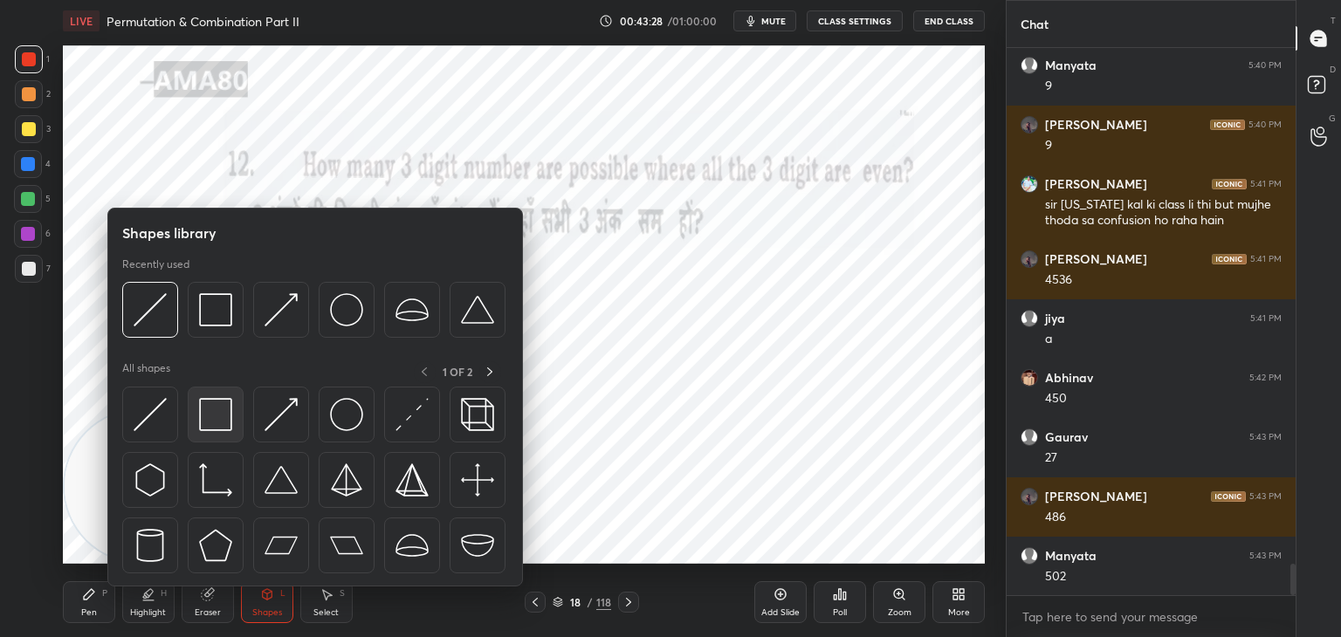
click at [213, 412] on img at bounding box center [215, 414] width 33 height 33
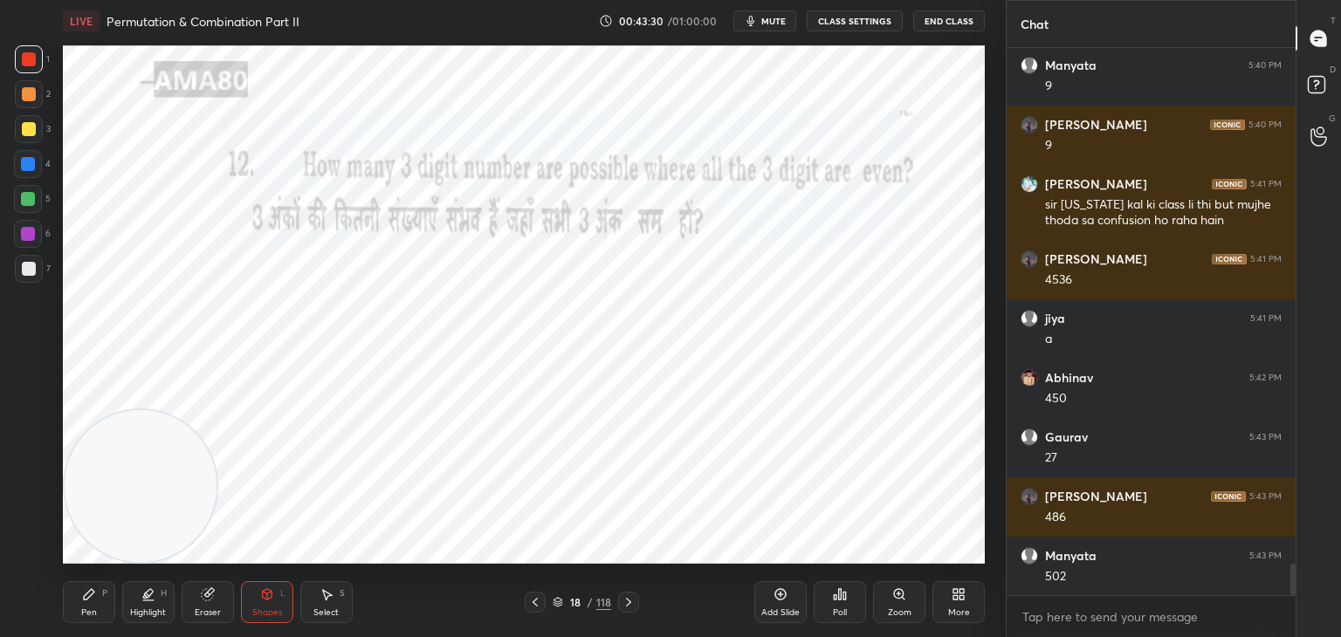
click at [260, 597] on icon at bounding box center [267, 594] width 14 height 14
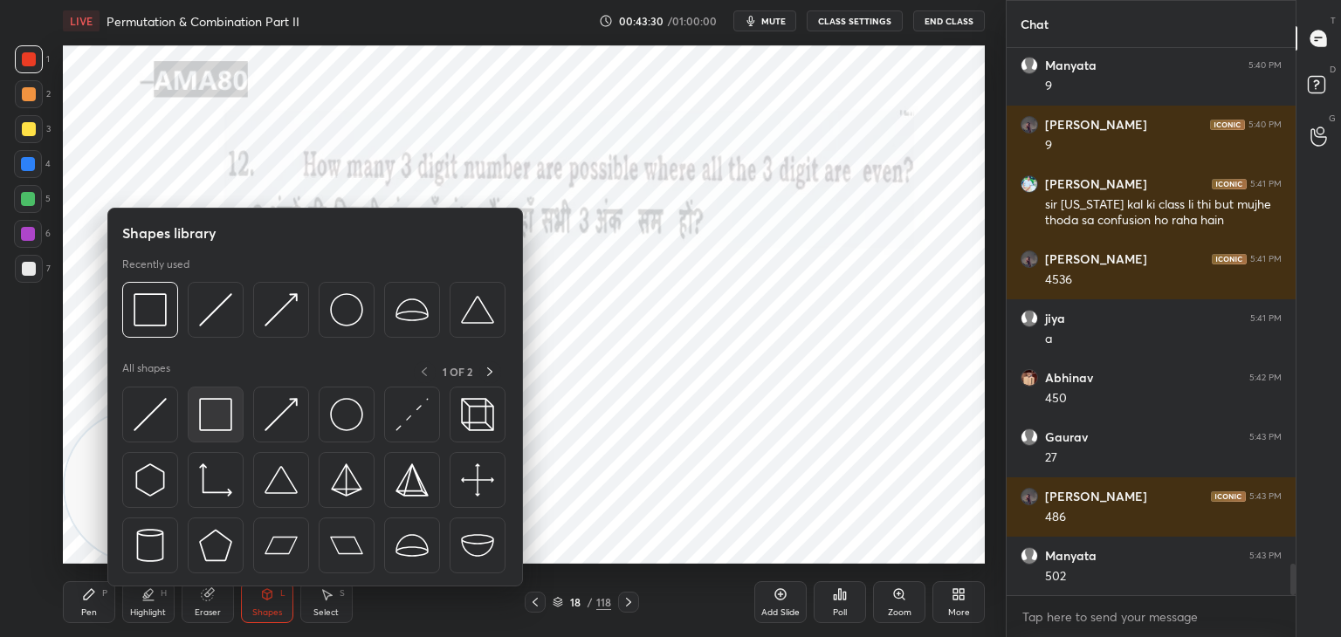
click at [207, 430] on img at bounding box center [215, 414] width 33 height 33
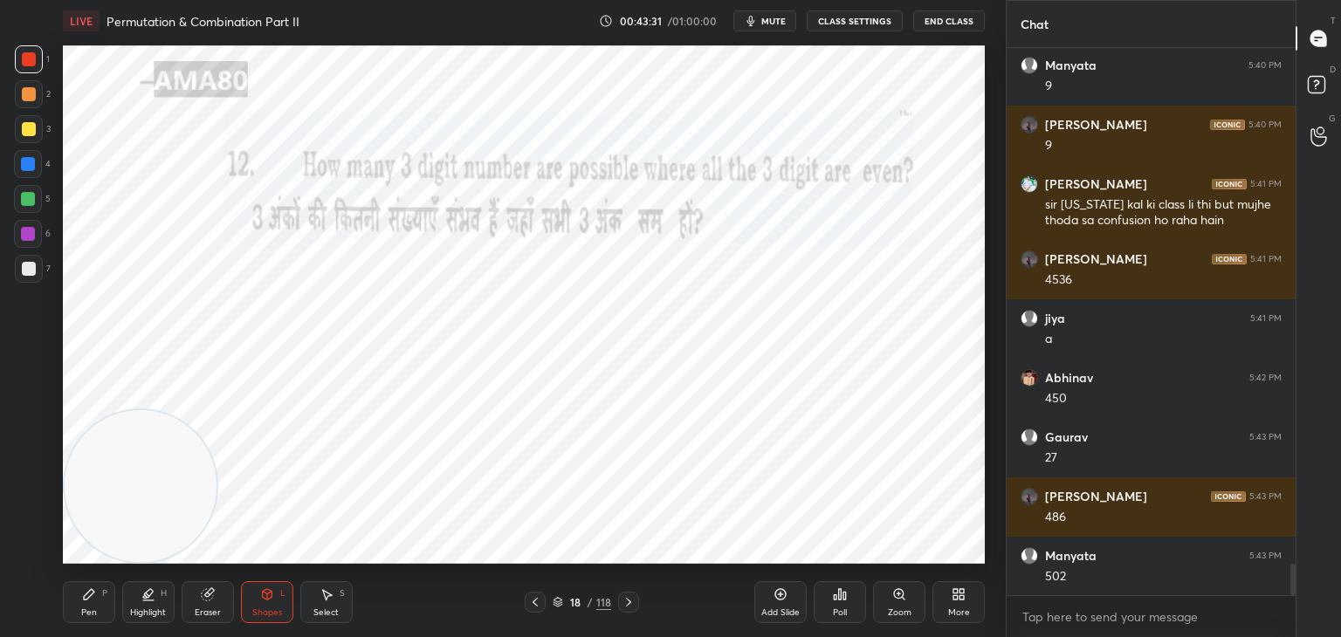
click at [275, 589] on div "Shapes L" at bounding box center [267, 602] width 52 height 42
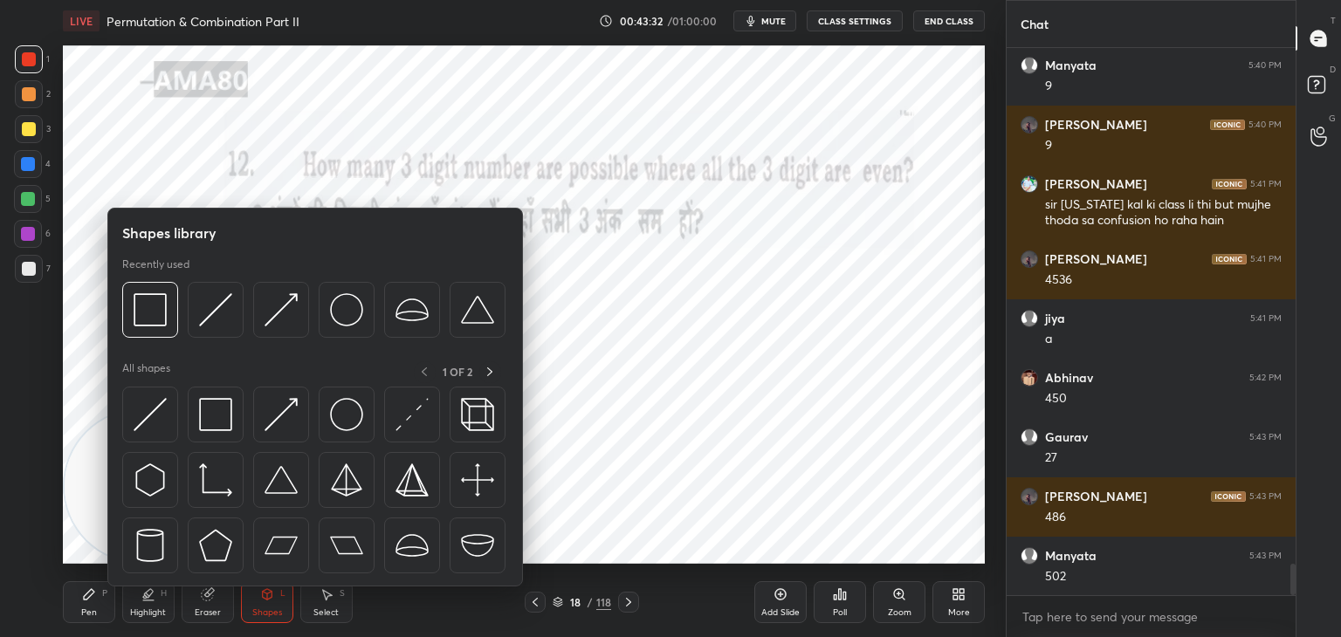
click at [143, 420] on img at bounding box center [150, 414] width 33 height 33
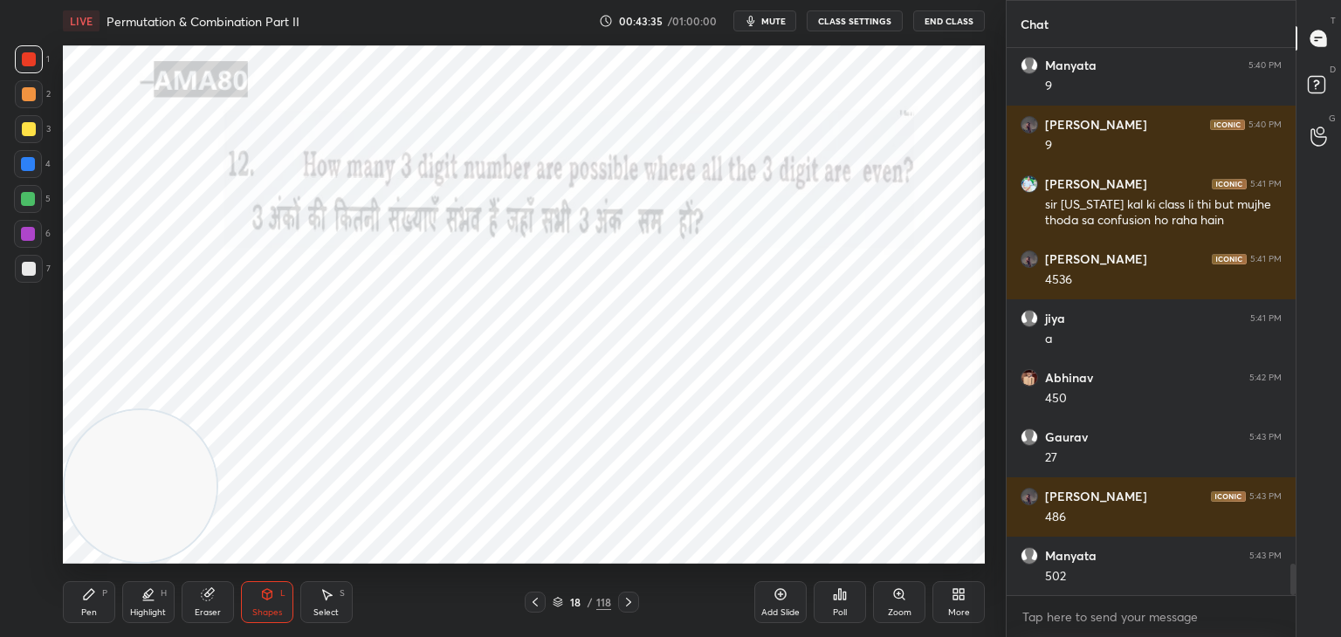
click at [97, 610] on div "Pen P" at bounding box center [89, 602] width 52 height 42
click at [26, 200] on div at bounding box center [28, 199] width 14 height 14
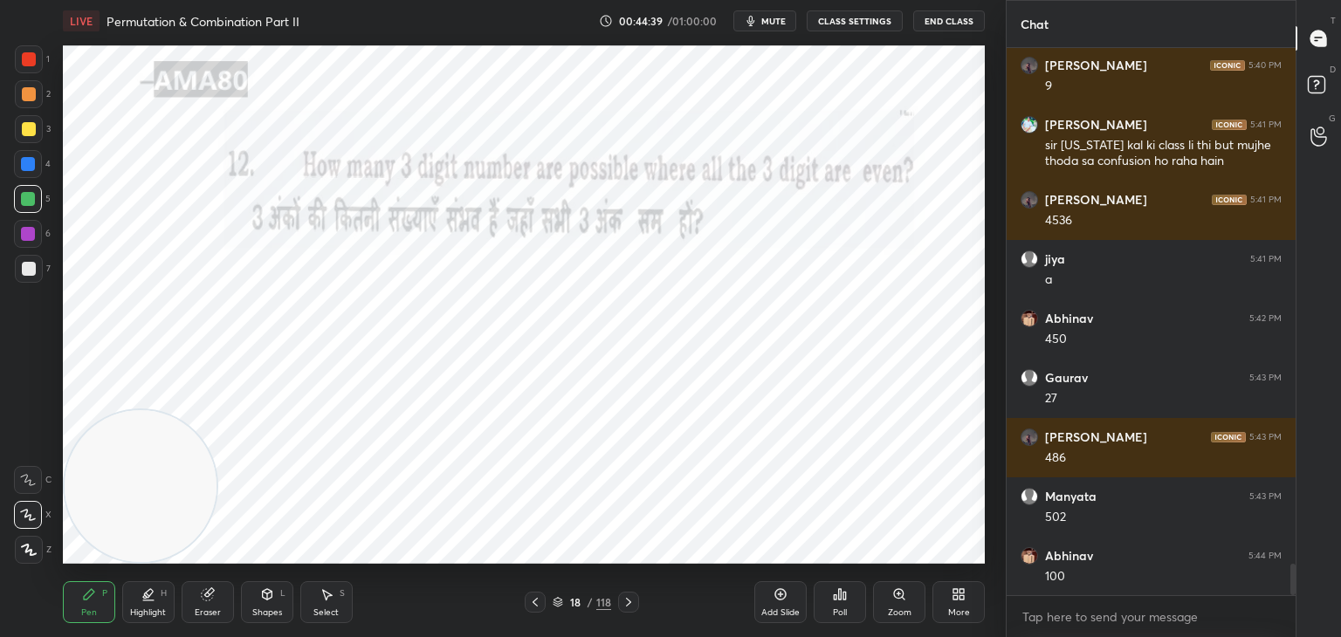
scroll to position [9135, 0]
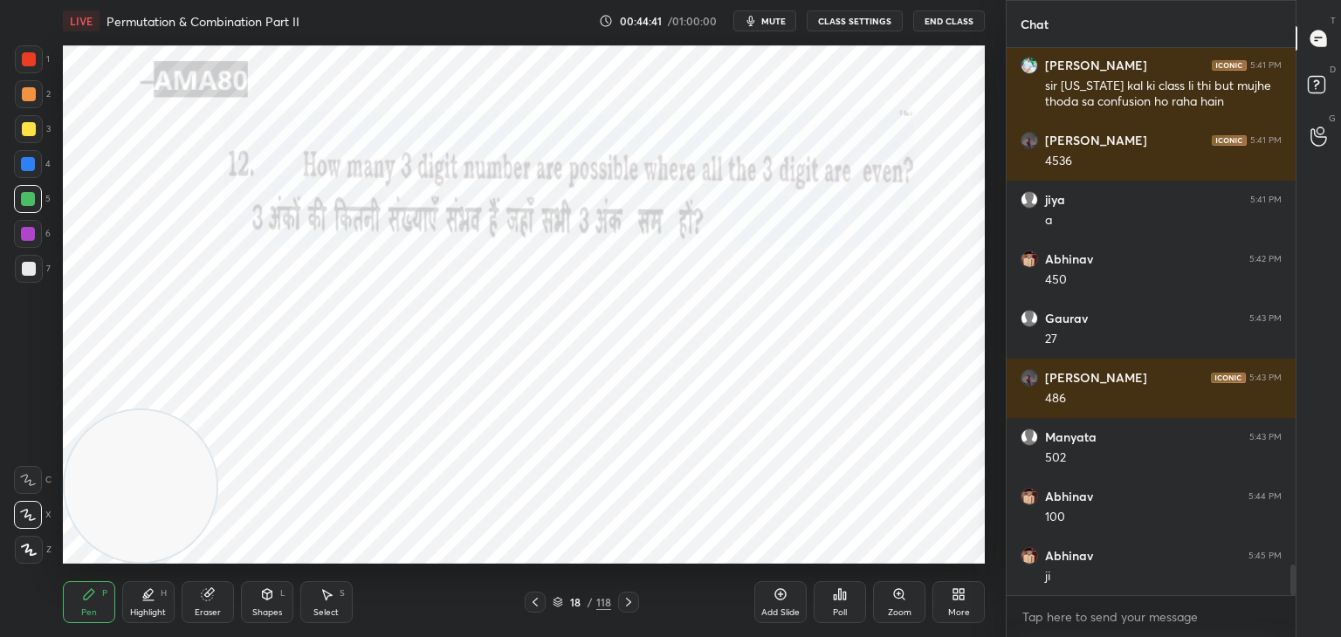
click at [31, 233] on div at bounding box center [28, 234] width 14 height 14
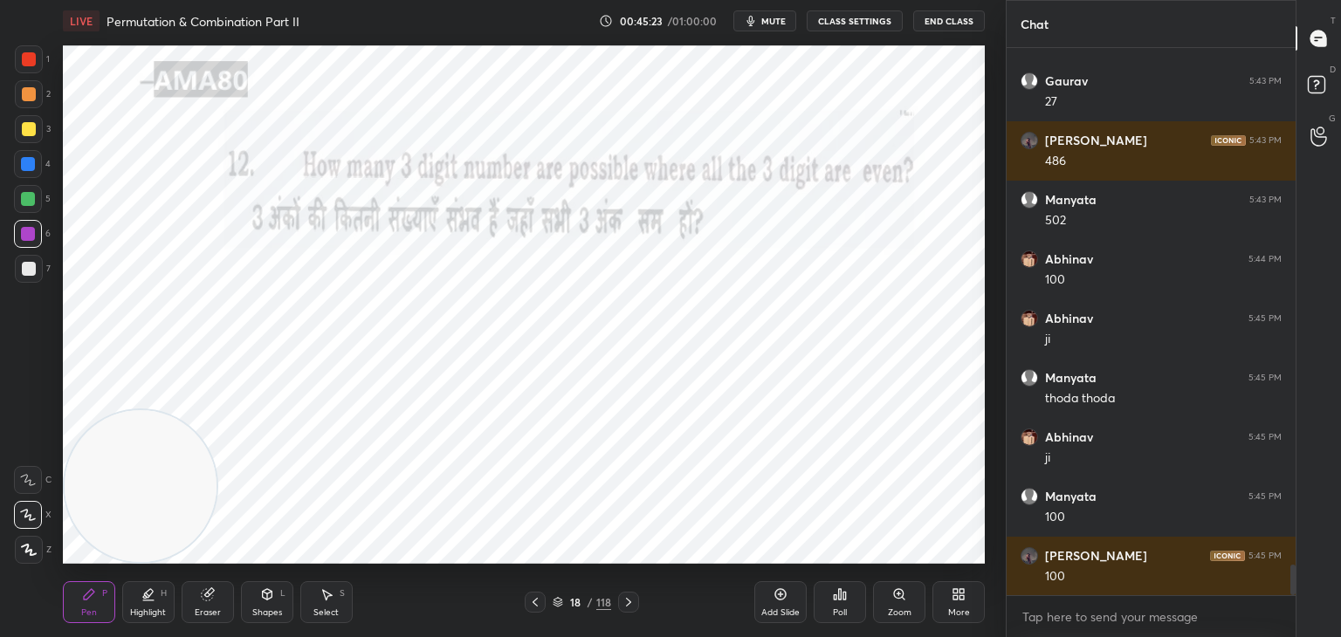
scroll to position [9432, 0]
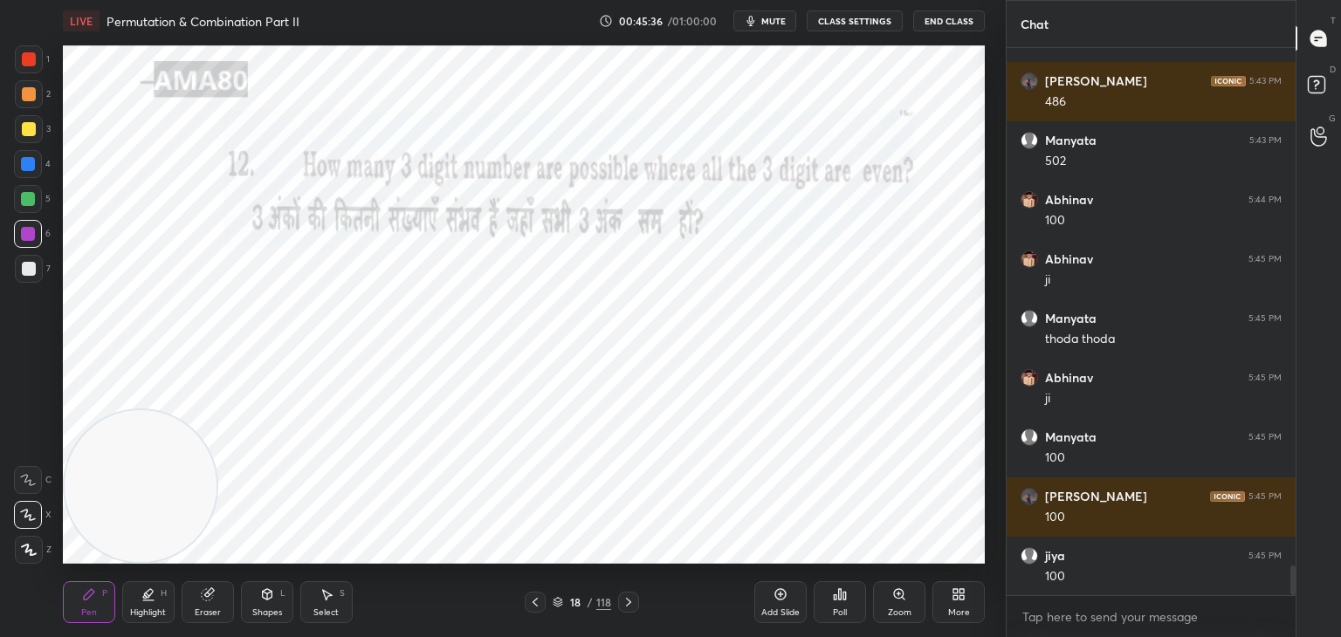
click at [30, 196] on div at bounding box center [28, 199] width 14 height 14
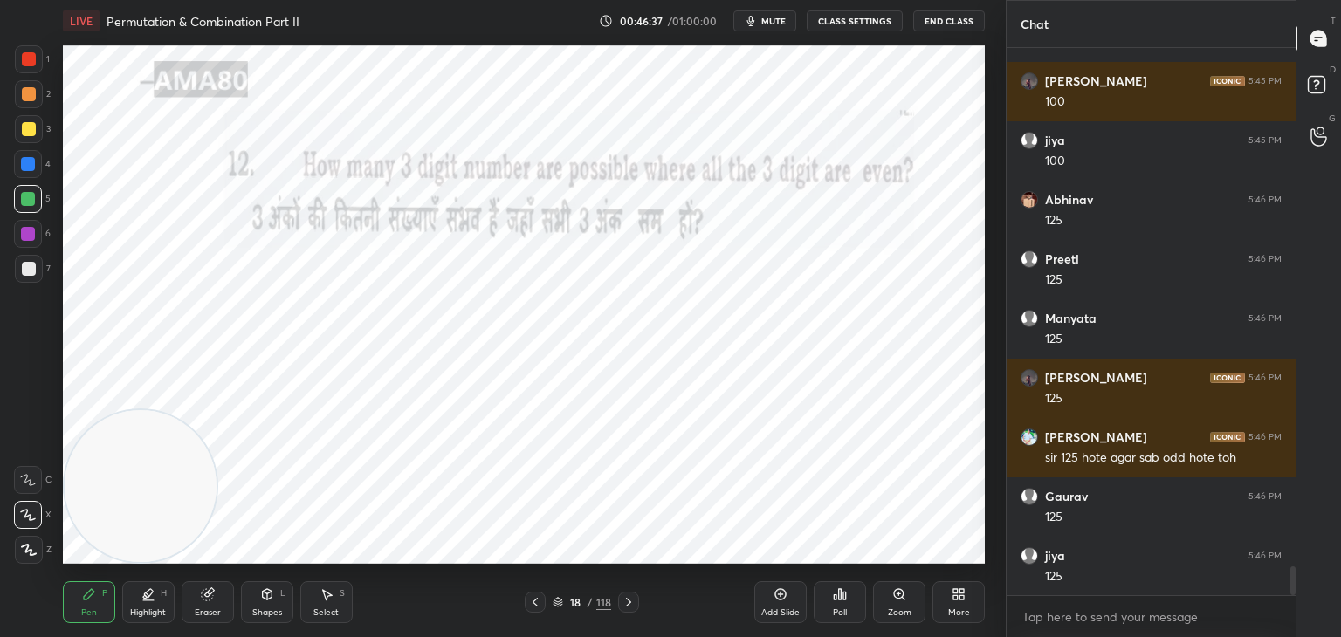
scroll to position [9906, 0]
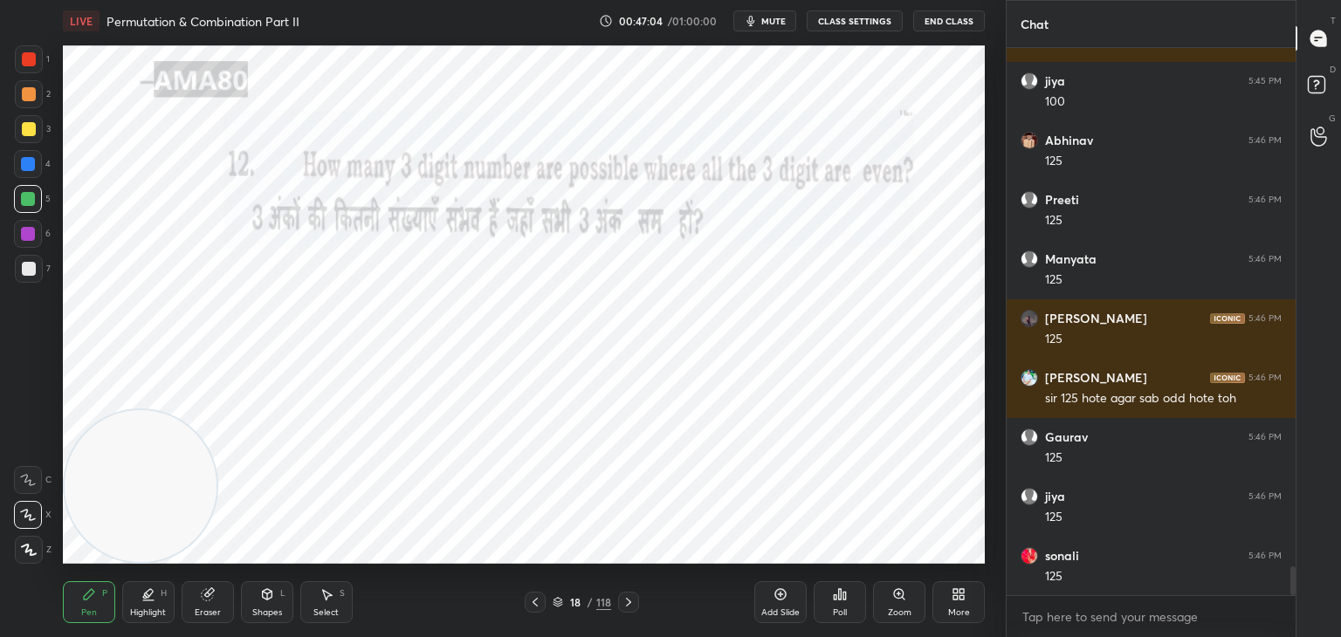
click at [573, 600] on div "18" at bounding box center [574, 602] width 17 height 10
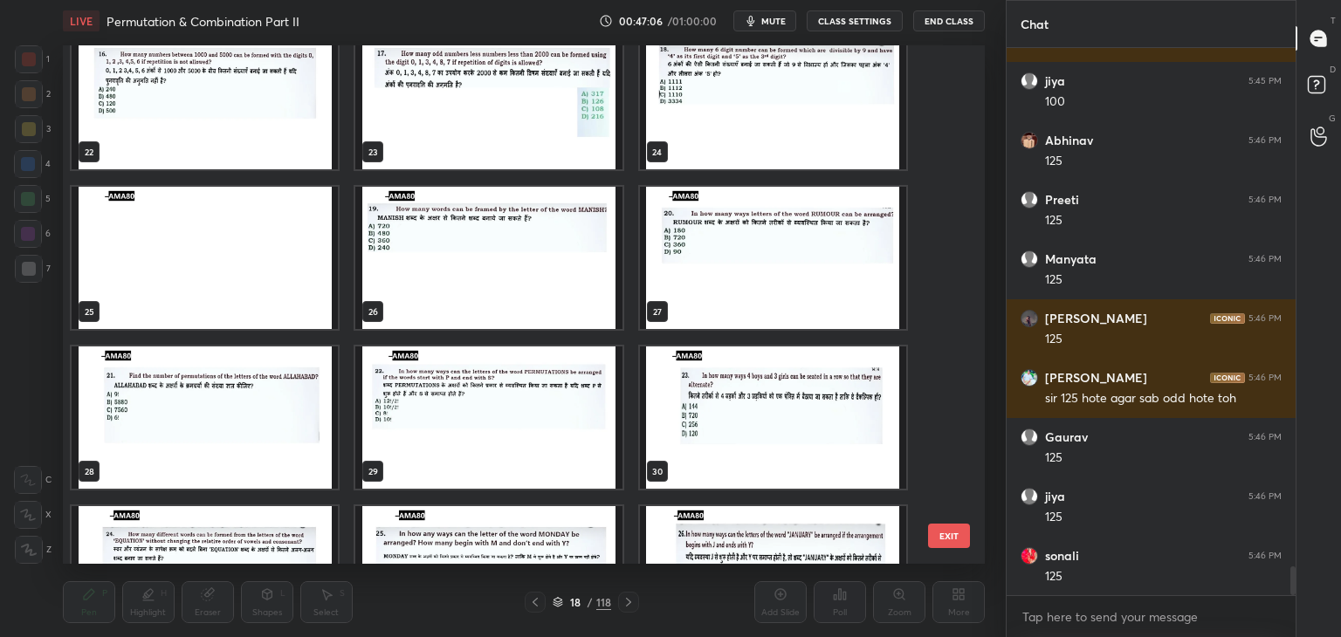
scroll to position [1150, 0]
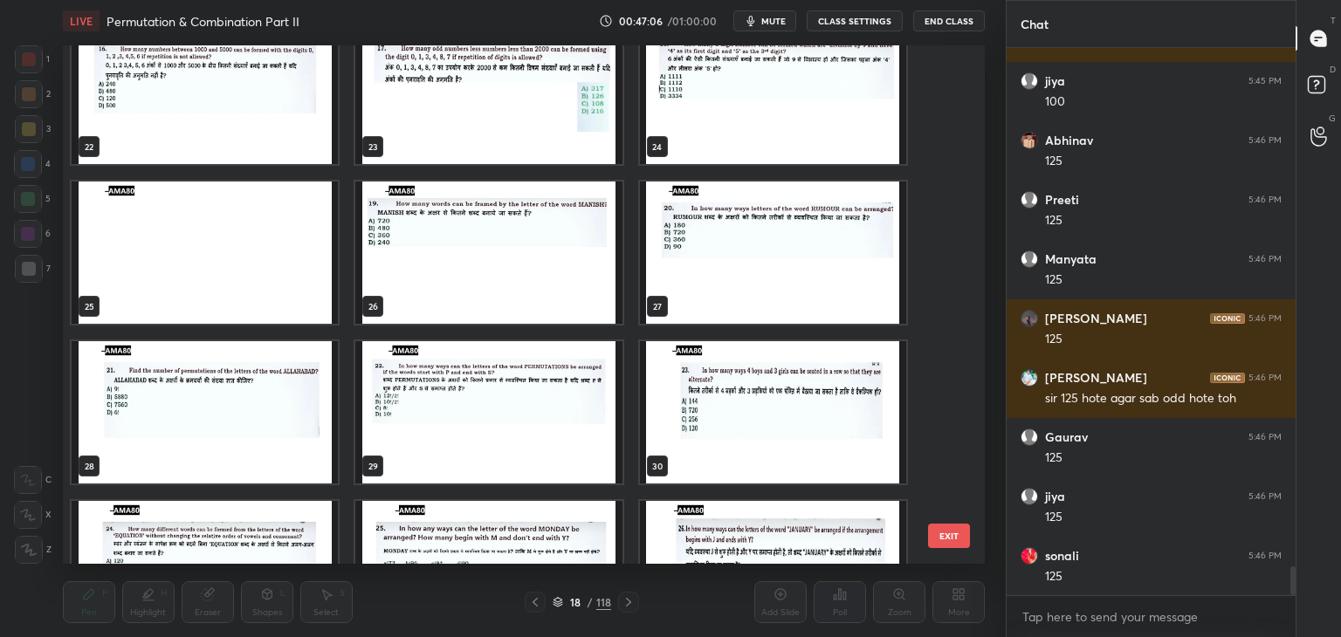
click at [442, 300] on img "grid" at bounding box center [488, 253] width 266 height 142
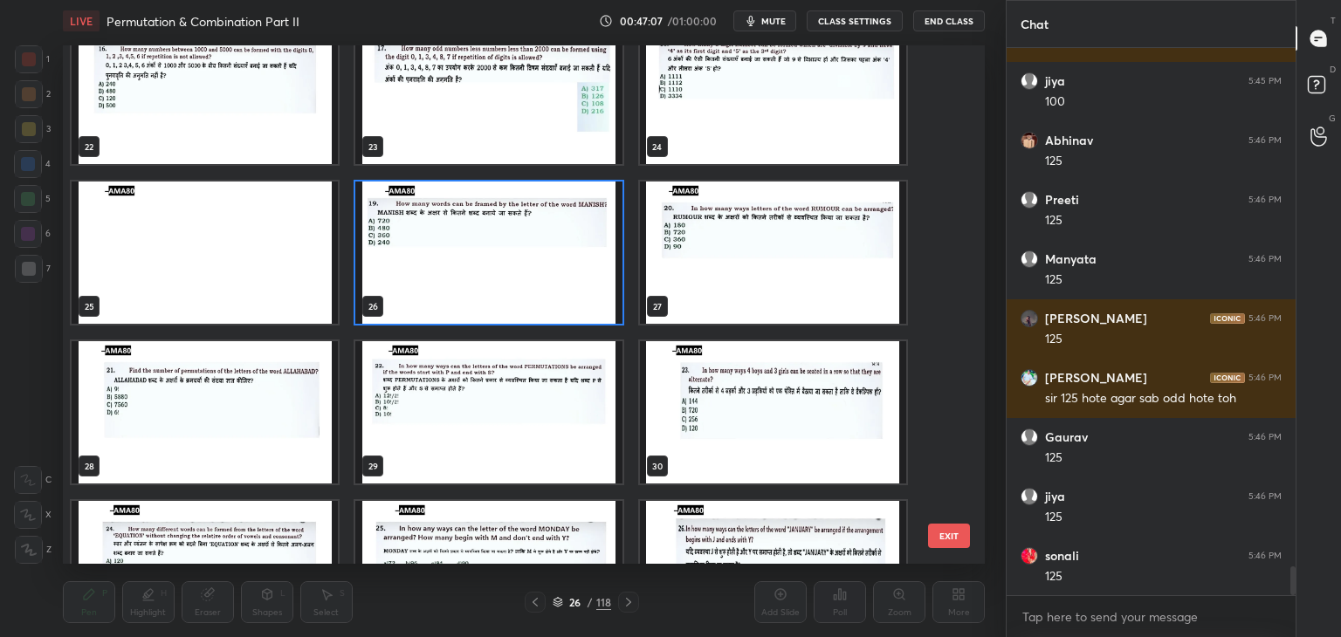
click at [444, 293] on img "grid" at bounding box center [488, 253] width 266 height 142
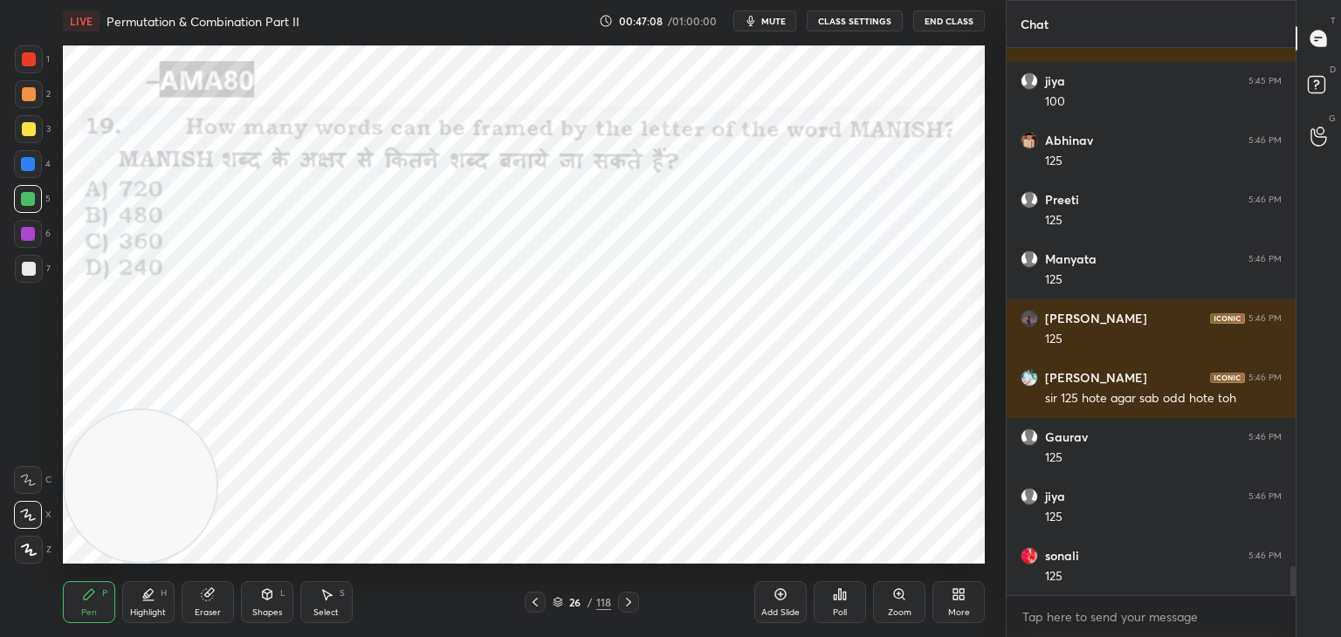
click at [33, 61] on div at bounding box center [29, 59] width 14 height 14
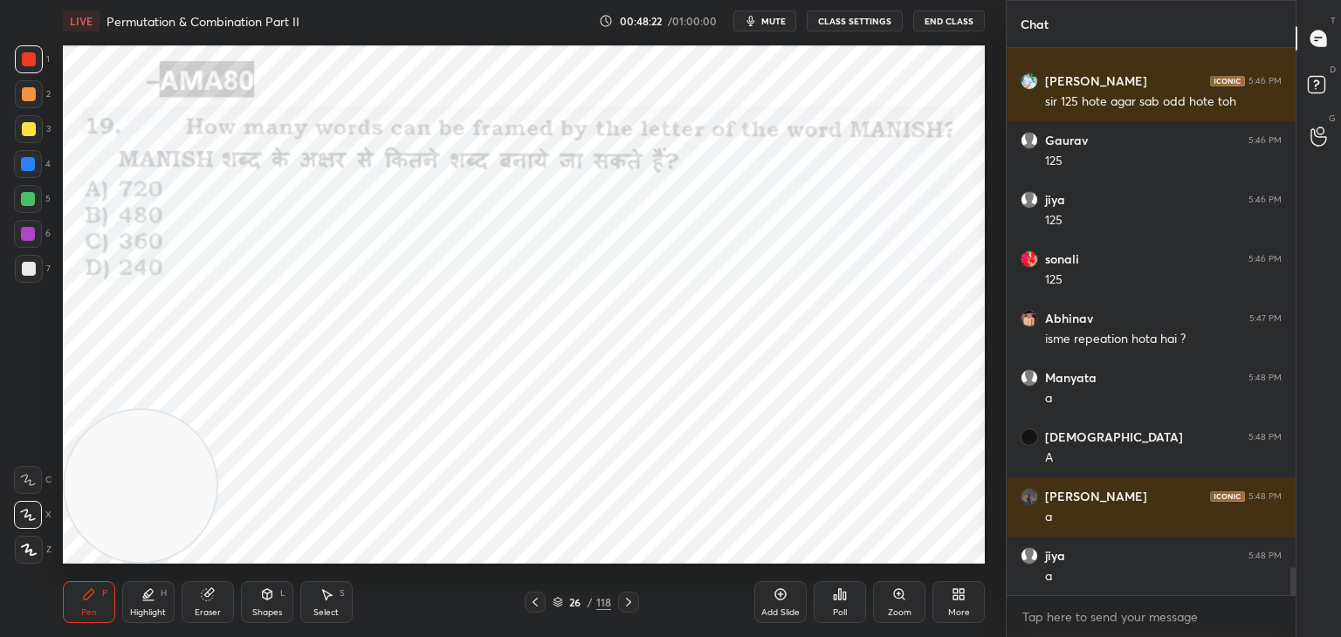
scroll to position [10262, 0]
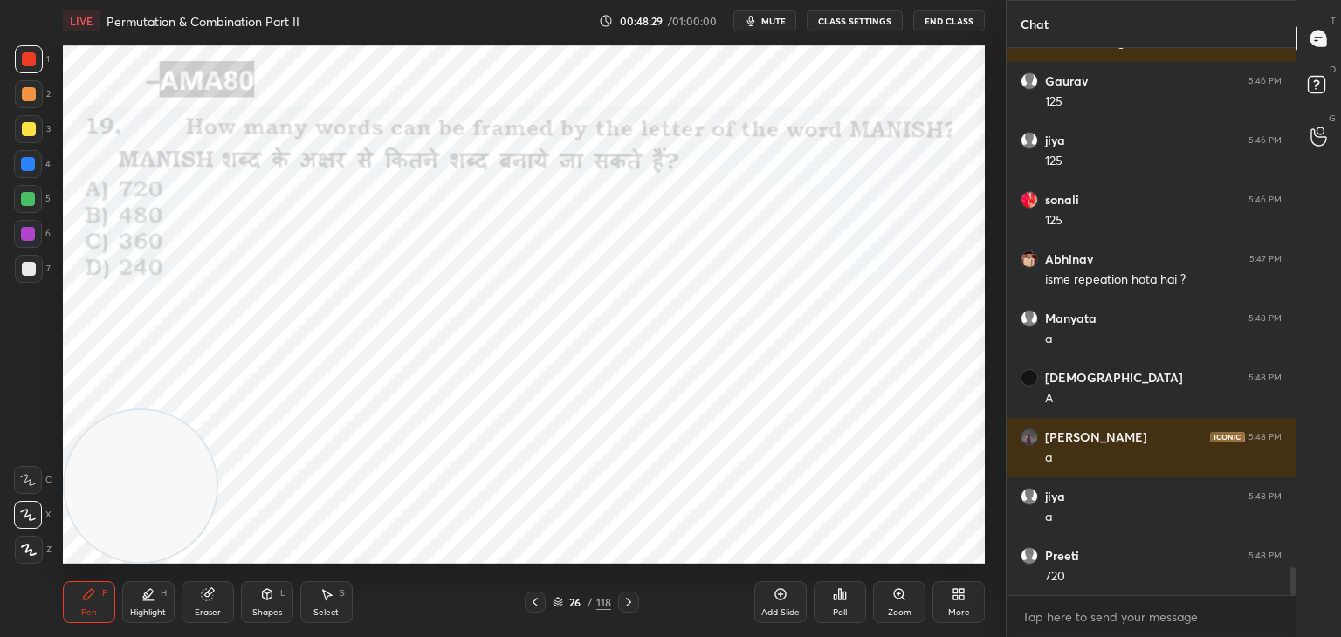
click at [250, 617] on div "Shapes L" at bounding box center [267, 602] width 52 height 42
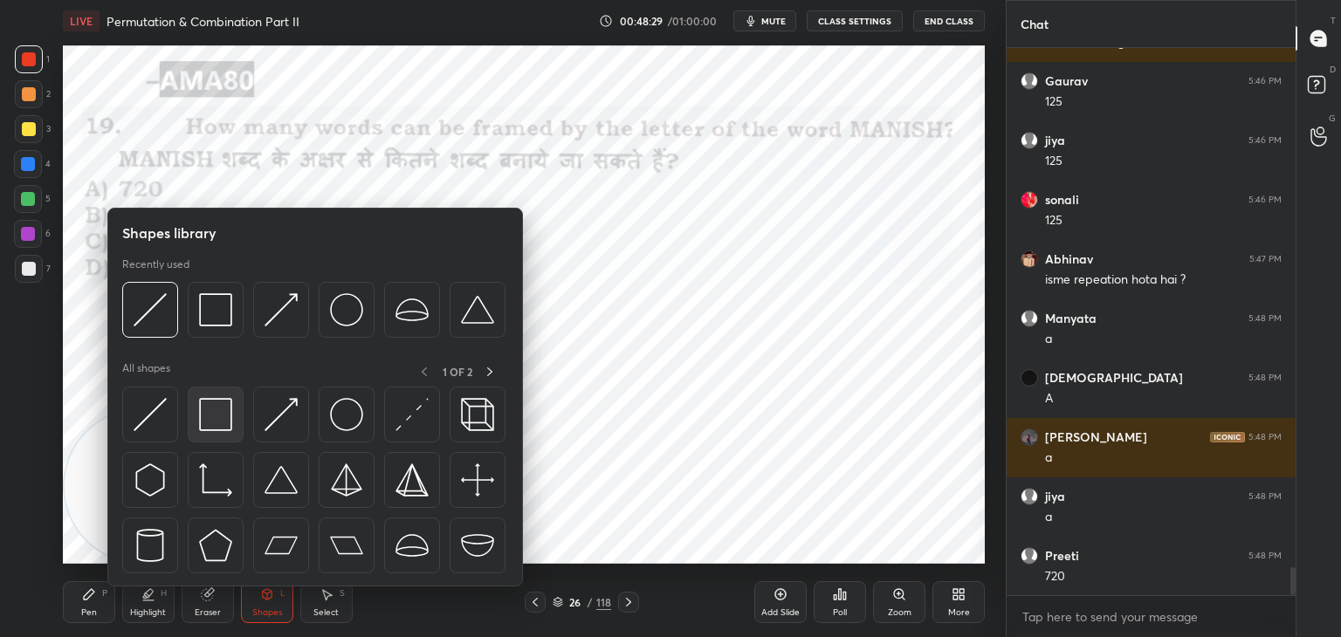
click at [221, 426] on img at bounding box center [215, 414] width 33 height 33
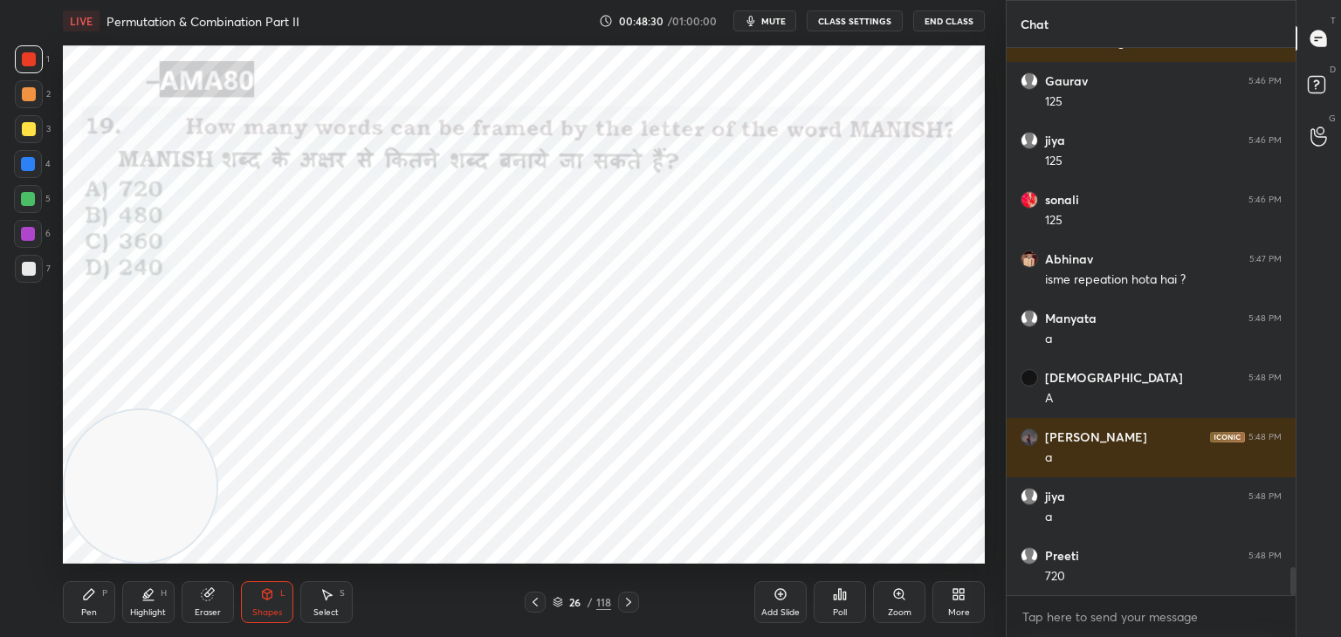
click at [267, 587] on icon at bounding box center [267, 594] width 14 height 14
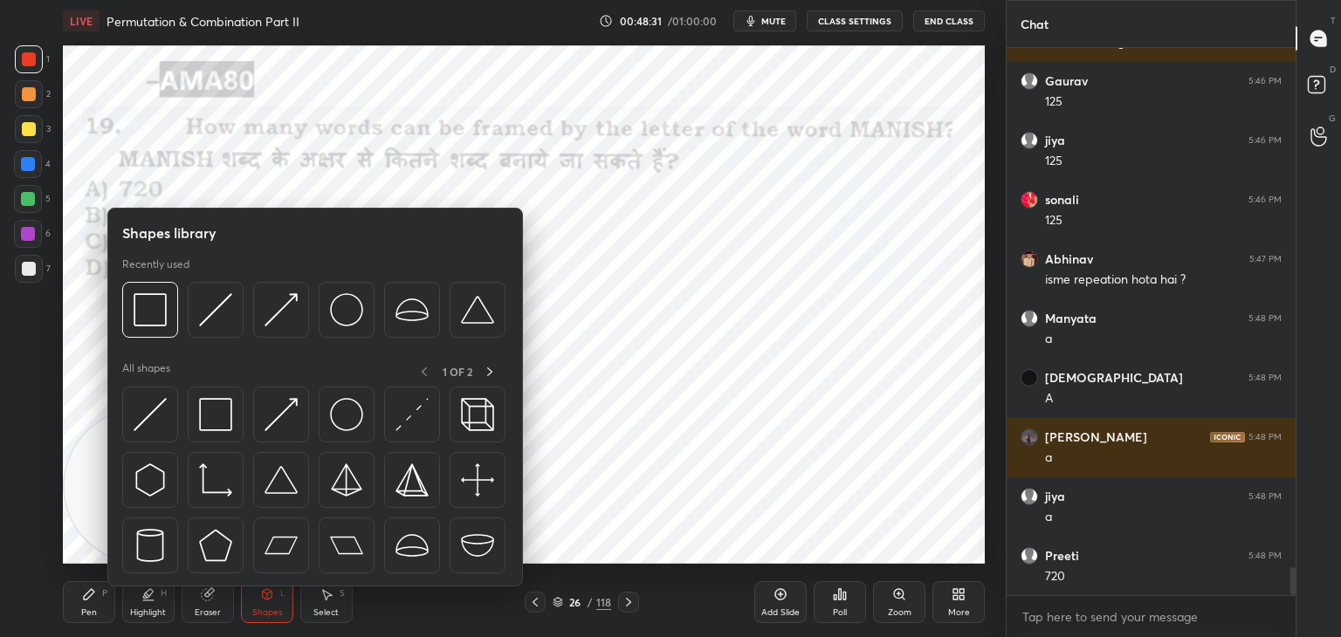
click at [171, 413] on div at bounding box center [150, 415] width 56 height 56
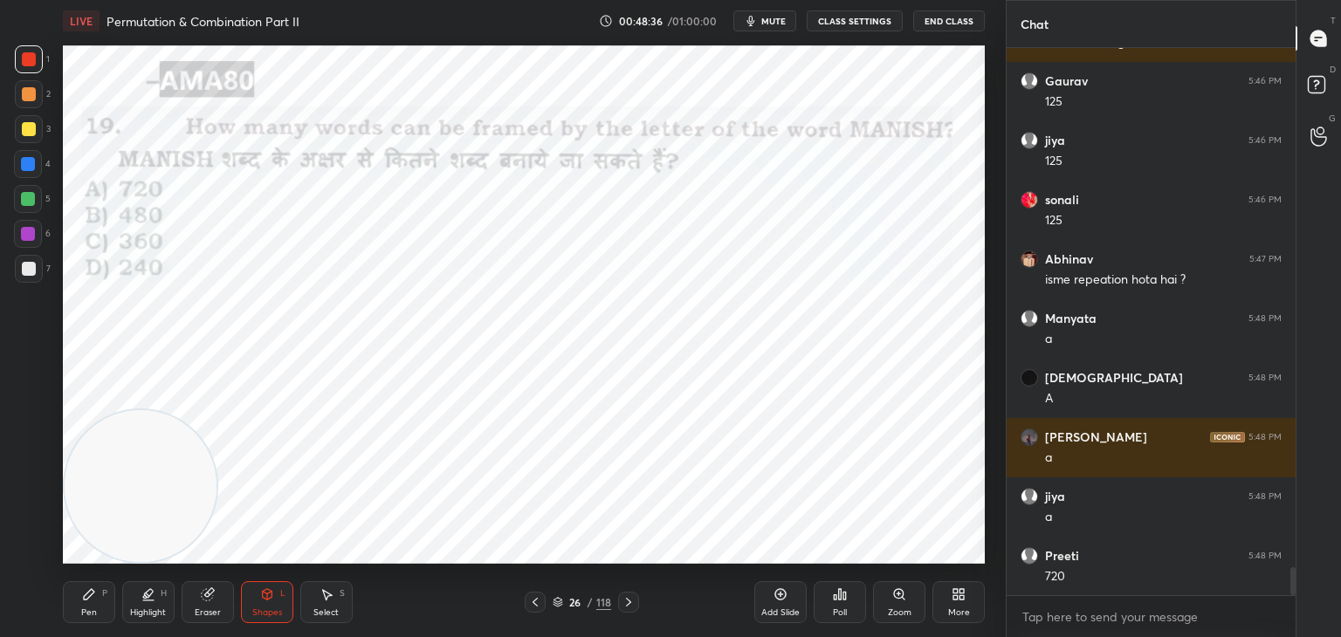
click at [108, 598] on div "Pen P" at bounding box center [89, 602] width 52 height 42
click at [779, 608] on div "Add Slide" at bounding box center [780, 612] width 38 height 9
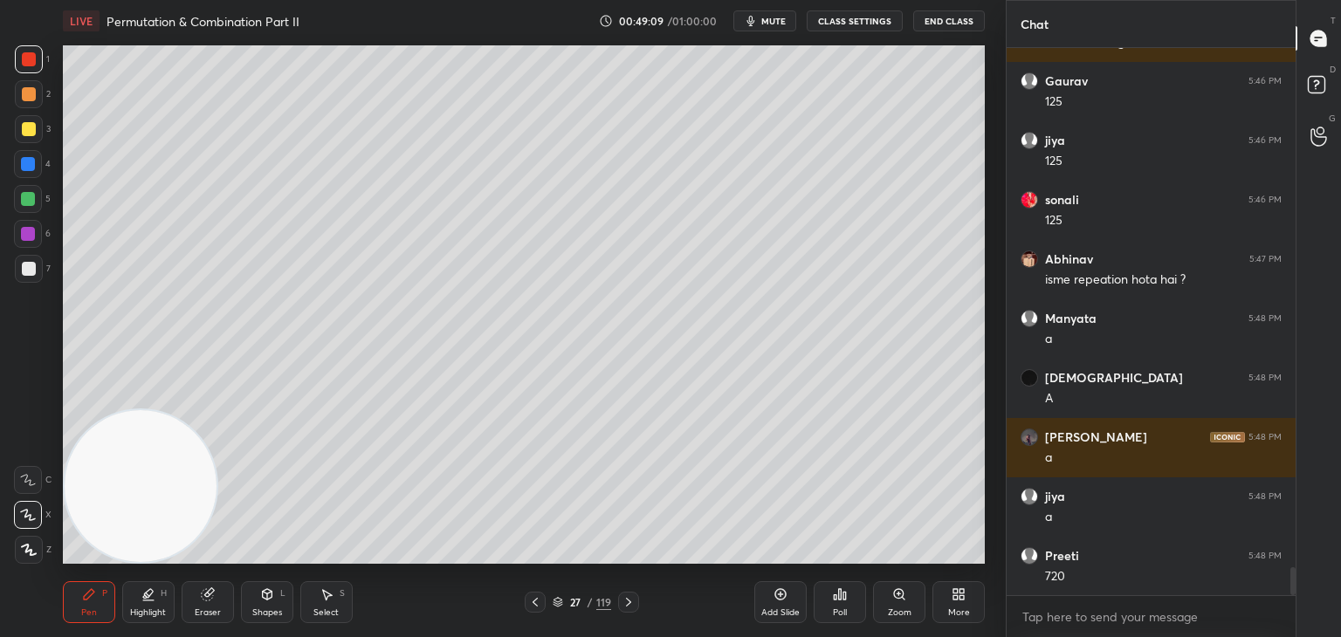
click at [29, 239] on div at bounding box center [28, 234] width 14 height 14
click at [31, 213] on div at bounding box center [28, 199] width 28 height 28
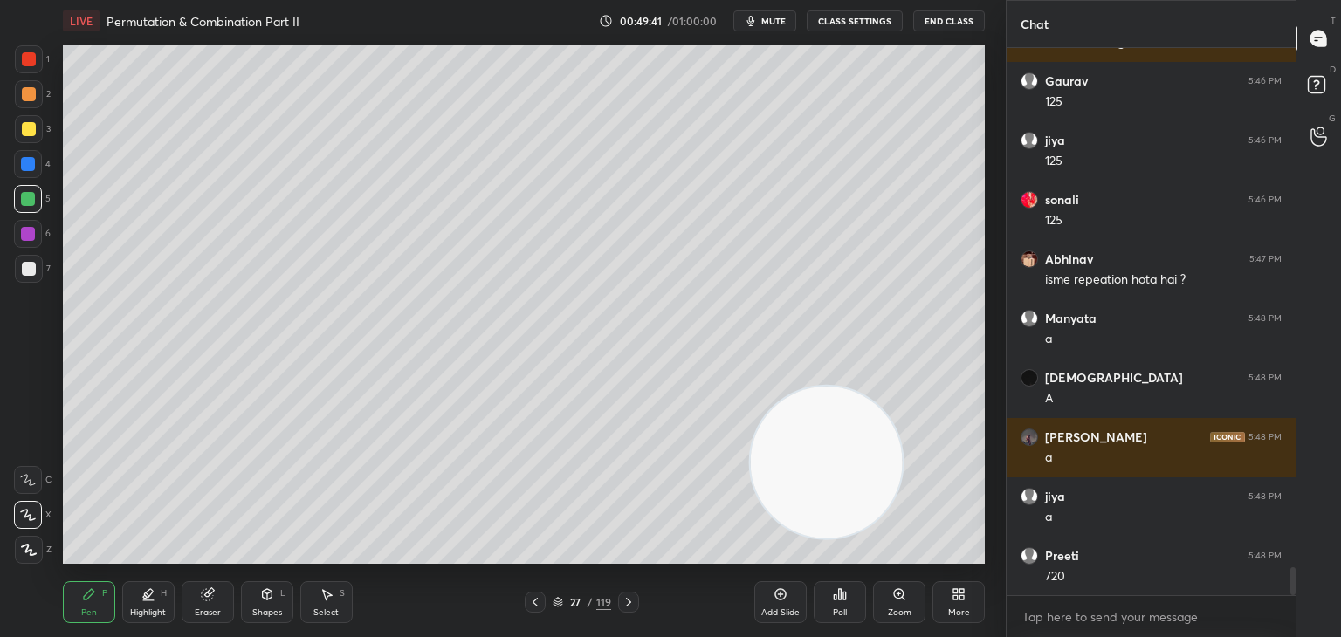
scroll to position [10322, 0]
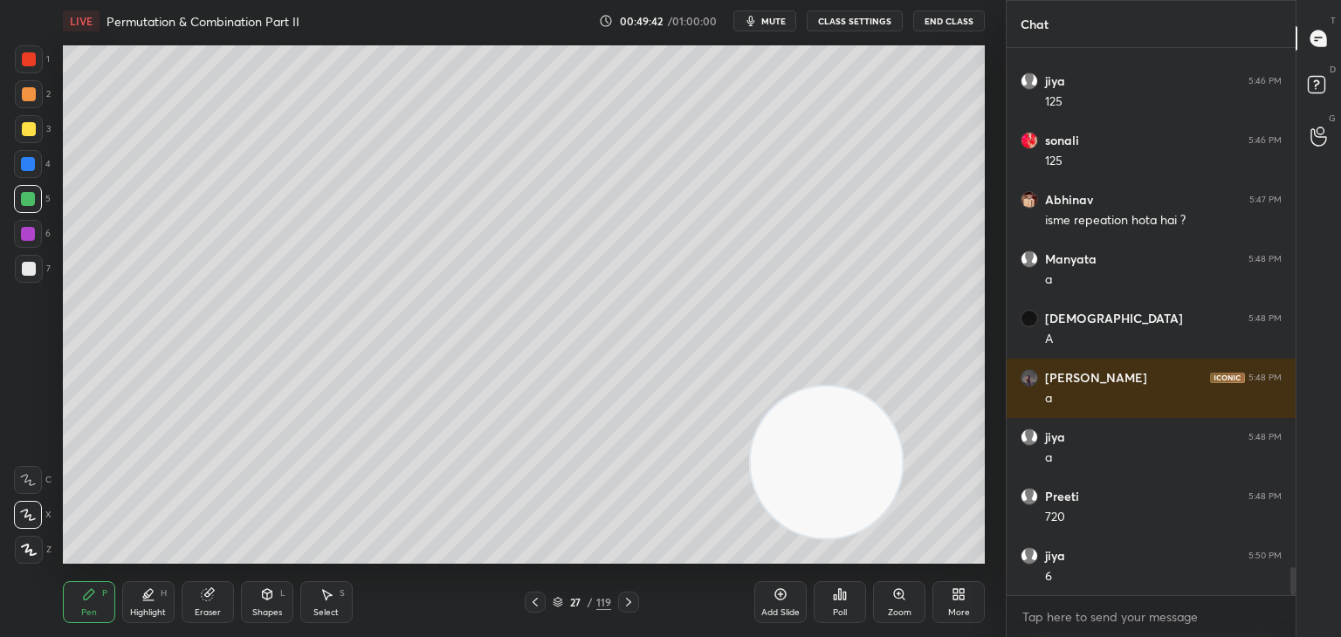
click at [264, 602] on div "Shapes L" at bounding box center [267, 602] width 52 height 42
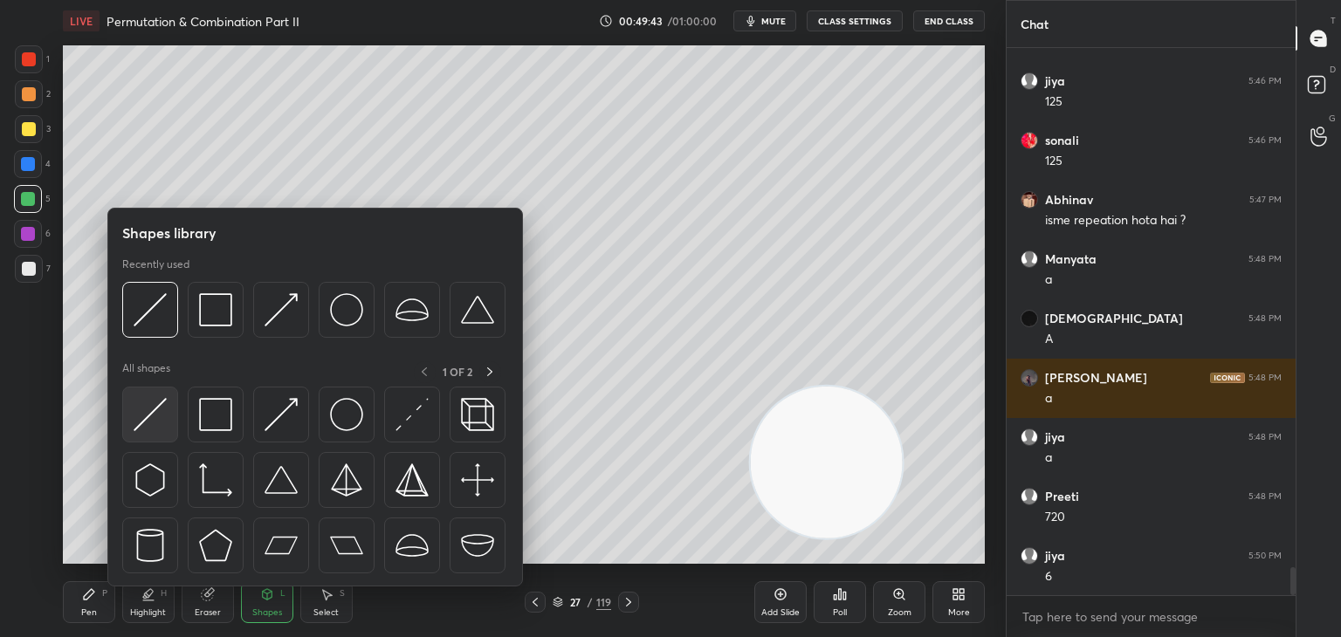
click at [148, 422] on img at bounding box center [150, 414] width 33 height 33
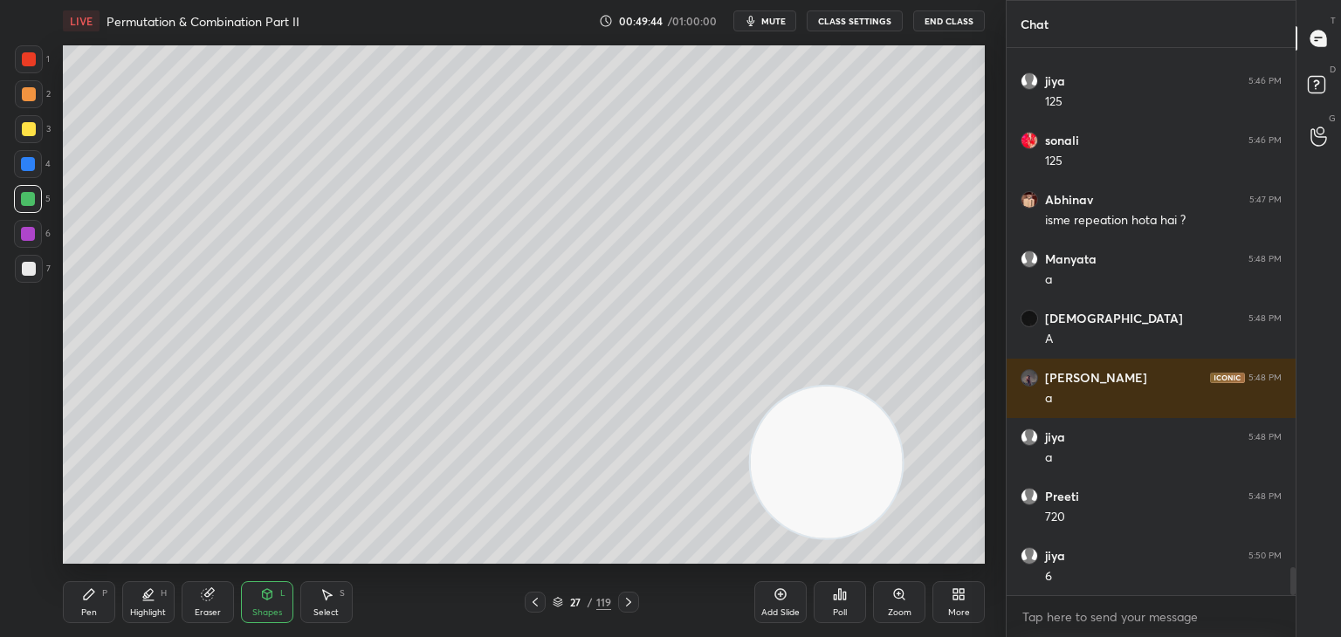
click at [124, 607] on div "Highlight H" at bounding box center [148, 602] width 52 height 42
click at [37, 284] on div "7" at bounding box center [33, 272] width 36 height 35
click at [96, 594] on div "Pen P" at bounding box center [89, 602] width 52 height 42
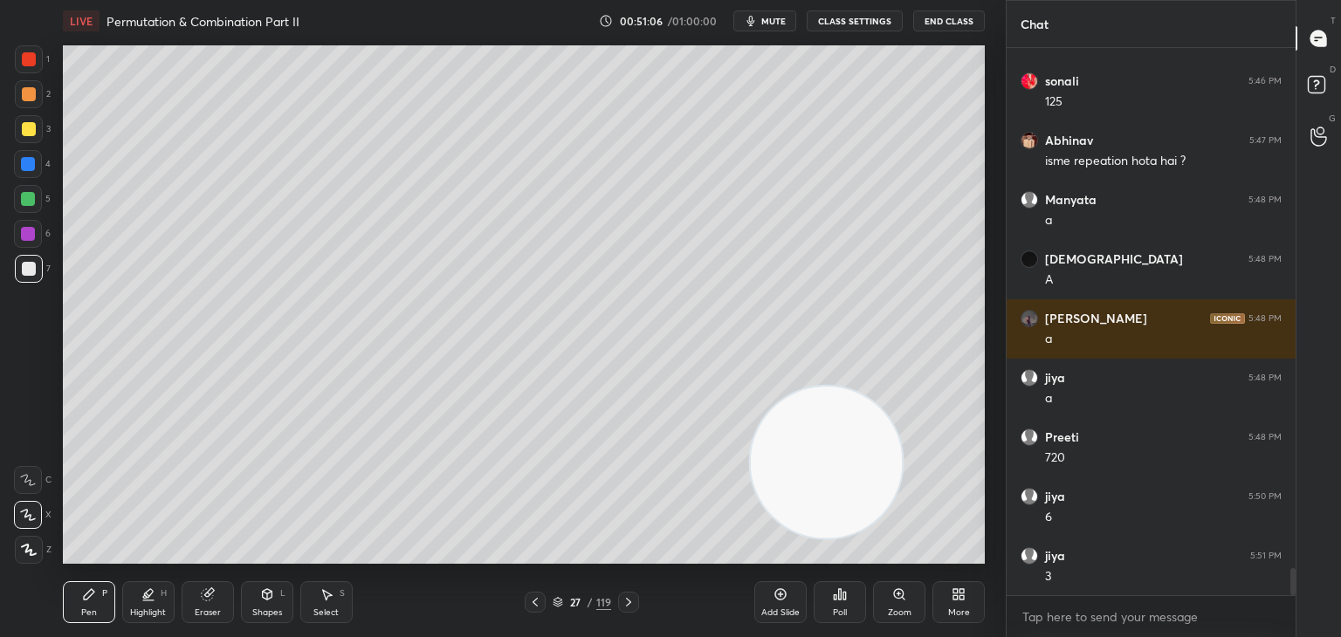
click at [24, 131] on div at bounding box center [29, 129] width 14 height 14
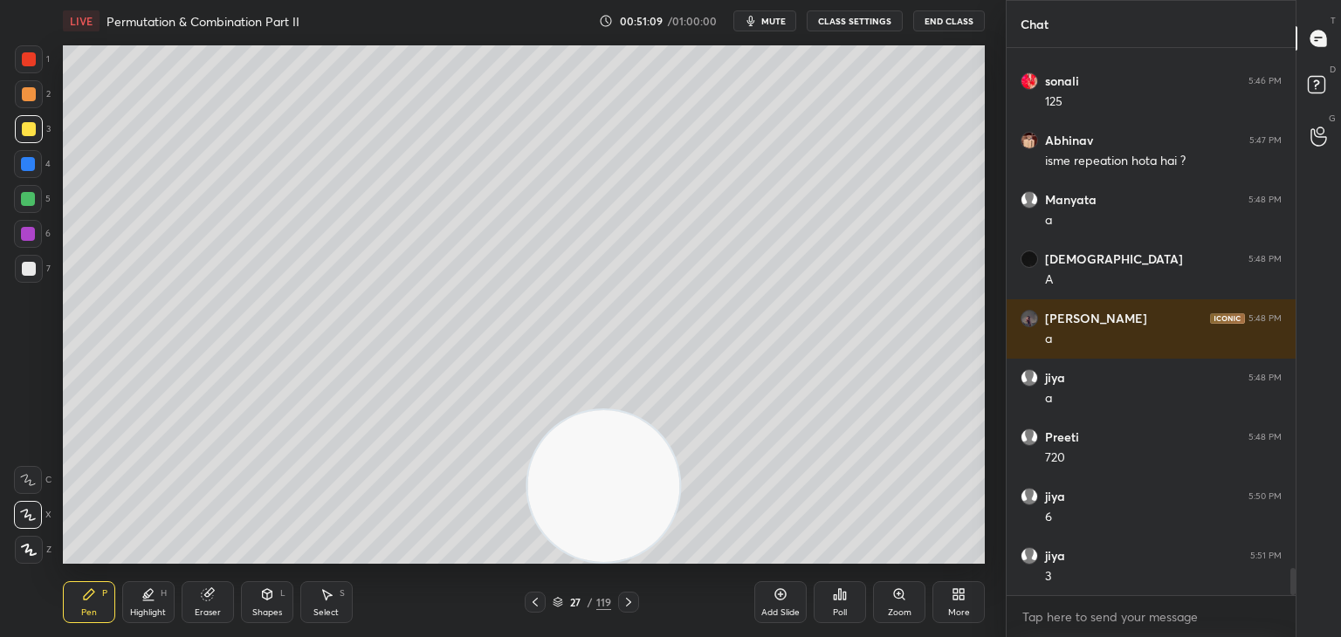
scroll to position [10441, 0]
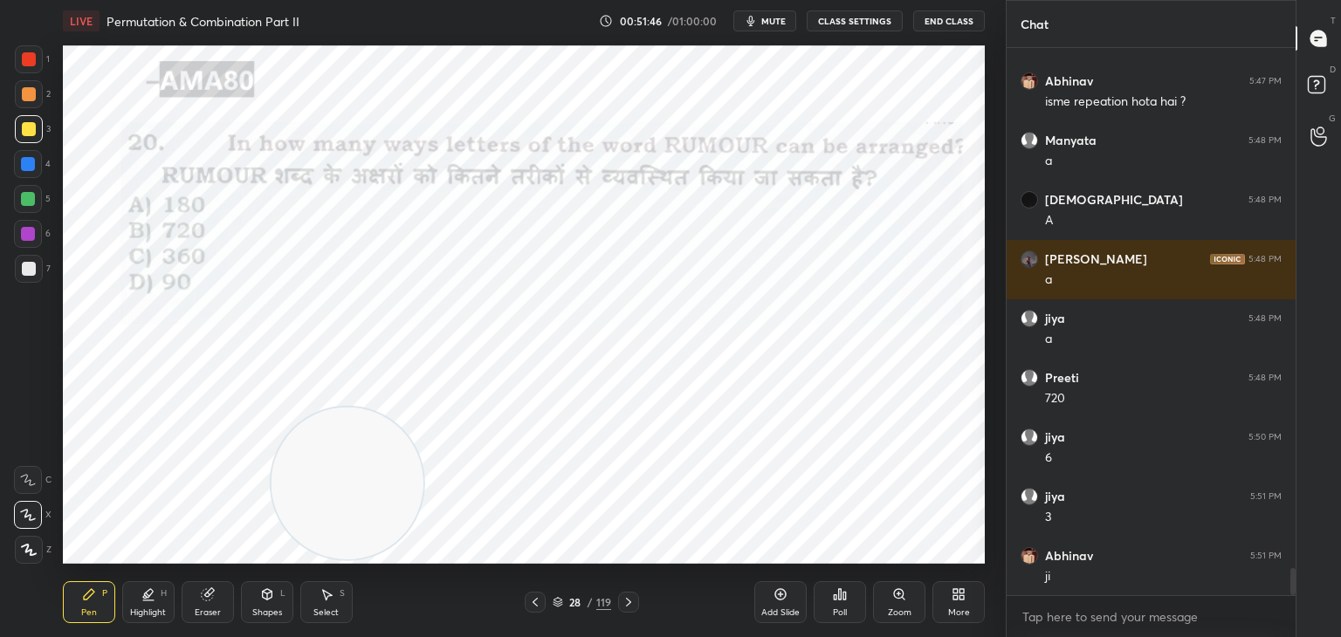
click at [31, 70] on div at bounding box center [29, 59] width 28 height 28
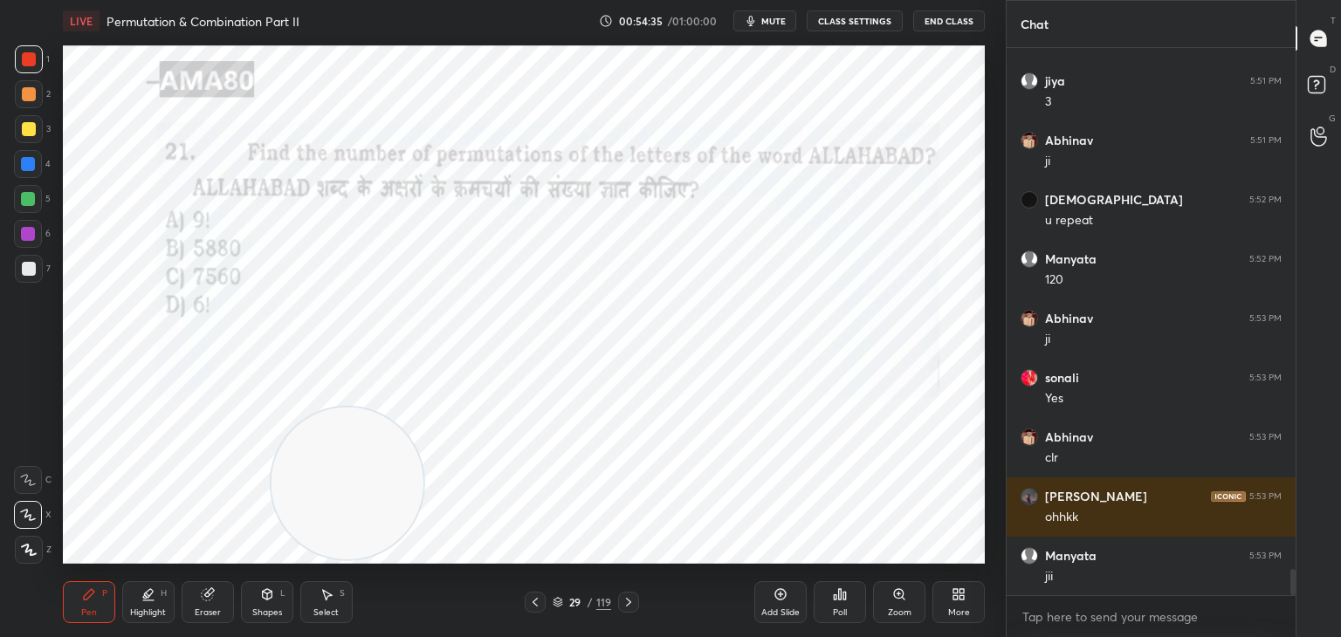
scroll to position [10915, 0]
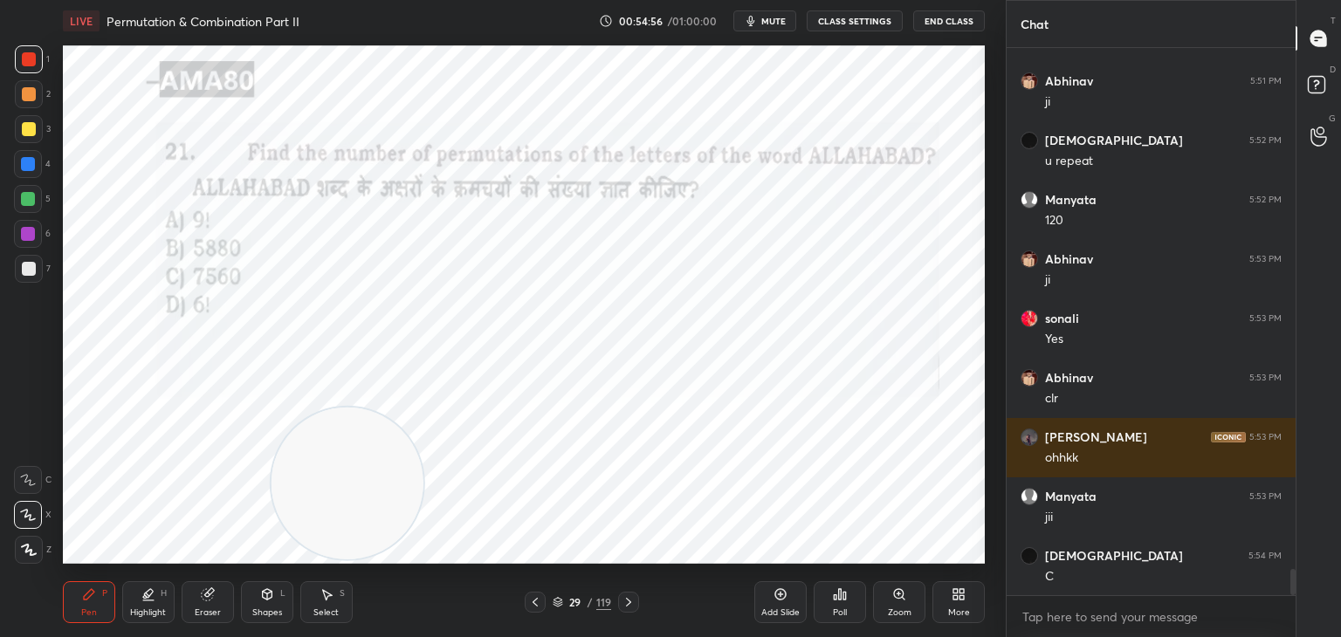
click at [27, 66] on div at bounding box center [29, 59] width 14 height 14
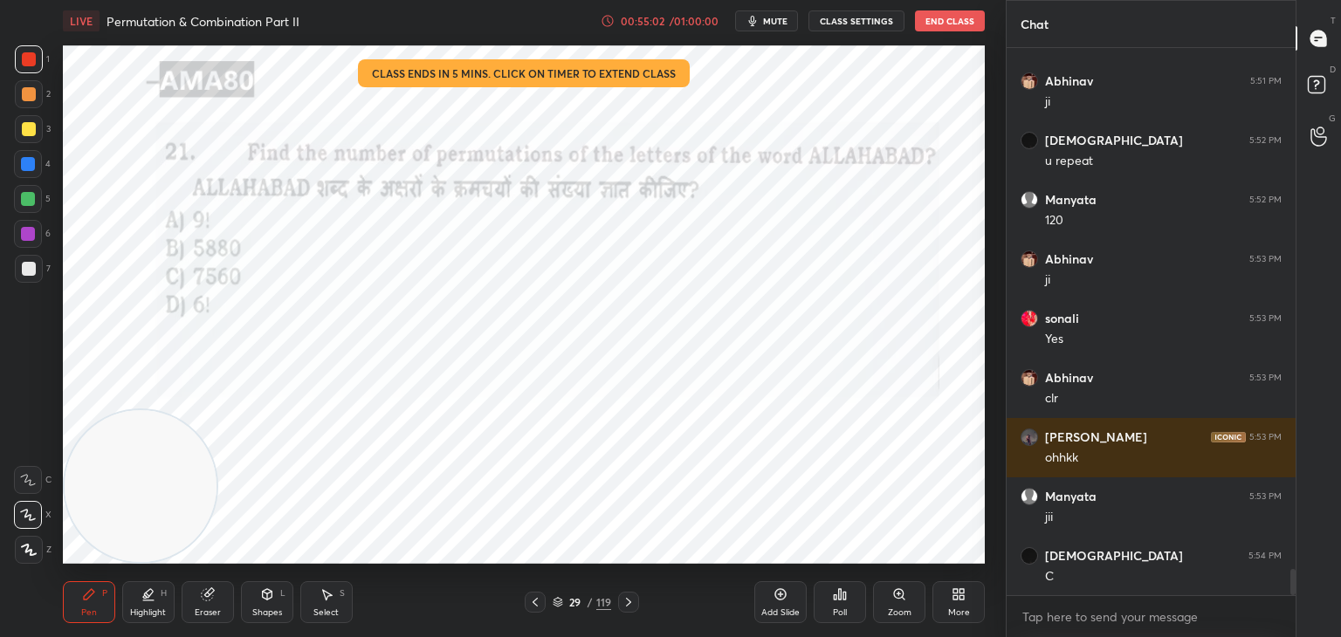
click at [206, 613] on div "Eraser" at bounding box center [208, 612] width 26 height 9
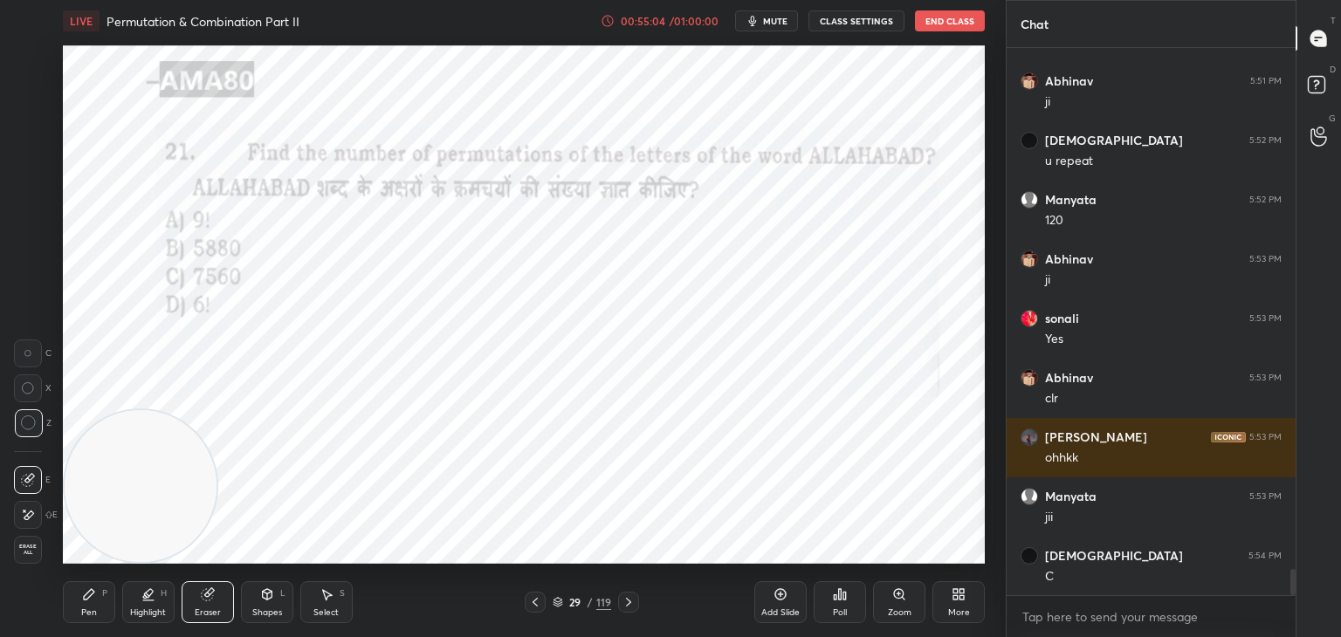
scroll to position [10975, 0]
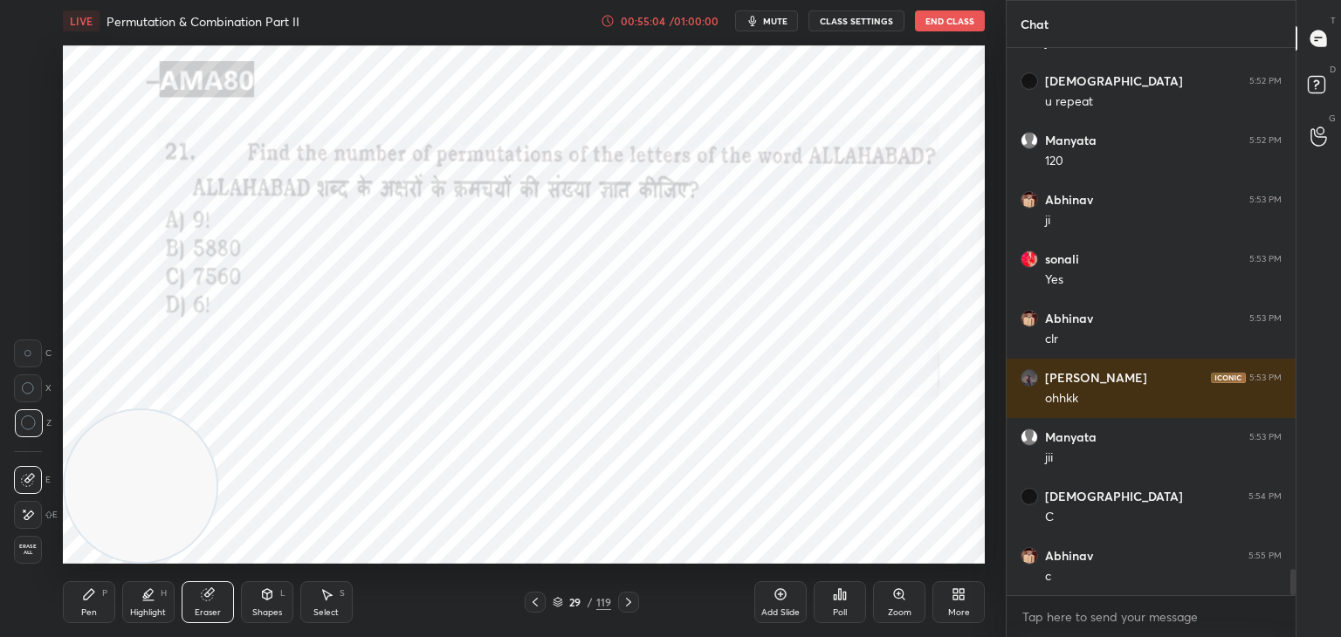
click at [90, 595] on icon at bounding box center [89, 594] width 10 height 10
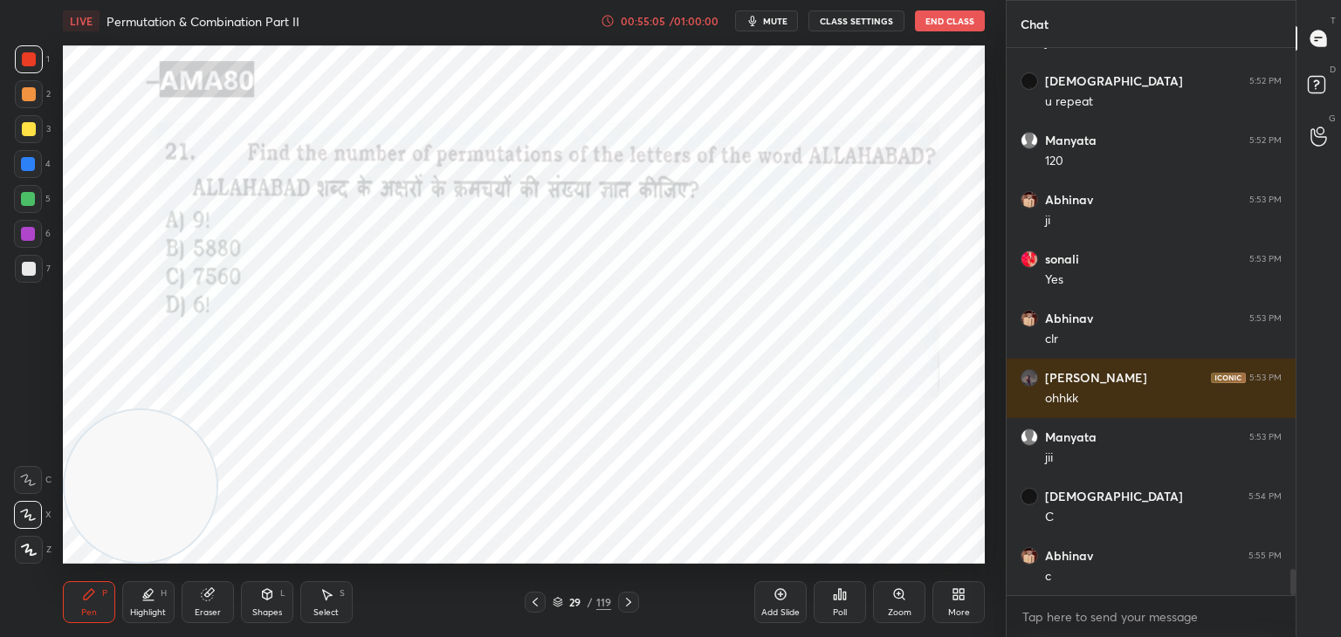
click at [99, 598] on div "Pen P" at bounding box center [89, 602] width 52 height 42
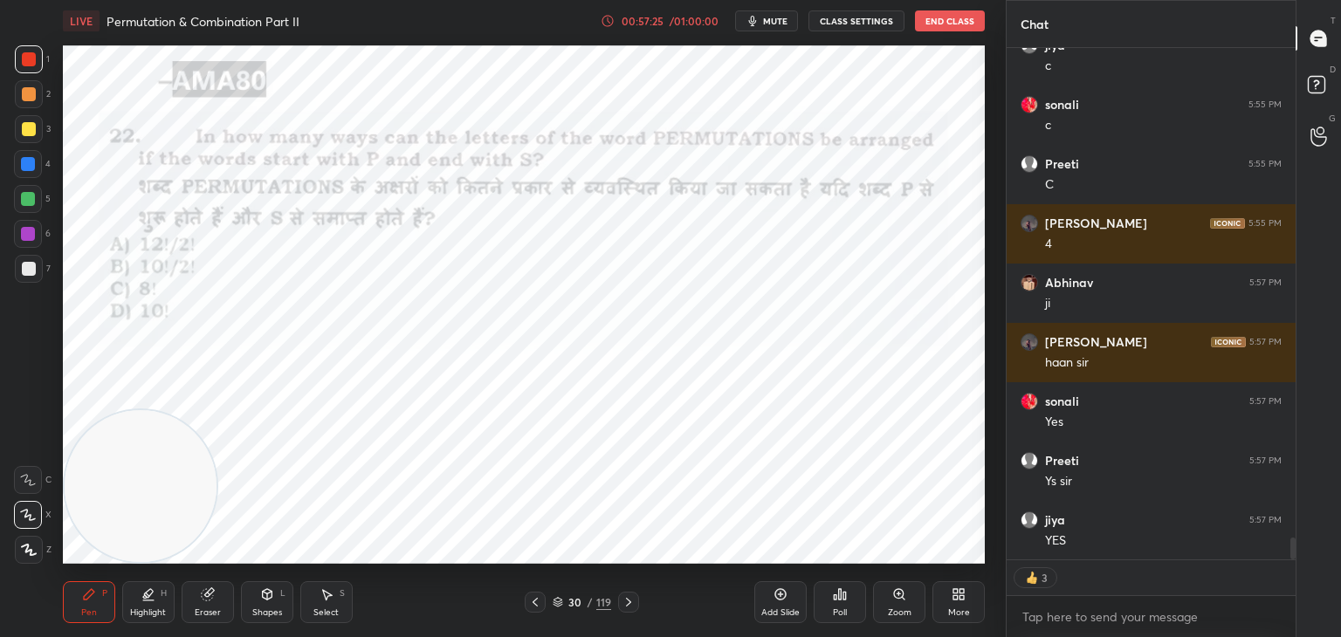
scroll to position [542, 284]
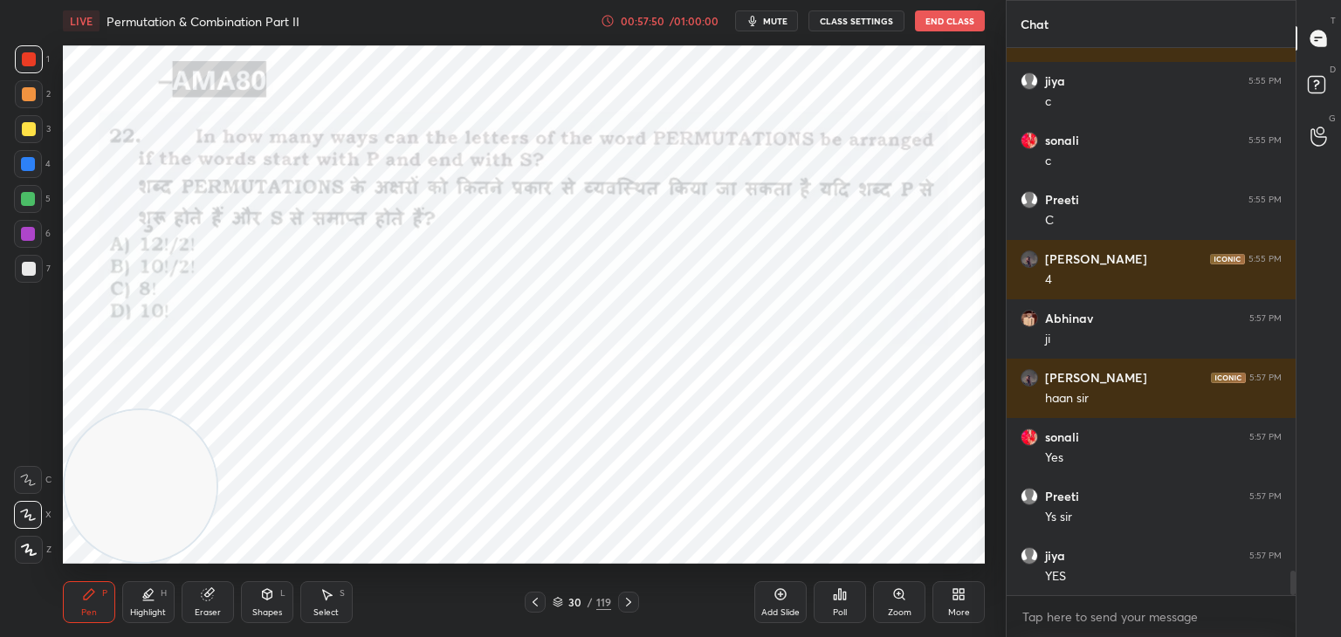
click at [216, 600] on div "Eraser" at bounding box center [208, 602] width 52 height 42
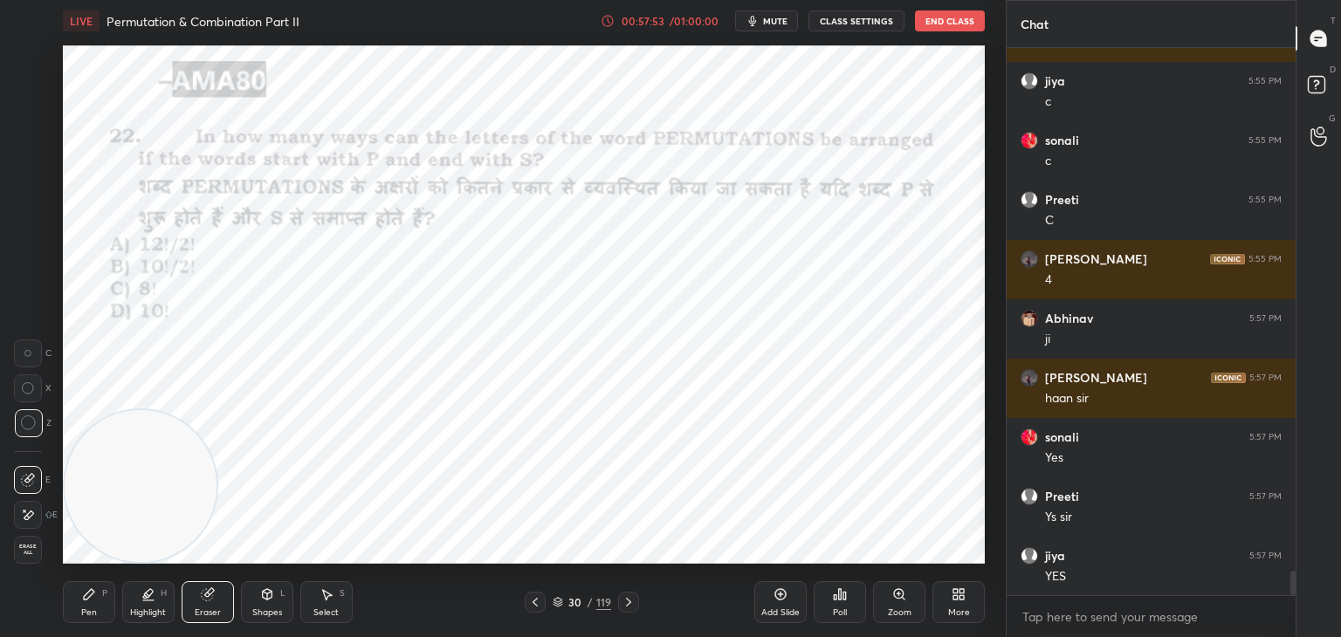
click at [58, 602] on div "LIVE Permutation & Combination Part II 00:57:53 / 01:00:00 mute CLASS SETTINGS …" at bounding box center [524, 318] width 936 height 637
click at [86, 594] on icon at bounding box center [89, 594] width 10 height 10
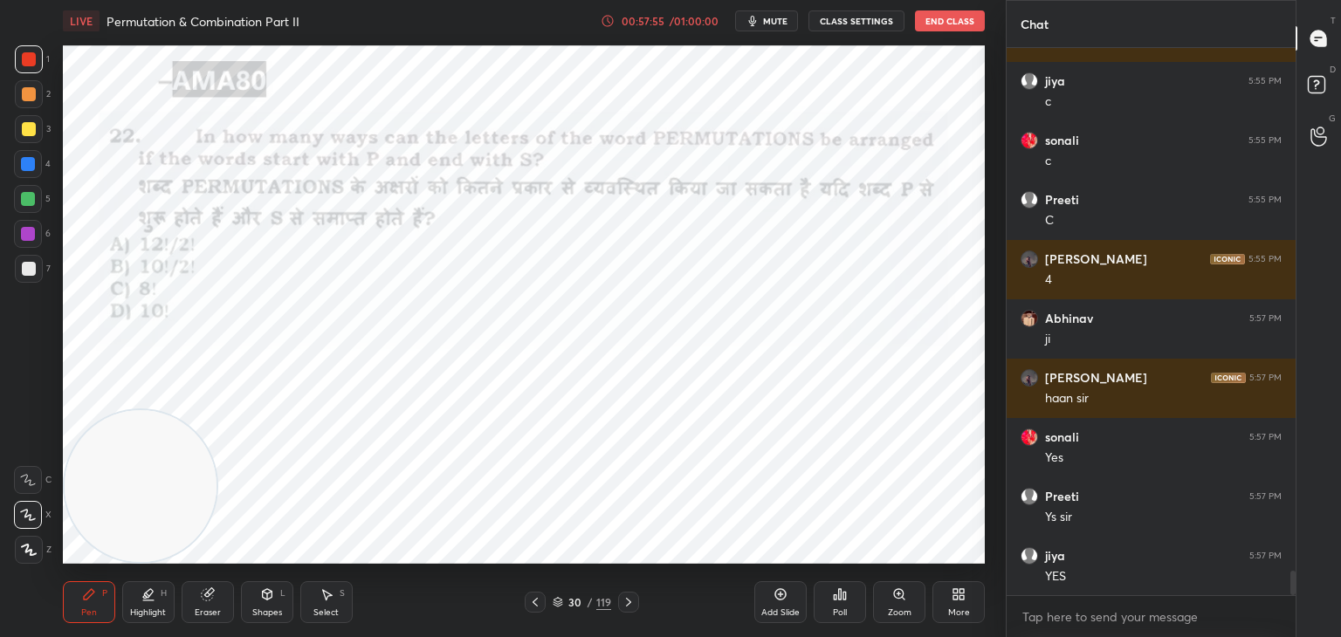
click at [31, 232] on div at bounding box center [28, 234] width 14 height 14
click at [31, 549] on icon at bounding box center [29, 550] width 16 height 12
click at [262, 601] on icon at bounding box center [267, 594] width 14 height 14
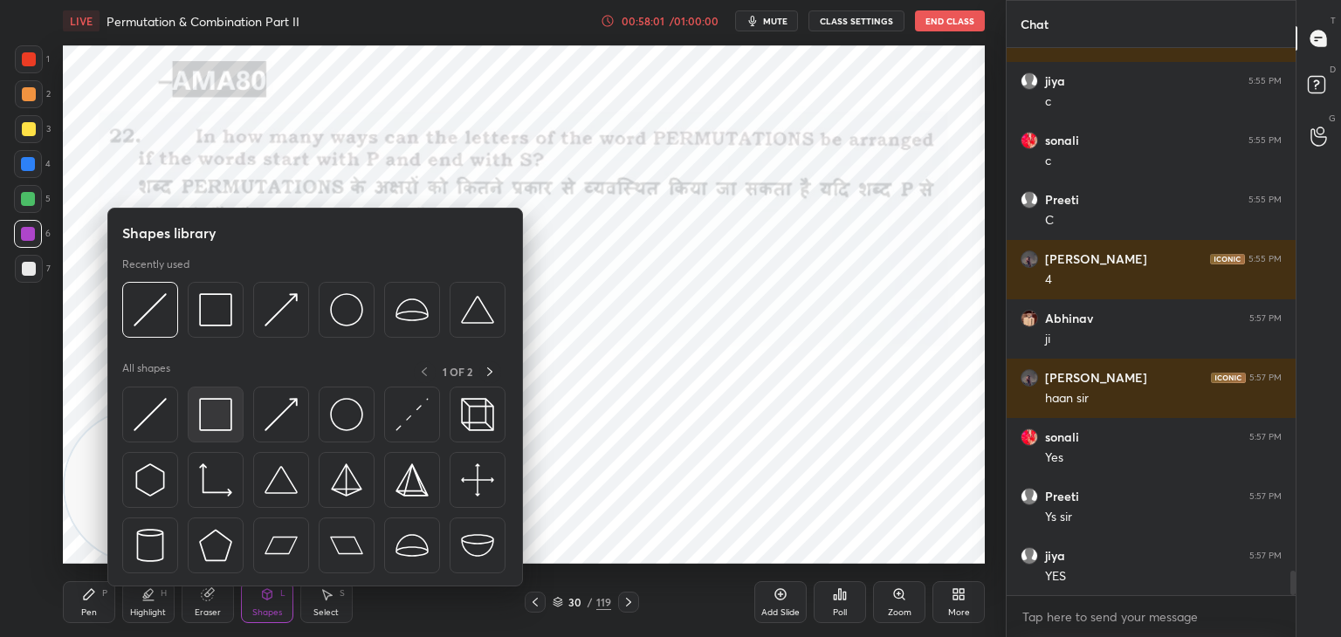
click at [217, 418] on img at bounding box center [215, 414] width 33 height 33
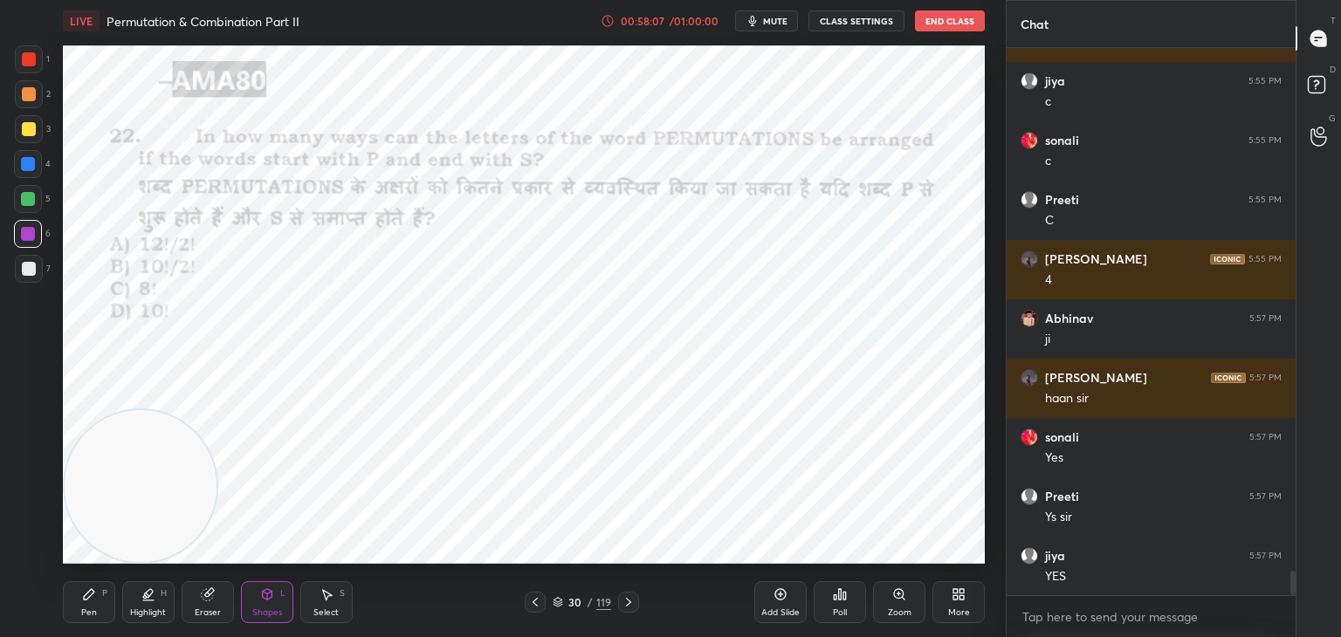
click at [335, 591] on div "Select S" at bounding box center [326, 602] width 52 height 42
click at [532, 242] on div "0 ° Undo Copy Duplicate Duplicate to new slide Delete" at bounding box center [524, 304] width 922 height 518
click at [534, 239] on div "0 ° Undo Copy Duplicate Duplicate to new slide Delete" at bounding box center [524, 304] width 922 height 518
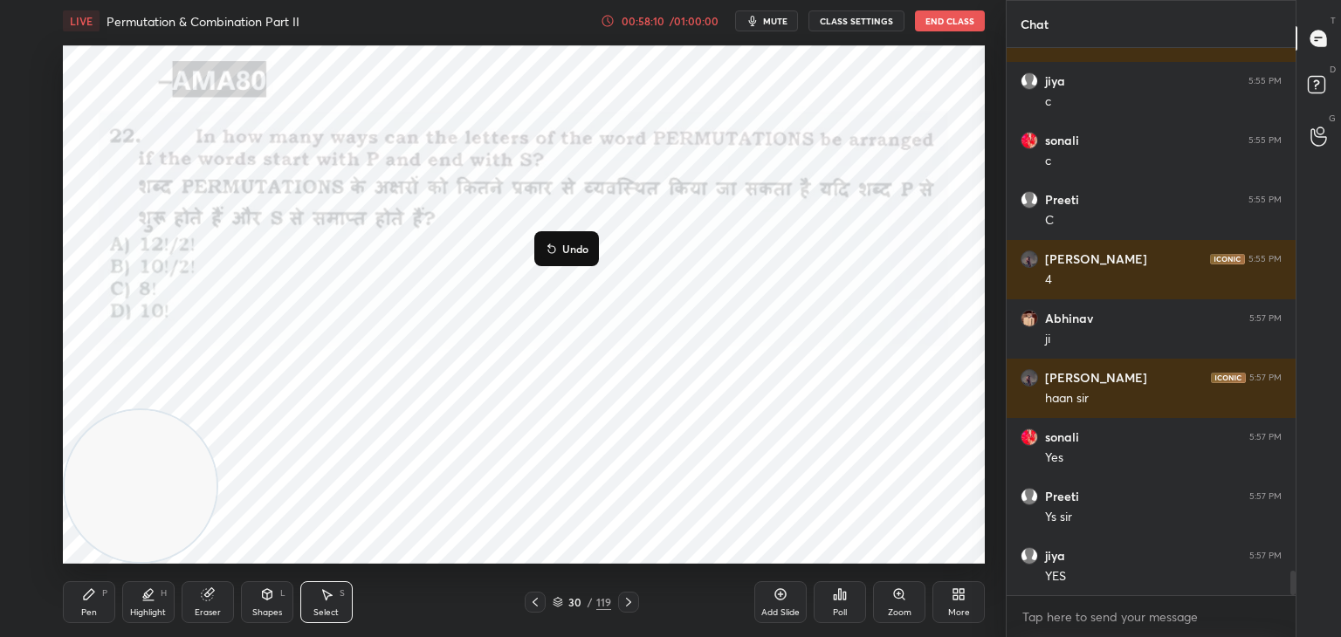
click at [108, 601] on div "Pen P" at bounding box center [89, 602] width 52 height 42
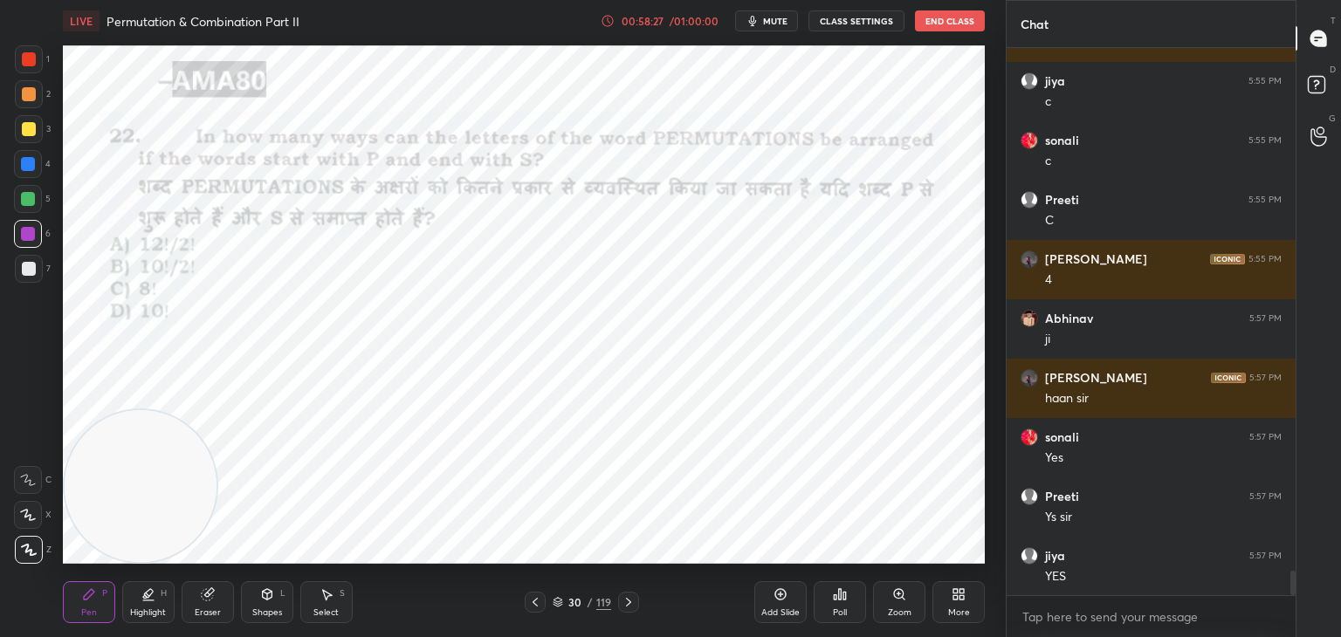
click at [35, 516] on icon at bounding box center [28, 515] width 16 height 12
click at [27, 65] on div at bounding box center [29, 59] width 14 height 14
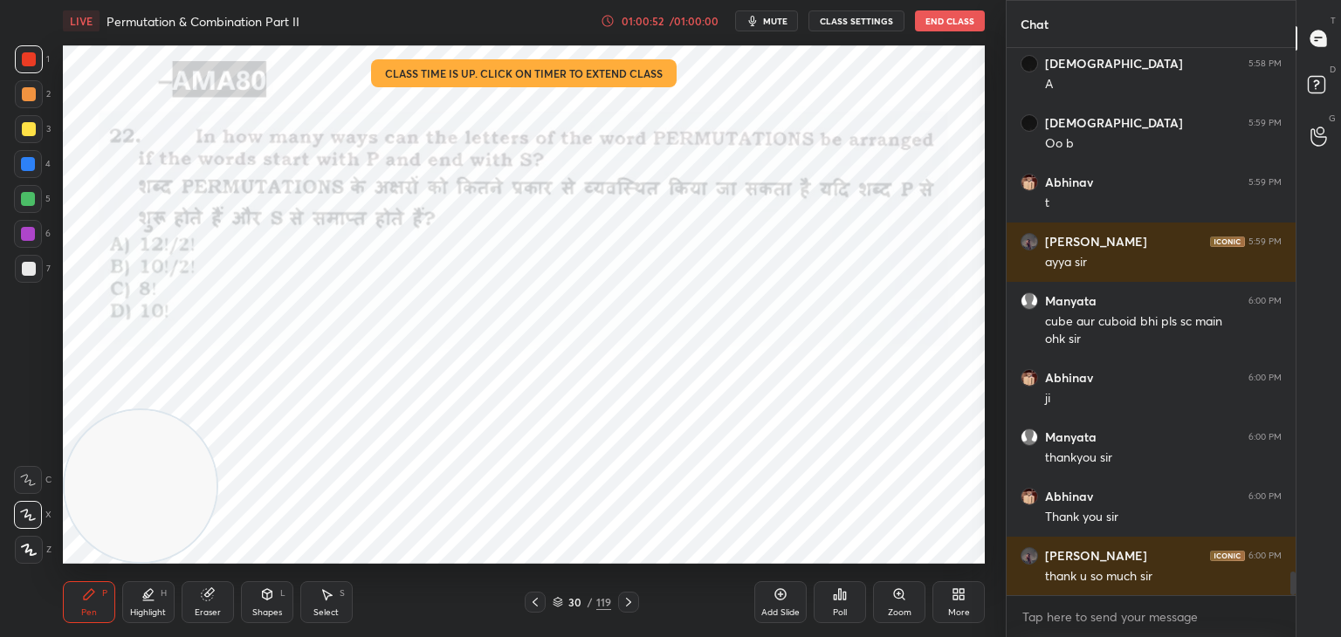
scroll to position [12179, 0]
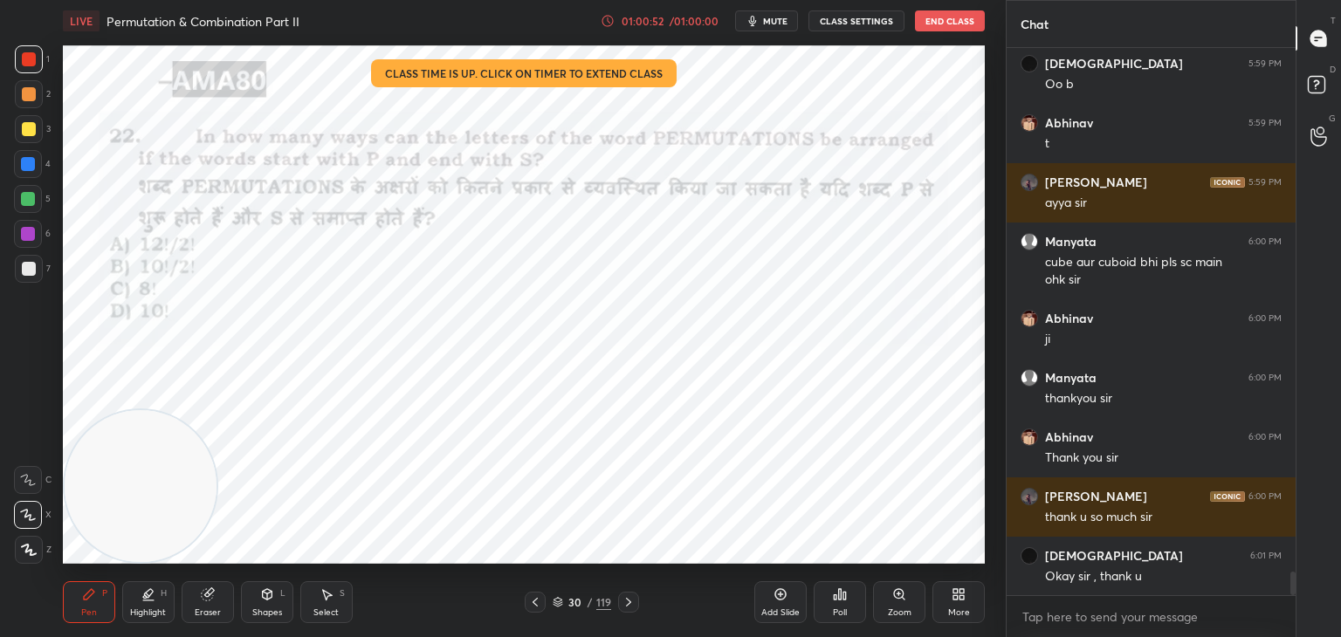
click at [216, 606] on div "Eraser" at bounding box center [208, 602] width 52 height 42
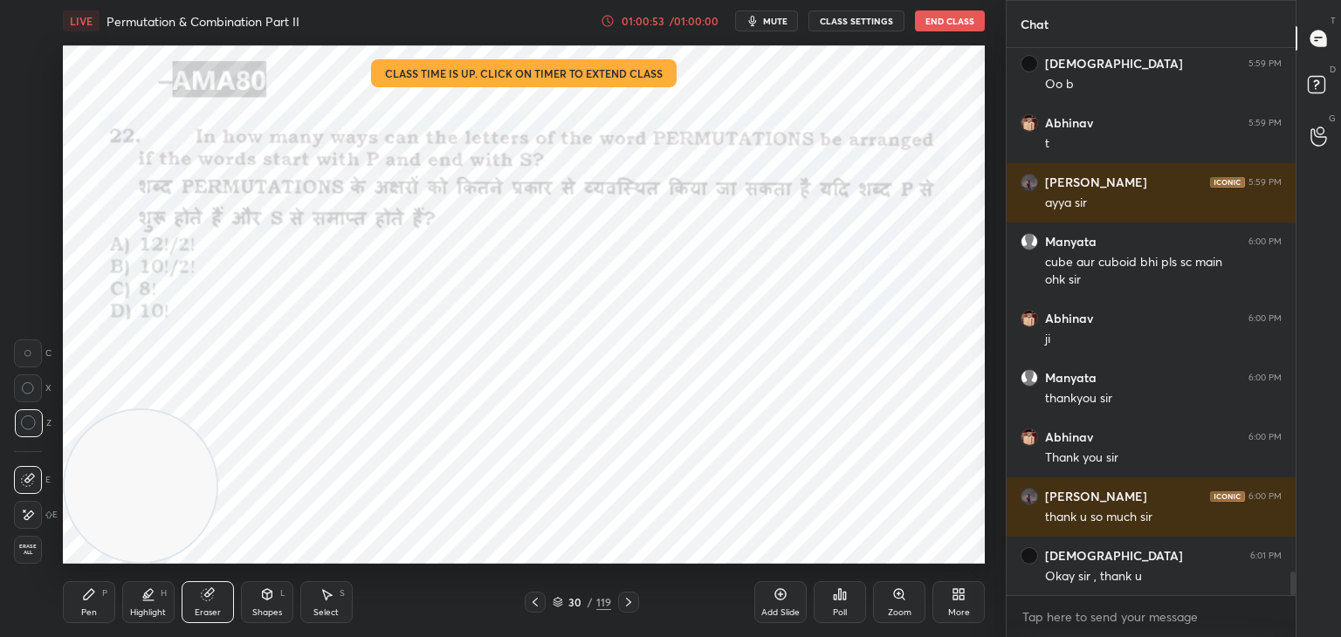
scroll to position [12238, 0]
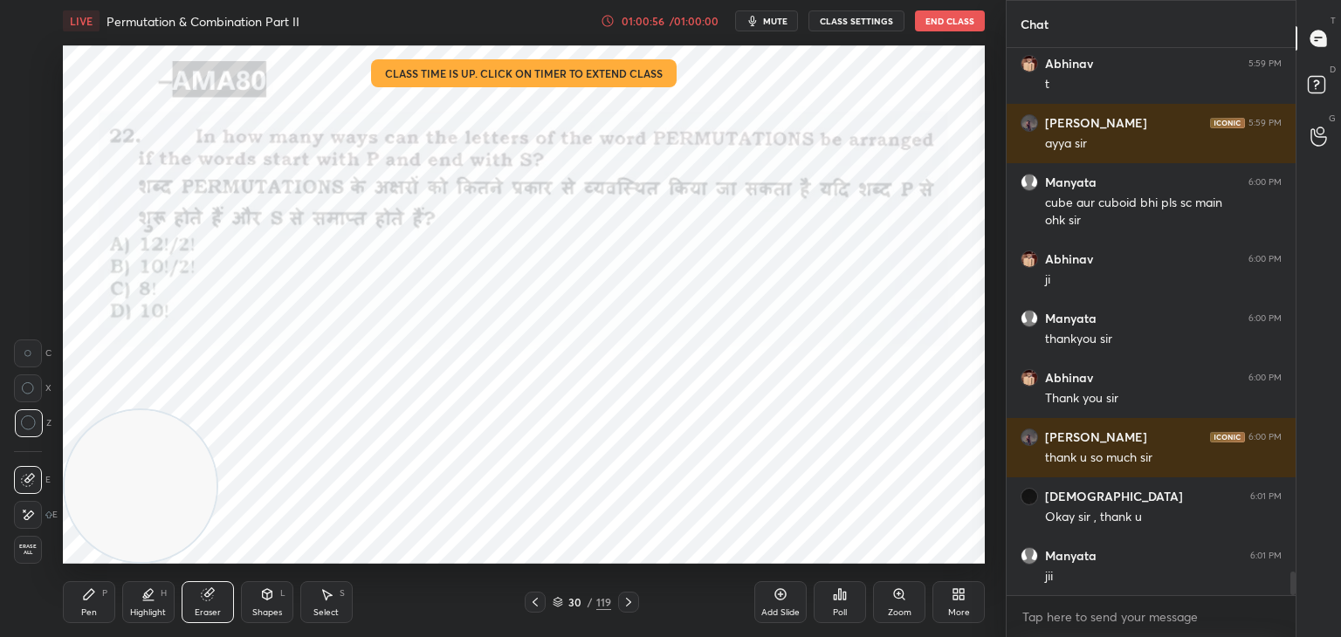
click at [101, 604] on div "Pen P" at bounding box center [89, 602] width 52 height 42
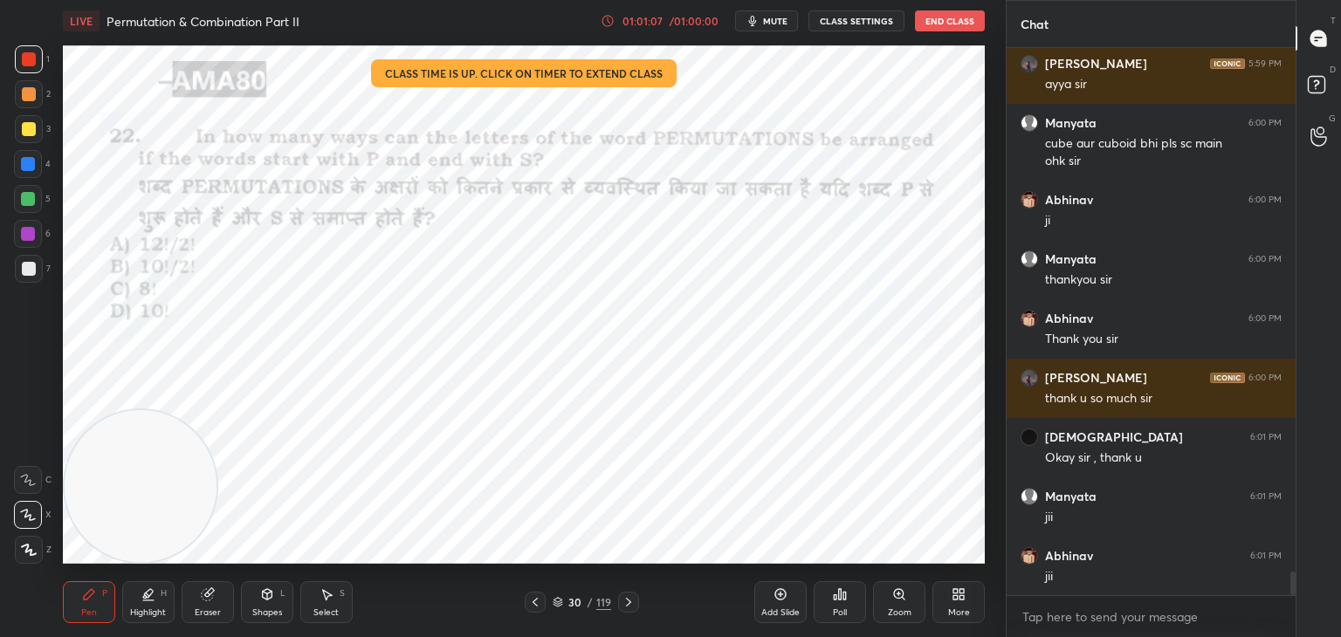
scroll to position [12315, 0]
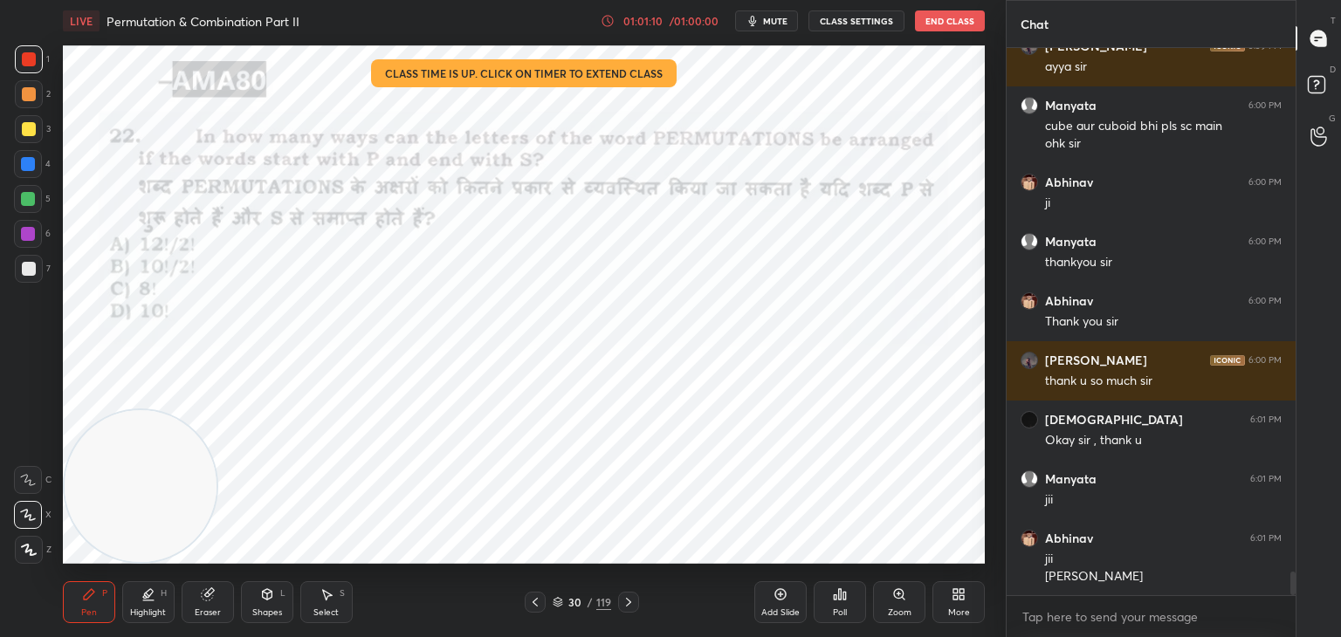
click at [959, 22] on button "End Class" at bounding box center [950, 20] width 70 height 21
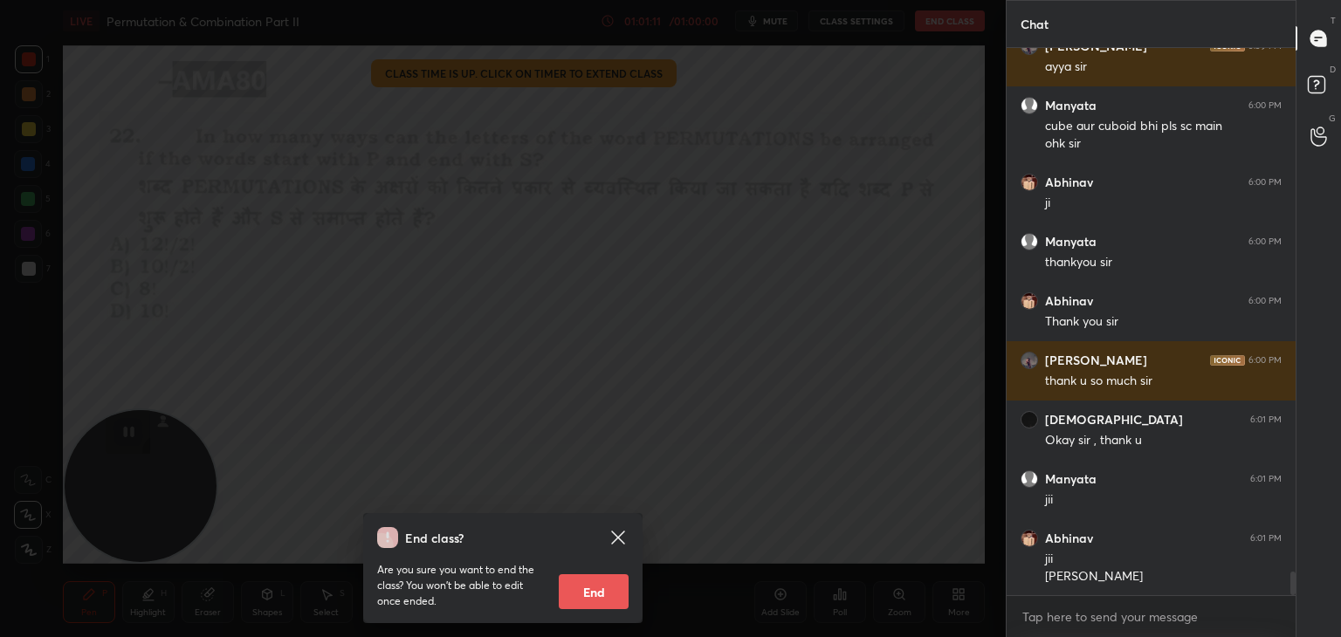
scroll to position [12375, 0]
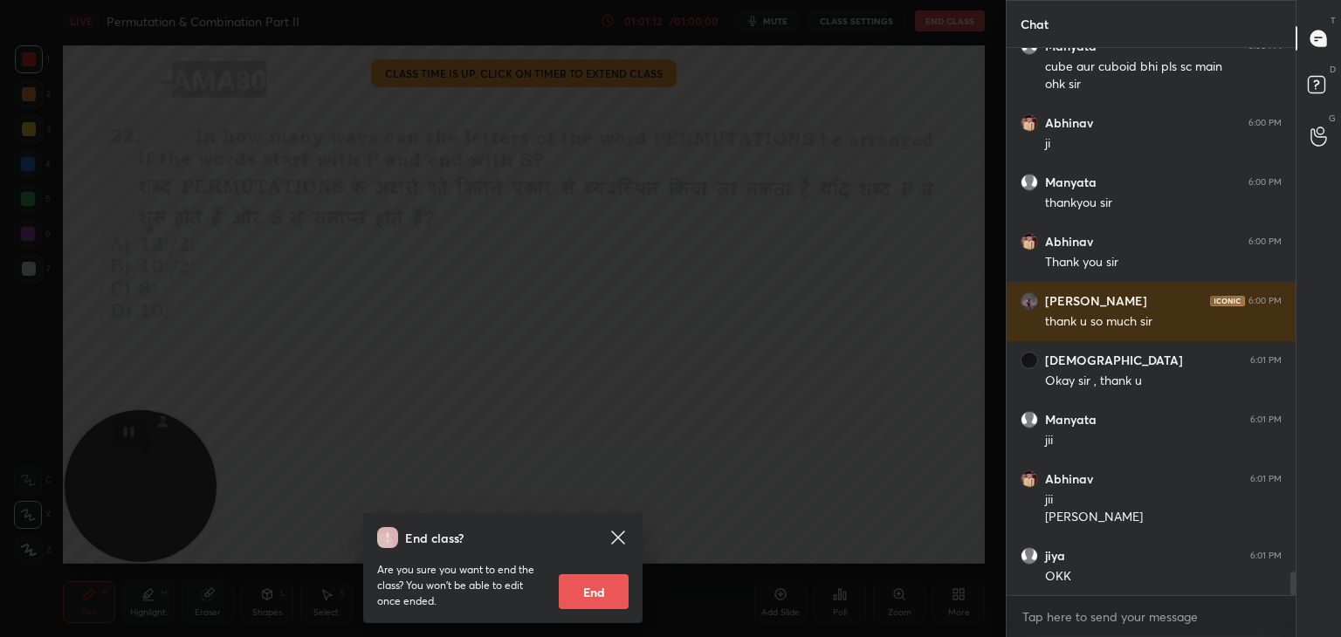
click at [600, 587] on button "End" at bounding box center [594, 591] width 70 height 35
type textarea "x"
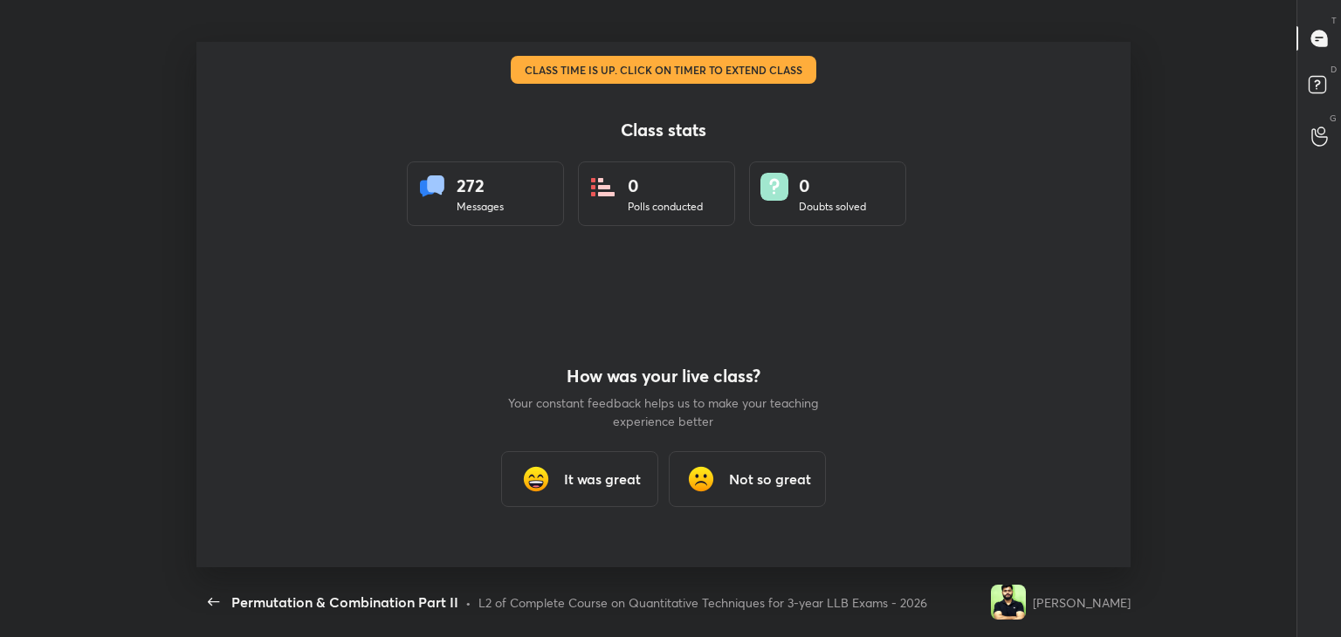
scroll to position [0, 0]
